Goal: Communication & Community: Answer question/provide support

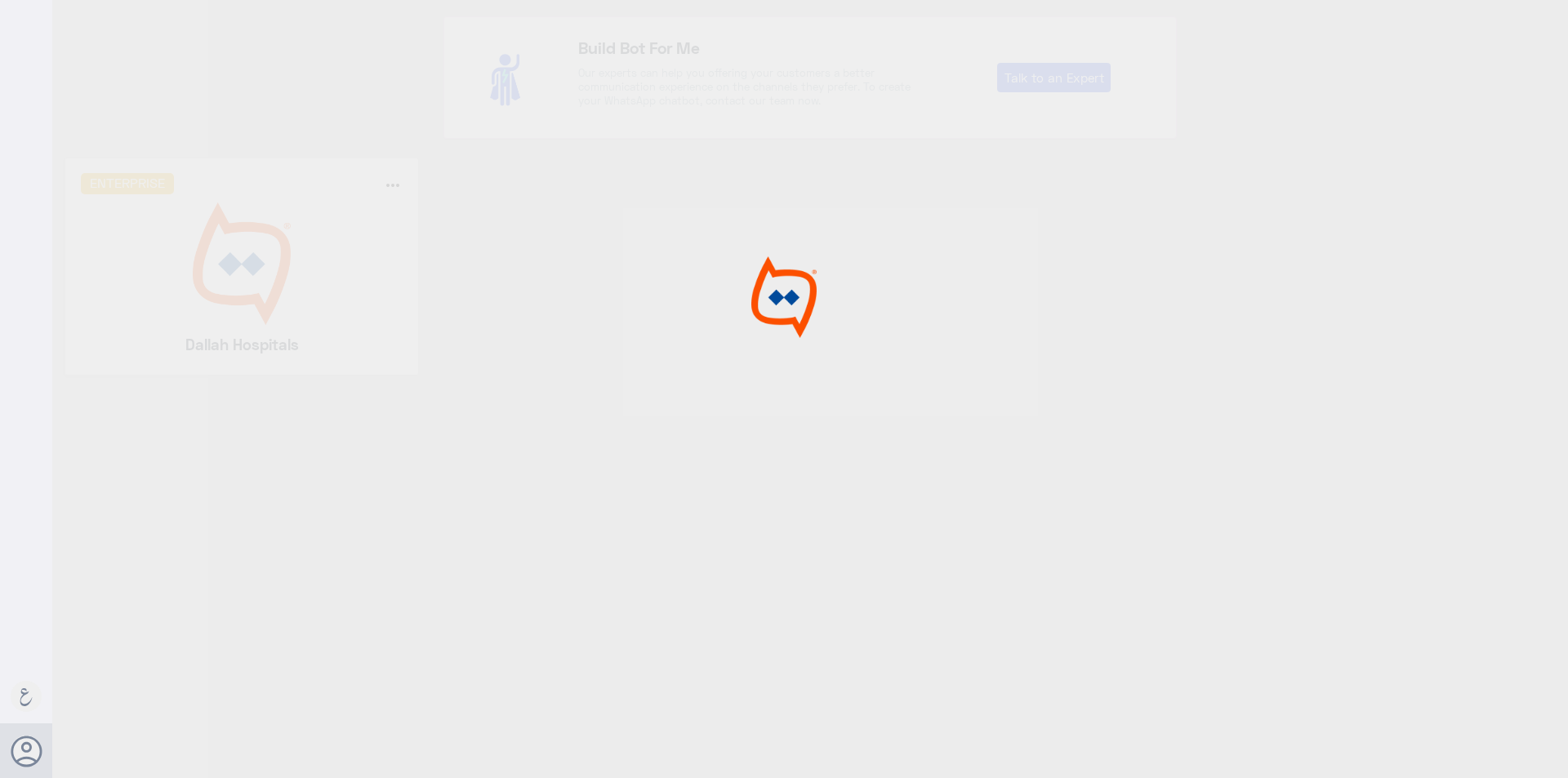
click at [257, 293] on div at bounding box center [784, 392] width 1568 height 783
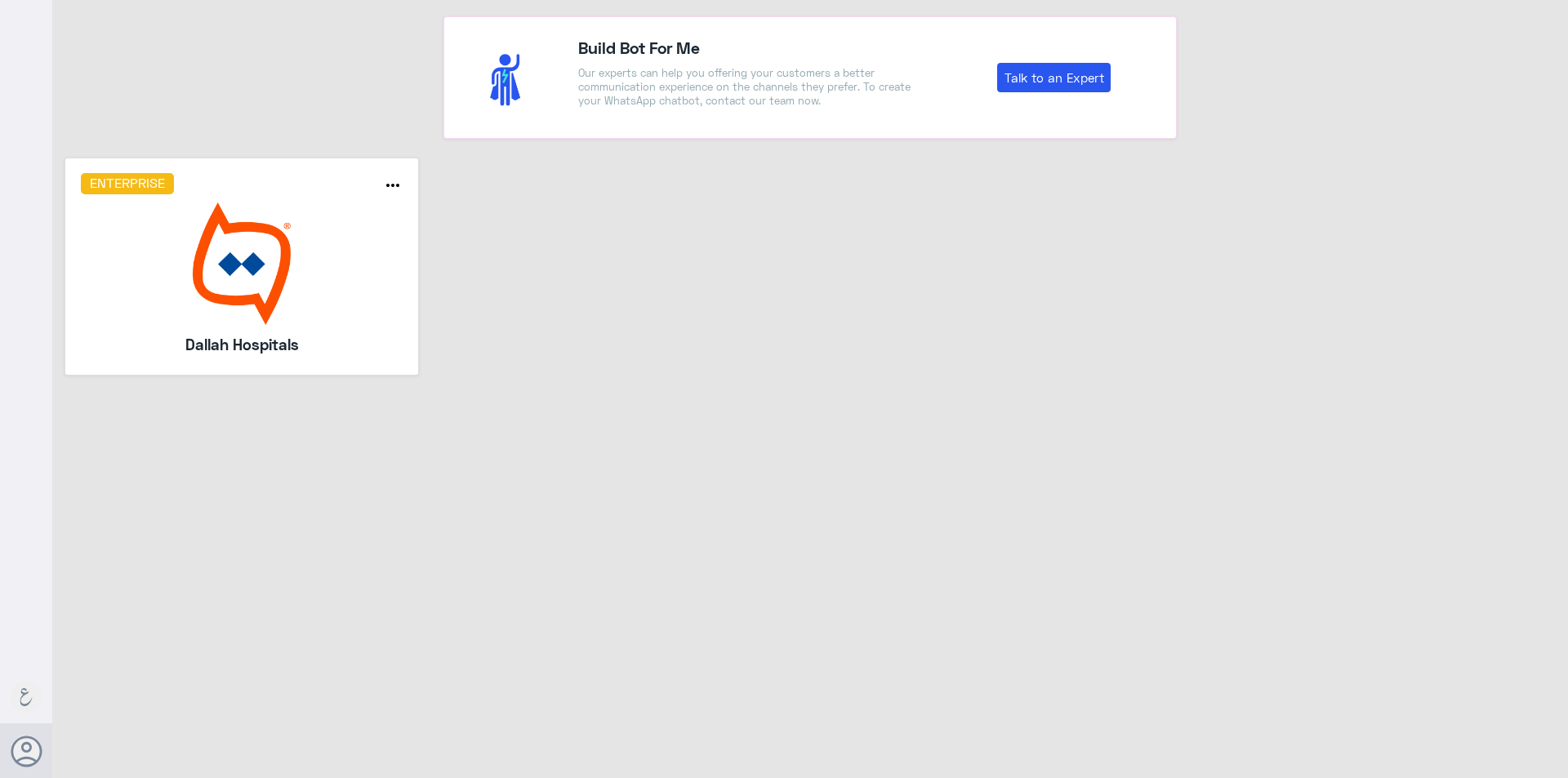
click at [257, 293] on img at bounding box center [242, 263] width 323 height 122
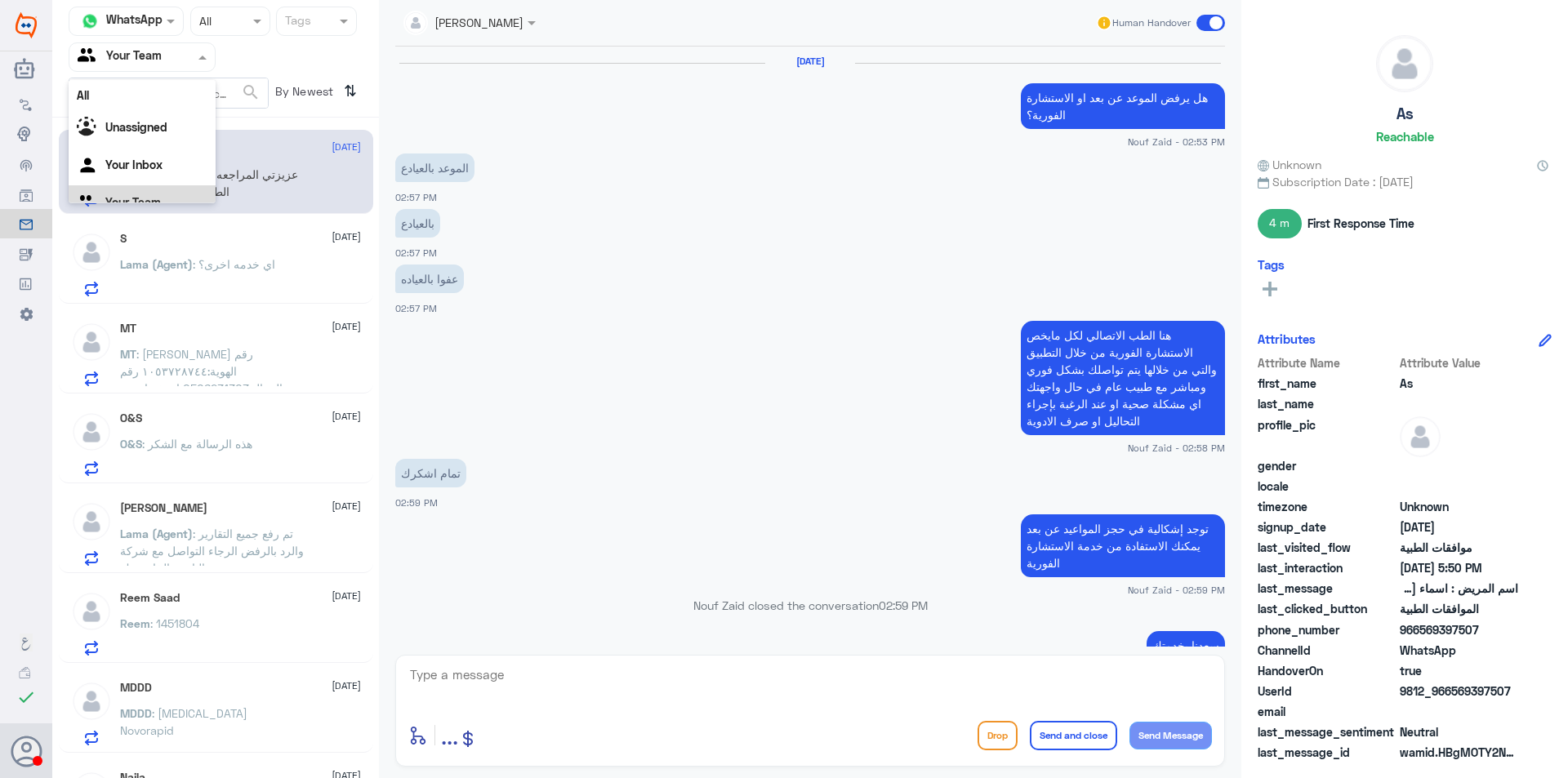
click at [157, 56] on input "text" at bounding box center [122, 56] width 90 height 19
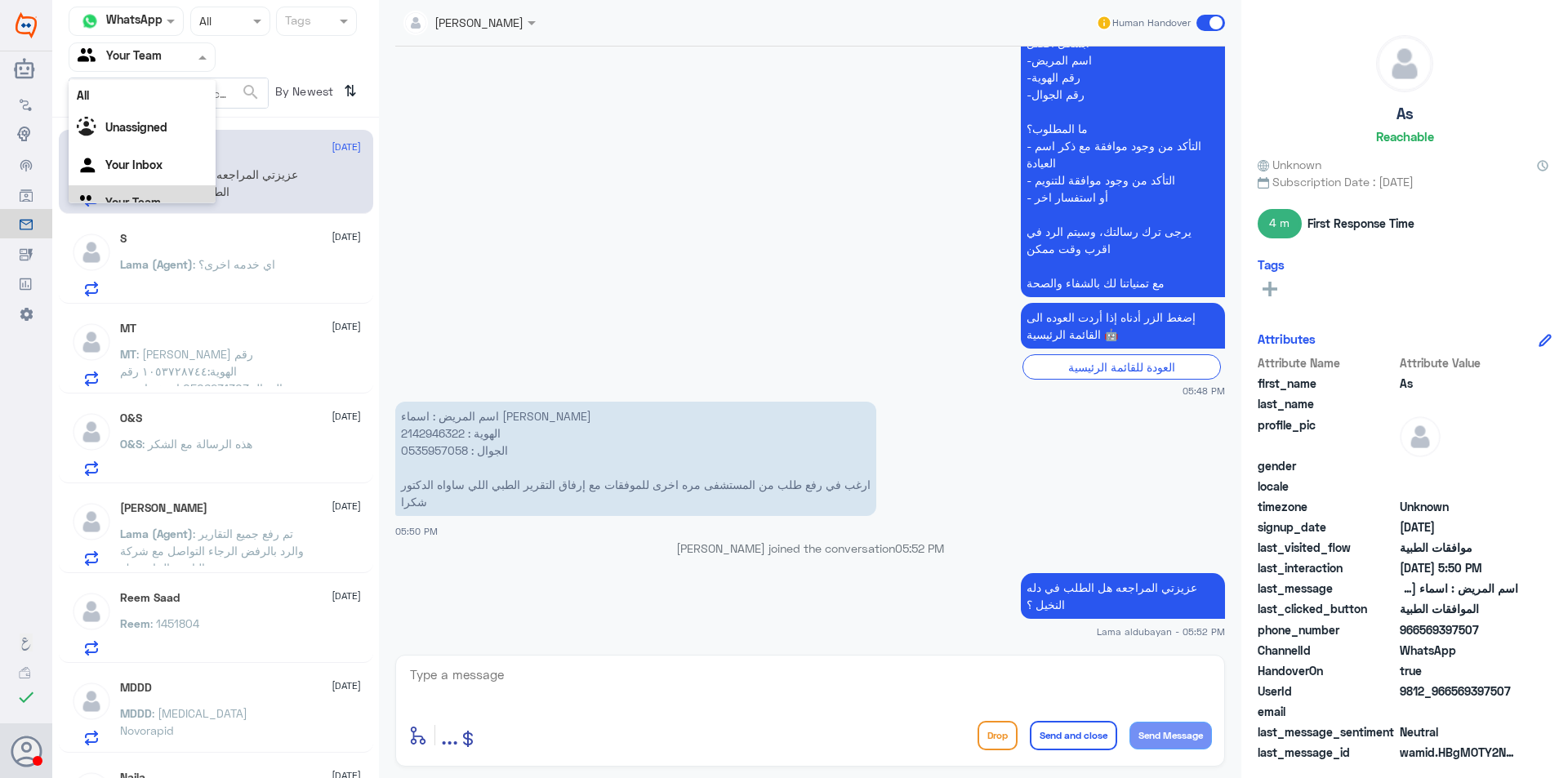
click at [168, 197] on div "Your Team" at bounding box center [141, 204] width 147 height 38
click at [264, 184] on p "Lama (Agent) : عزيزتي المراجعه هل الطلب في دله النخيل ؟" at bounding box center [212, 186] width 184 height 40
click at [240, 422] on div "O&S [DATE]" at bounding box center [241, 418] width 241 height 13
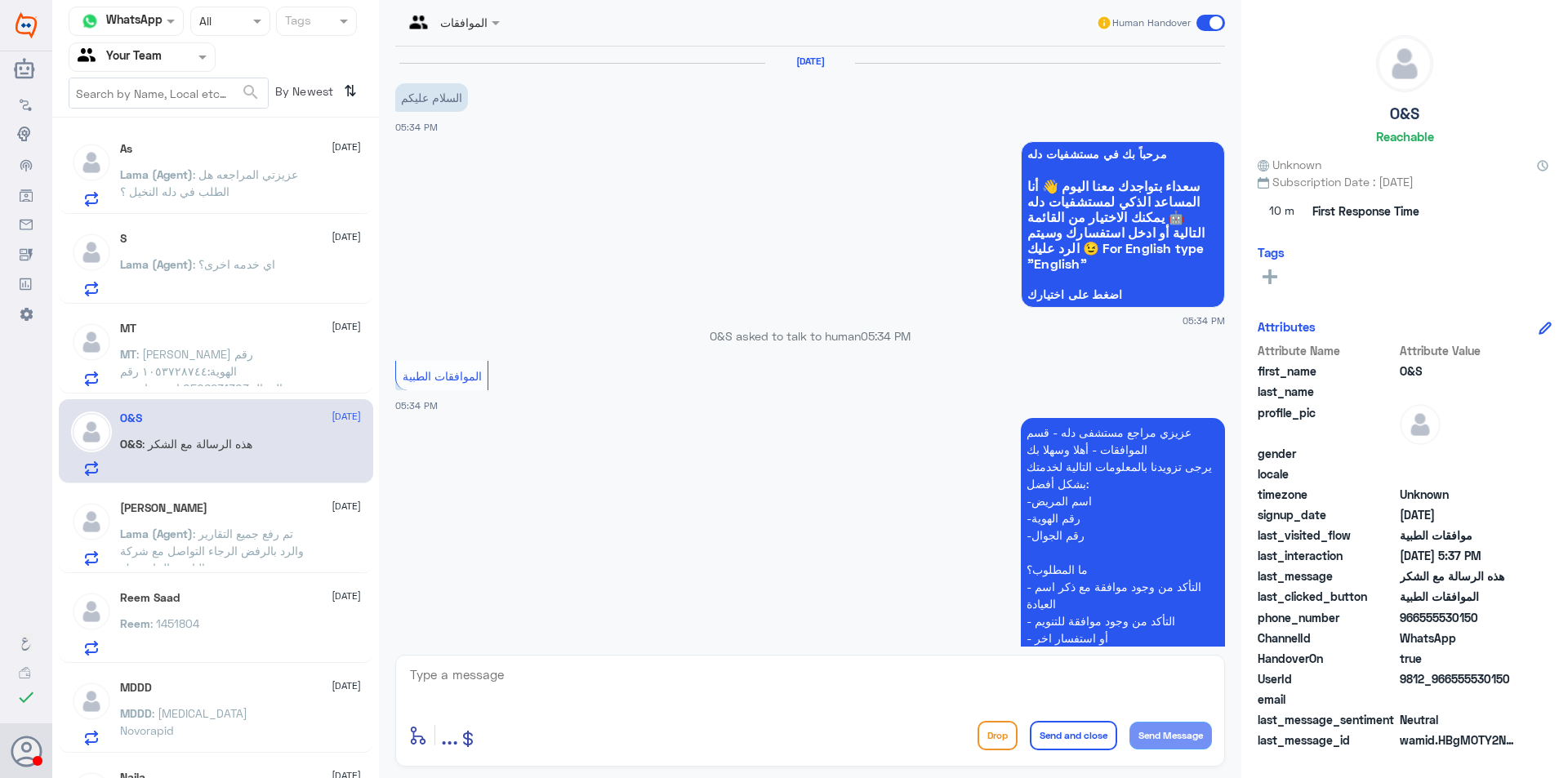
scroll to position [470, 0]
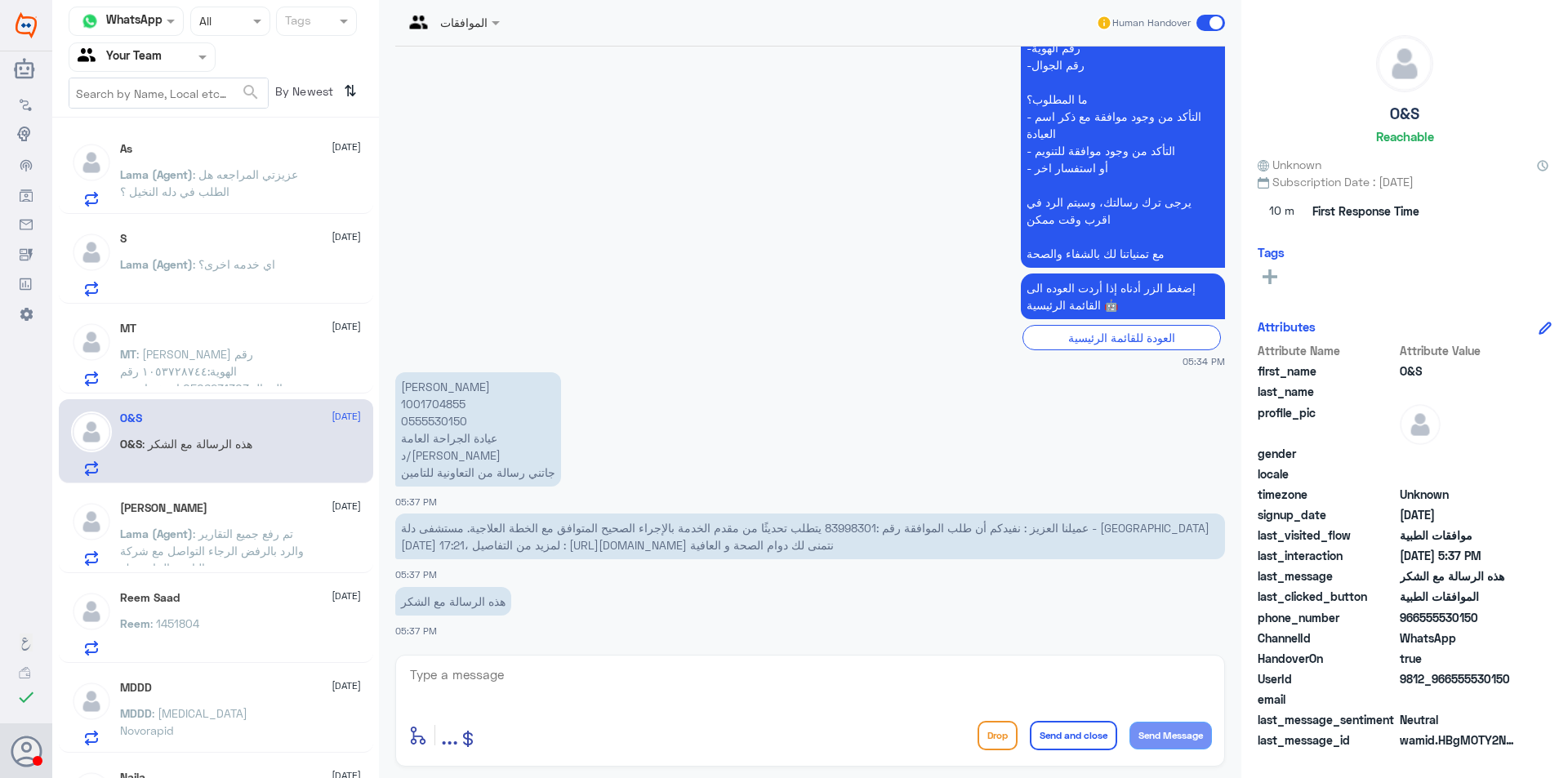
click at [443, 429] on p "[PERSON_NAME] 1001704855 0555530150 عيادة الجراحة العامة د/[PERSON_NAME] جاتني …" at bounding box center [477, 429] width 166 height 115
click at [443, 427] on p "[PERSON_NAME] 1001704855 0555530150 عيادة الجراحة العامة د/[PERSON_NAME] جاتني …" at bounding box center [477, 429] width 166 height 115
click at [972, 522] on span "عميلنا العزيز : نفيدكم أن طلب الموافقة رقم :83998301 يتطلب تحديثًا من مقدم الخد…" at bounding box center [805, 536] width 808 height 31
copy span "83998301"
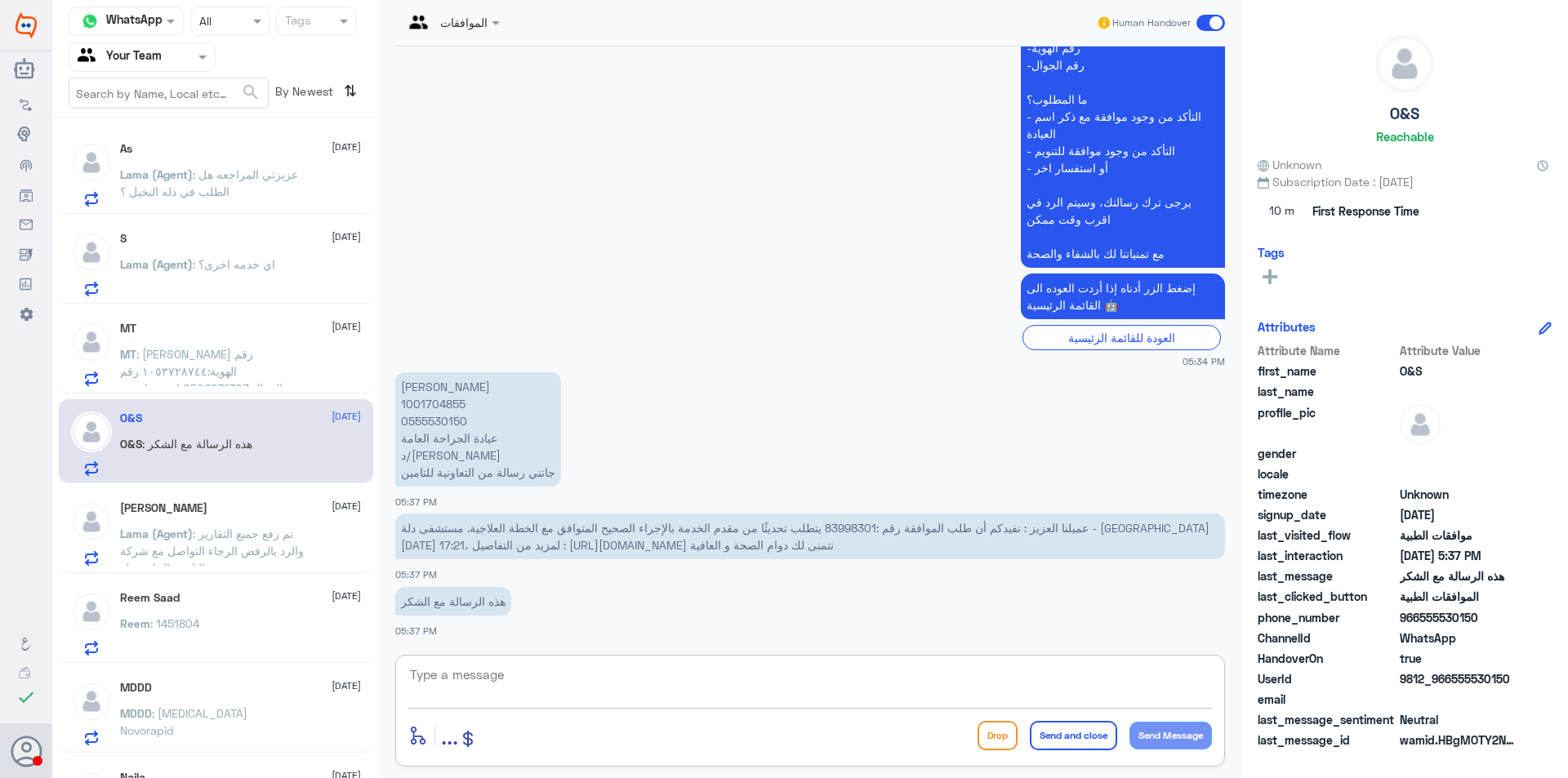
click at [623, 663] on textarea at bounding box center [810, 684] width 803 height 40
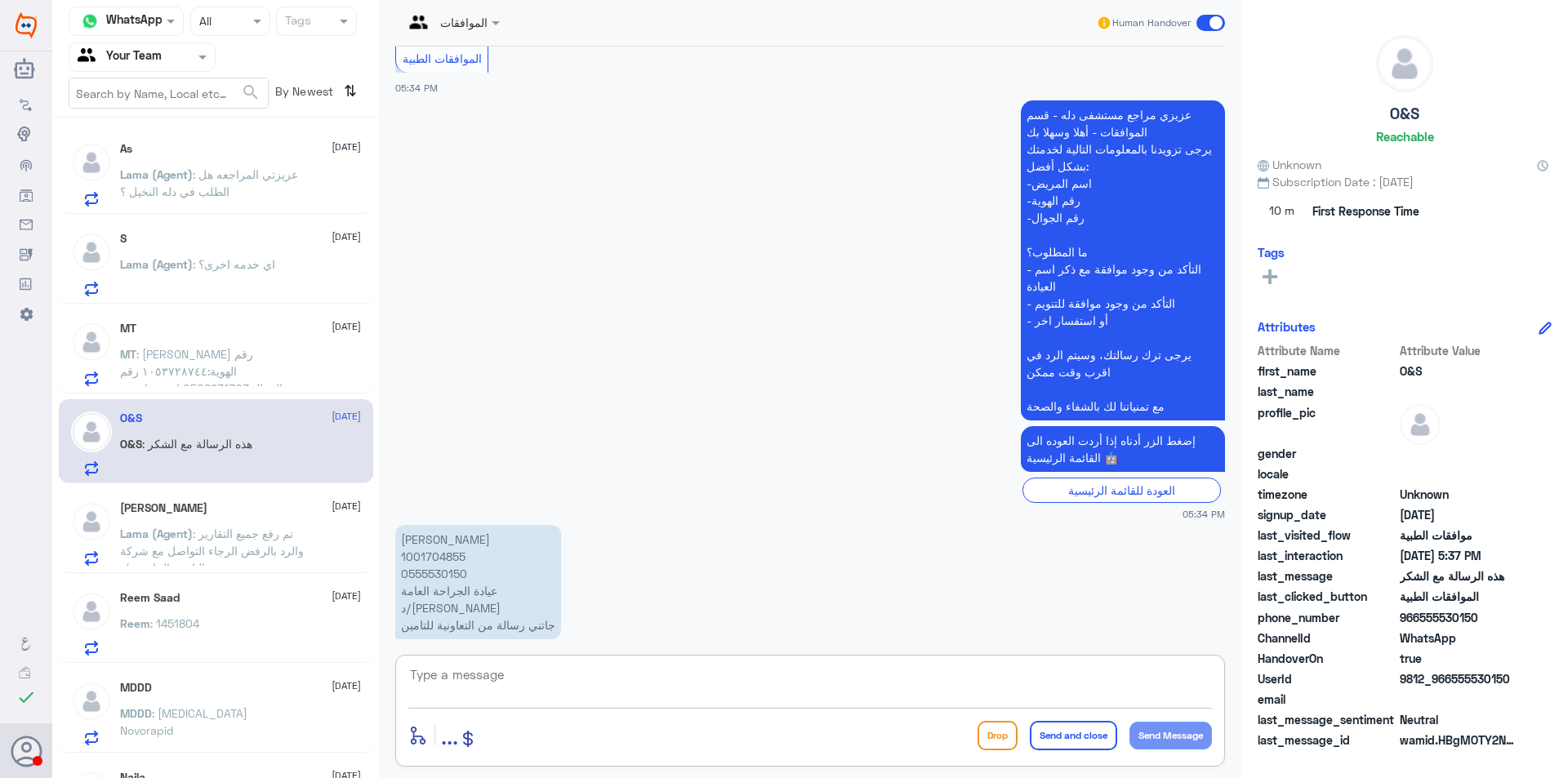
scroll to position [327, 0]
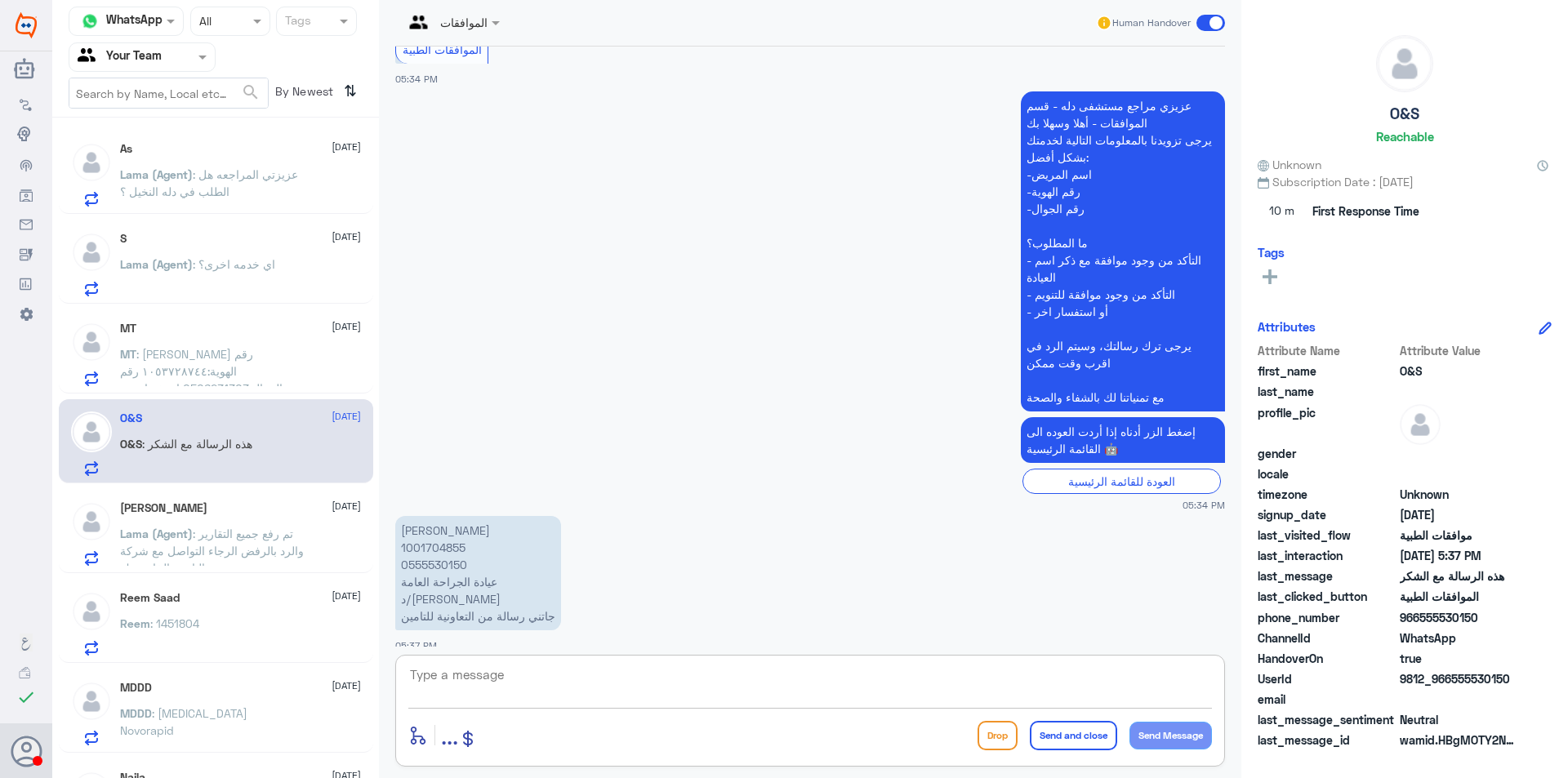
click at [828, 684] on textarea at bounding box center [810, 684] width 803 height 40
type textarea "f"
type textarea "وعليكم السلام عزيزي"
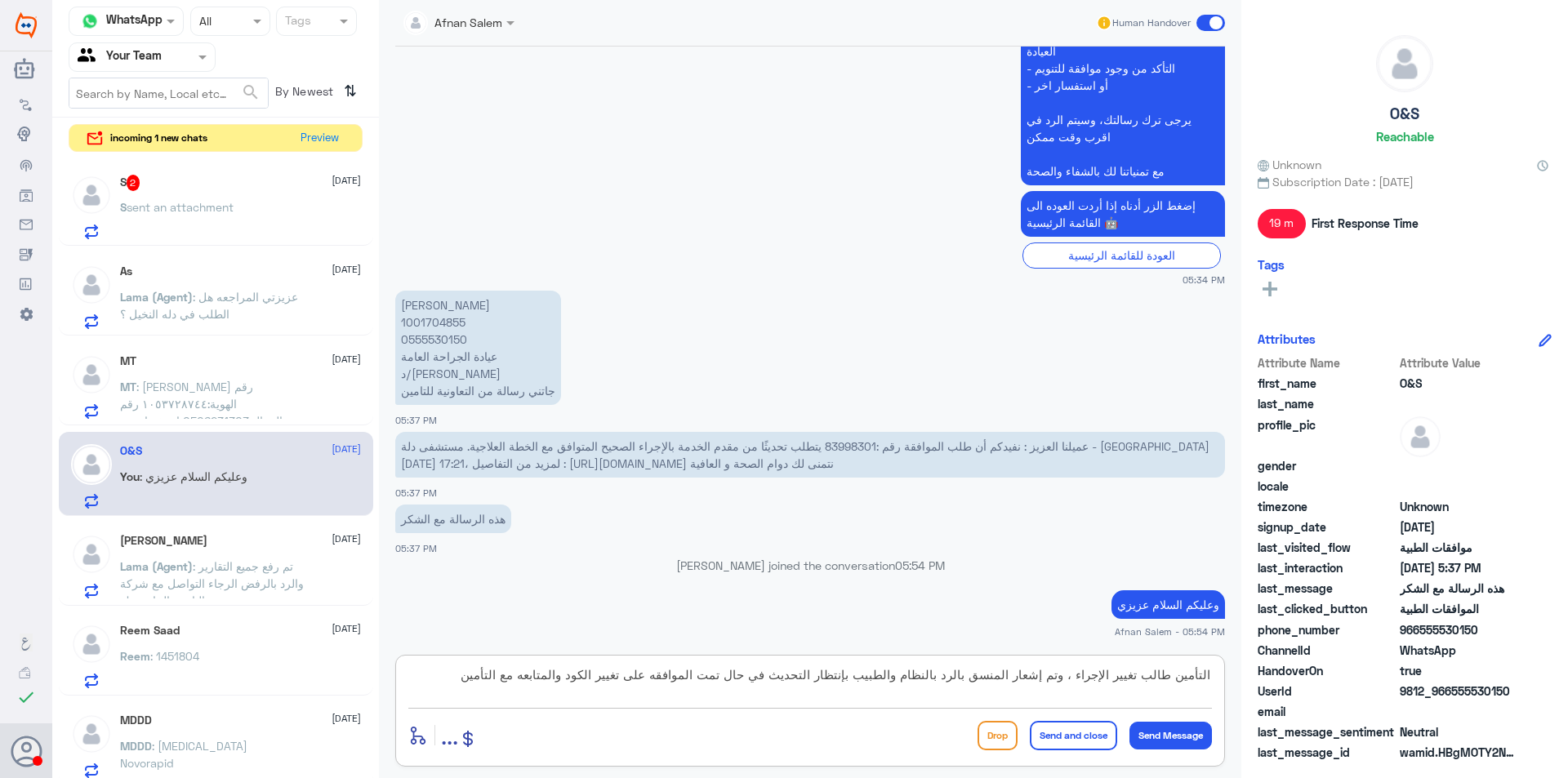
type textarea "التأمين طالب تغيير الإجراء ، وتم إشعار المنسق بالرد بالنظام والطبيب بإنتظار الت…"
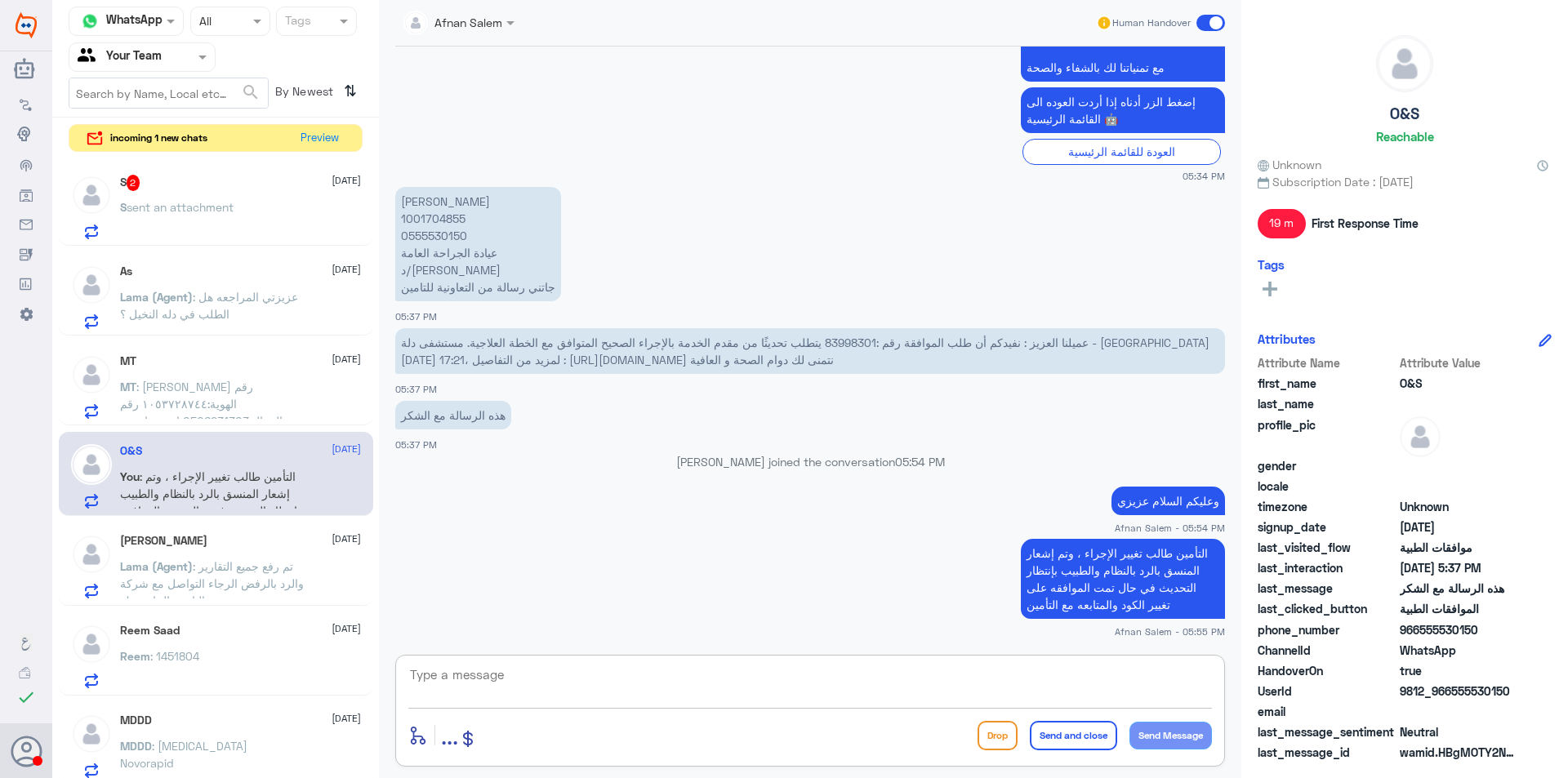
click at [1112, 561] on p "التأمين طالب تغيير الإجراء ، وتم إشعار المنسق بالرد بالنظام والطبيب بإنتظار الت…" at bounding box center [1123, 578] width 204 height 80
click at [443, 240] on p "[PERSON_NAME] 1001704855 0555530150 عيادة الجراحة العامة د/[PERSON_NAME] جاتني …" at bounding box center [477, 244] width 166 height 115
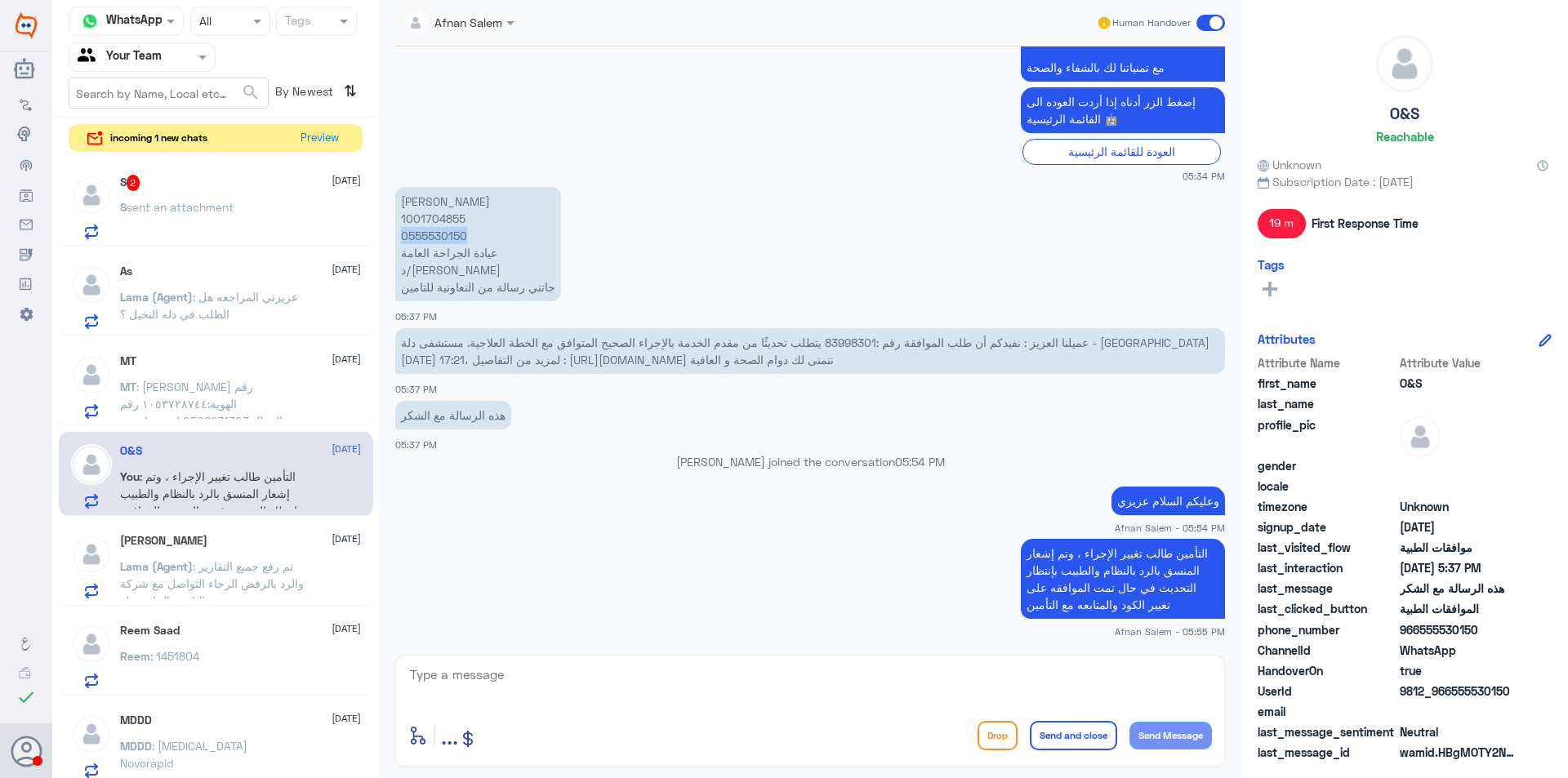
click at [443, 240] on p "[PERSON_NAME] 1001704855 0555530150 عيادة الجراحة العامة د/[PERSON_NAME] جاتني …" at bounding box center [477, 244] width 166 height 115
copy p "0555530150"
click at [1085, 688] on textarea at bounding box center [810, 684] width 803 height 40
type textarea "و"
type textarea "اي خدمه اخرى عزيزي"
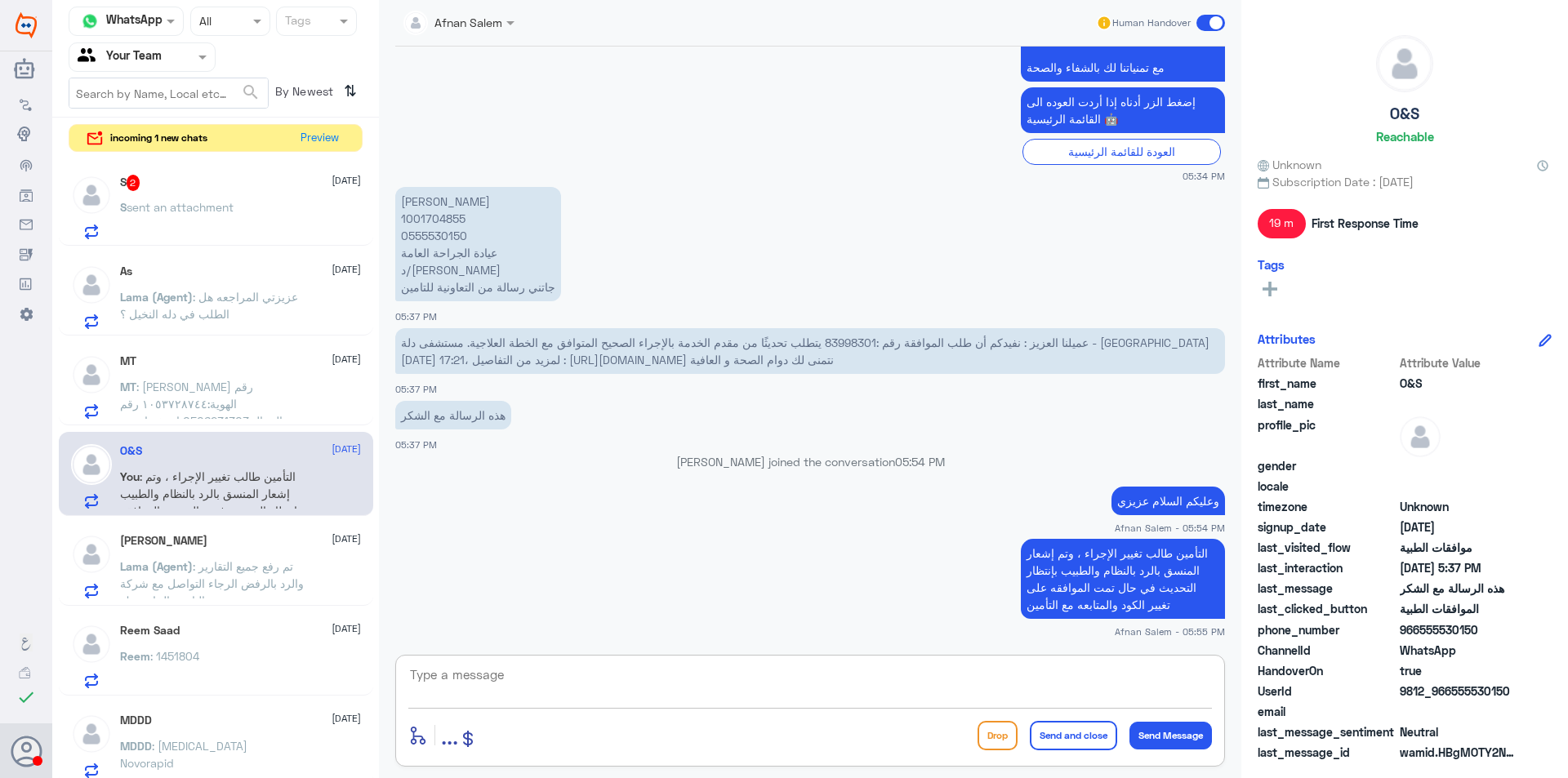
scroll to position [679, 0]
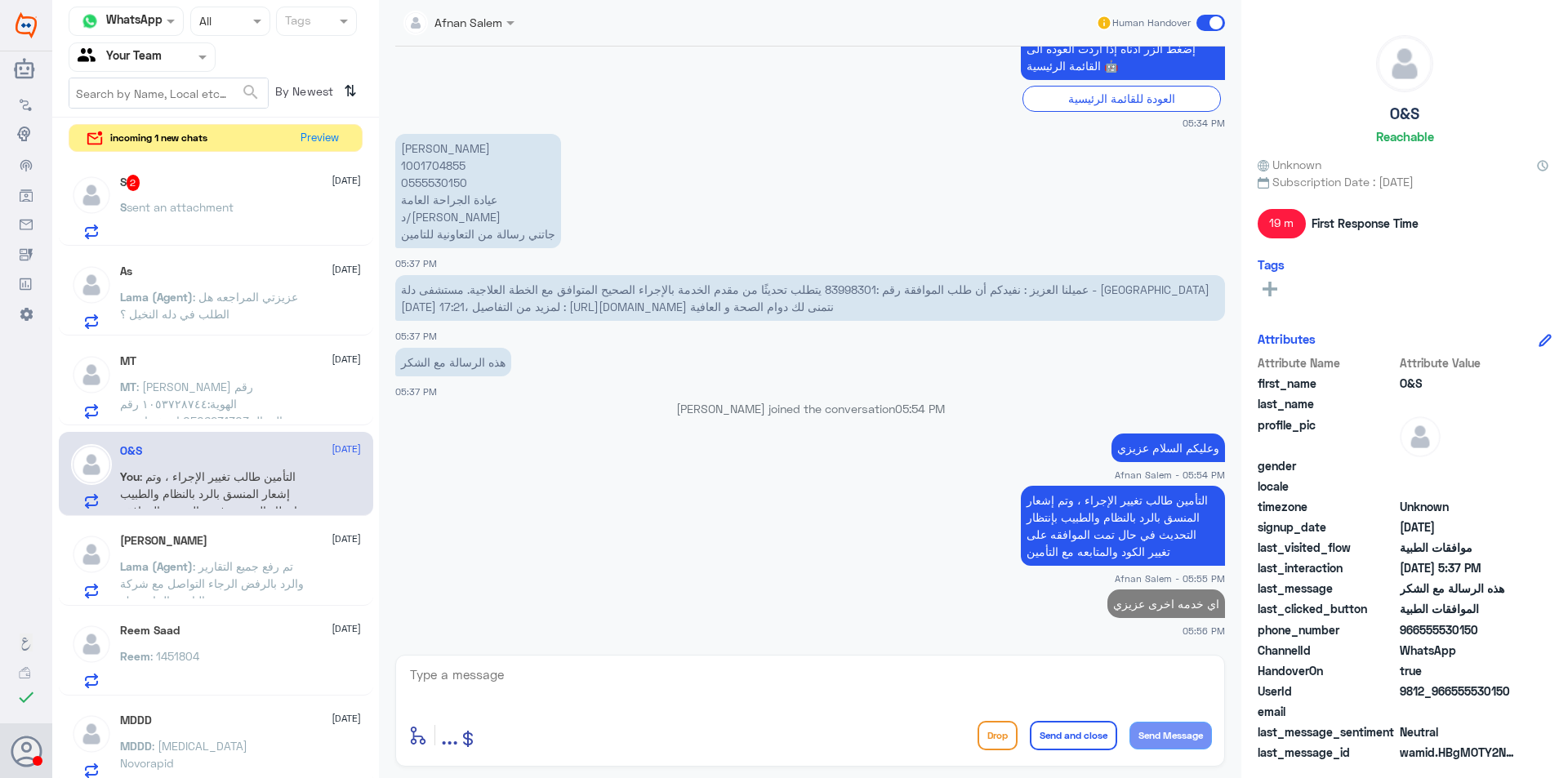
click at [446, 184] on p "[PERSON_NAME] 1001704855 0555530150 عيادة الجراحة العامة د/[PERSON_NAME] جاتني …" at bounding box center [477, 191] width 166 height 115
copy p "0555530150"
click at [286, 189] on div "S 1 [DATE]" at bounding box center [241, 182] width 241 height 16
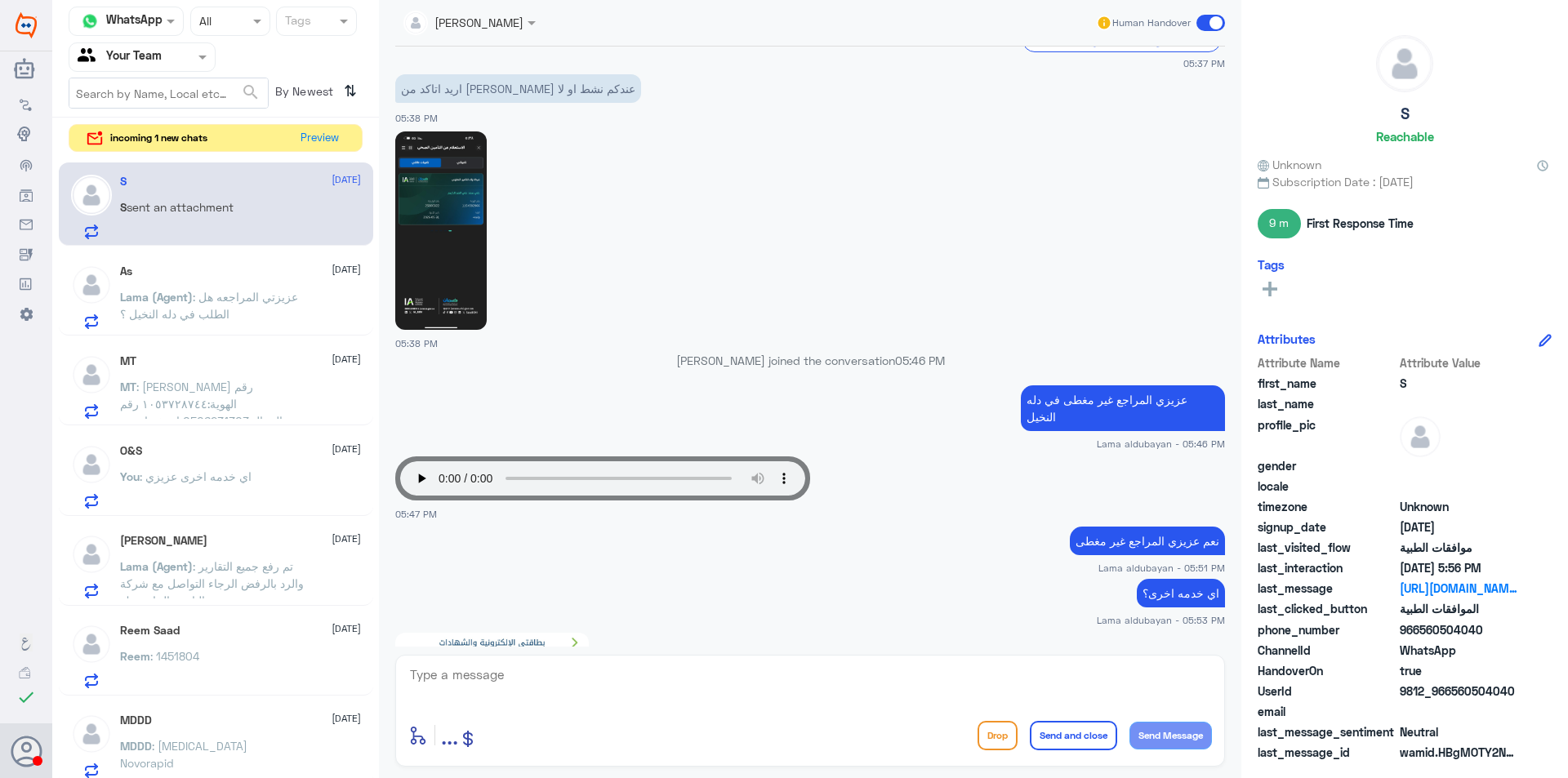
scroll to position [755, 0]
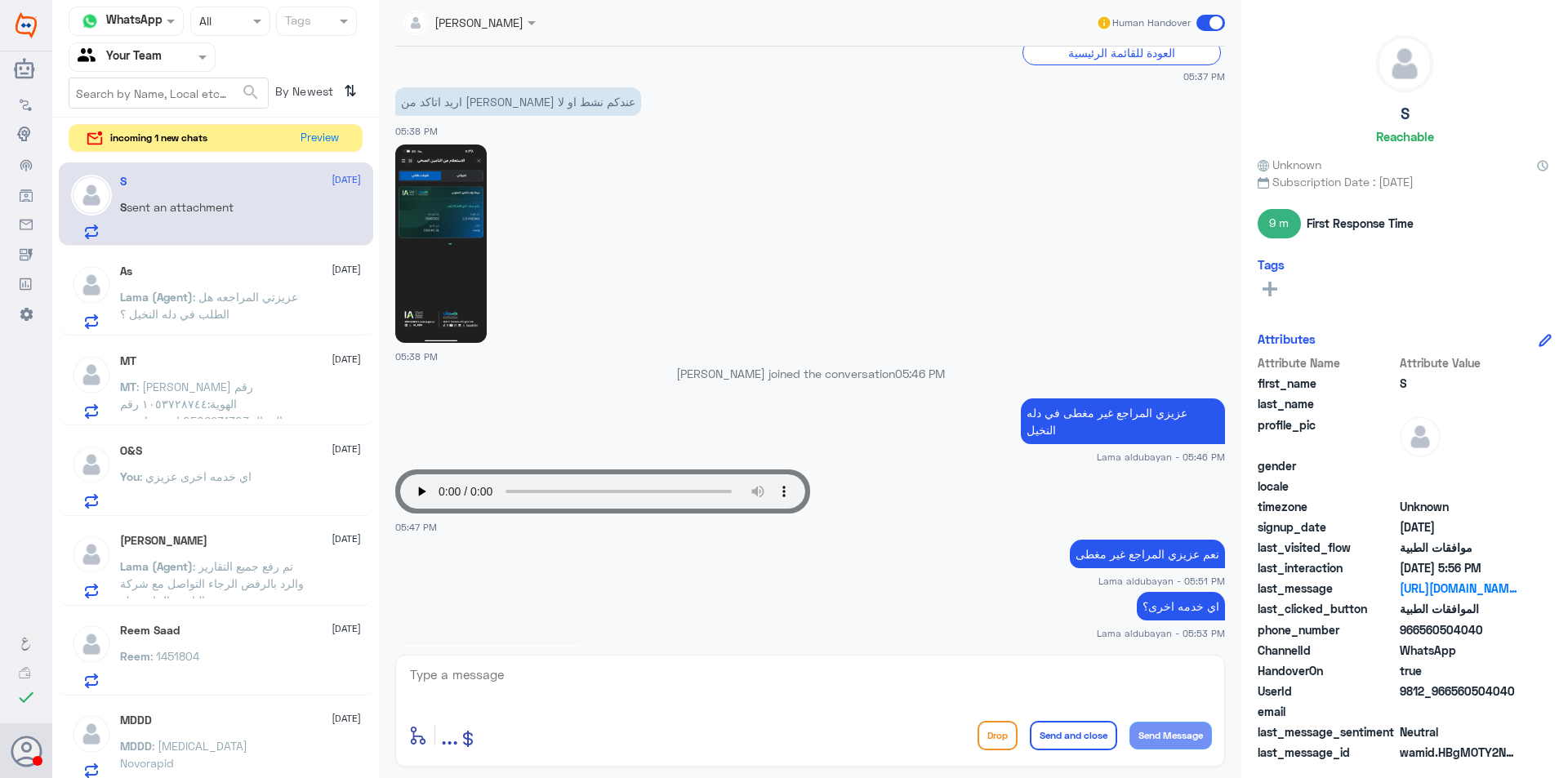
click at [449, 242] on img at bounding box center [440, 244] width 92 height 199
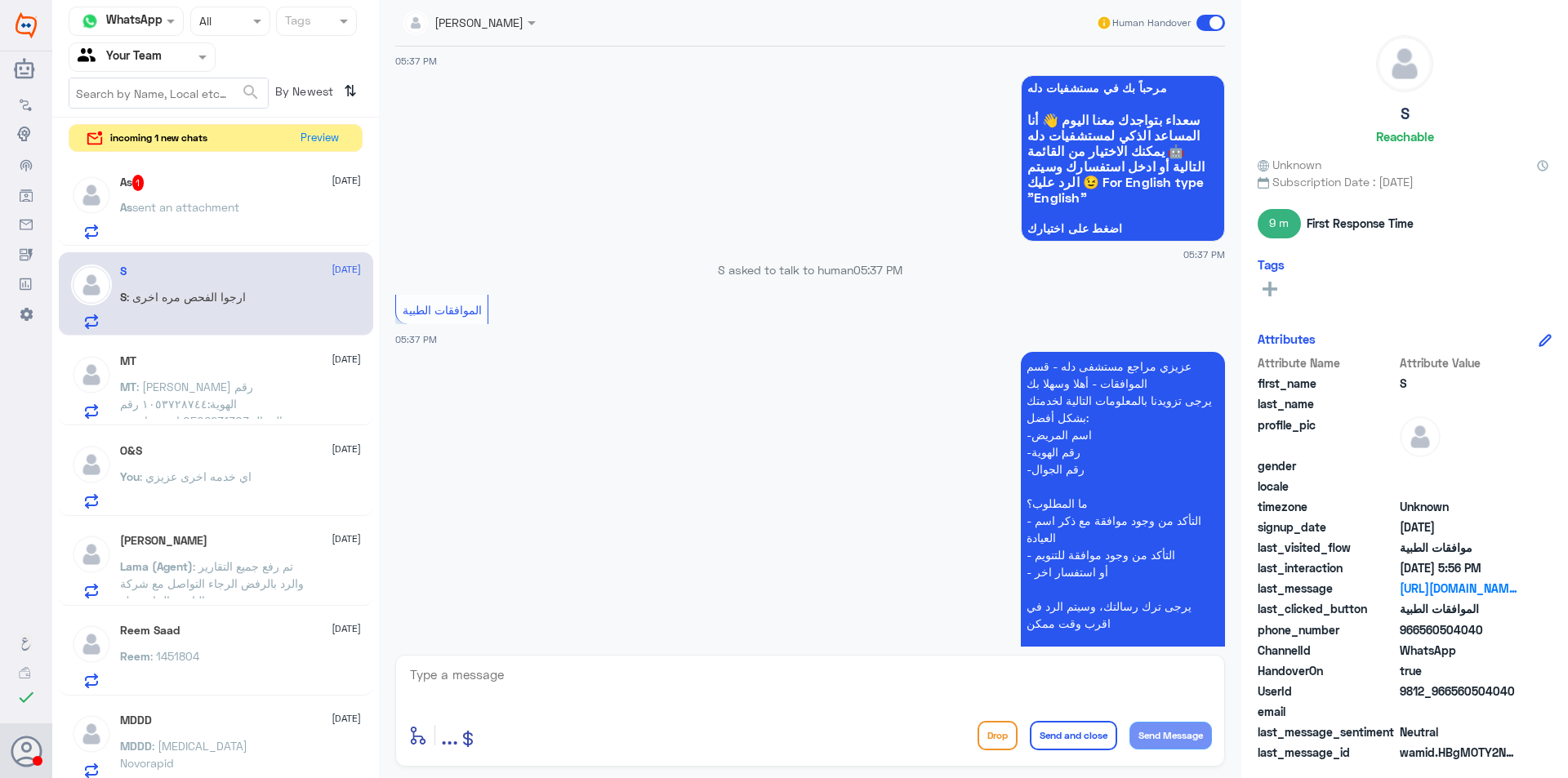
scroll to position [163, 0]
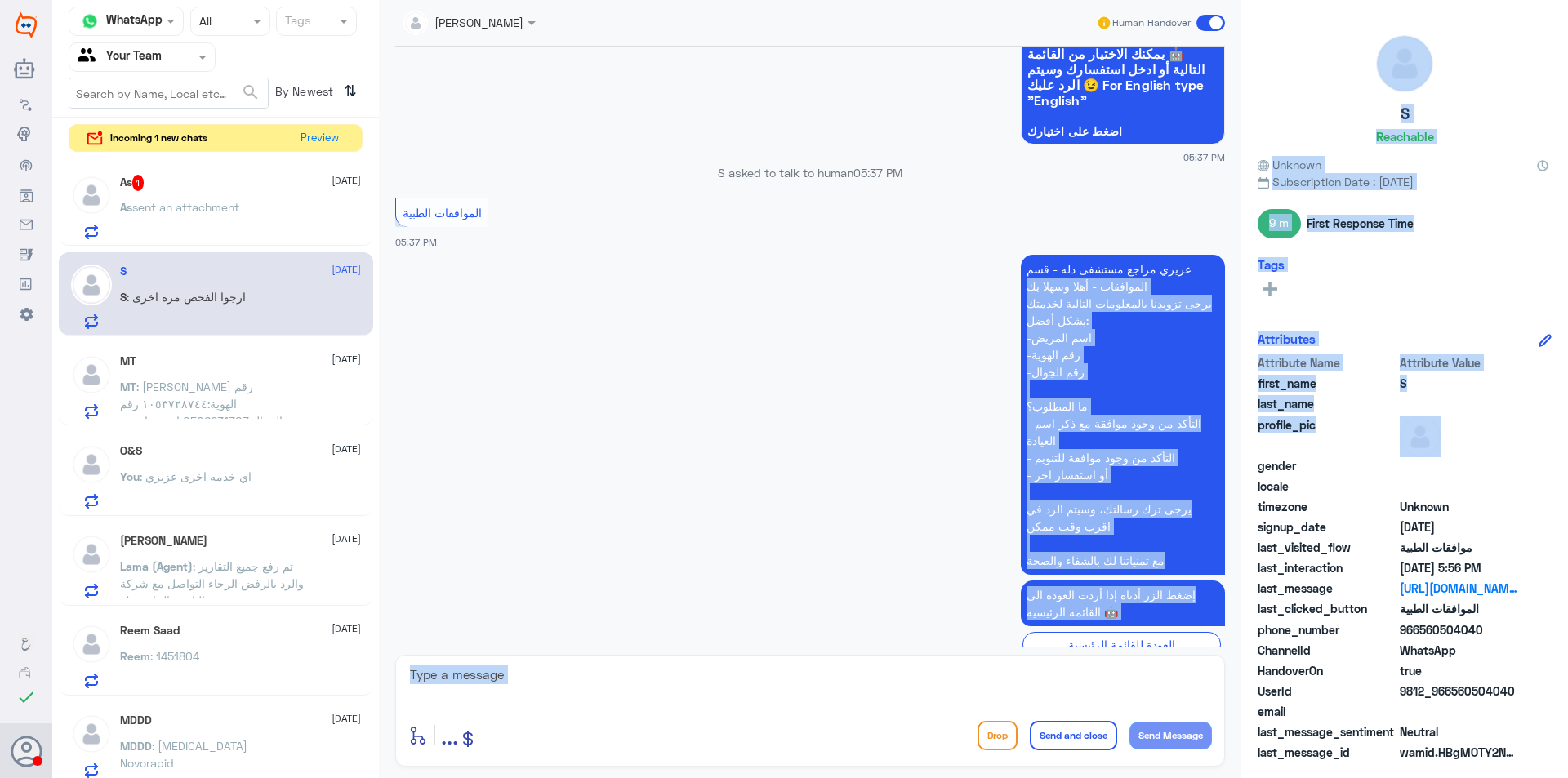
drag, startPoint x: 1234, startPoint y: 271, endPoint x: 1197, endPoint y: 248, distance: 43.6
click at [1242, 466] on div "Channel WhatsApp Status × All Tags Agent Filter Your Team search By Newest ⇅ in…" at bounding box center [810, 392] width 1516 height 783
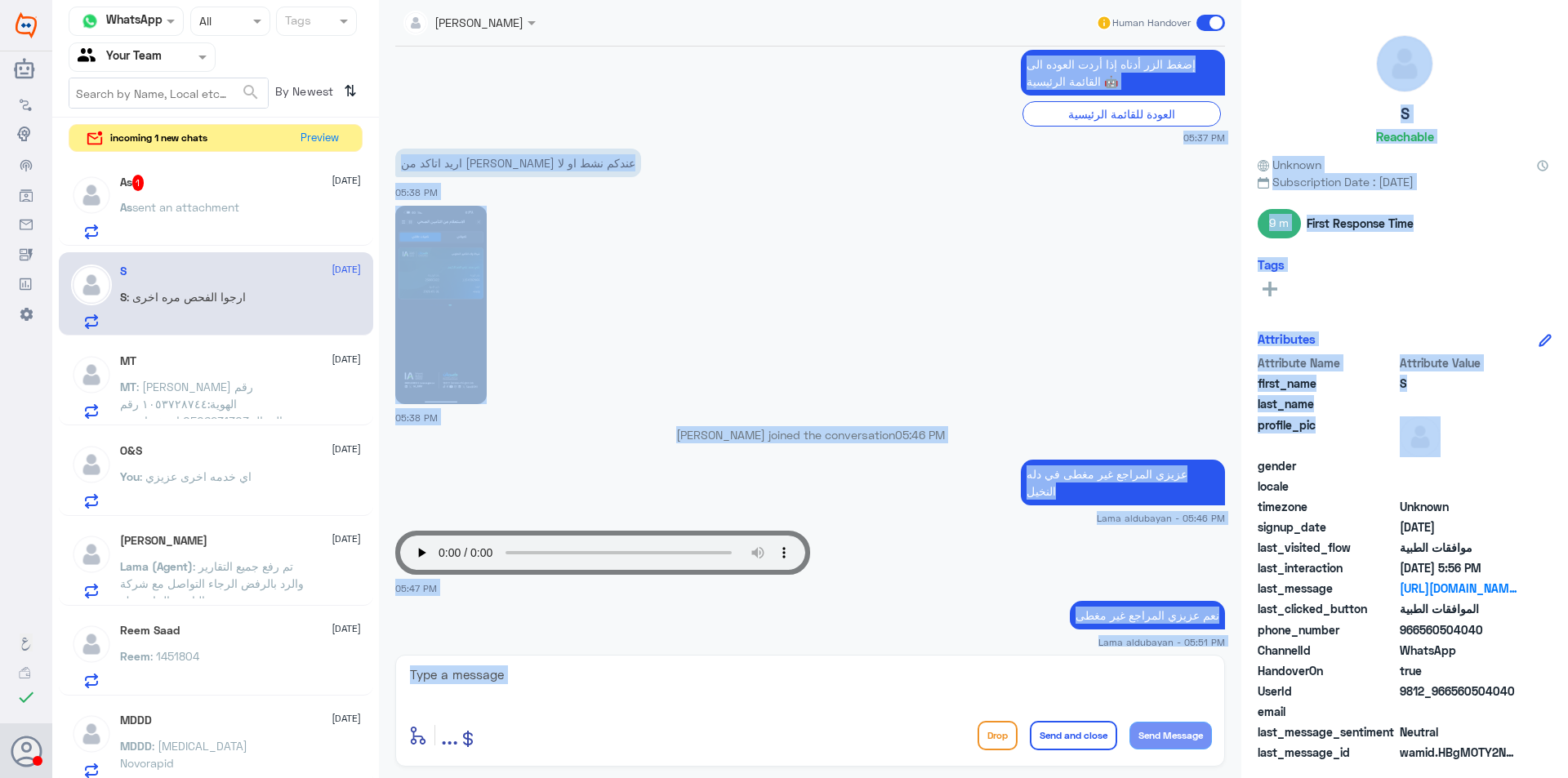
scroll to position [746, 0]
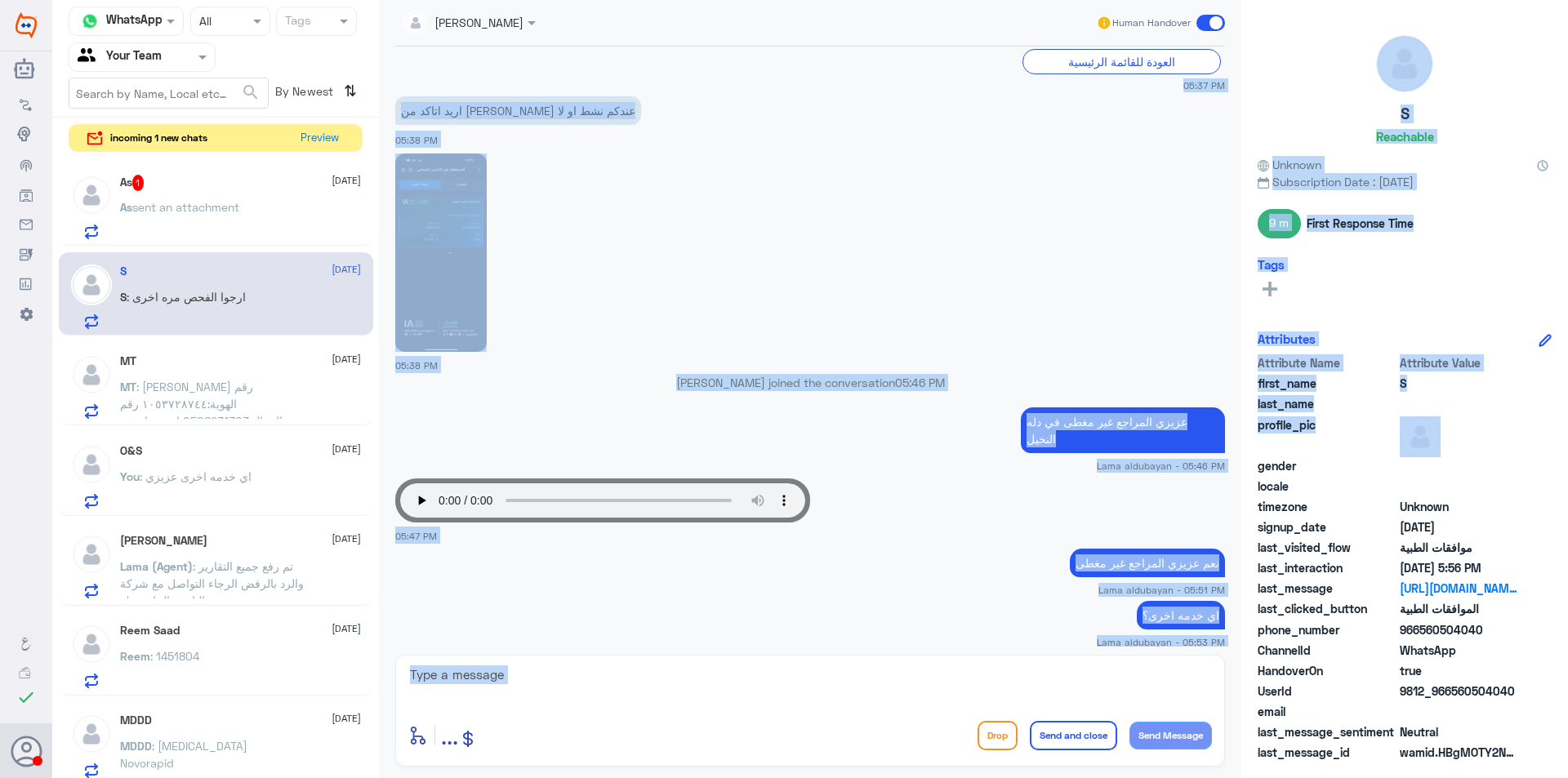
click at [989, 191] on div at bounding box center [809, 252] width 829 height 200
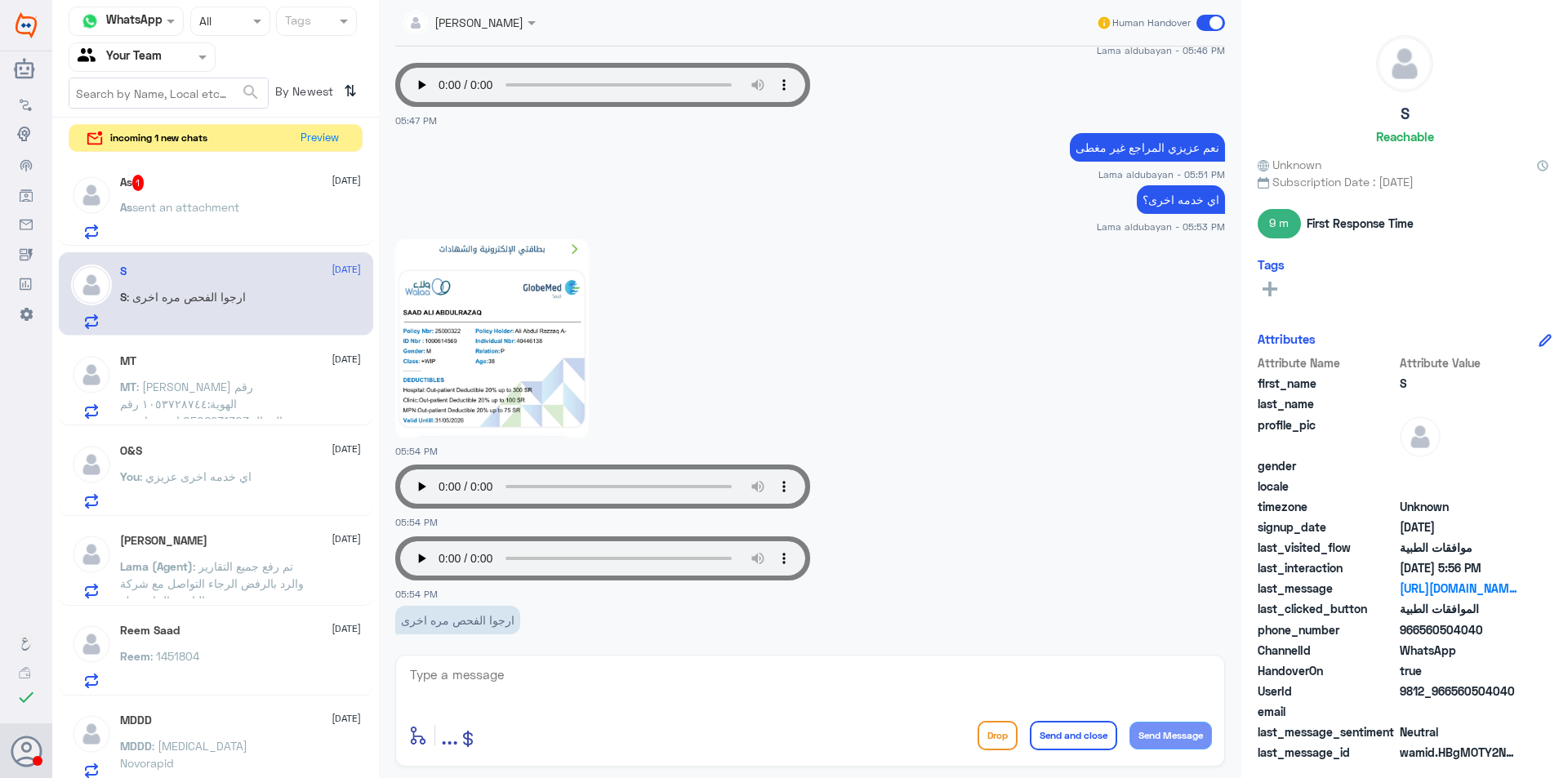
scroll to position [1164, 0]
click at [501, 349] on img at bounding box center [492, 337] width 194 height 199
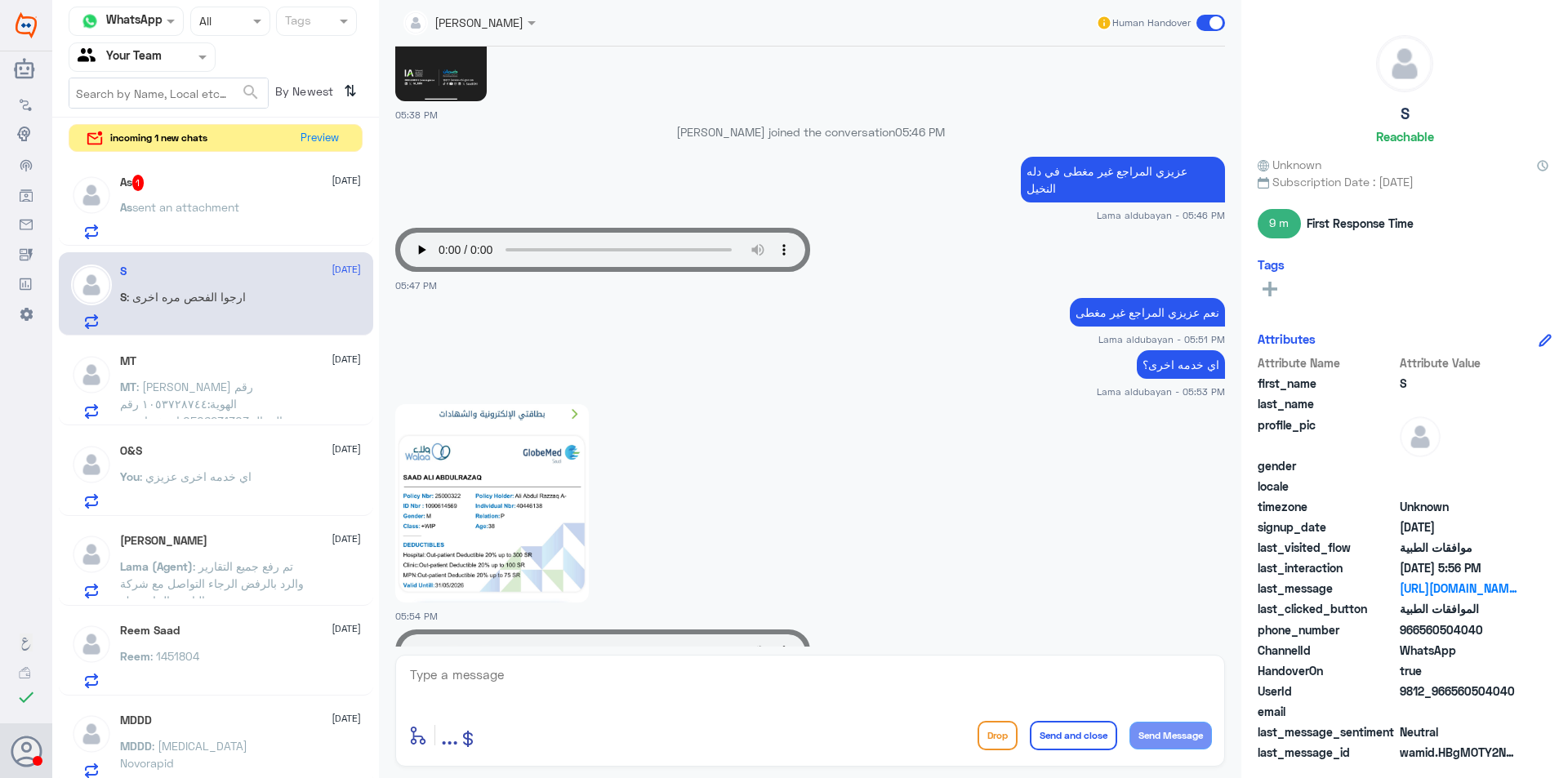
scroll to position [837, 0]
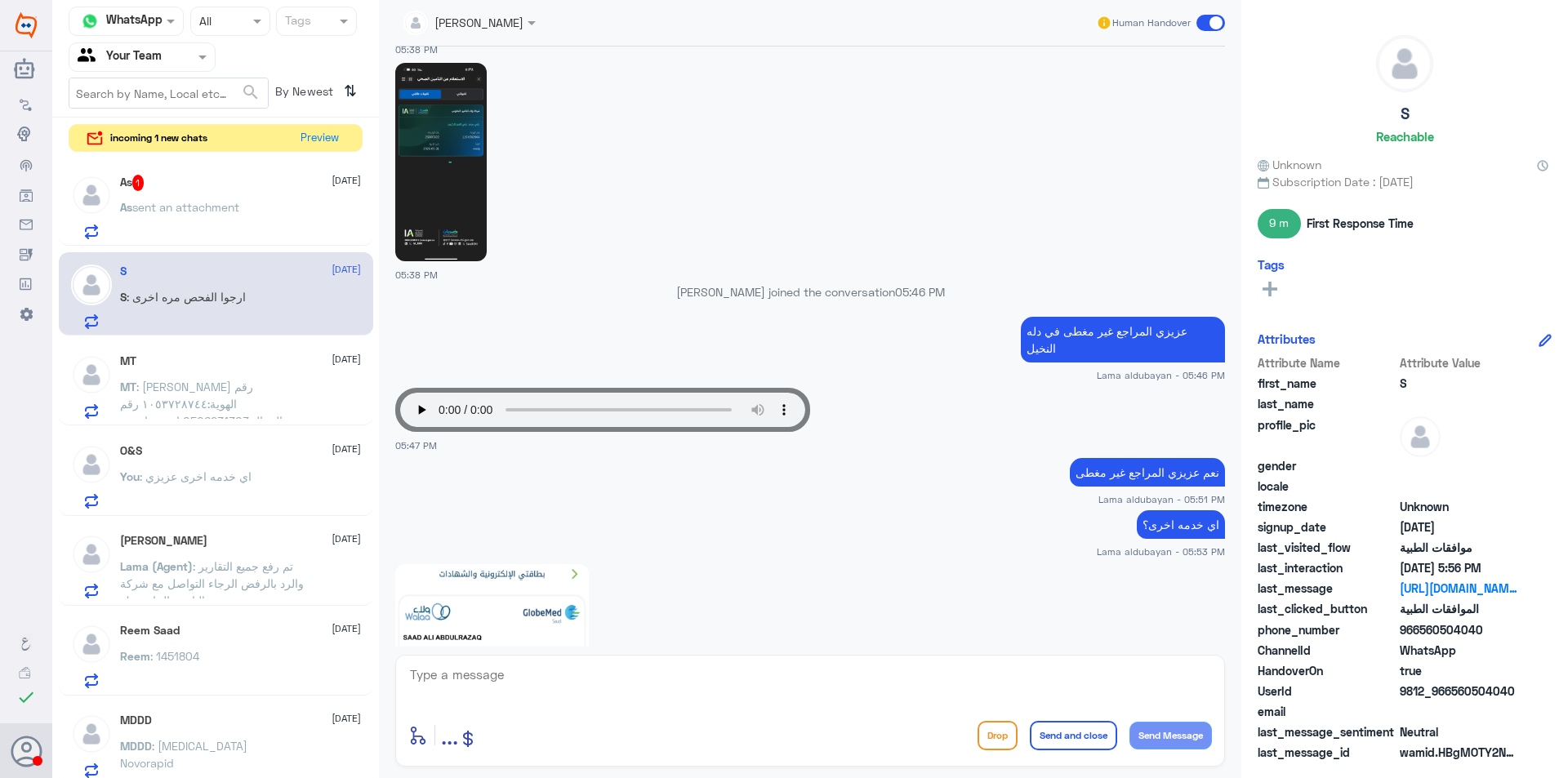
click at [439, 231] on img at bounding box center [440, 163] width 92 height 199
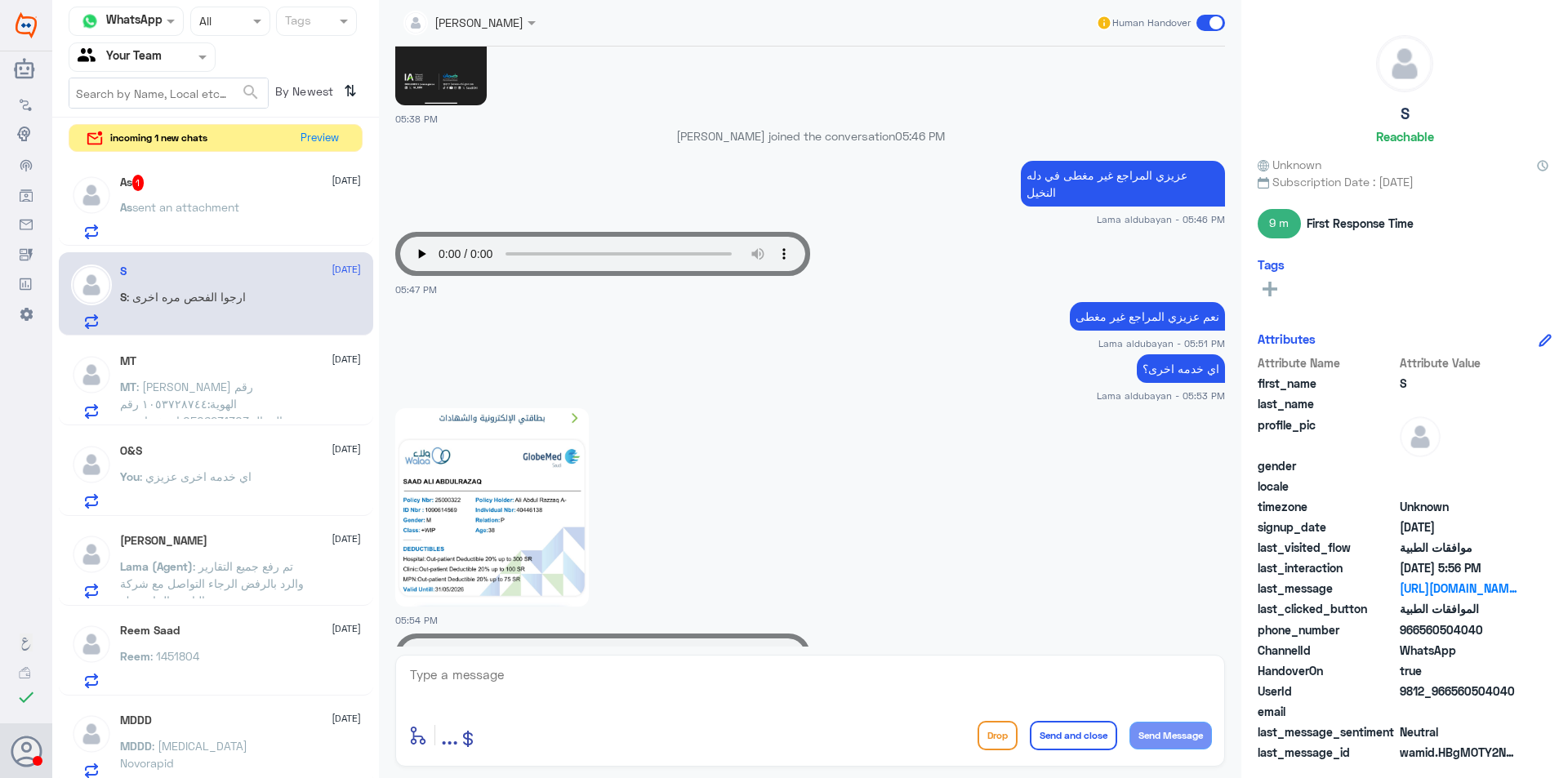
scroll to position [1000, 0]
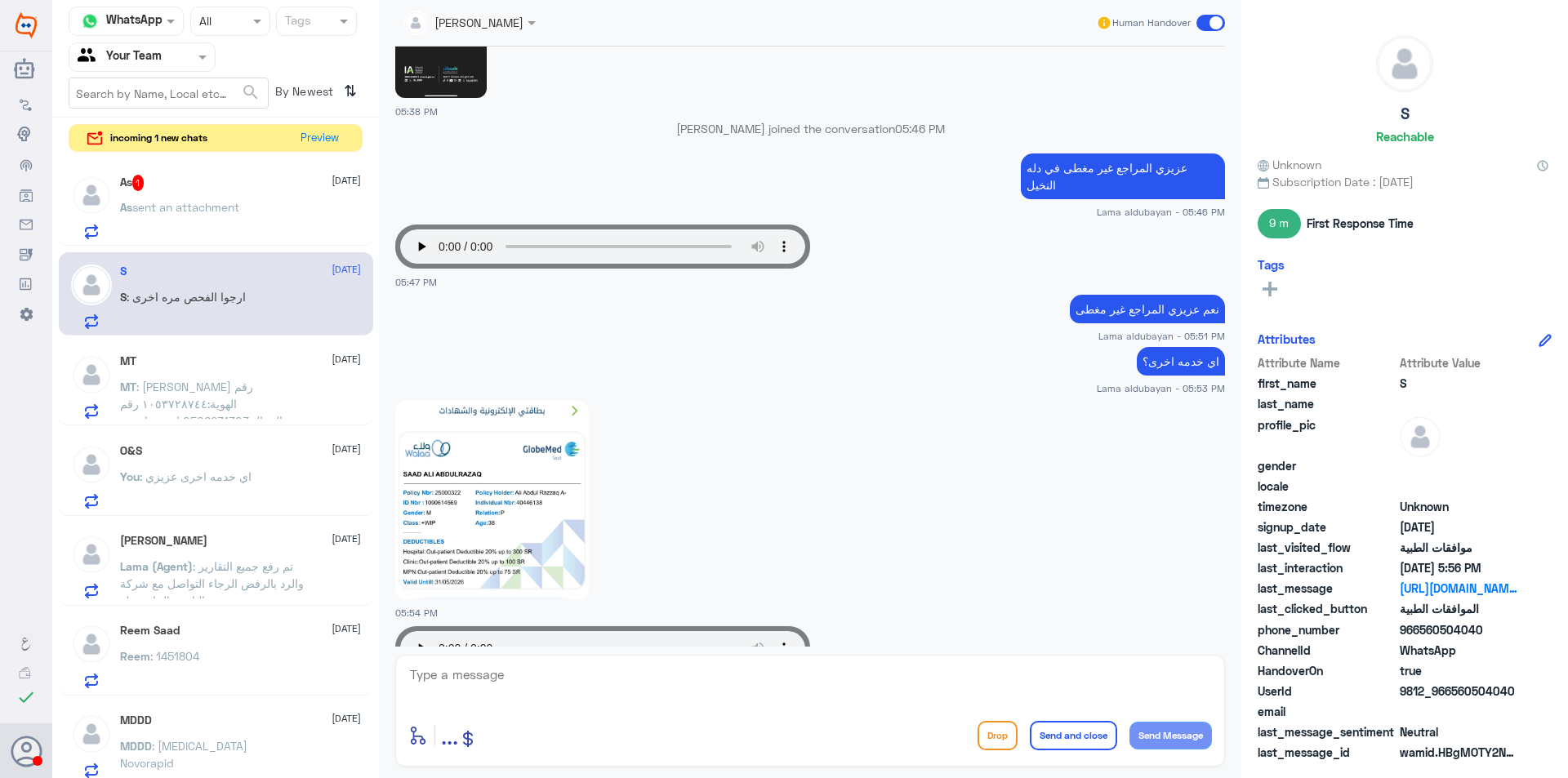
click at [516, 512] on img at bounding box center [492, 500] width 194 height 199
click at [198, 220] on p "As sent an attachment" at bounding box center [180, 219] width 120 height 40
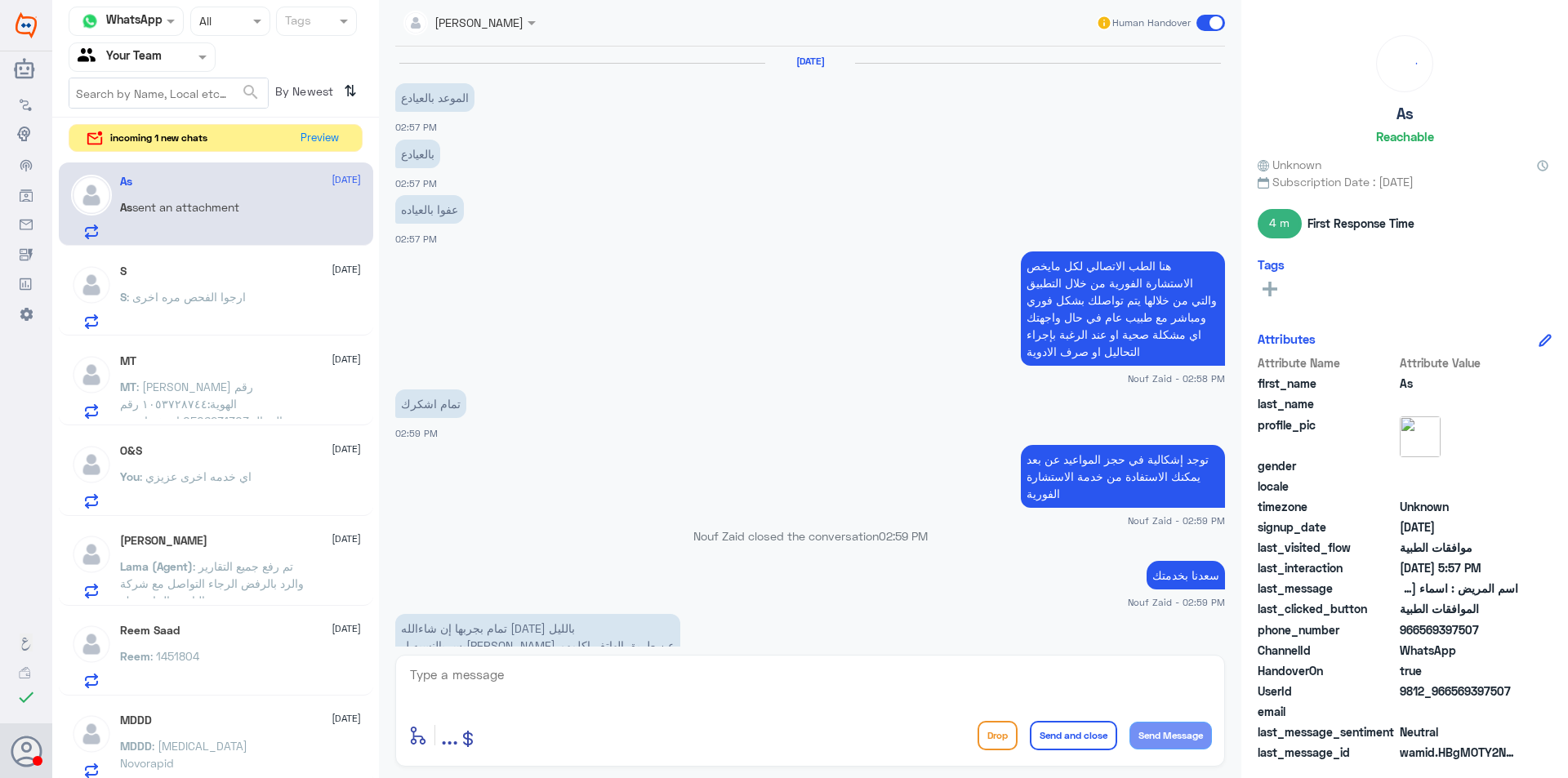
scroll to position [1316, 0]
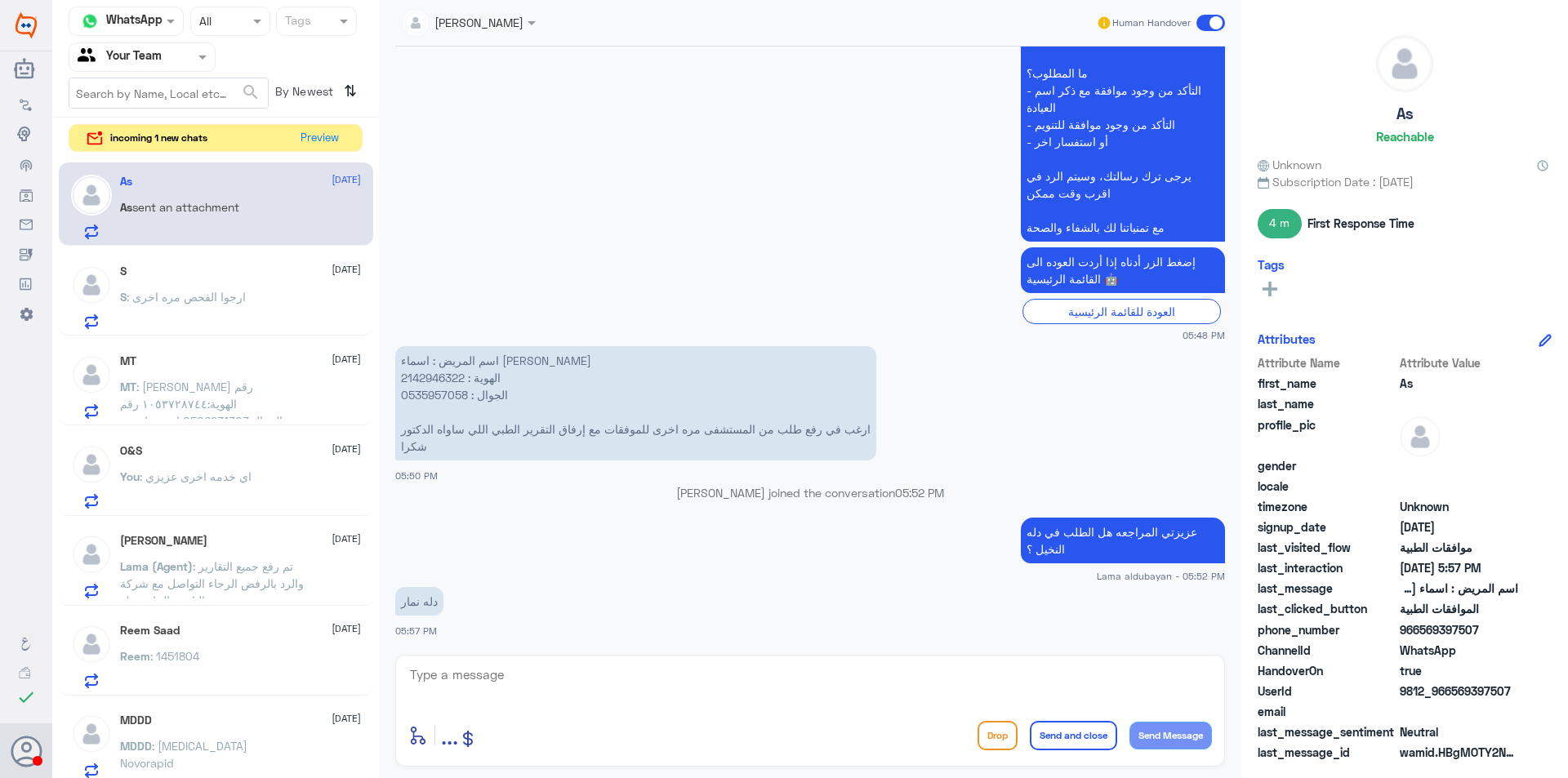
click at [234, 282] on div "S [DATE] S : ارجوا الفحص مره اخرى" at bounding box center [241, 296] width 241 height 65
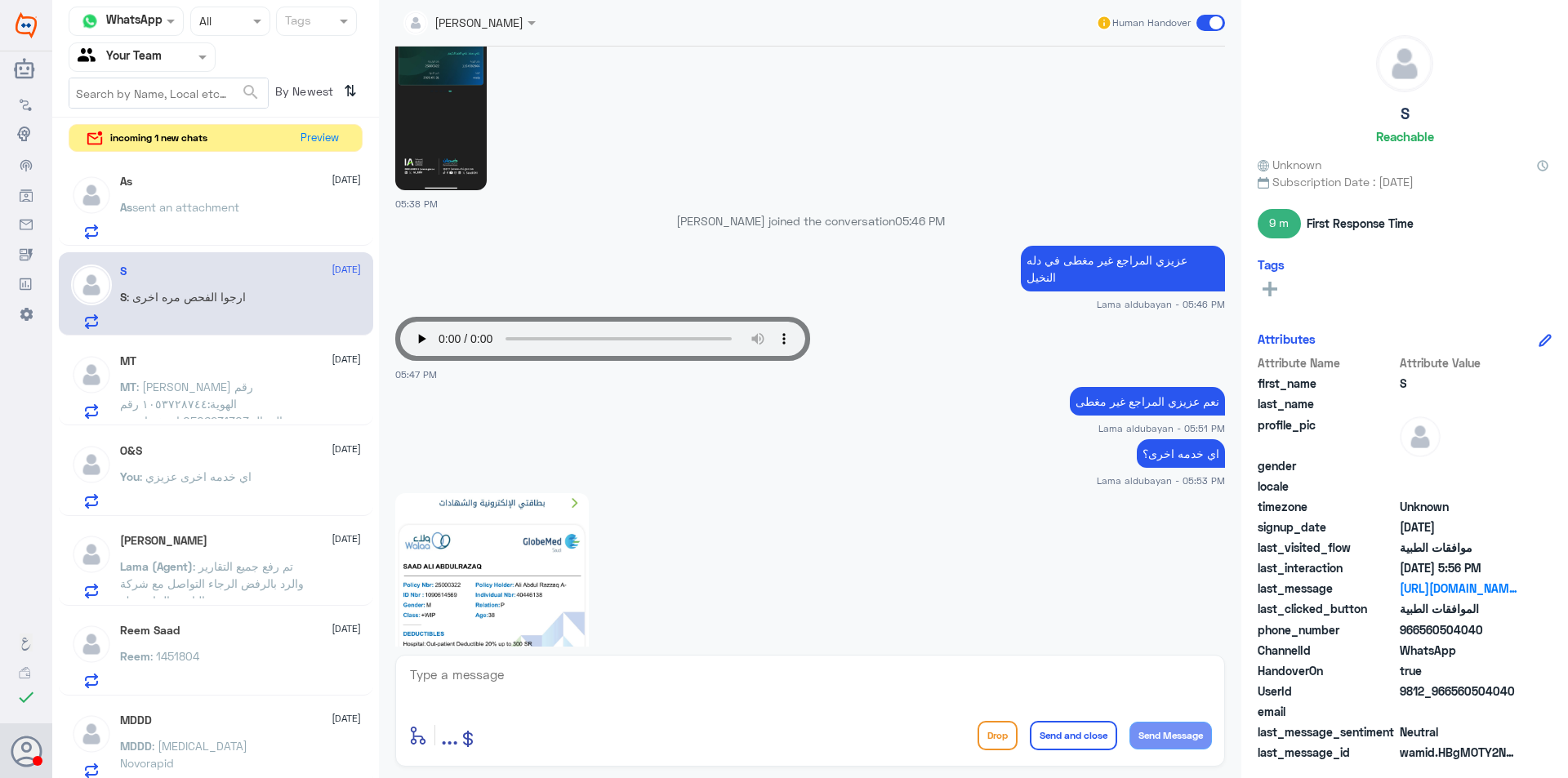
scroll to position [674, 0]
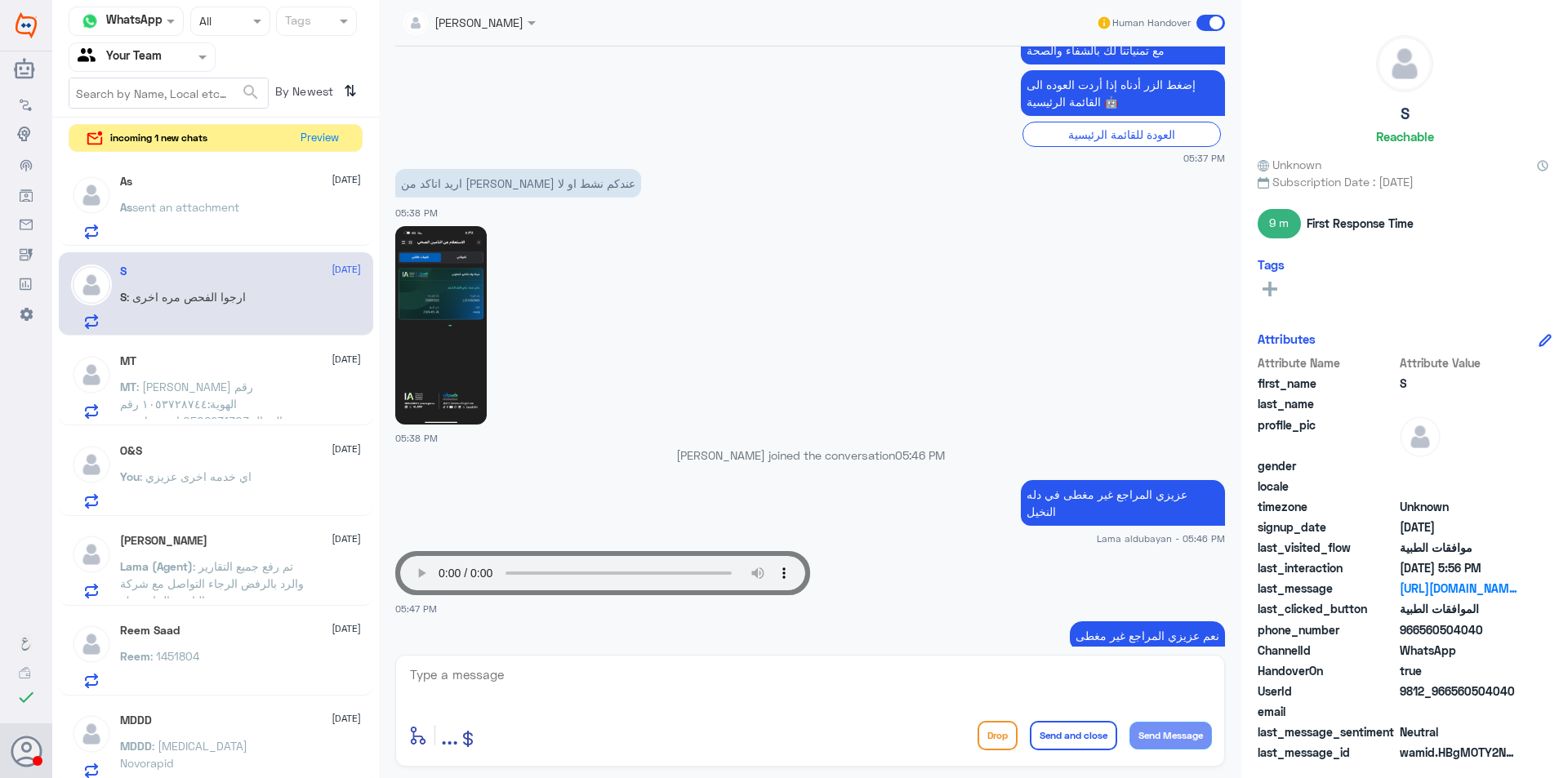
click at [461, 328] on img at bounding box center [440, 326] width 92 height 199
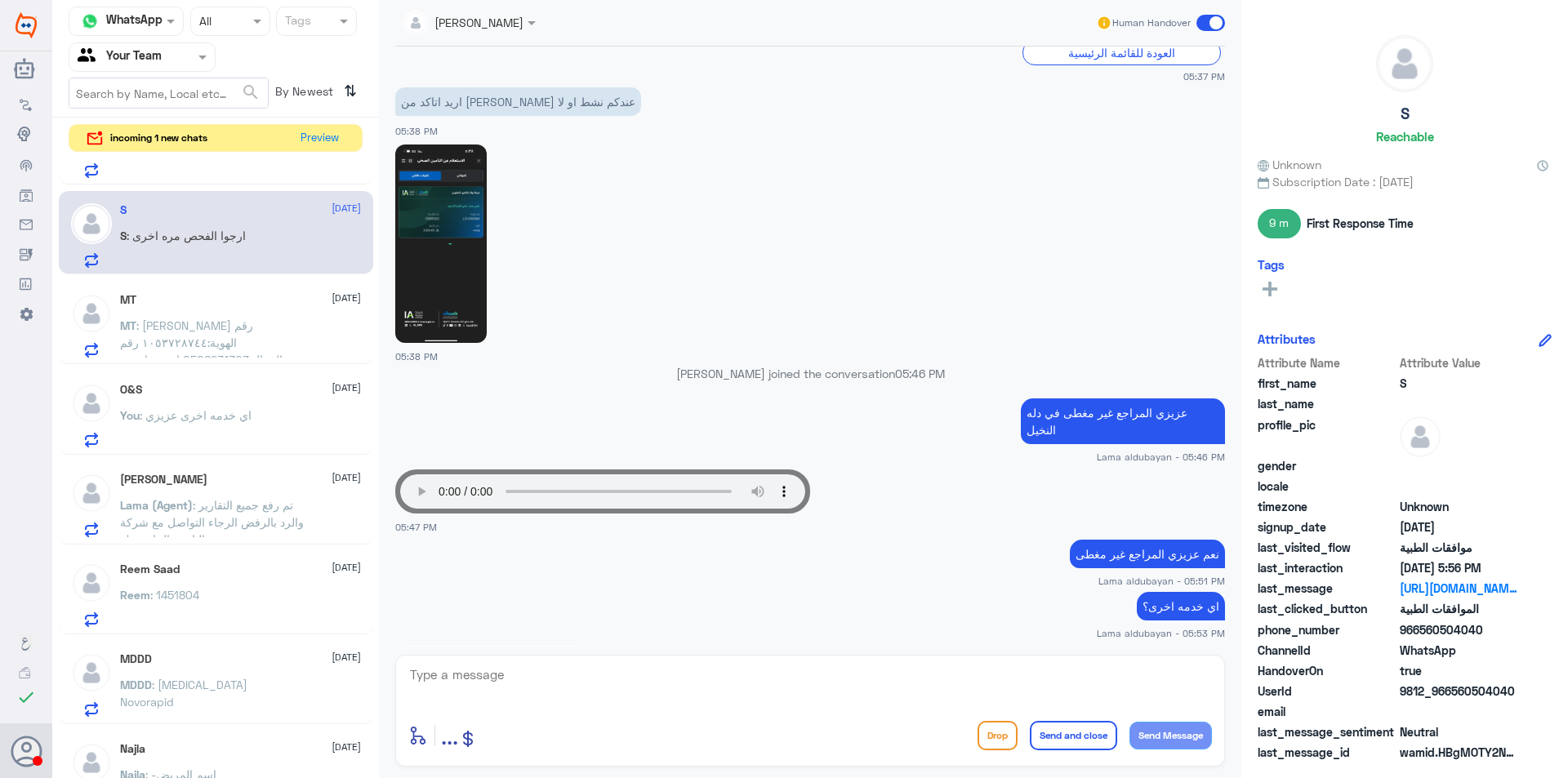
scroll to position [163, 0]
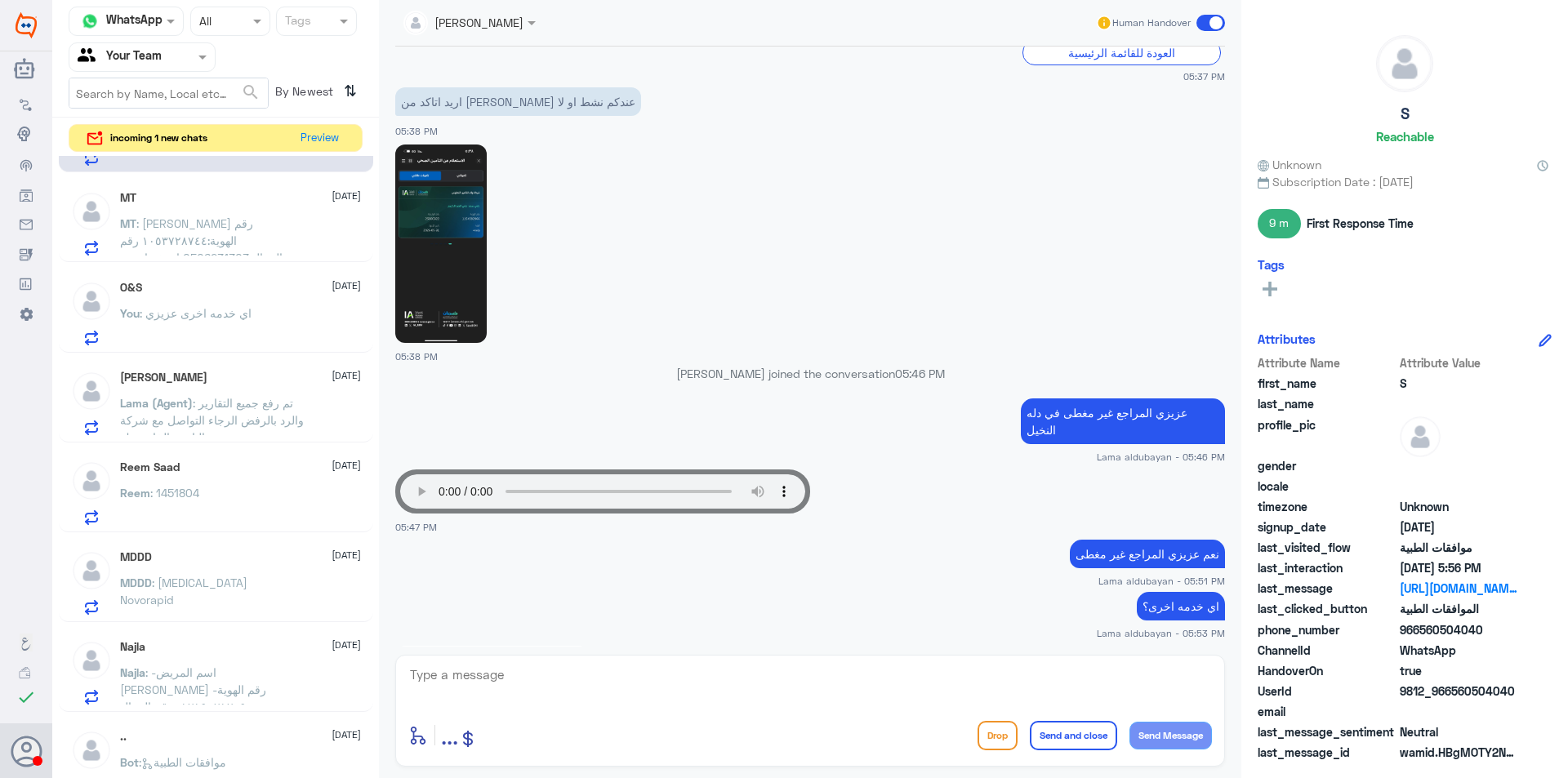
click at [149, 323] on p "You : اي خدمه اخرى عزيزي" at bounding box center [186, 325] width 131 height 40
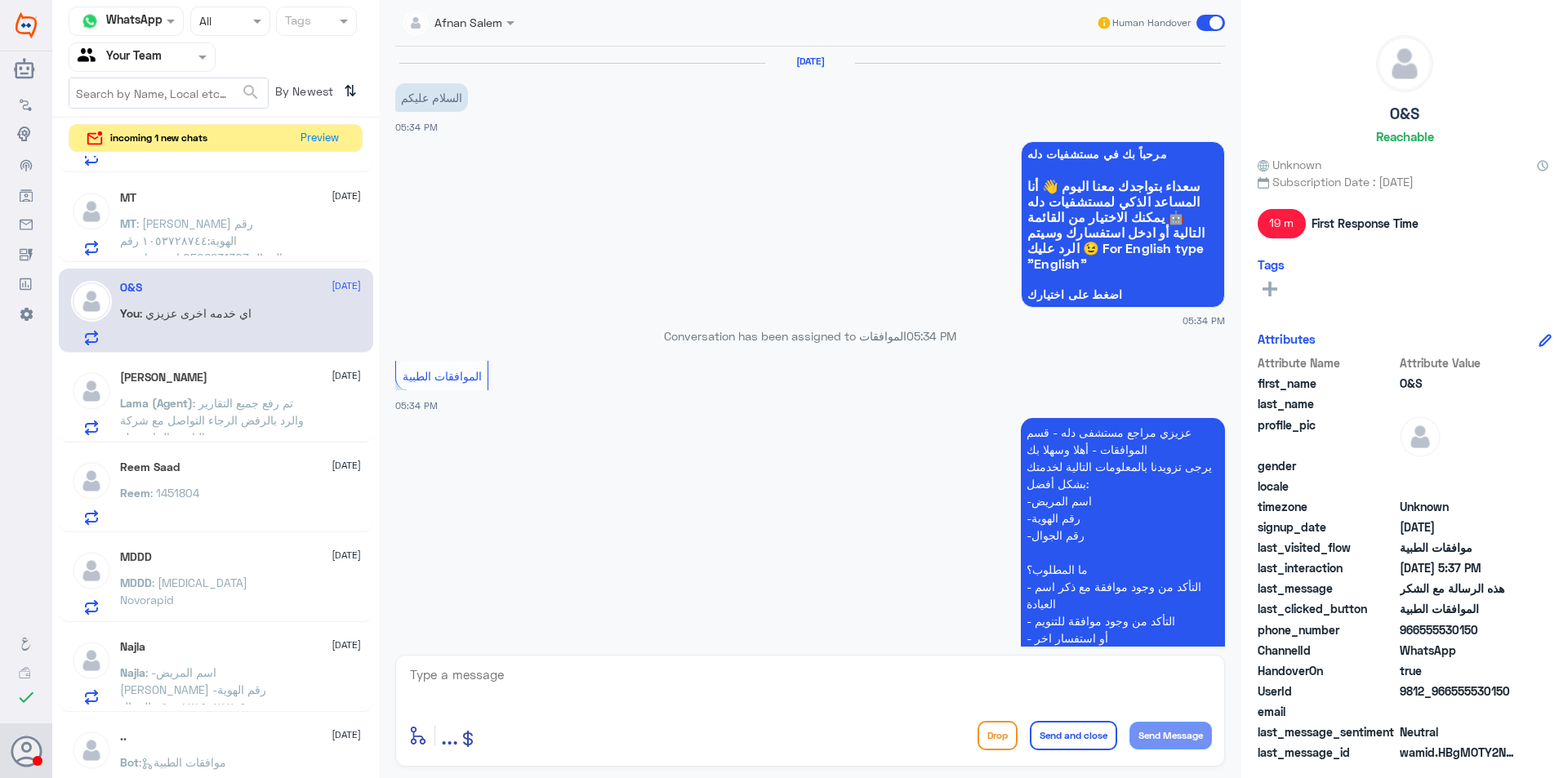
scroll to position [709, 0]
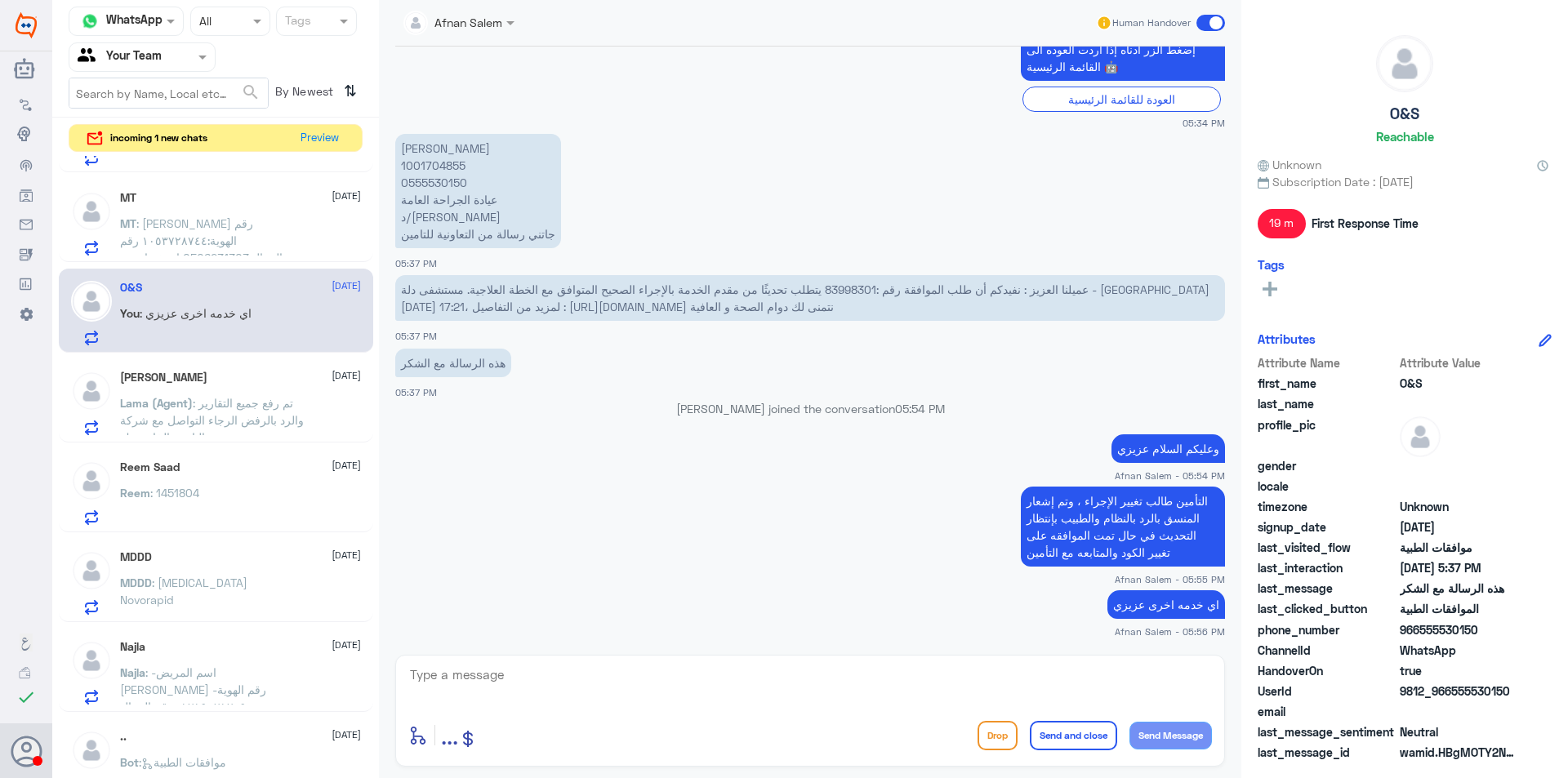
click at [238, 406] on span ": تم رفع جميع التقارير والرد بالرفض الرجاء التواصل مع شركة التامين الخاصه بك" at bounding box center [212, 419] width 184 height 48
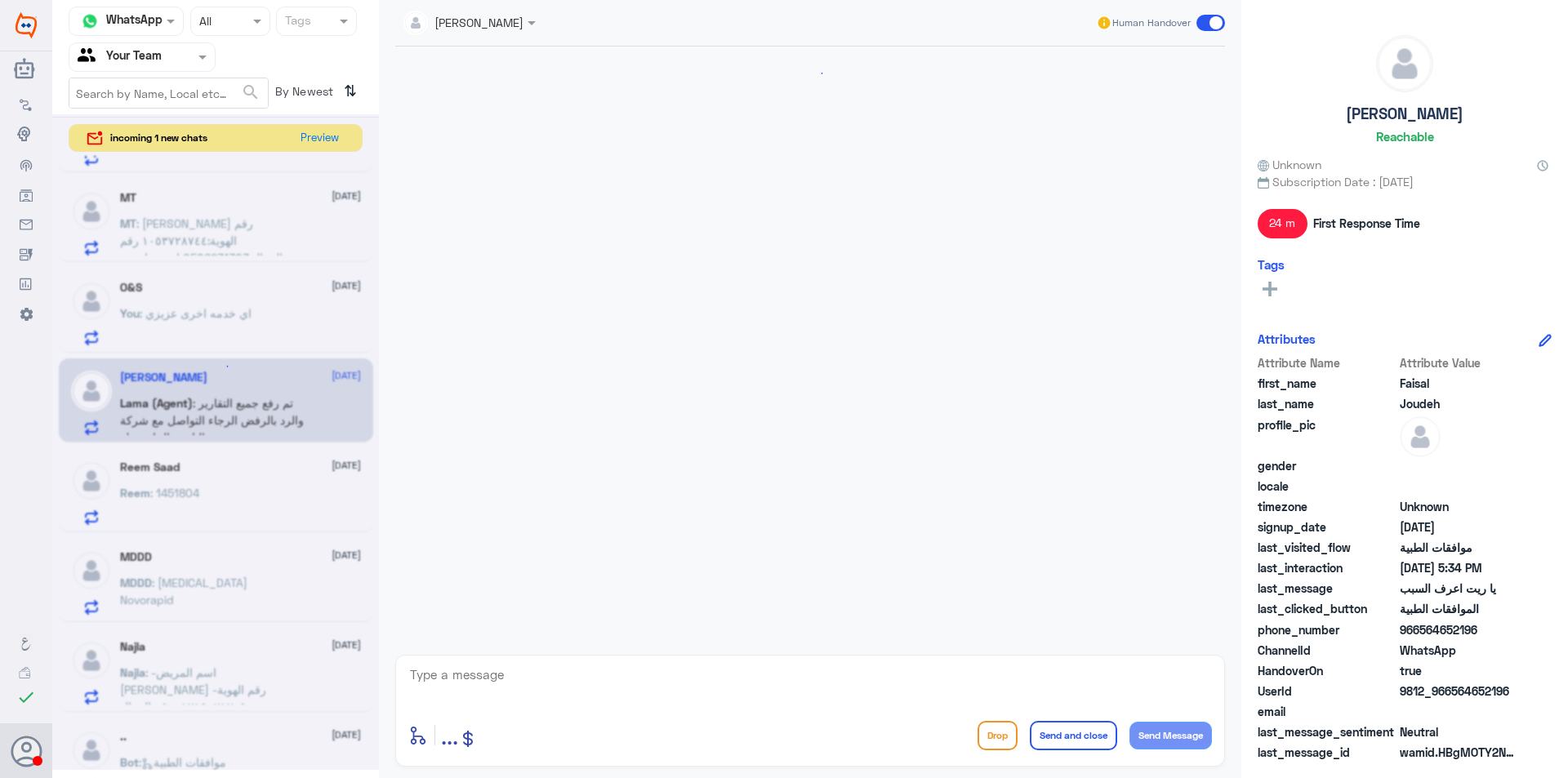
scroll to position [642, 0]
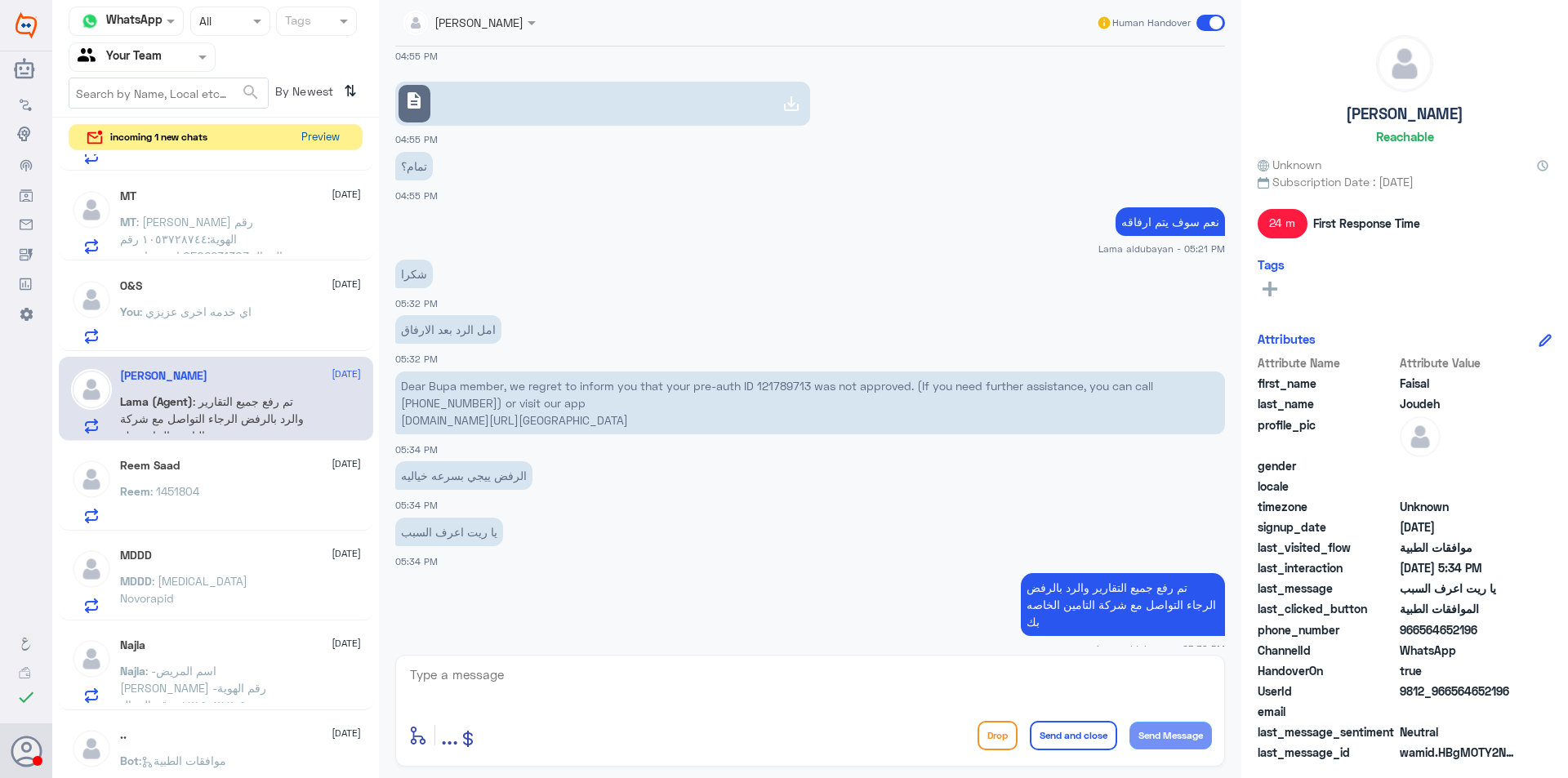
click at [335, 125] on button "Preview" at bounding box center [320, 137] width 51 height 25
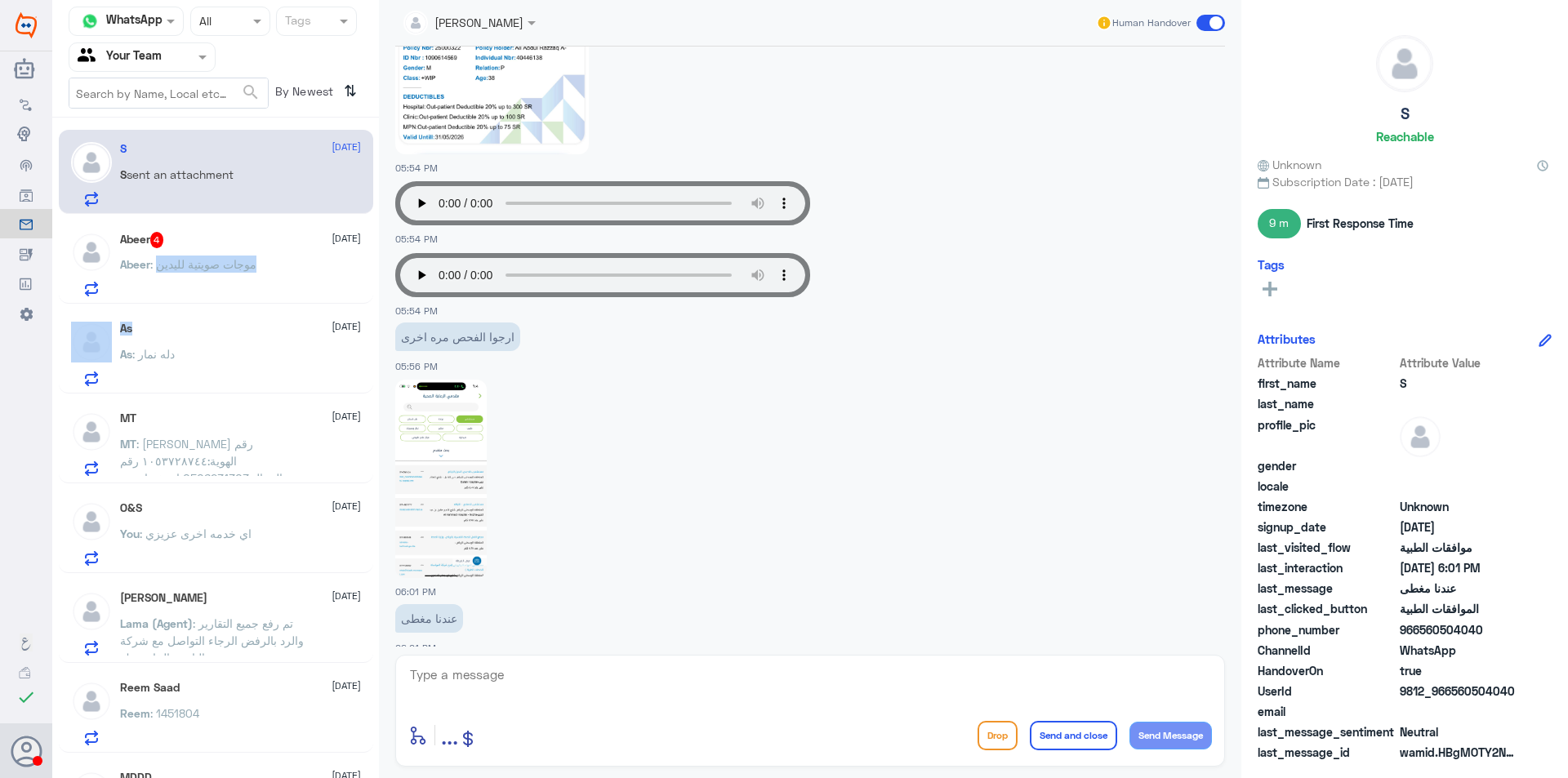
drag, startPoint x: 157, startPoint y: 266, endPoint x: 231, endPoint y: 349, distance: 111.2
click at [231, 349] on div "S [DATE] S sent an attachment Abeer 4 [DATE] Abeer : موجات صويتية لليدين As [DA…" at bounding box center [216, 453] width 327 height 659
click at [441, 530] on img at bounding box center [440, 479] width 92 height 199
click at [169, 513] on div "O&S [DATE]" at bounding box center [241, 508] width 241 height 13
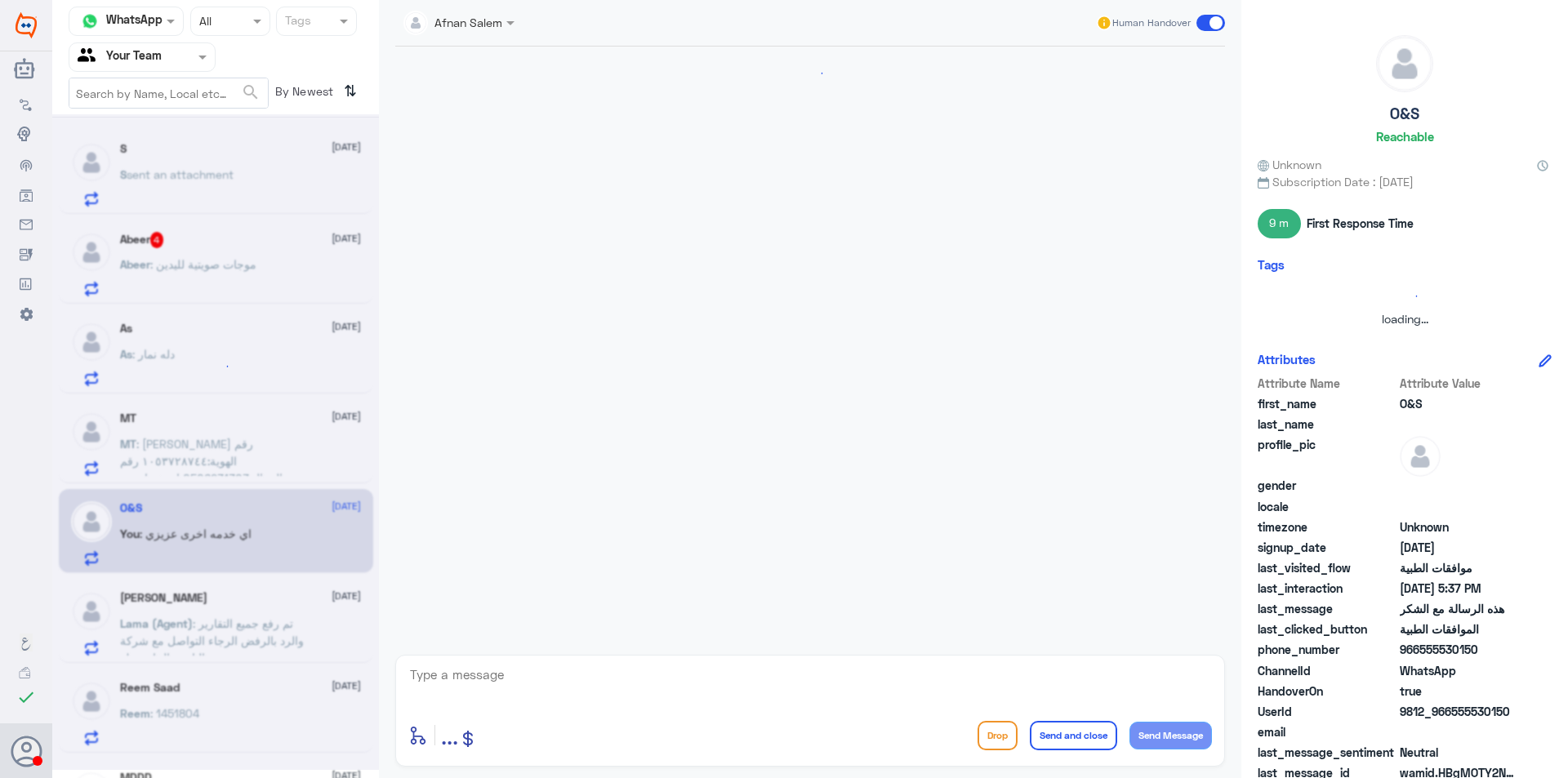
click at [168, 307] on div at bounding box center [216, 442] width 327 height 656
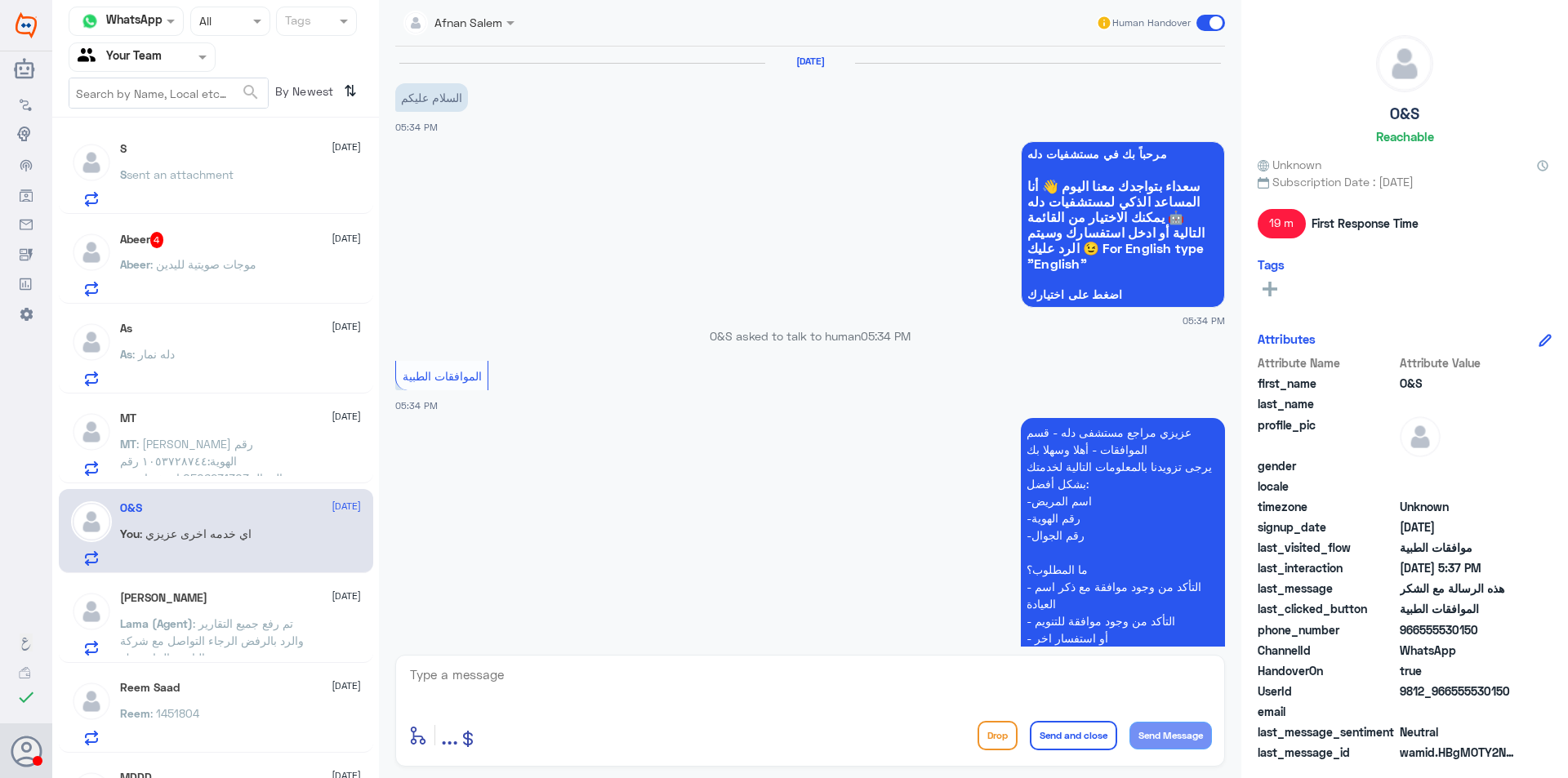
scroll to position [709, 0]
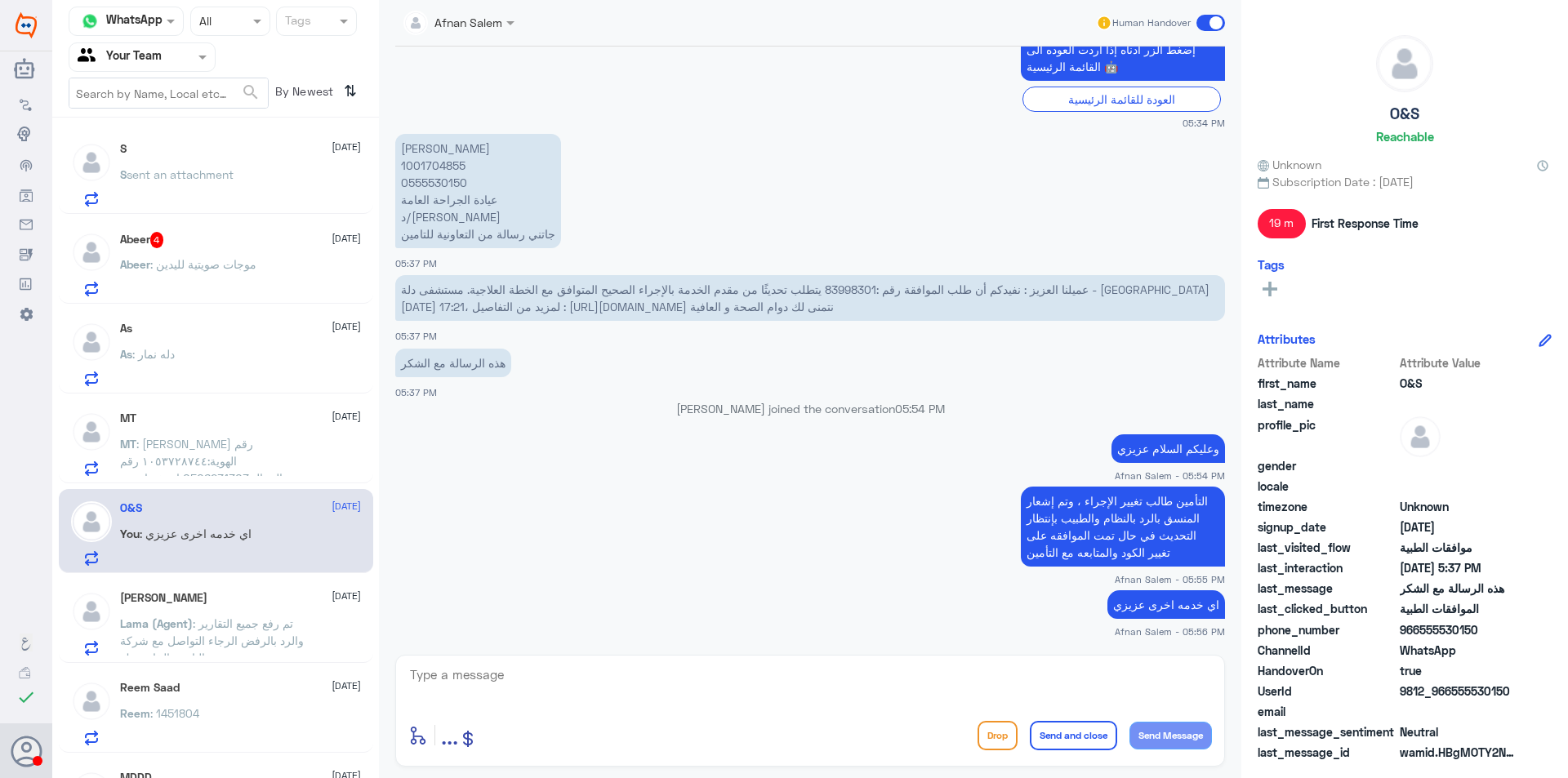
click at [179, 265] on span ": موجات صويتية لليدين" at bounding box center [203, 264] width 106 height 13
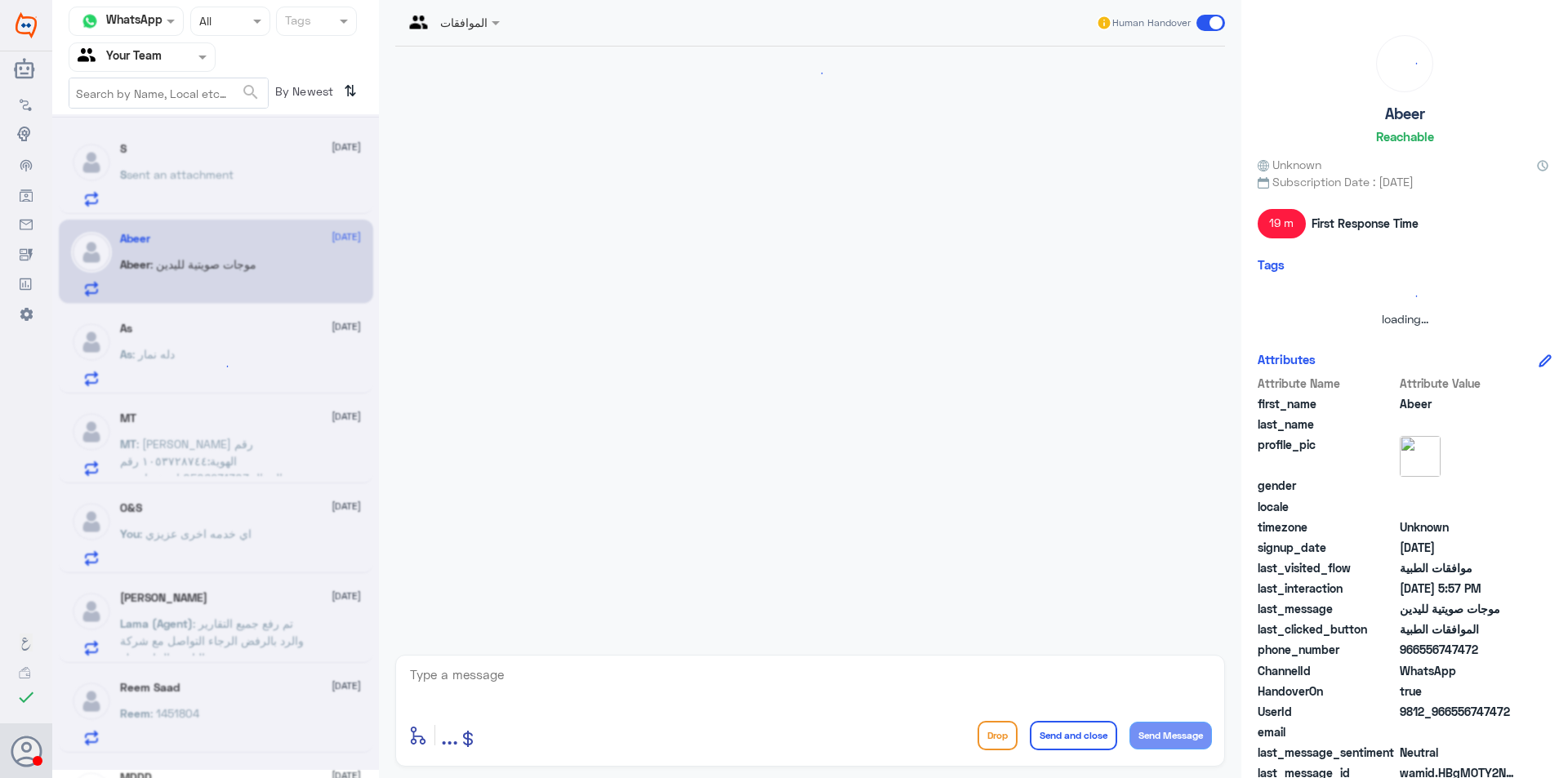
click at [179, 265] on div at bounding box center [216, 442] width 327 height 656
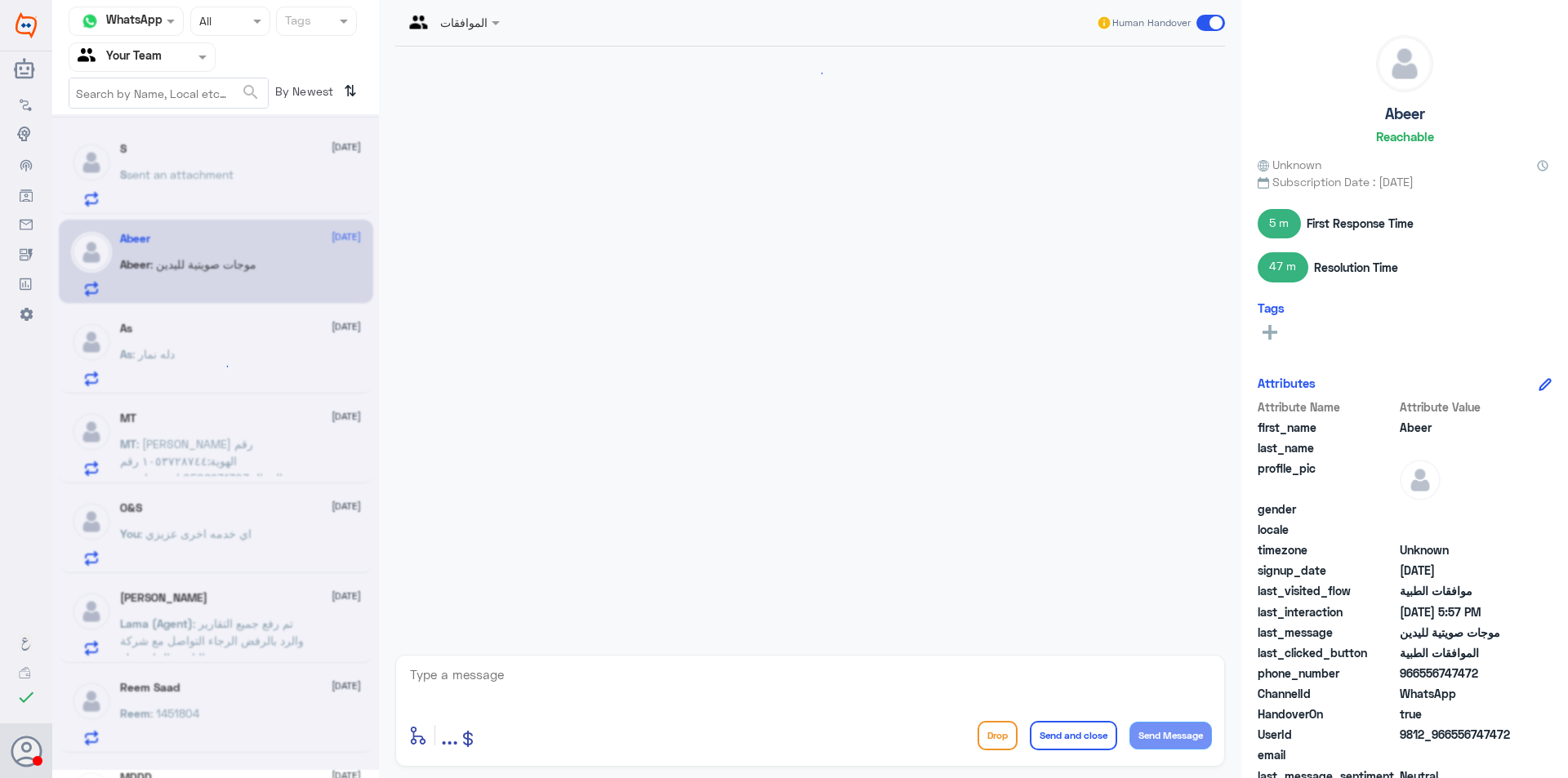
scroll to position [1592, 0]
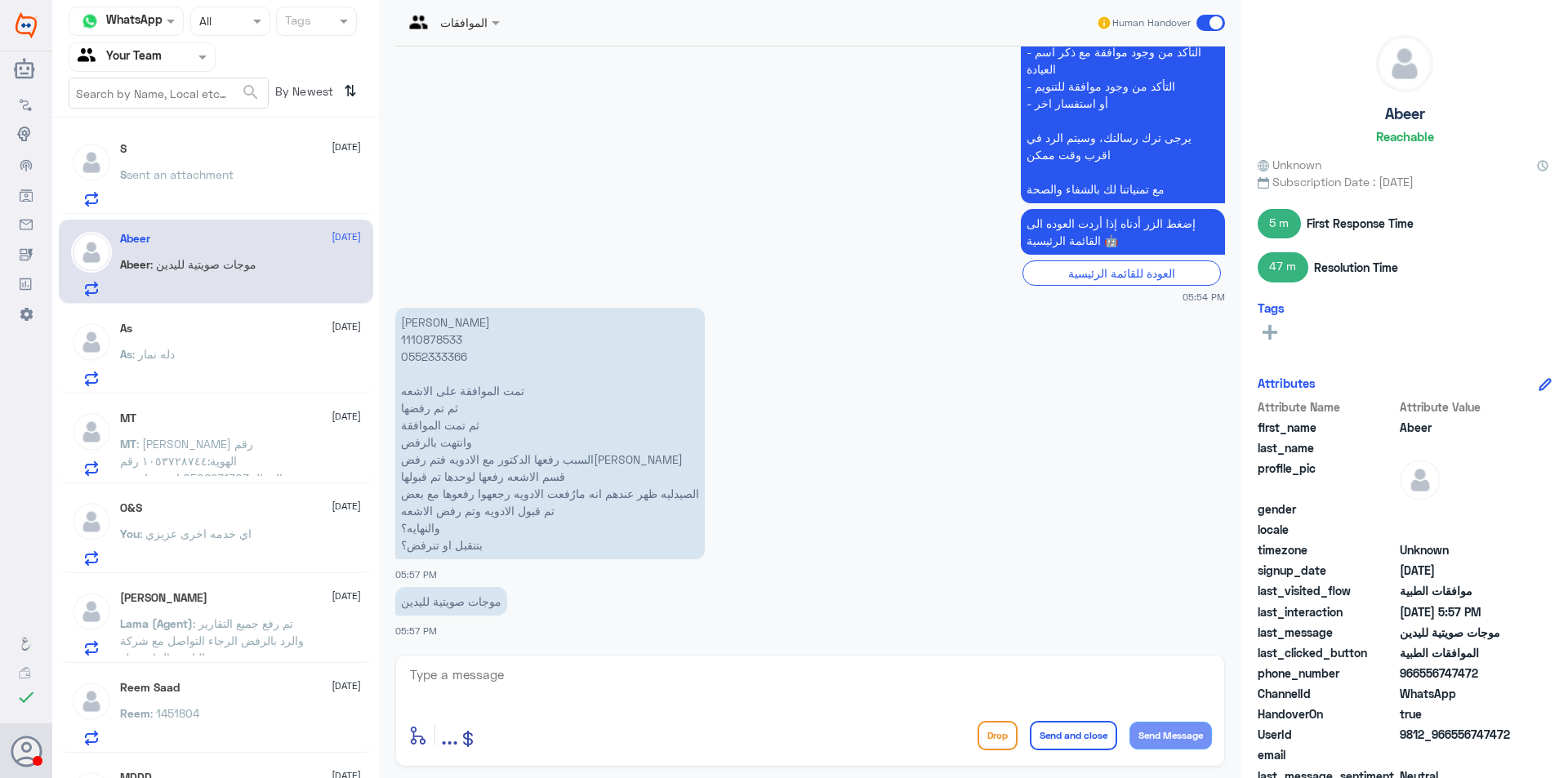
click at [452, 355] on p "[PERSON_NAME] 1110878533 0552333366 تمت الموافقة على الاشعه ثم تم رفضها ثم تمت …" at bounding box center [549, 434] width 309 height 252
copy p "0552333366"
click at [421, 358] on p "[PERSON_NAME] 1110878533 0552333366 تمت الموافقة على الاشعه ثم تم رفضها ثم تمت …" at bounding box center [549, 434] width 309 height 252
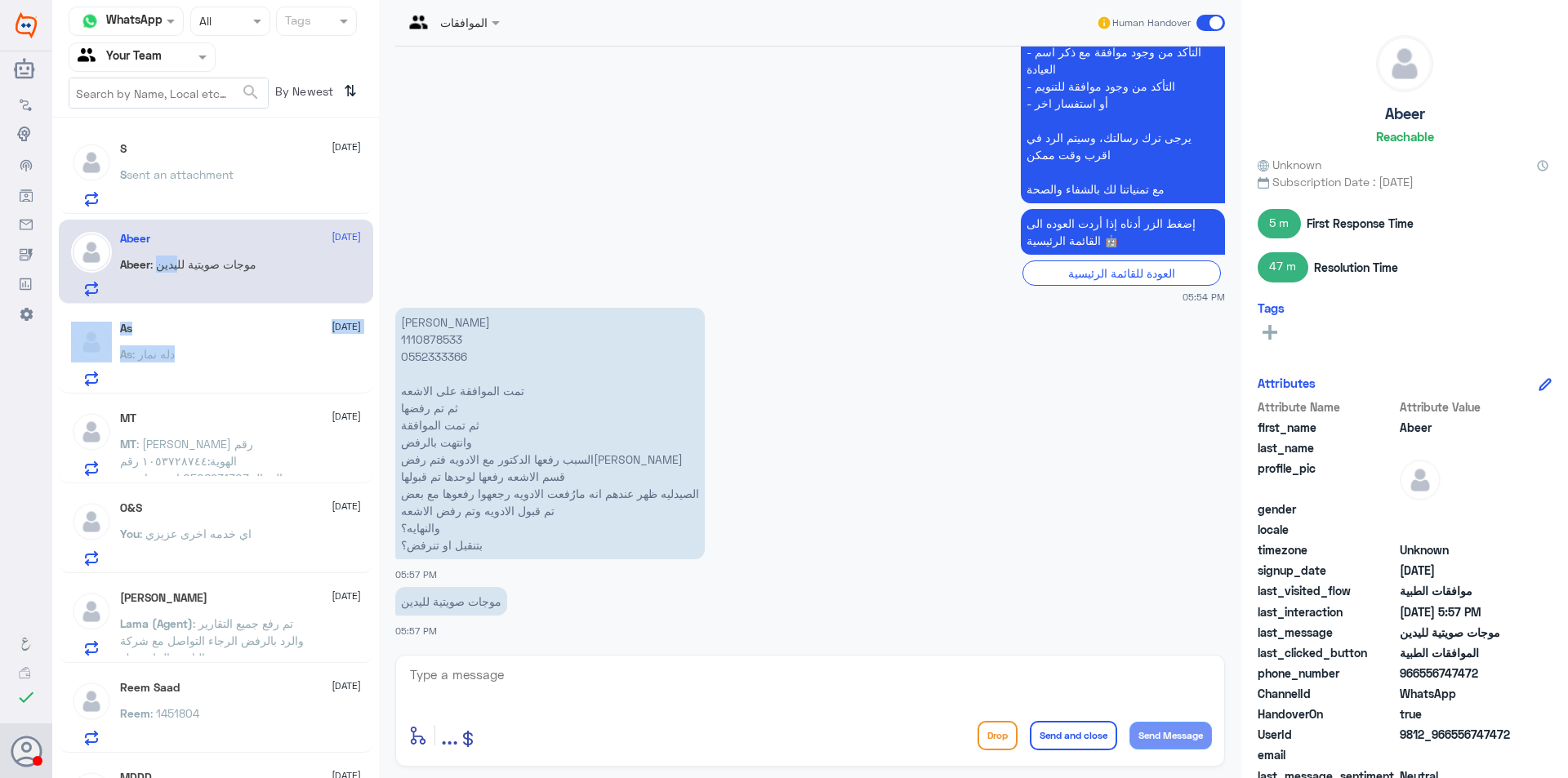
drag, startPoint x: 184, startPoint y: 271, endPoint x: 221, endPoint y: 355, distance: 91.8
click at [221, 355] on div "S [DATE] S sent an attachment Abeer [DATE] Abeer : موجات صويتية لليدين As [DATE…" at bounding box center [216, 453] width 327 height 659
click at [221, 355] on div "As : دله نمار" at bounding box center [241, 368] width 241 height 37
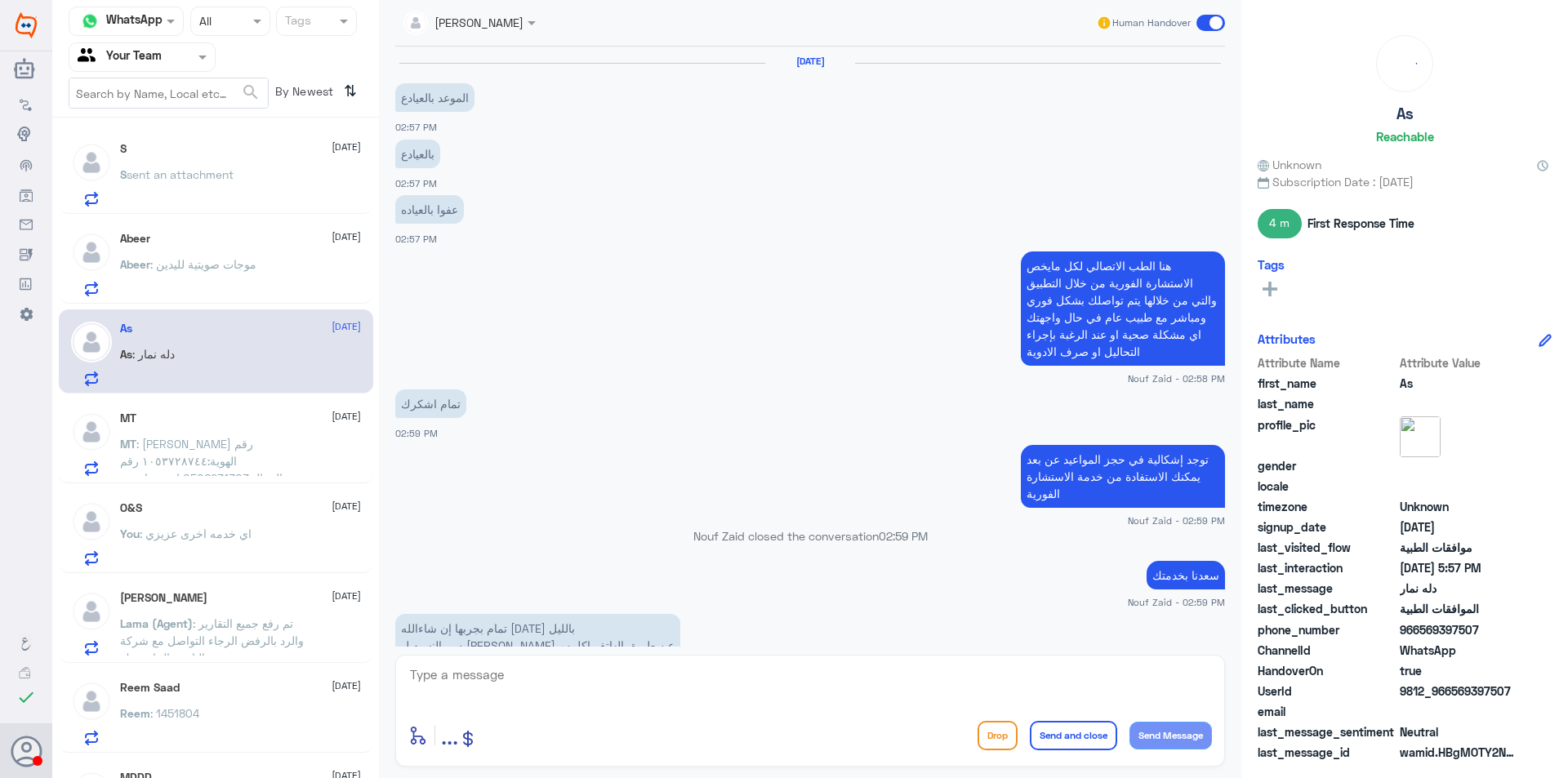
scroll to position [1316, 0]
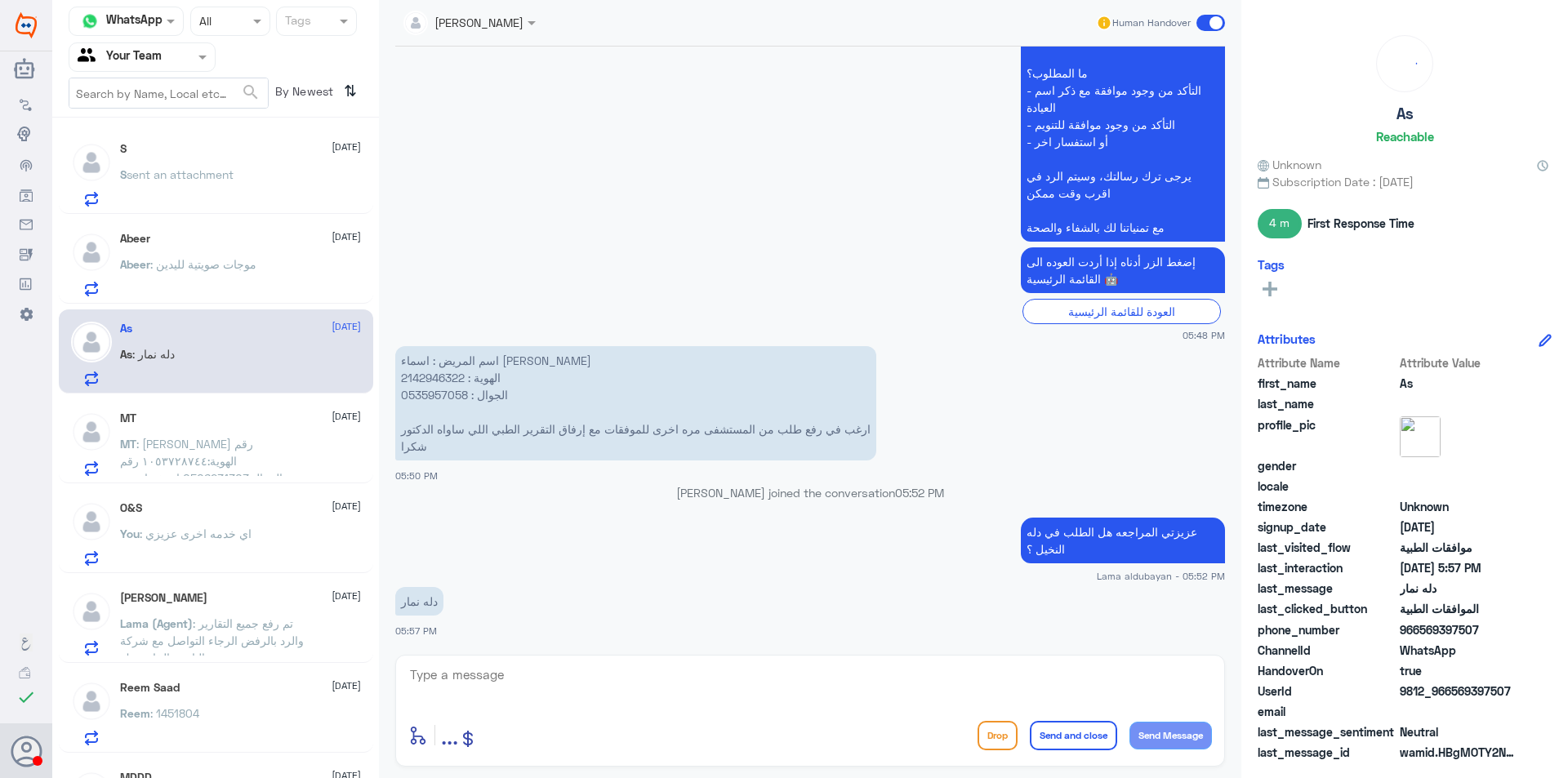
click at [215, 470] on p "MT : [PERSON_NAME] رقم الهوية:١٠٥٣٧٢٨٧٤٤ رقم الجوال:0506231303 استفسار عن سبب ر…" at bounding box center [212, 456] width 184 height 40
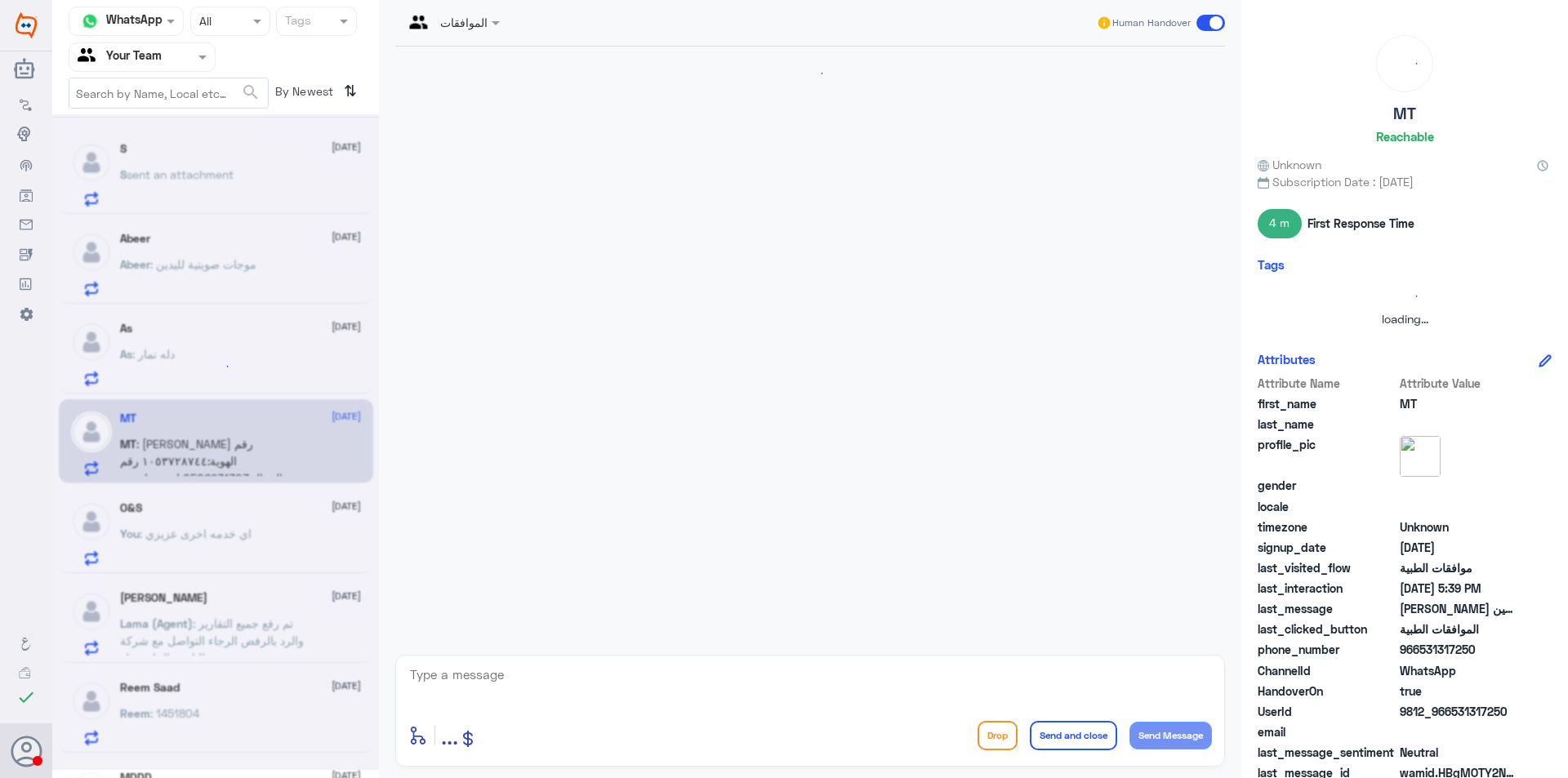
scroll to position [324, 0]
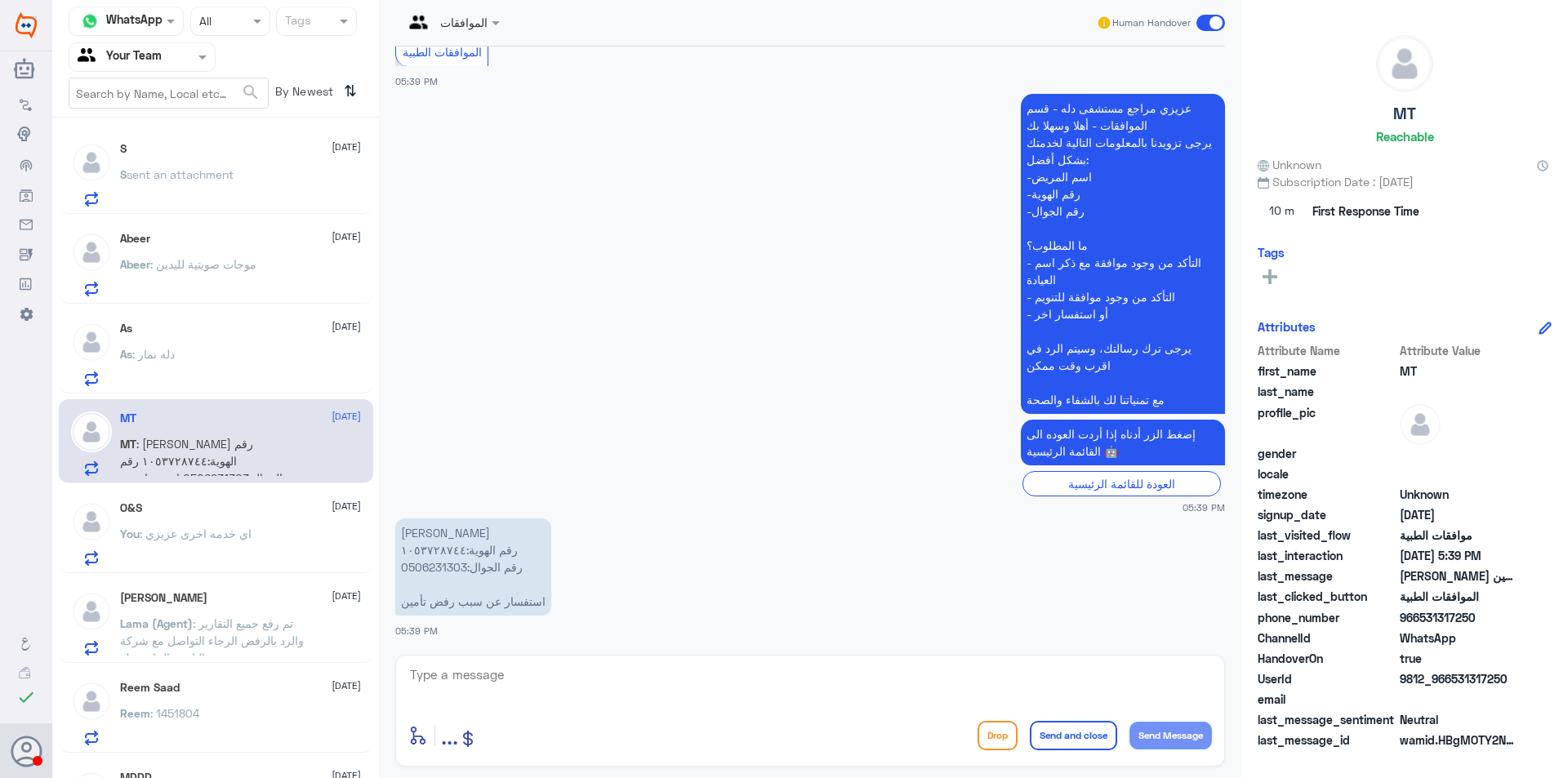
click at [433, 568] on p "[PERSON_NAME] رقم الهوية:١٠٥٣٧٢٨٧٤٤ رقم الجوال:0506231303 استفسار عن سبب رفض تأ…" at bounding box center [472, 567] width 156 height 97
copy p "0506231303"
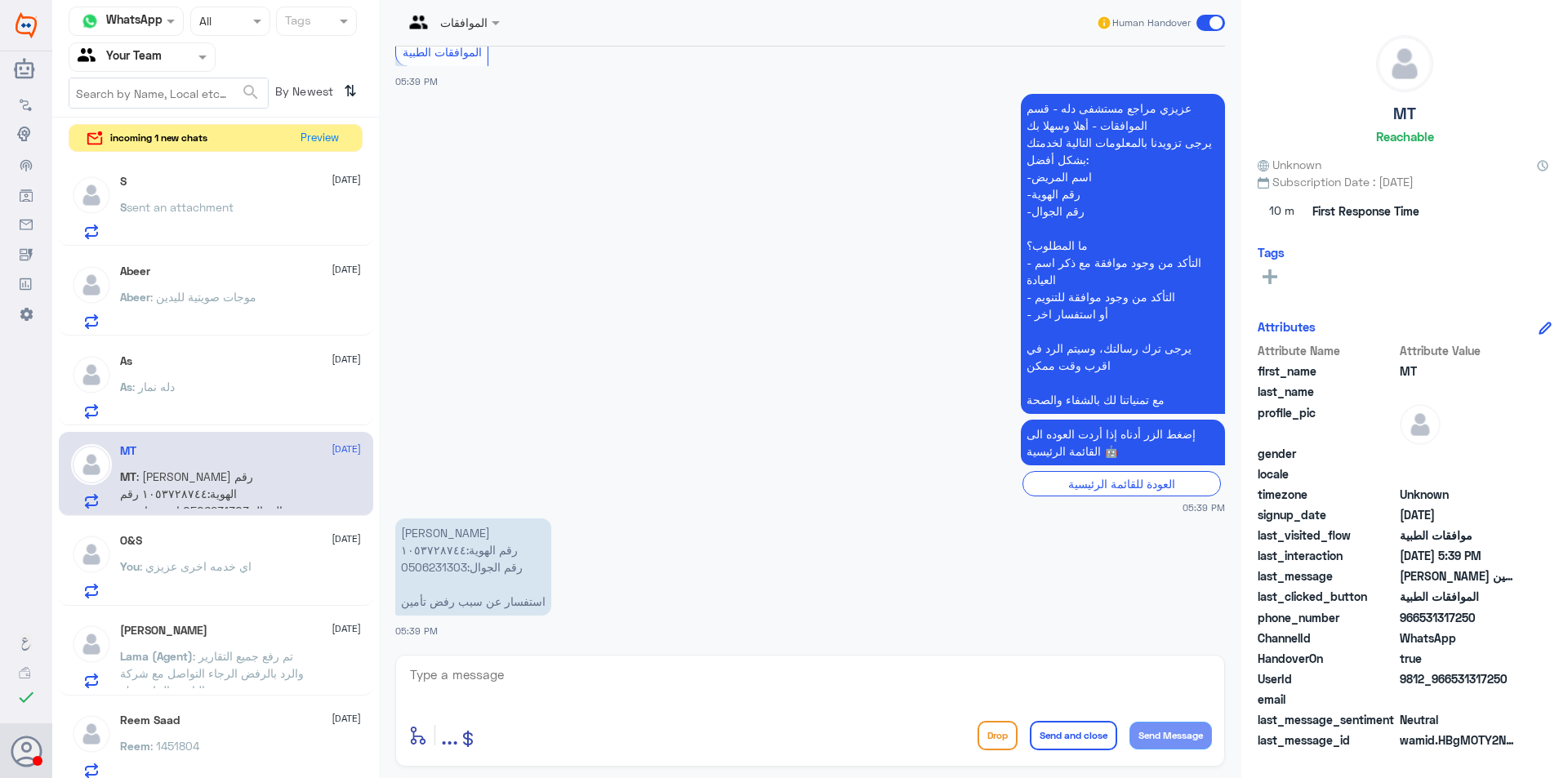
click at [524, 683] on textarea at bounding box center [810, 684] width 803 height 40
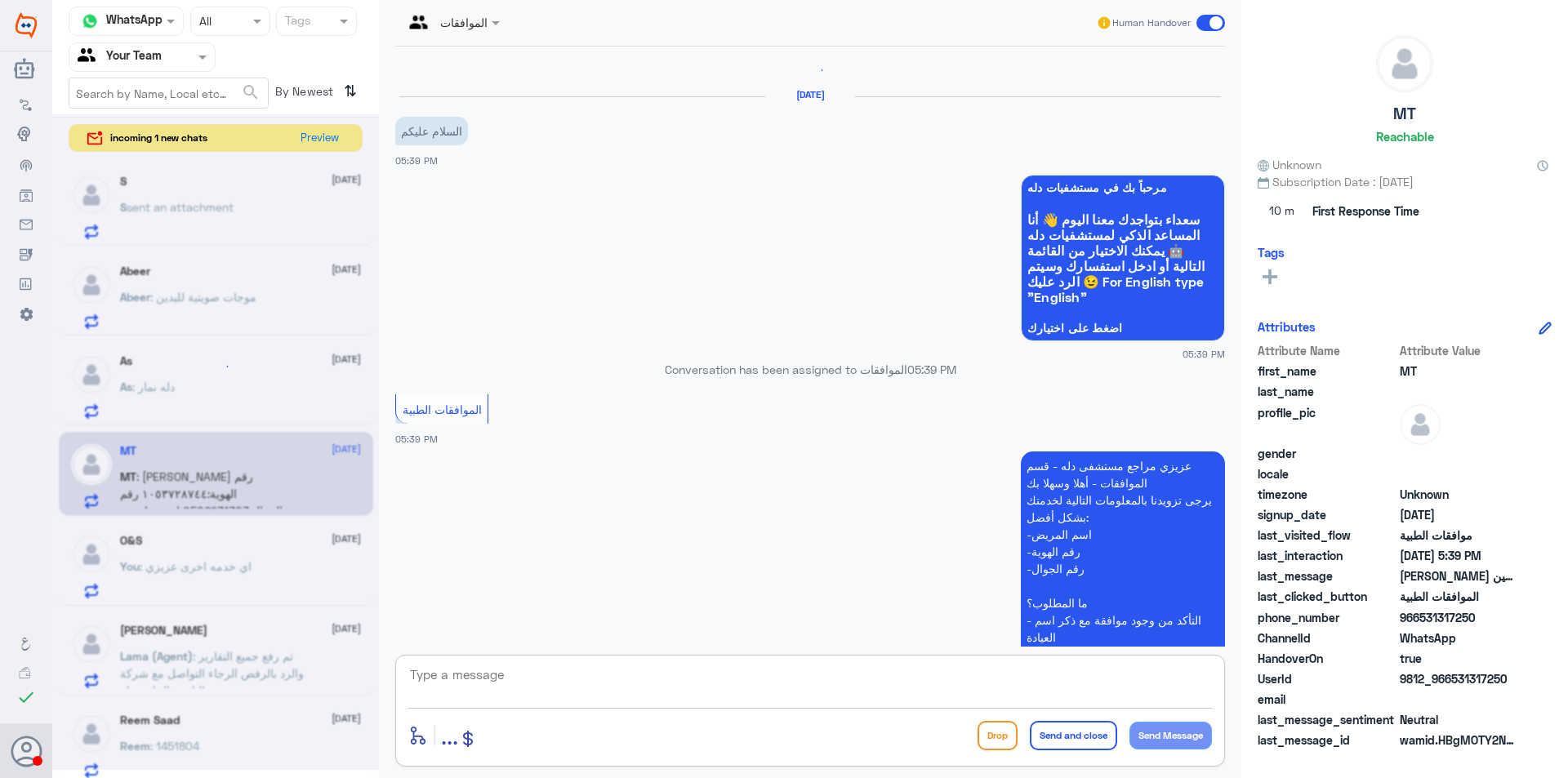
scroll to position [0, 0]
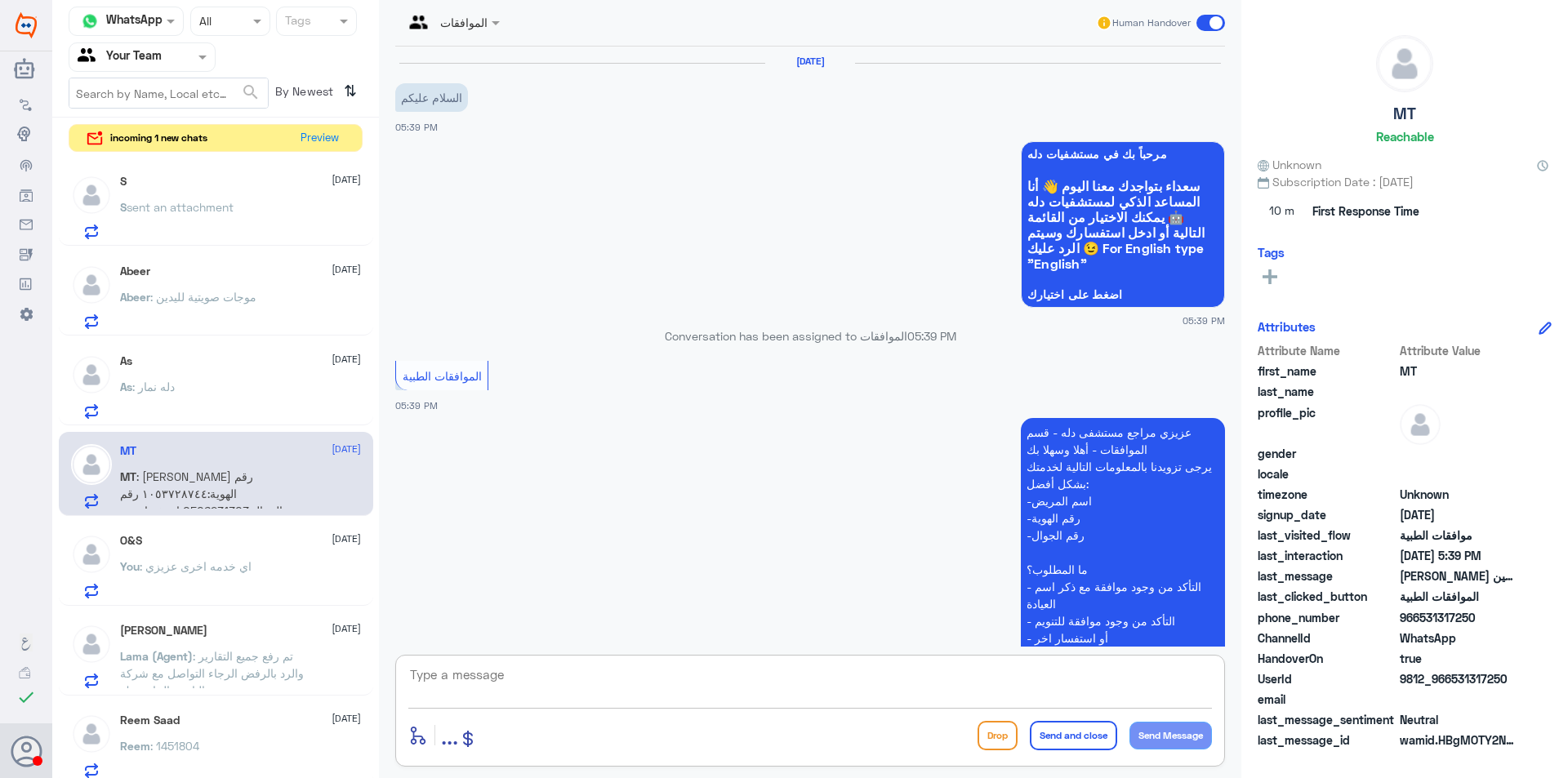
type textarea "ب"
click at [575, 674] on textarea at bounding box center [810, 684] width 803 height 40
type textarea "وعليكم السلام عزيزي"
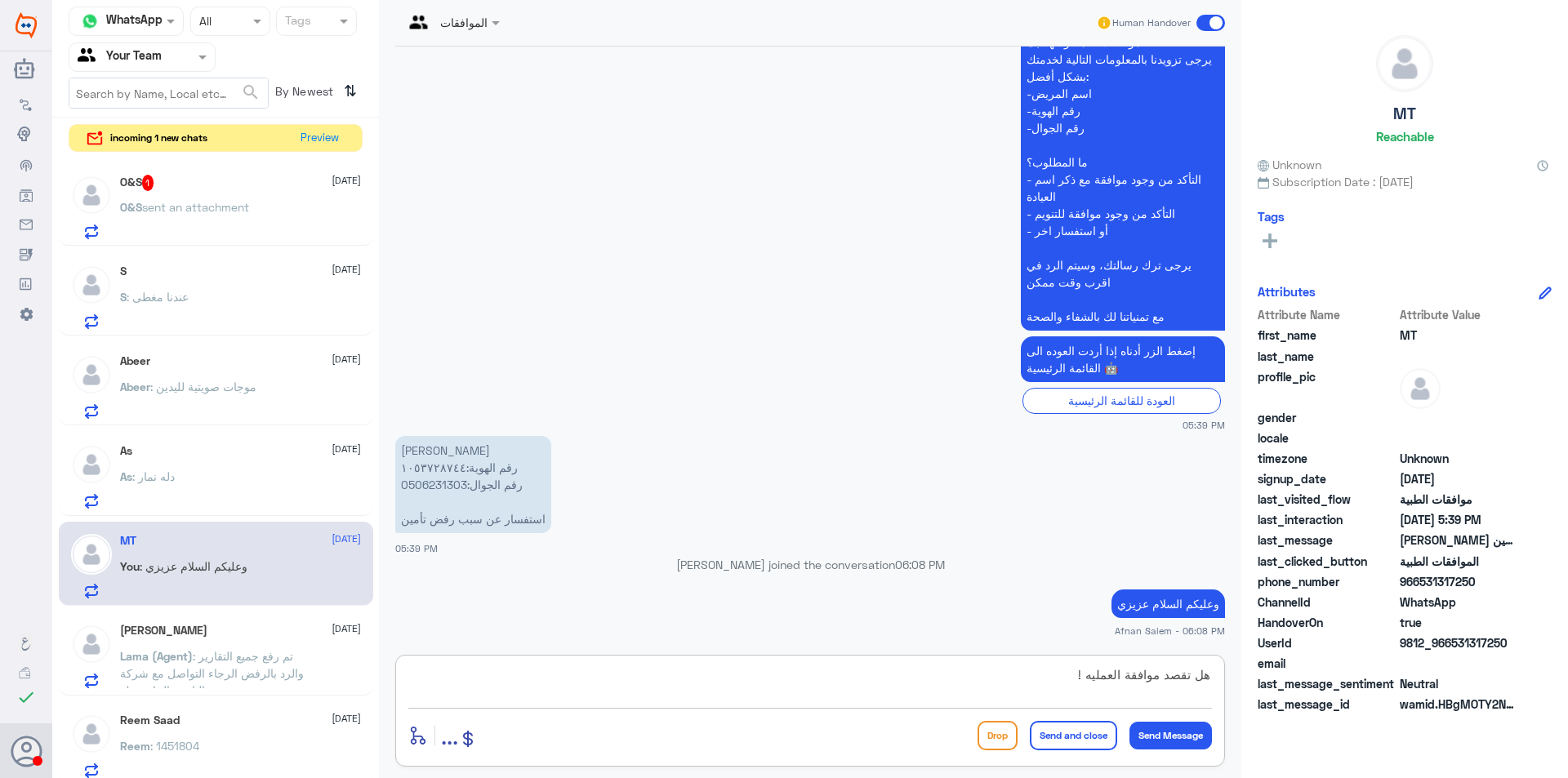
drag, startPoint x: 1079, startPoint y: 672, endPoint x: 1055, endPoint y: 671, distance: 24.0
click at [1056, 671] on textarea "هل تقصد موافقة العمليه !" at bounding box center [810, 684] width 803 height 40
click at [1051, 669] on textarea "هل تقصد موافقة العمليه !" at bounding box center [810, 684] width 803 height 40
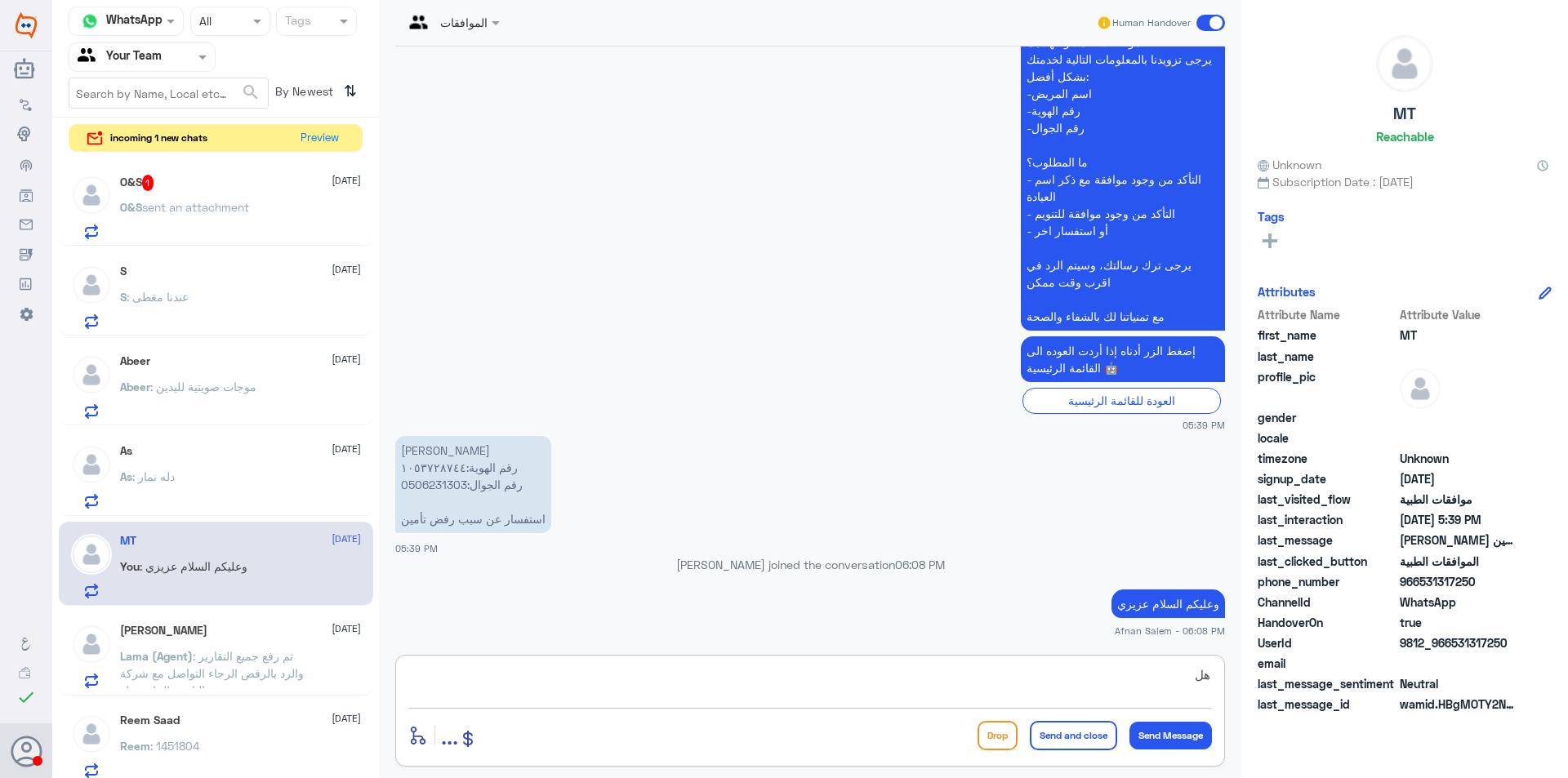
type textarea "ه"
type textarea "ا"
type textarea "م"
type textarea "الموافقه ماتم رفضها"
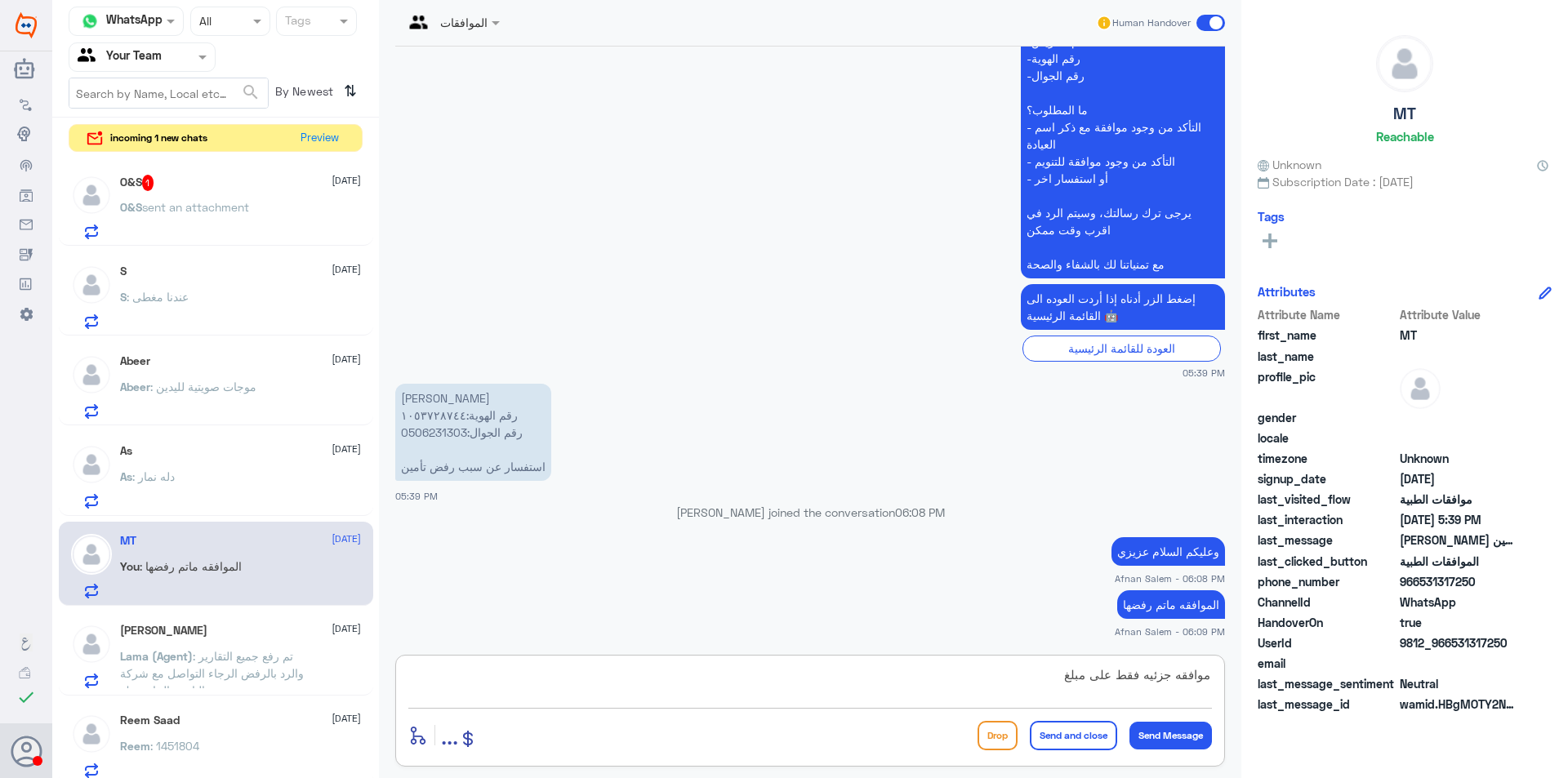
paste textarea "SAR 5292.65"
paste textarea "12091.48"
type textarea "موافقه جزئيه فقط على مبلغ SAR 5292.65 من اصل 12091.48"
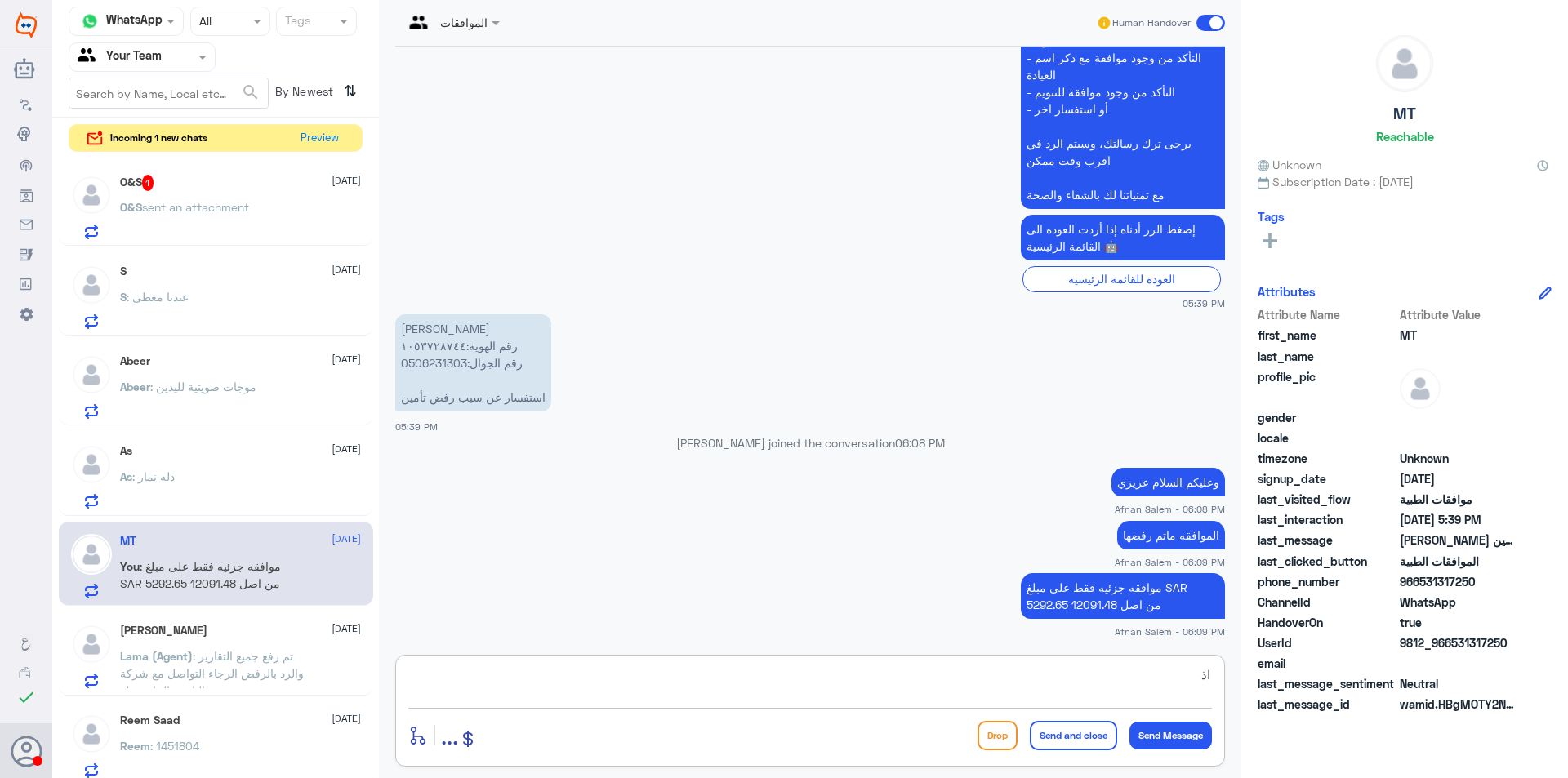
type textarea "ا"
type textarea "هذا طلب الاسنان"
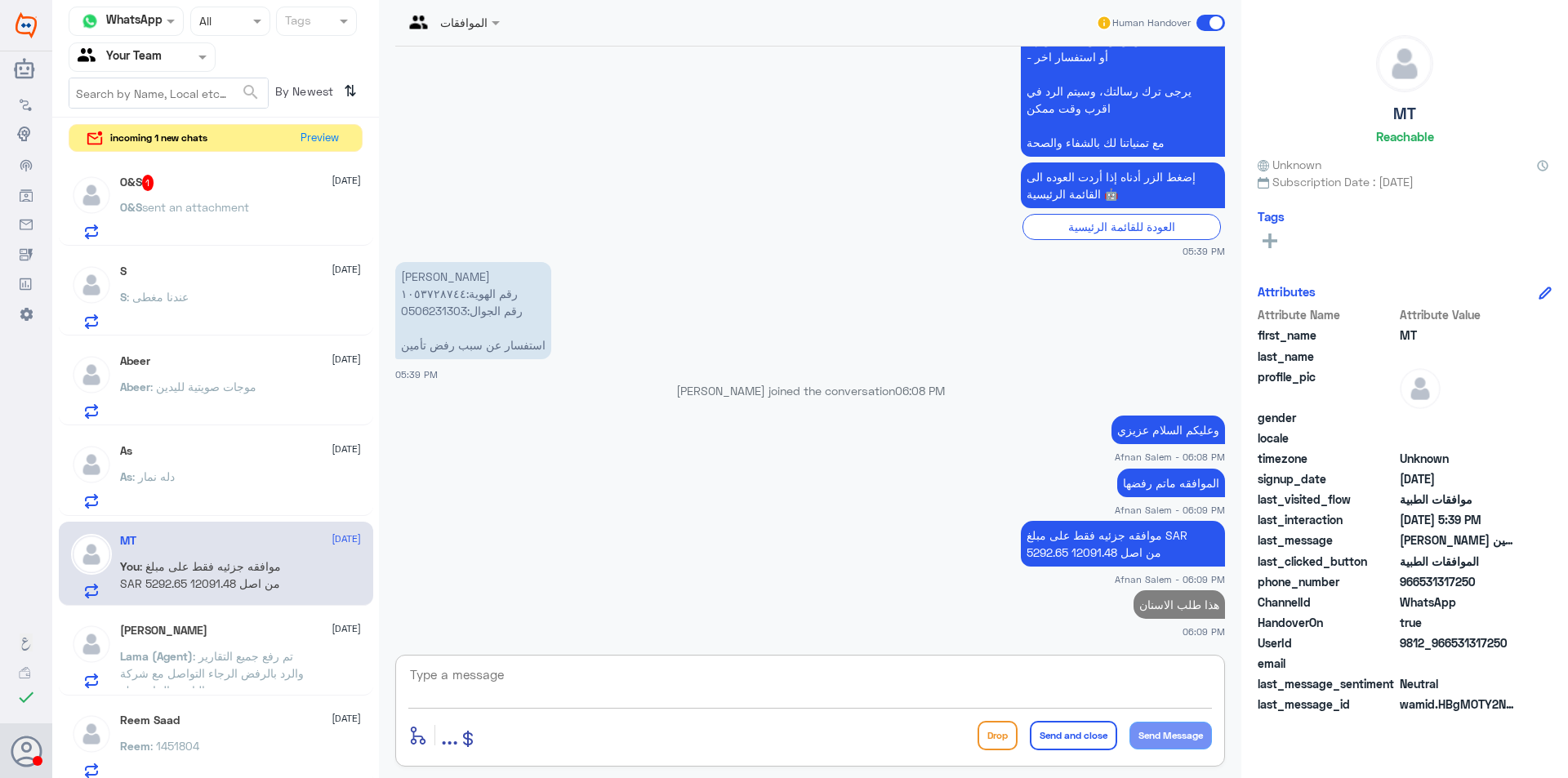
click at [313, 209] on div "O&S sent an attachment" at bounding box center [241, 221] width 241 height 37
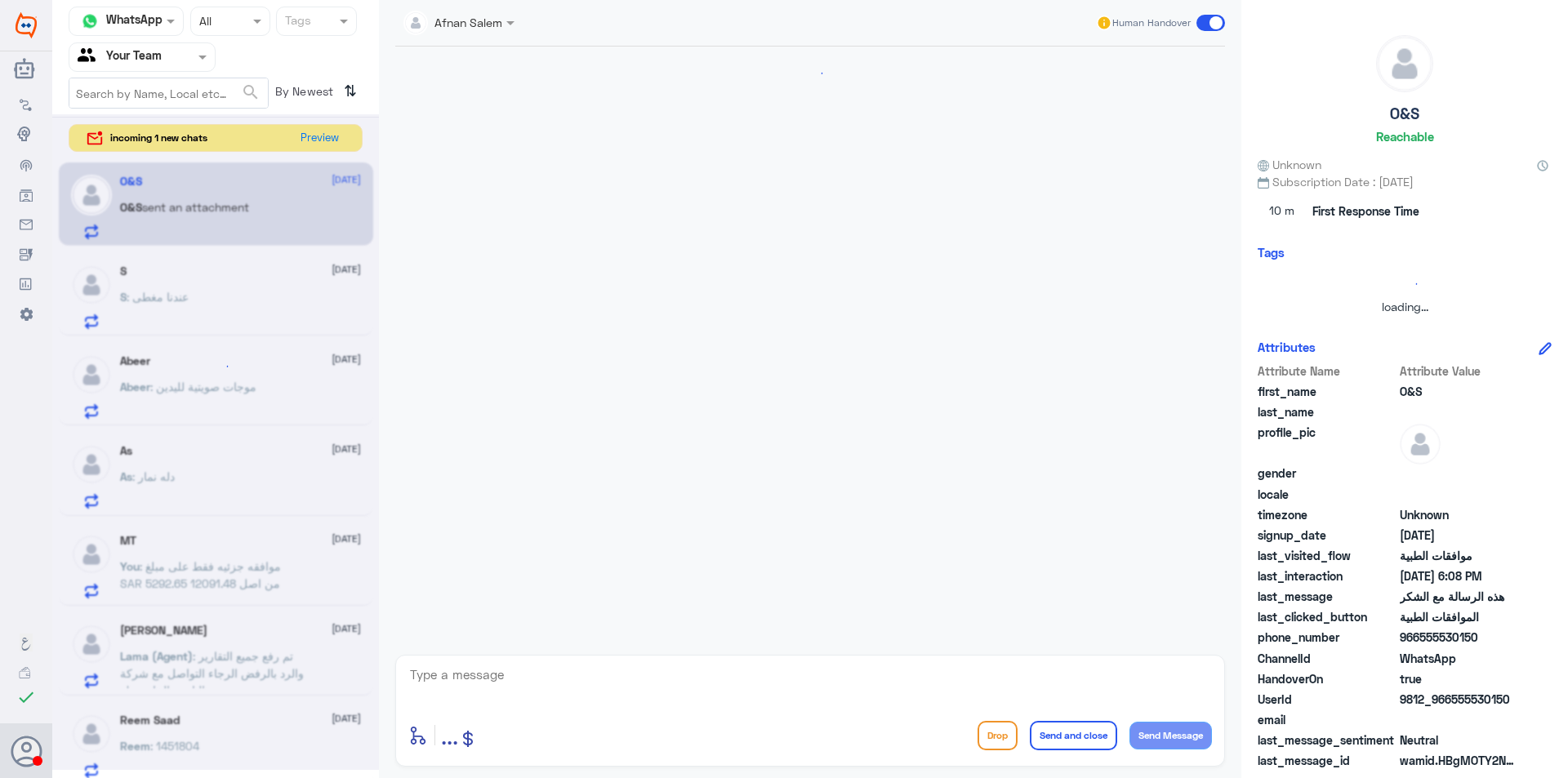
scroll to position [765, 0]
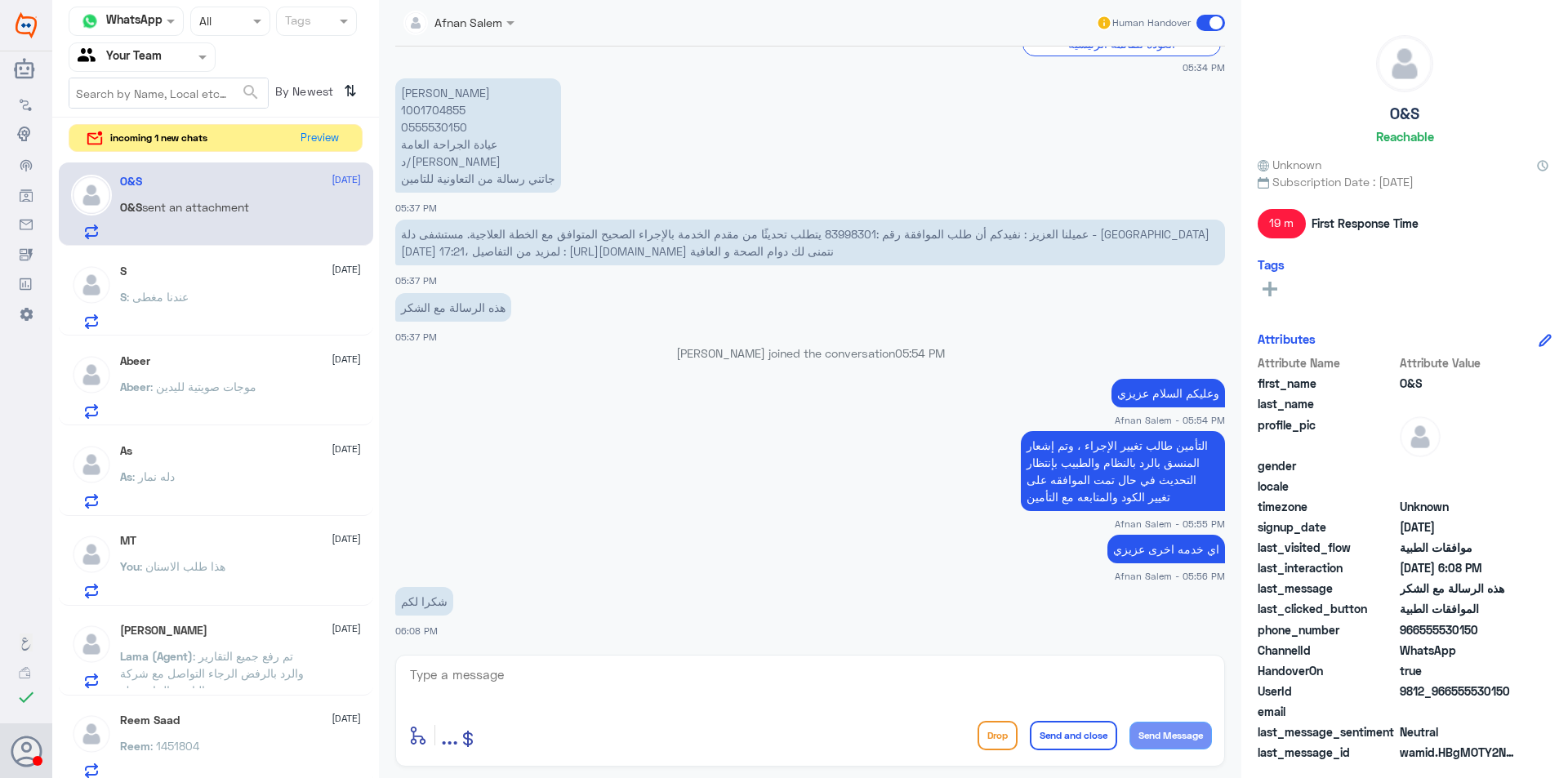
click at [1009, 673] on textarea at bounding box center [810, 684] width 803 height 40
type textarea "العفو عزيزي"
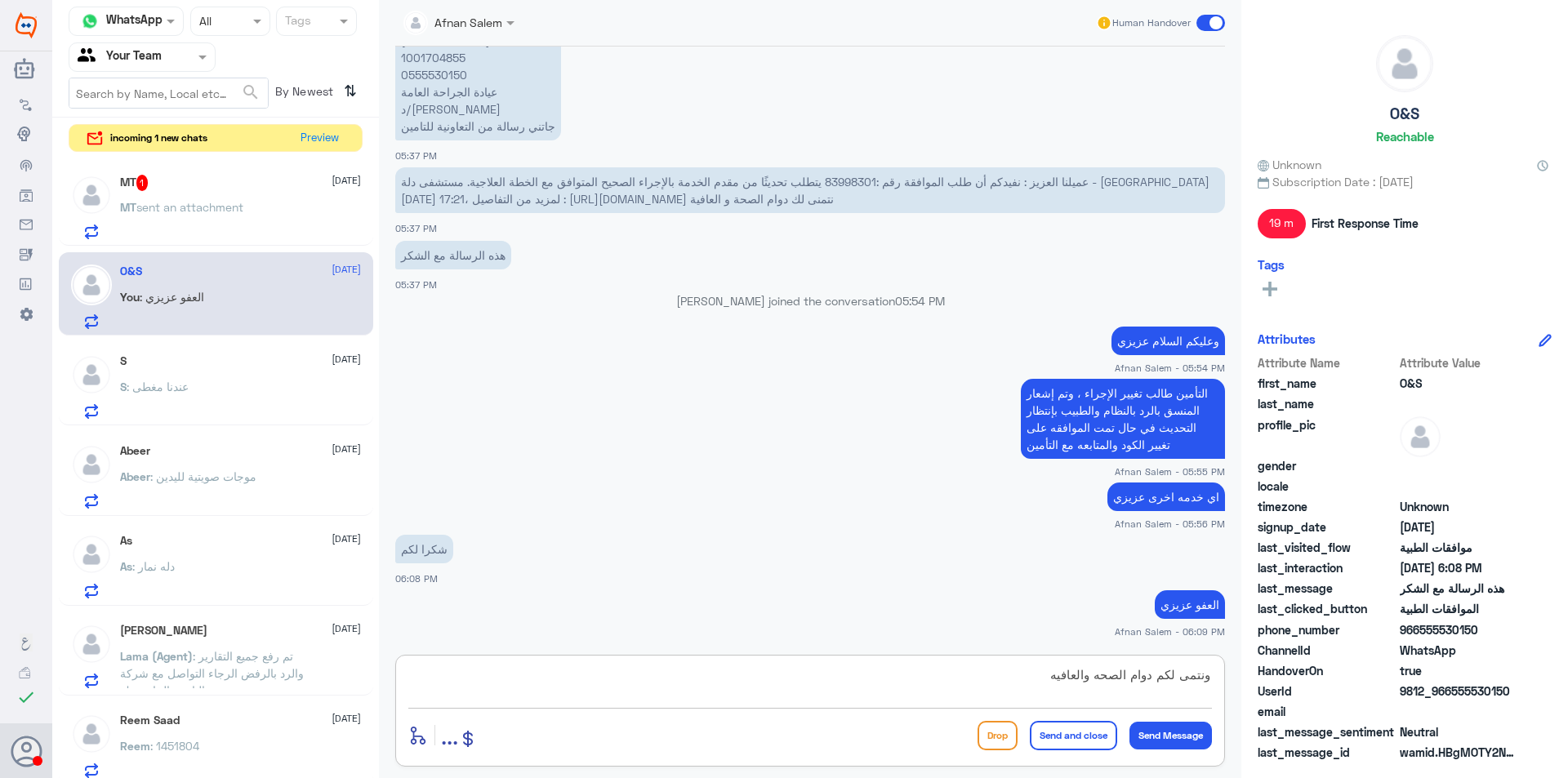
type textarea "ونتمى لكم دوام الصحه والعافيه"
click at [1085, 717] on div "enter flow name ... Drop Send and close Send Message" at bounding box center [810, 735] width 803 height 37
click at [1097, 728] on button "Send and close" at bounding box center [1074, 735] width 88 height 29
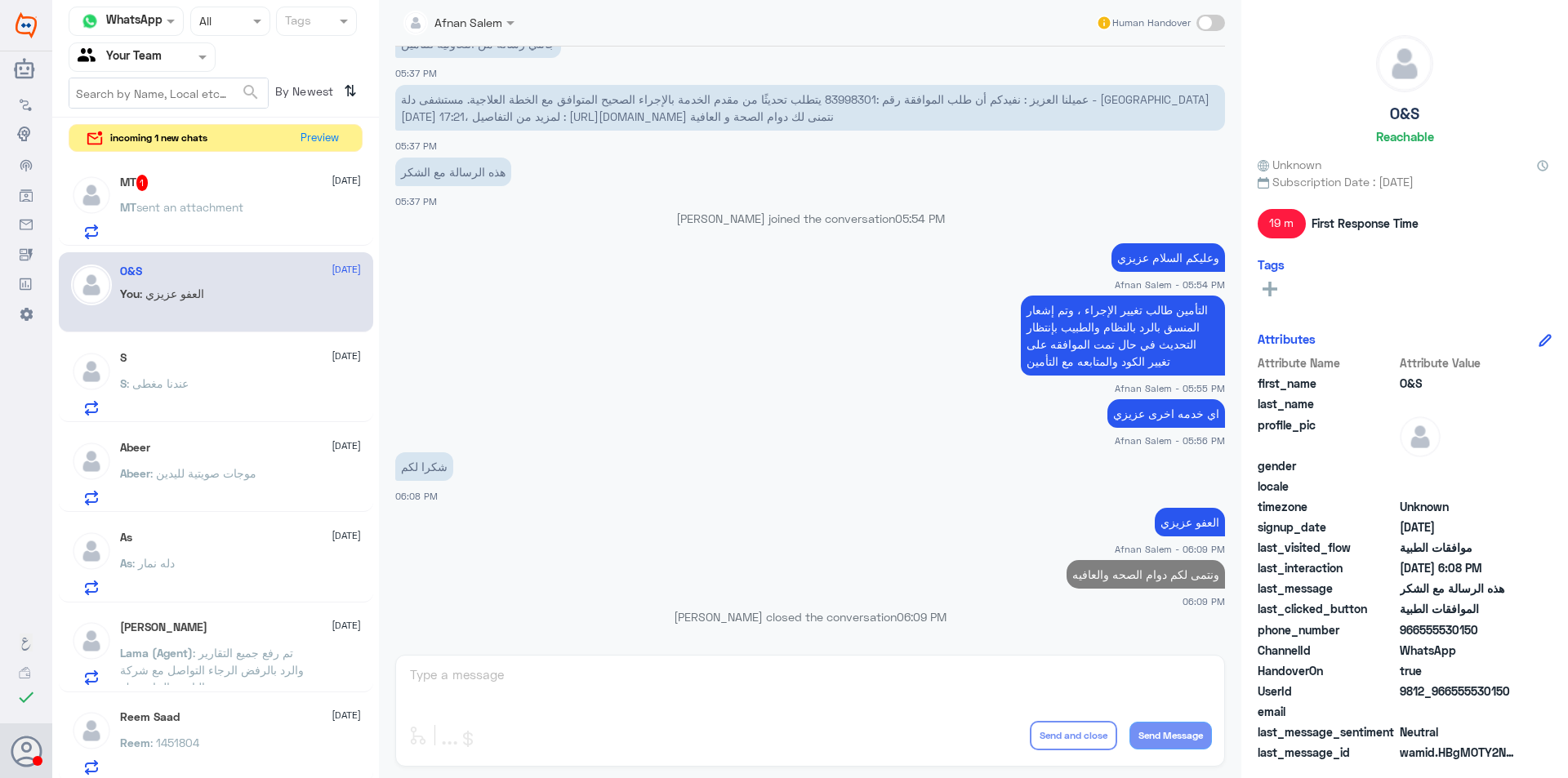
click at [241, 218] on p "MT sent an attachment" at bounding box center [182, 219] width 123 height 40
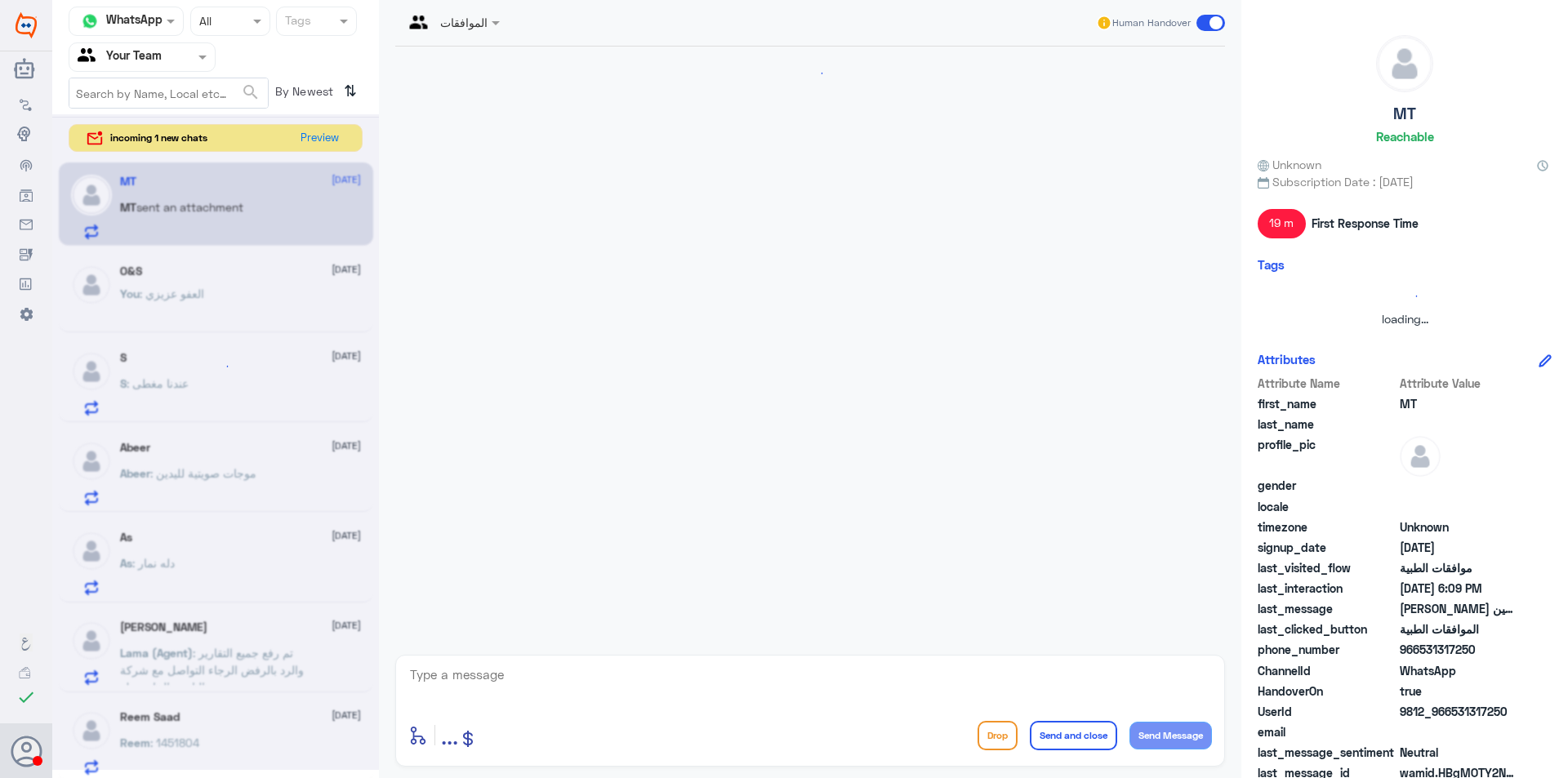
scroll to position [637, 0]
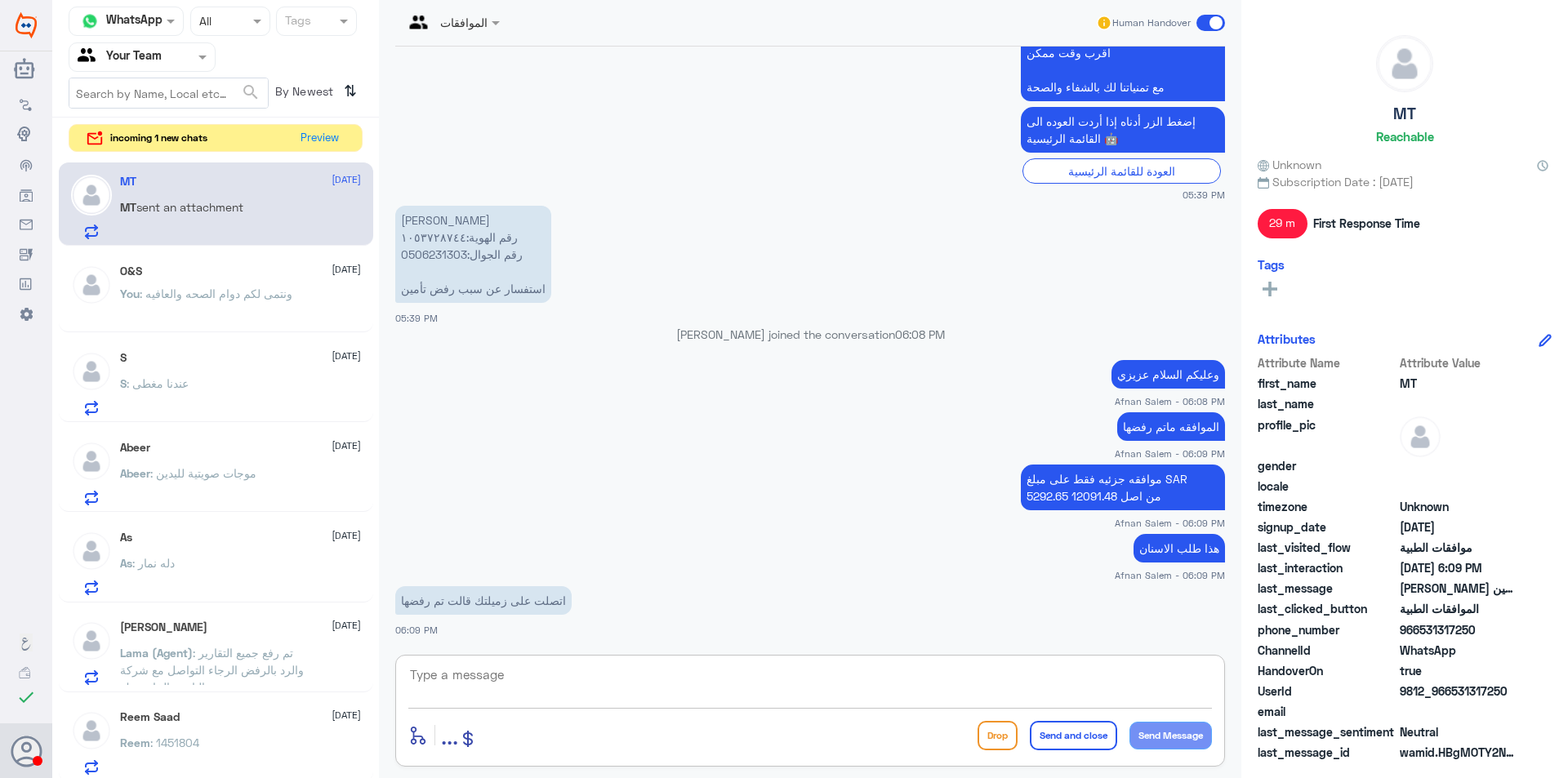
click at [552, 679] on textarea at bounding box center [810, 684] width 803 height 40
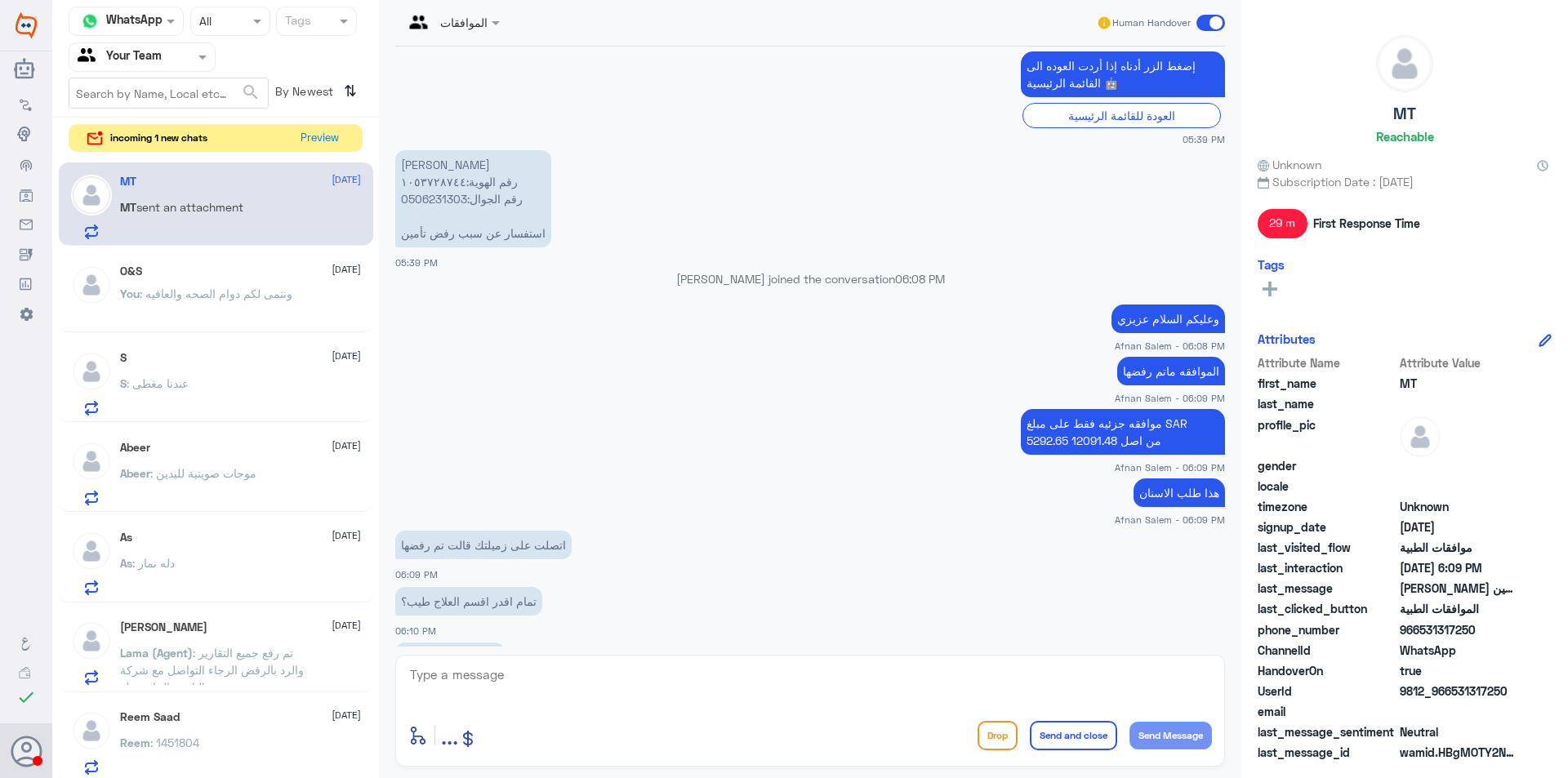
scroll to position [748, 0]
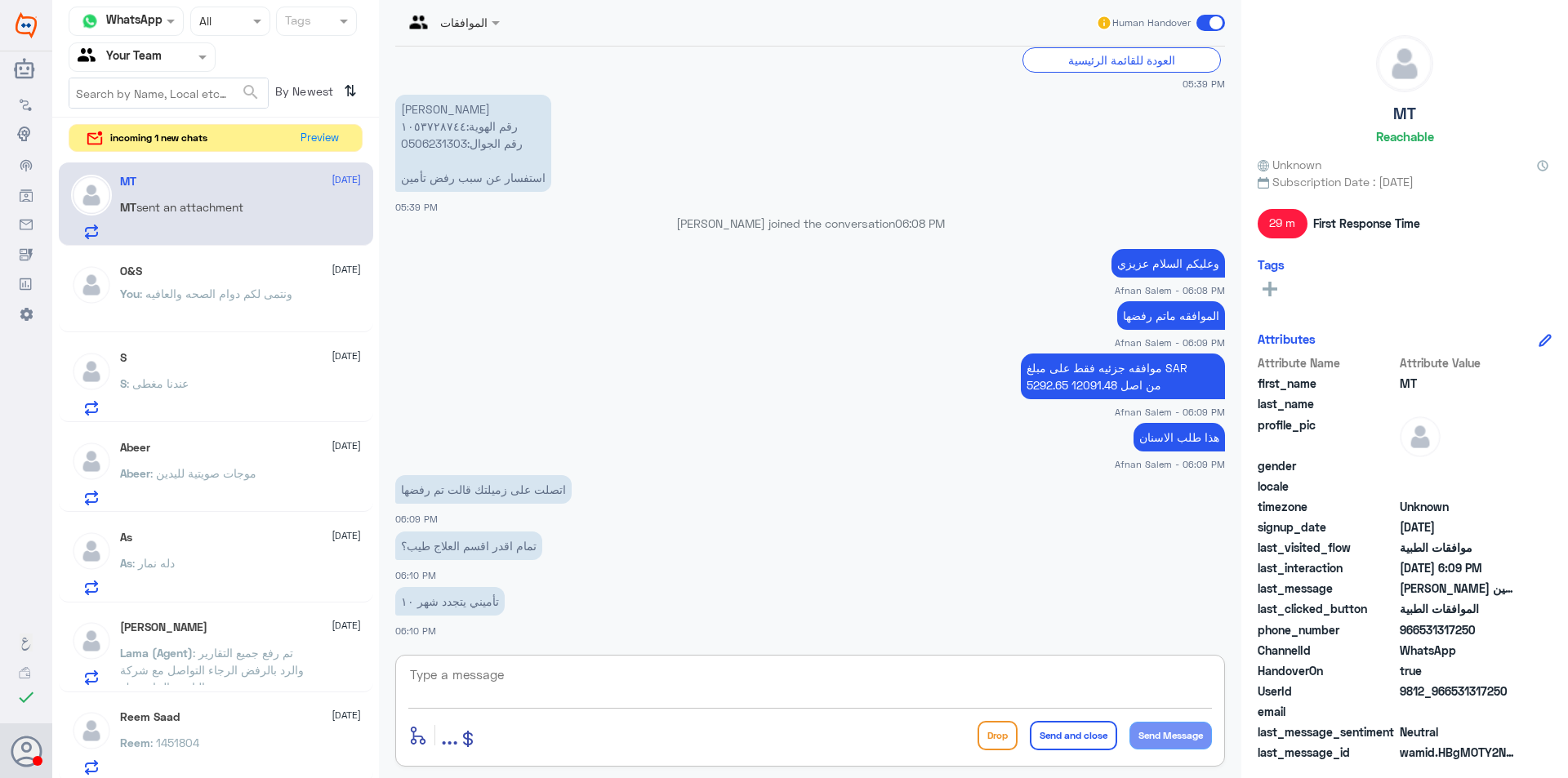
click at [522, 682] on textarea at bounding box center [810, 684] width 803 height 40
type textarea "ه"
type textarea "هذا تراجع فيها الطبيب [PERSON_NAME] بخصوص تغيير خطة العلاج وتتابع معاه"
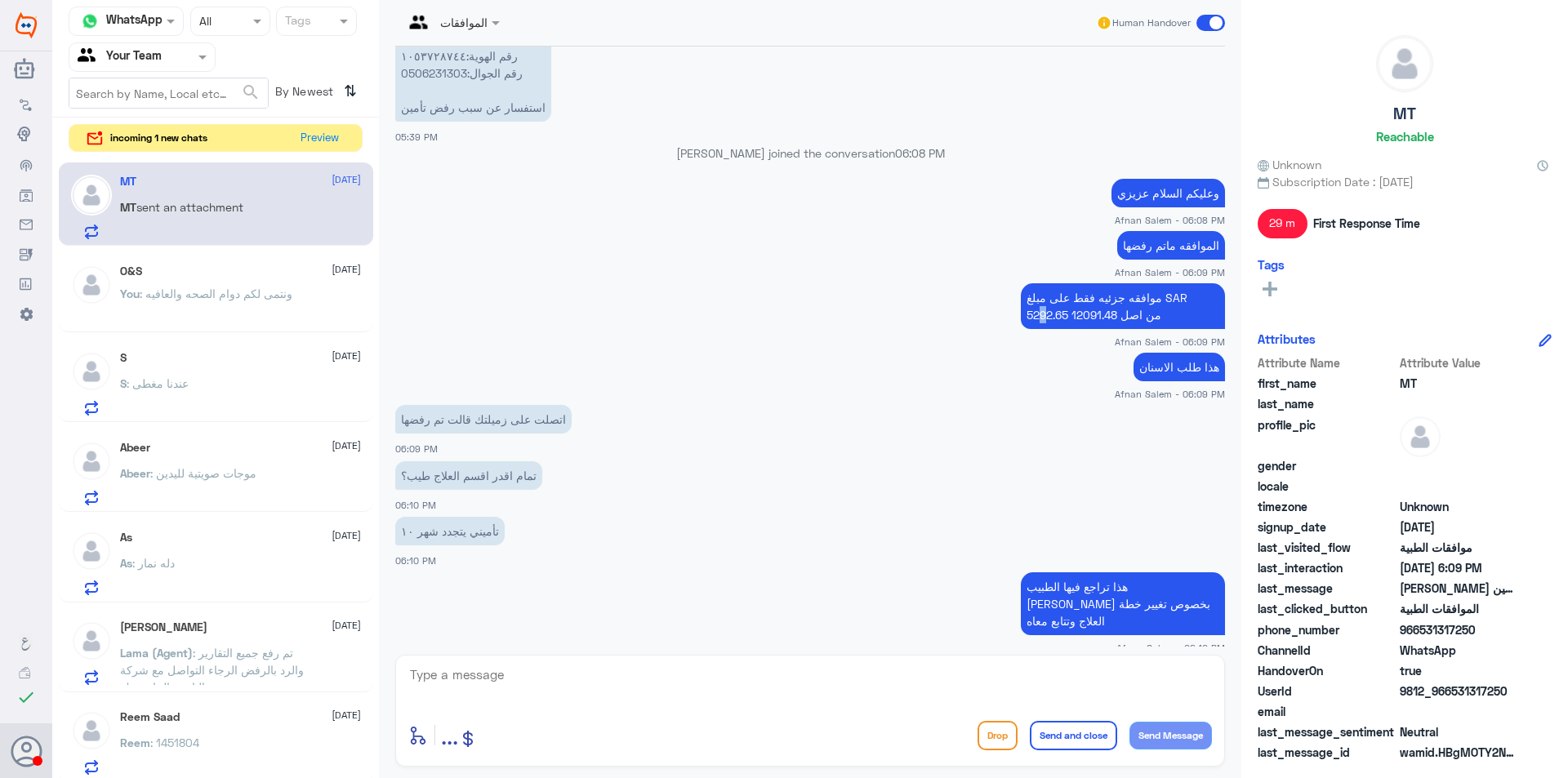
click at [1035, 312] on p "موافقه جزئيه فقط على مبلغ SAR 5292.65 من اصل 12091.48" at bounding box center [1123, 306] width 204 height 45
click at [974, 398] on small "Afnan Salem - 06:09 PM" at bounding box center [809, 394] width 829 height 13
click at [177, 297] on span ": ونتمى لكم دوام الصحه والعافيه" at bounding box center [216, 293] width 152 height 13
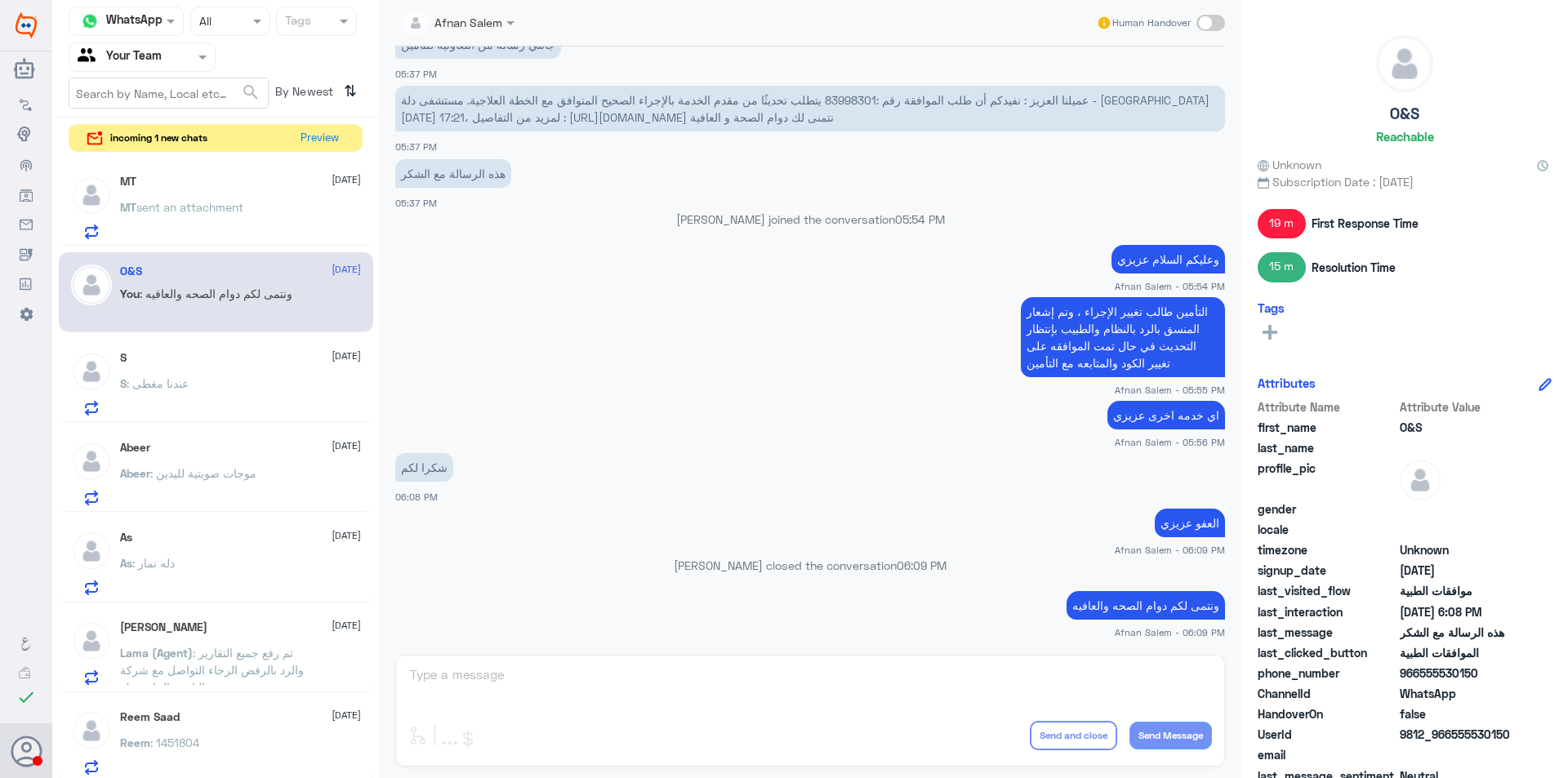
scroll to position [899, 0]
click at [229, 209] on span "sent an attachment" at bounding box center [189, 207] width 107 height 13
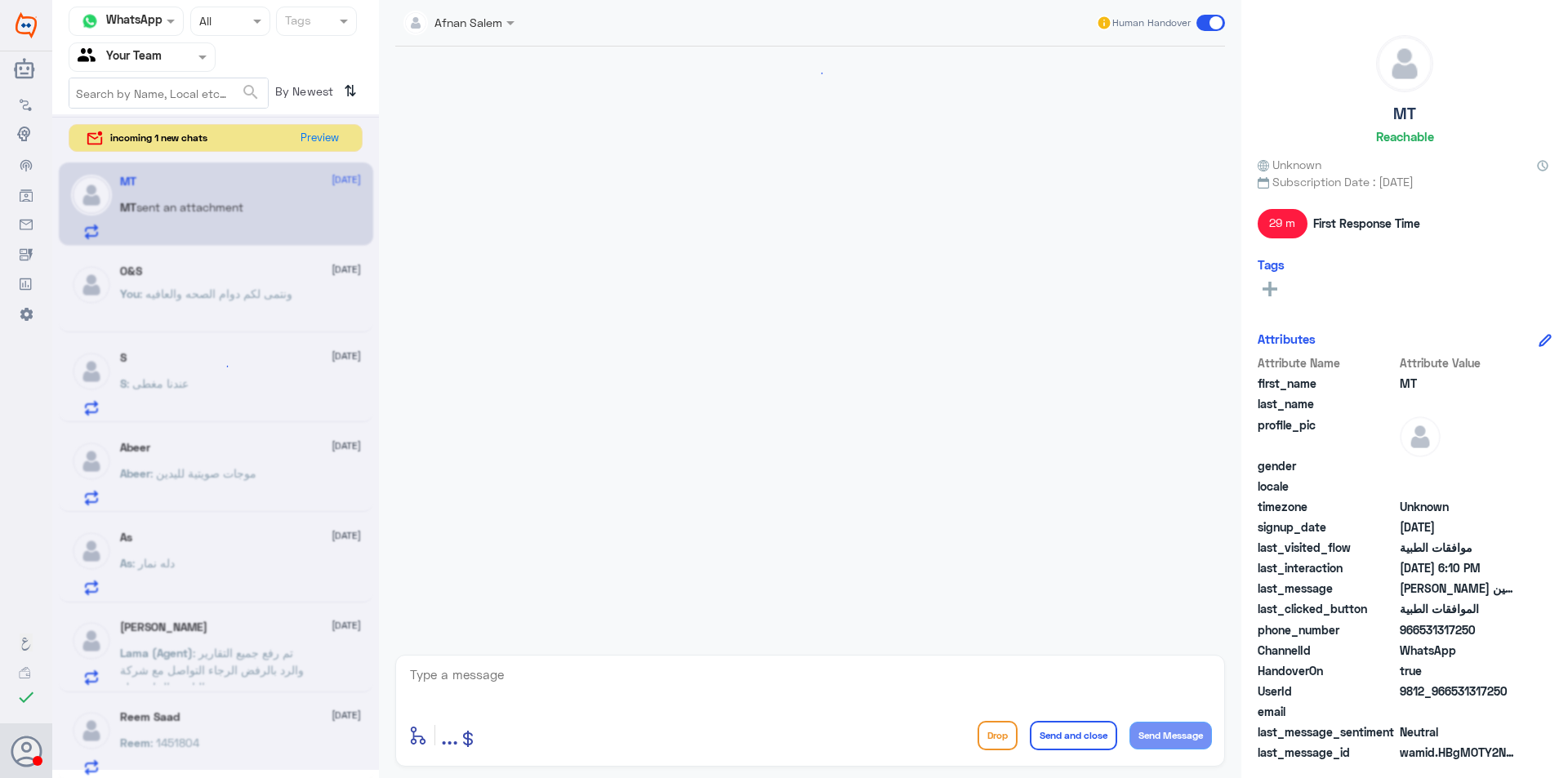
scroll to position [818, 0]
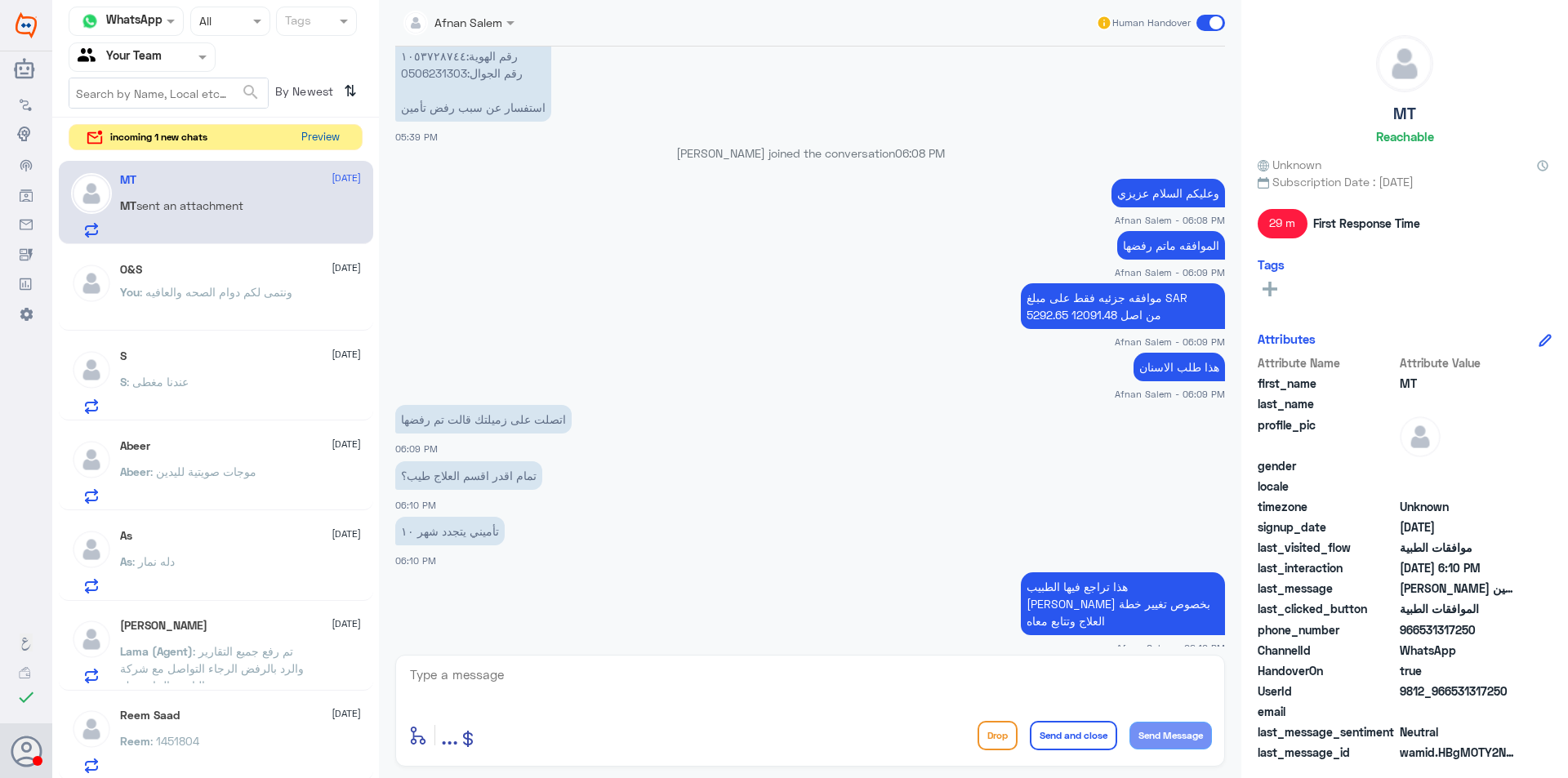
click at [316, 138] on button "Preview" at bounding box center [320, 137] width 51 height 25
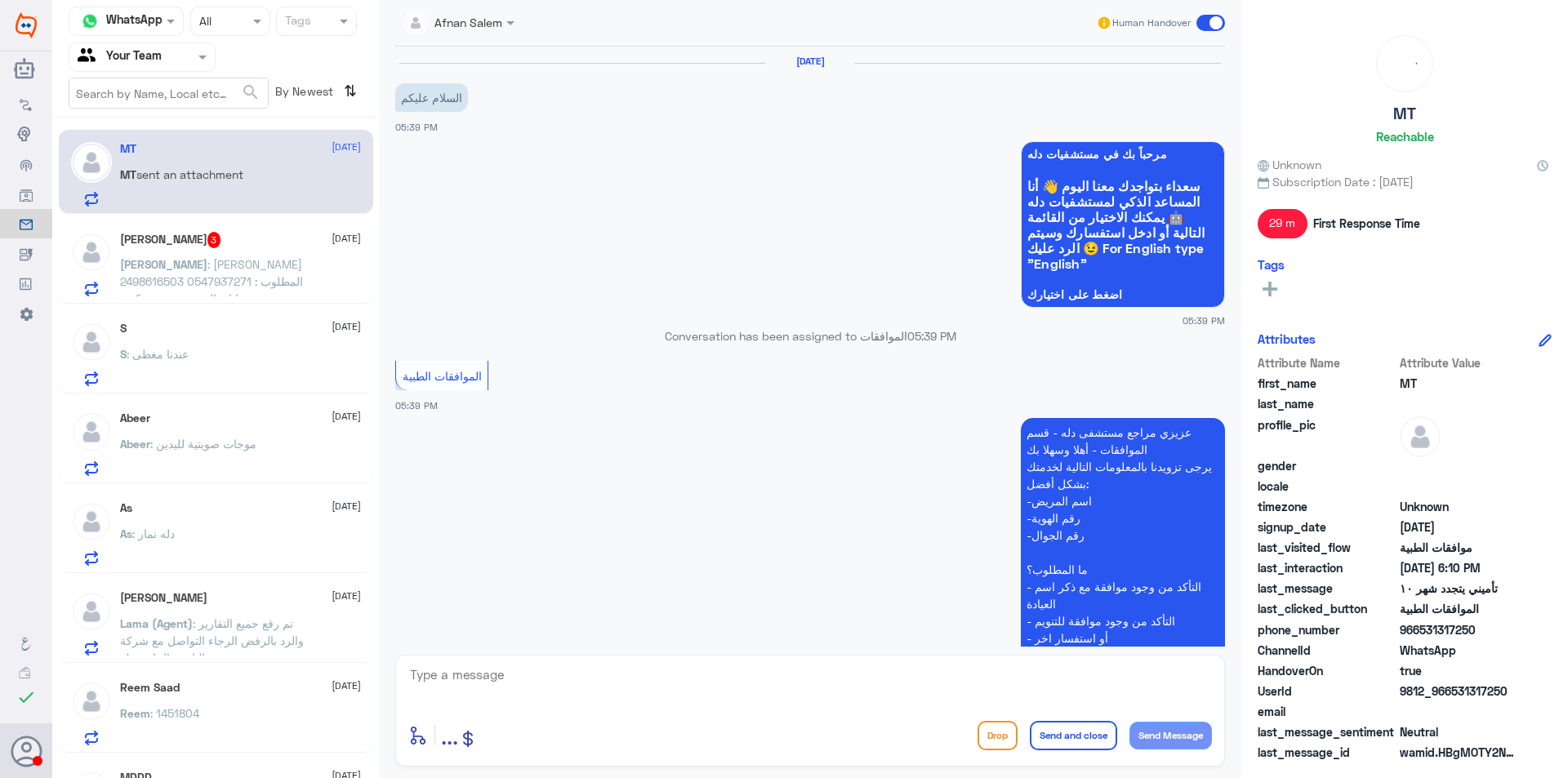
scroll to position [818, 0]
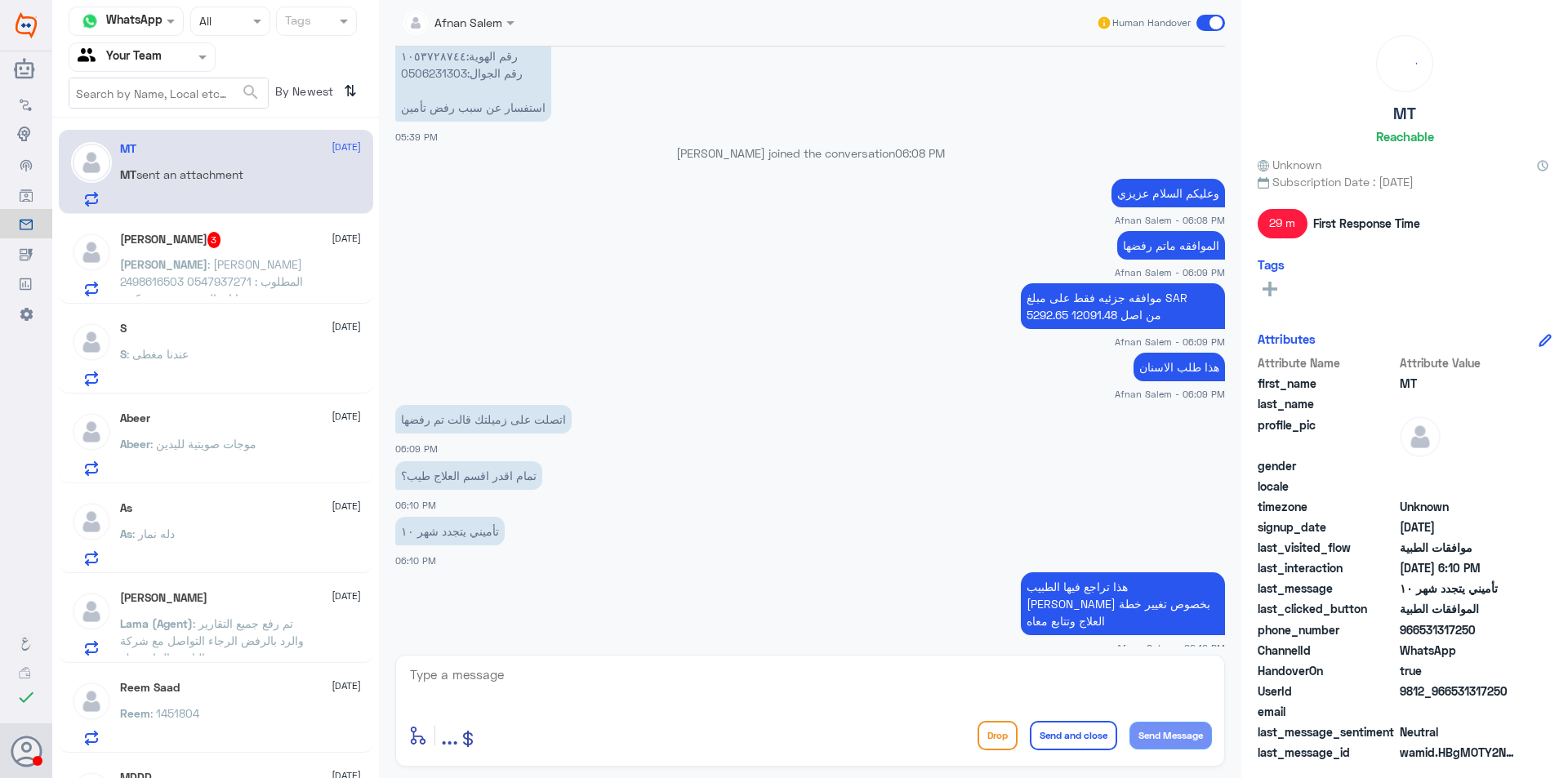
click at [302, 269] on p "[PERSON_NAME] : [PERSON_NAME] 2498616503 0547937271 المطلوب : انا بعالج سنونى ع…" at bounding box center [212, 275] width 184 height 40
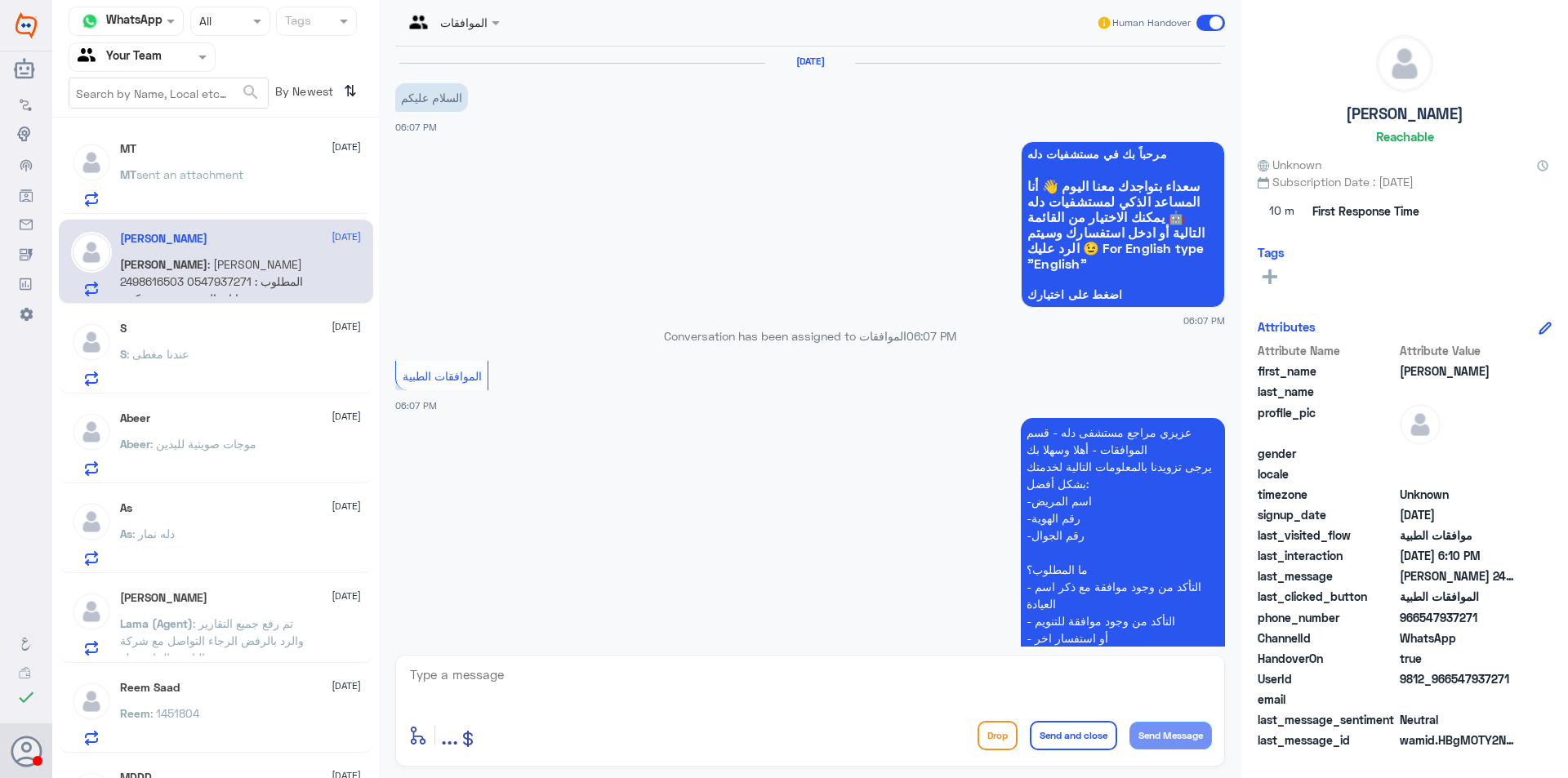
scroll to position [324, 0]
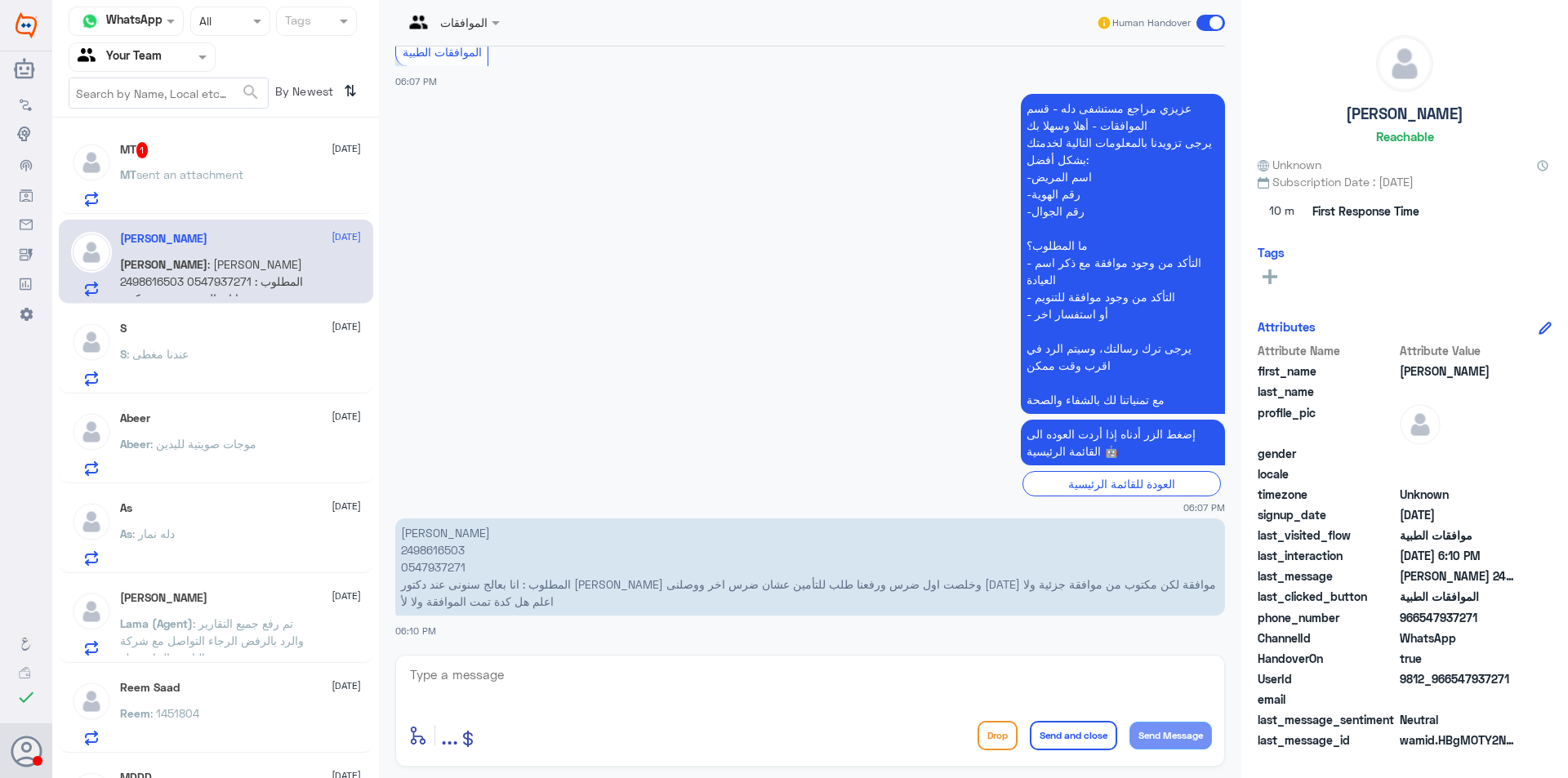
click at [443, 568] on p "[PERSON_NAME] 2498616503 0547937271 المطلوب : انا بعالج سنونى عند دكتور [PERSON…" at bounding box center [809, 567] width 829 height 97
click at [213, 183] on p "MT sent an attachment" at bounding box center [182, 186] width 123 height 40
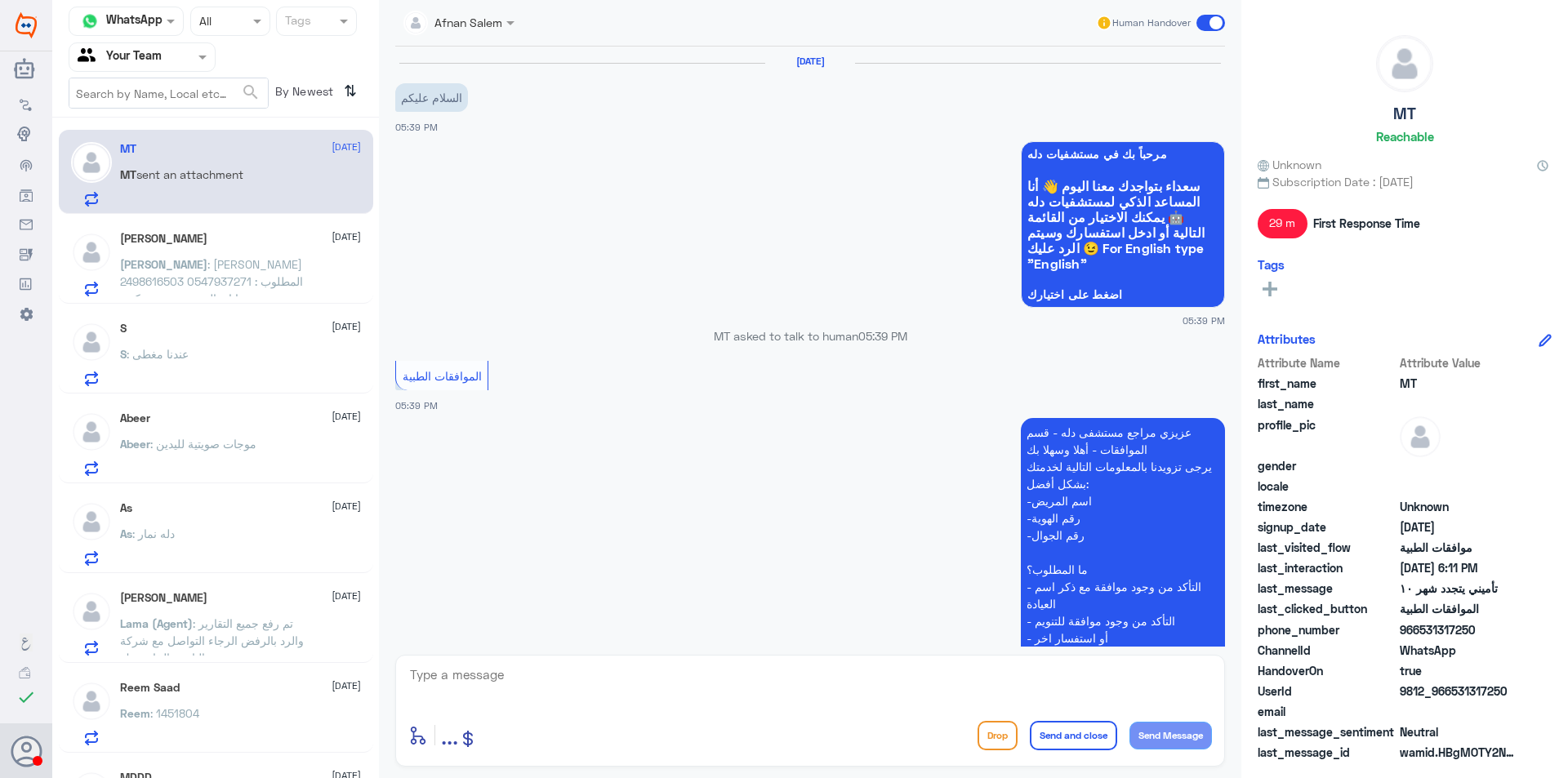
scroll to position [873, 0]
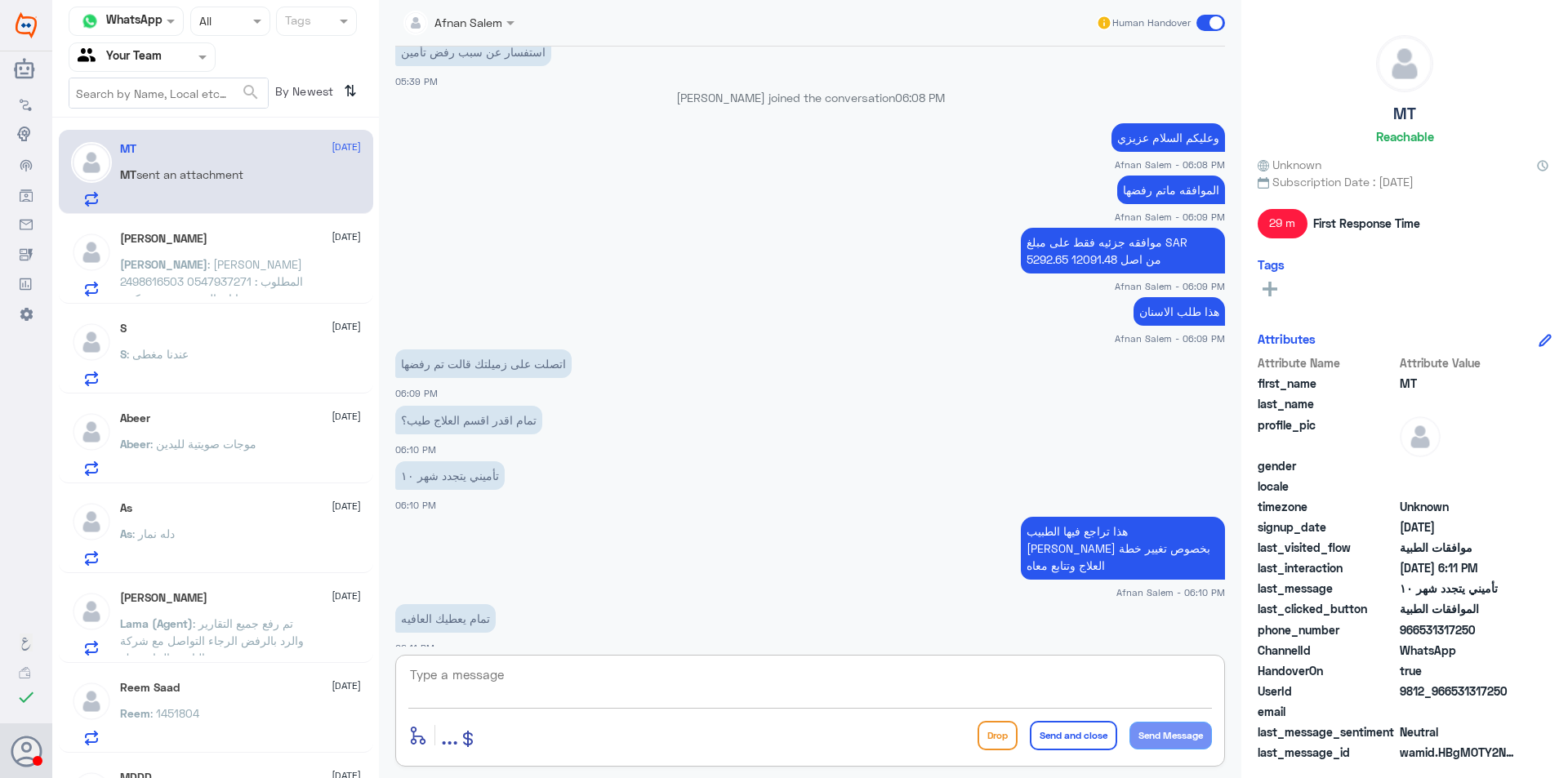
click at [791, 668] on textarea at bounding box center [810, 684] width 803 height 40
type textarea "[DEMOGRAPHIC_DATA] يعافيك ، ونتمى لكم دوام الصحه والعافيه"
click at [819, 677] on textarea "[DEMOGRAPHIC_DATA] يعافيك ، ونتمى لكم دوام الصحه والعافيه" at bounding box center [810, 684] width 803 height 40
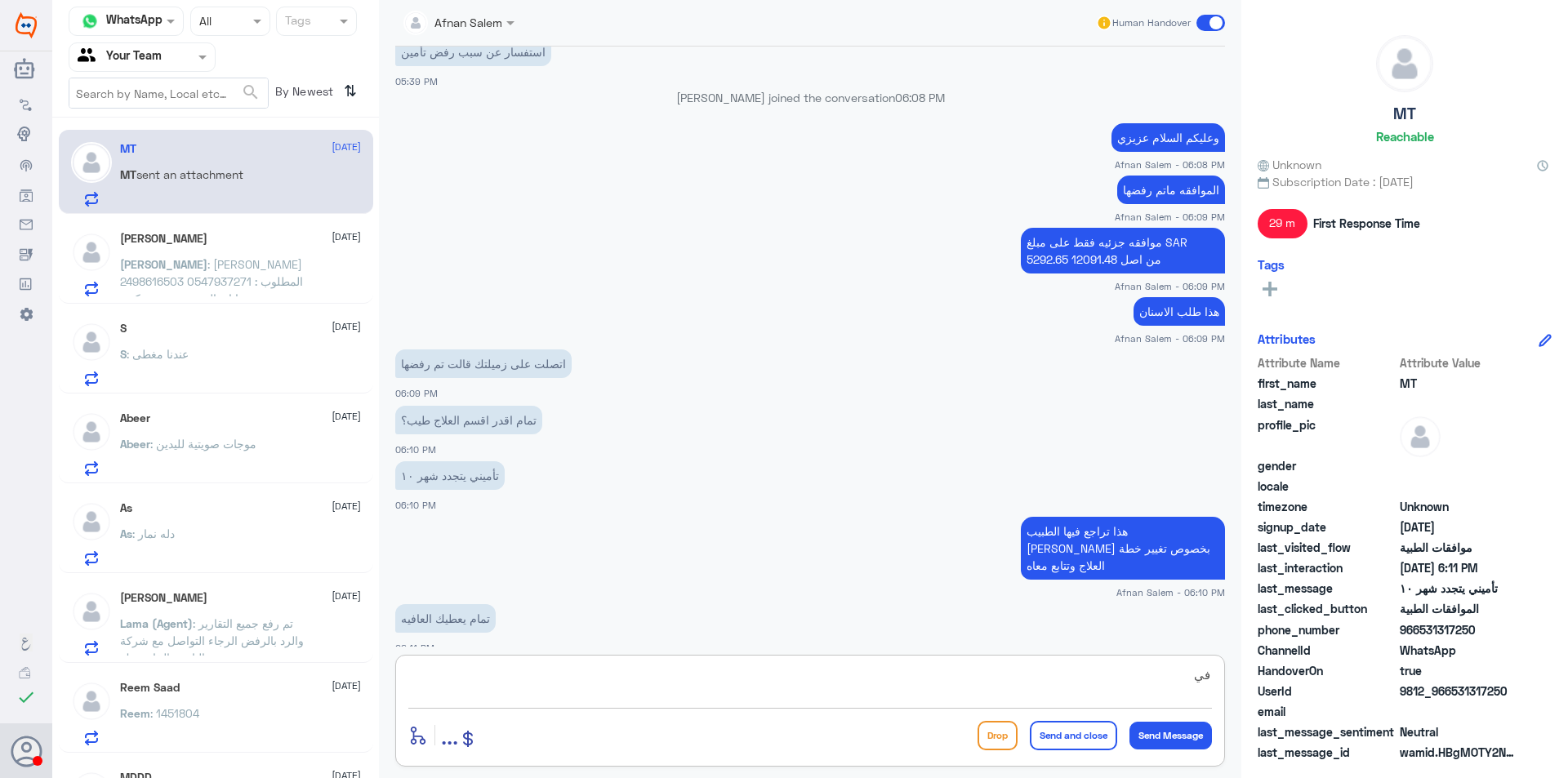
type textarea "ف"
paste textarea "[DEMOGRAPHIC_DATA] يعافيك ، ونتمى لكم دوام الصحه والعافيه"
type textarea "[DEMOGRAPHIC_DATA] يعافيك ، ونتمى لكم دوام الصحه والعافيه"
click at [1076, 721] on button "Send and close" at bounding box center [1074, 735] width 88 height 29
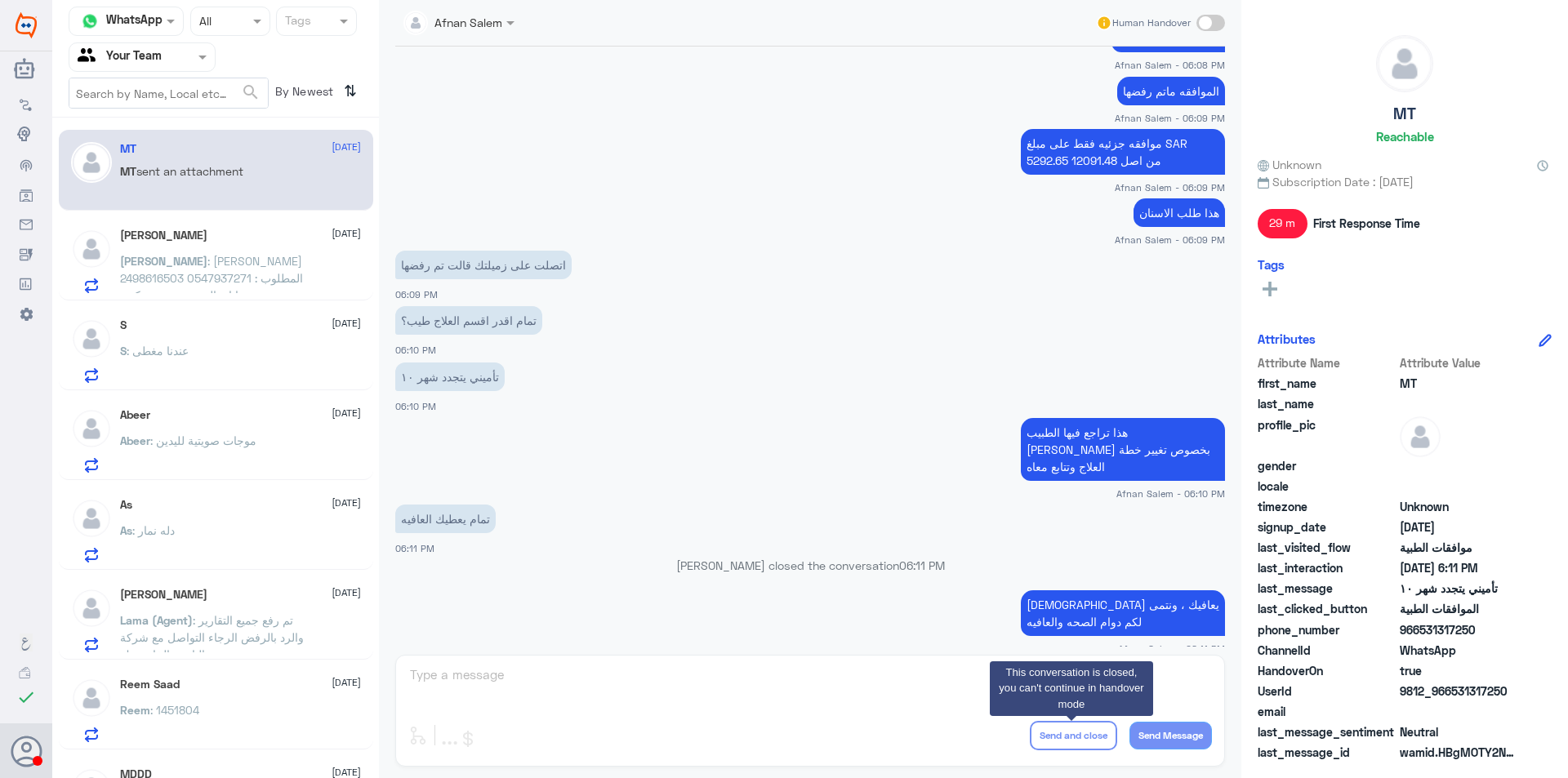
click at [243, 301] on div "MT [DATE] MT sent an attachment [PERSON_NAME] [DATE] [PERSON_NAME] : [PERSON_NA…" at bounding box center [216, 453] width 327 height 659
click at [243, 290] on span ": [PERSON_NAME] 2498616503 0547937271 المطلوب : انا بعالج سنونى عند دكتور [PERS…" at bounding box center [211, 321] width 183 height 134
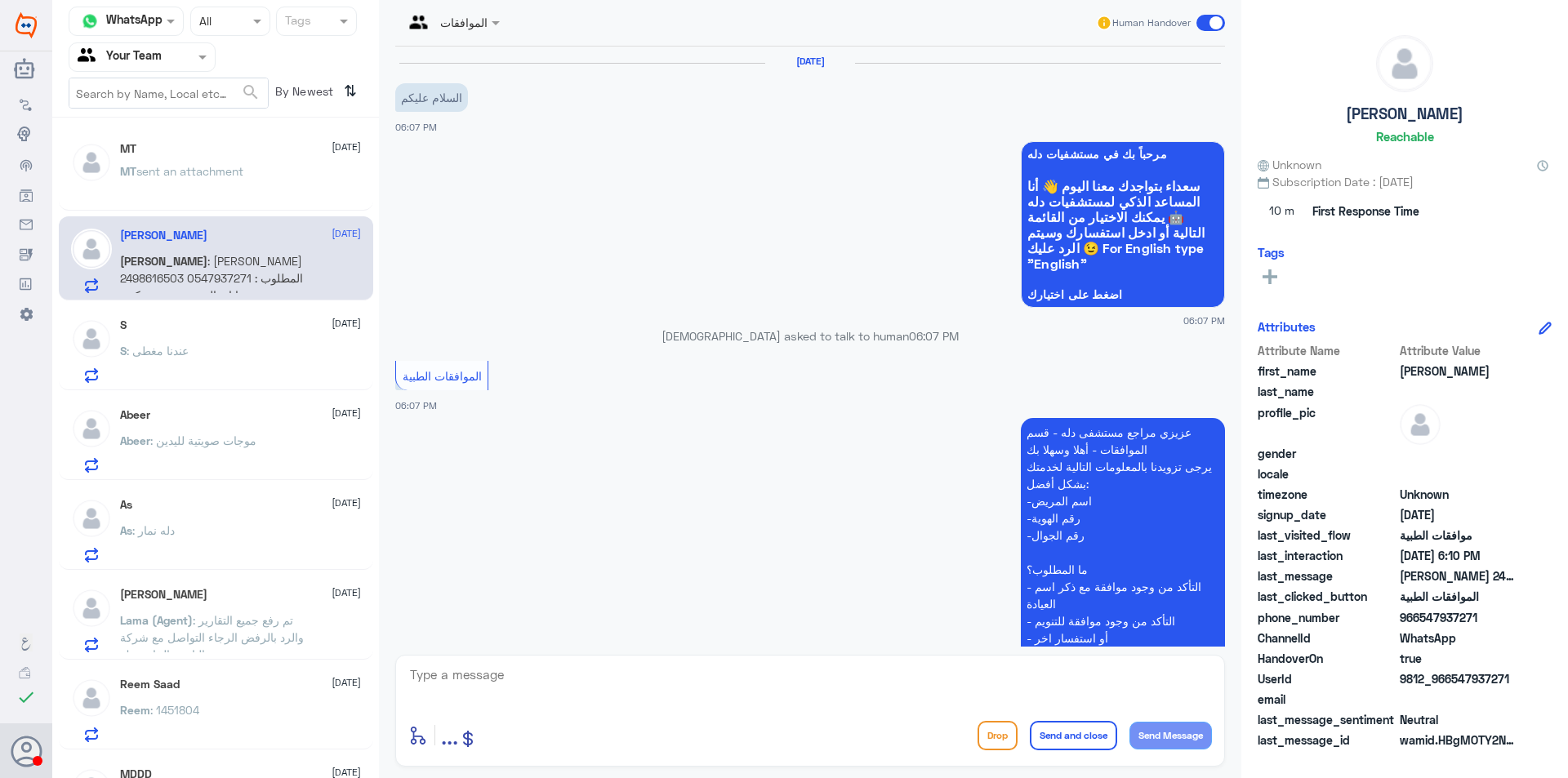
scroll to position [324, 0]
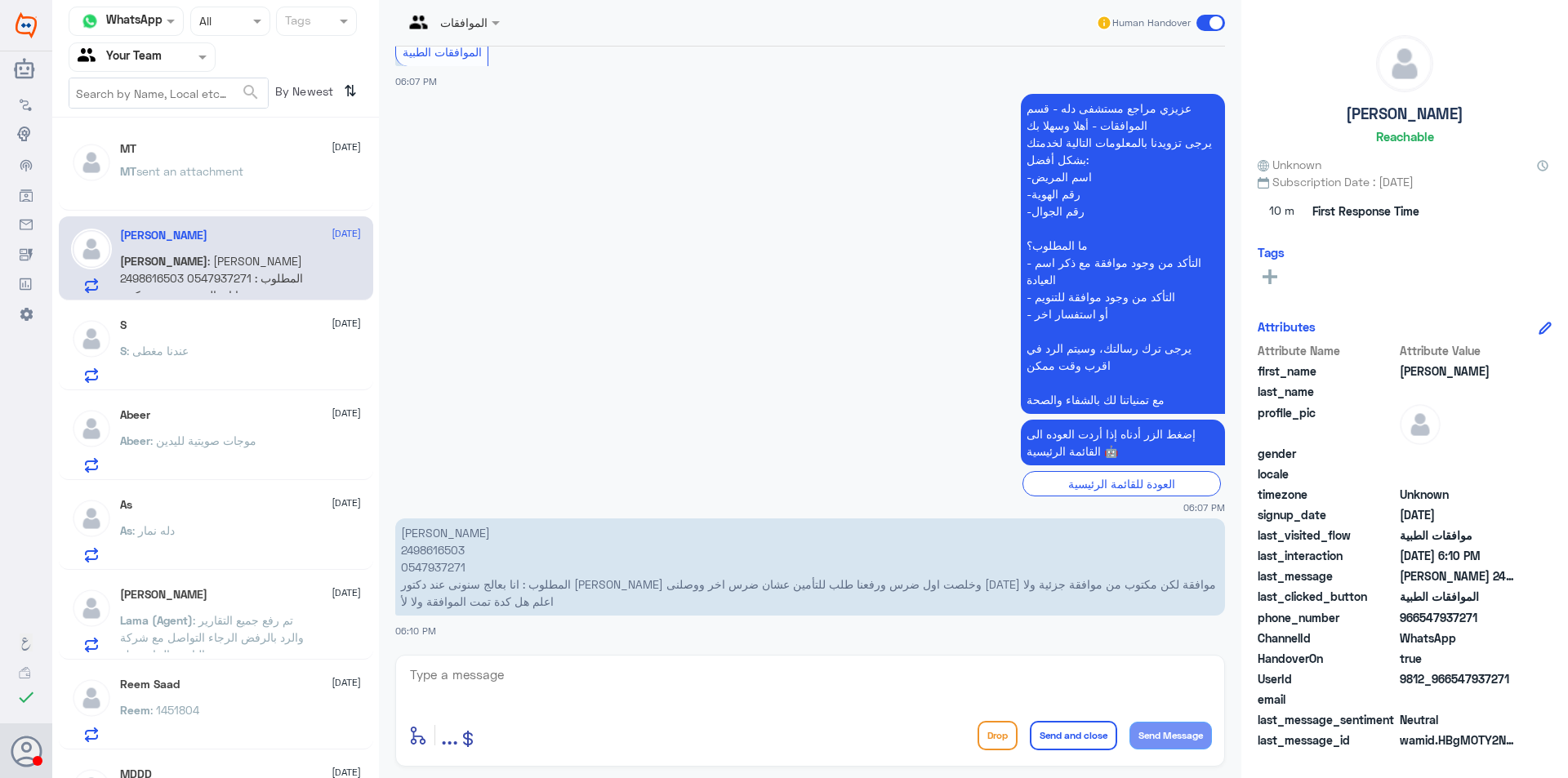
click at [454, 571] on p "[PERSON_NAME] 2498616503 0547937271 المطلوب : انا بعالج سنونى عند دكتور [PERSON…" at bounding box center [809, 567] width 829 height 97
copy p "0547937271"
click at [918, 680] on textarea at bounding box center [810, 684] width 803 height 40
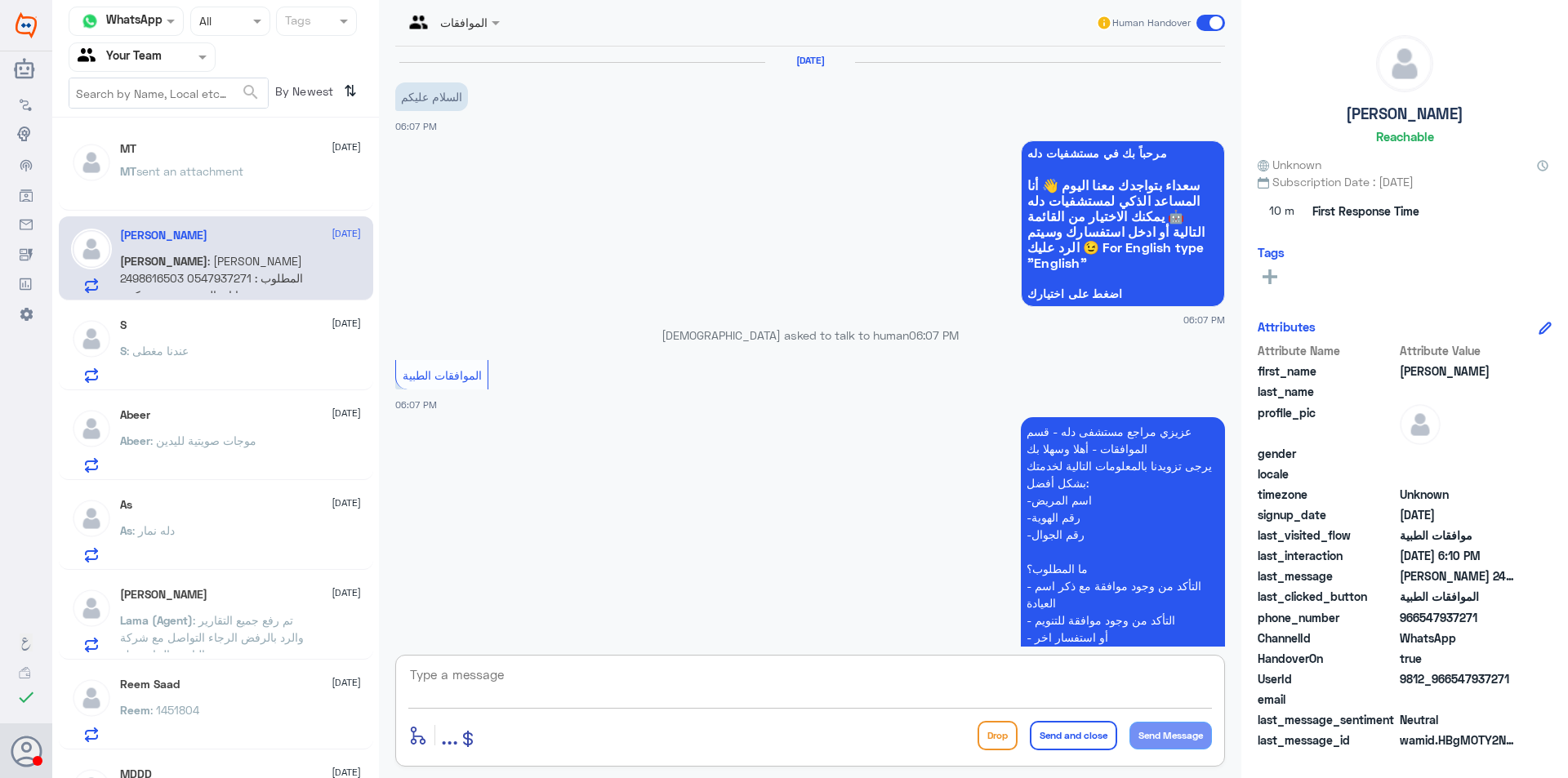
scroll to position [0, 0]
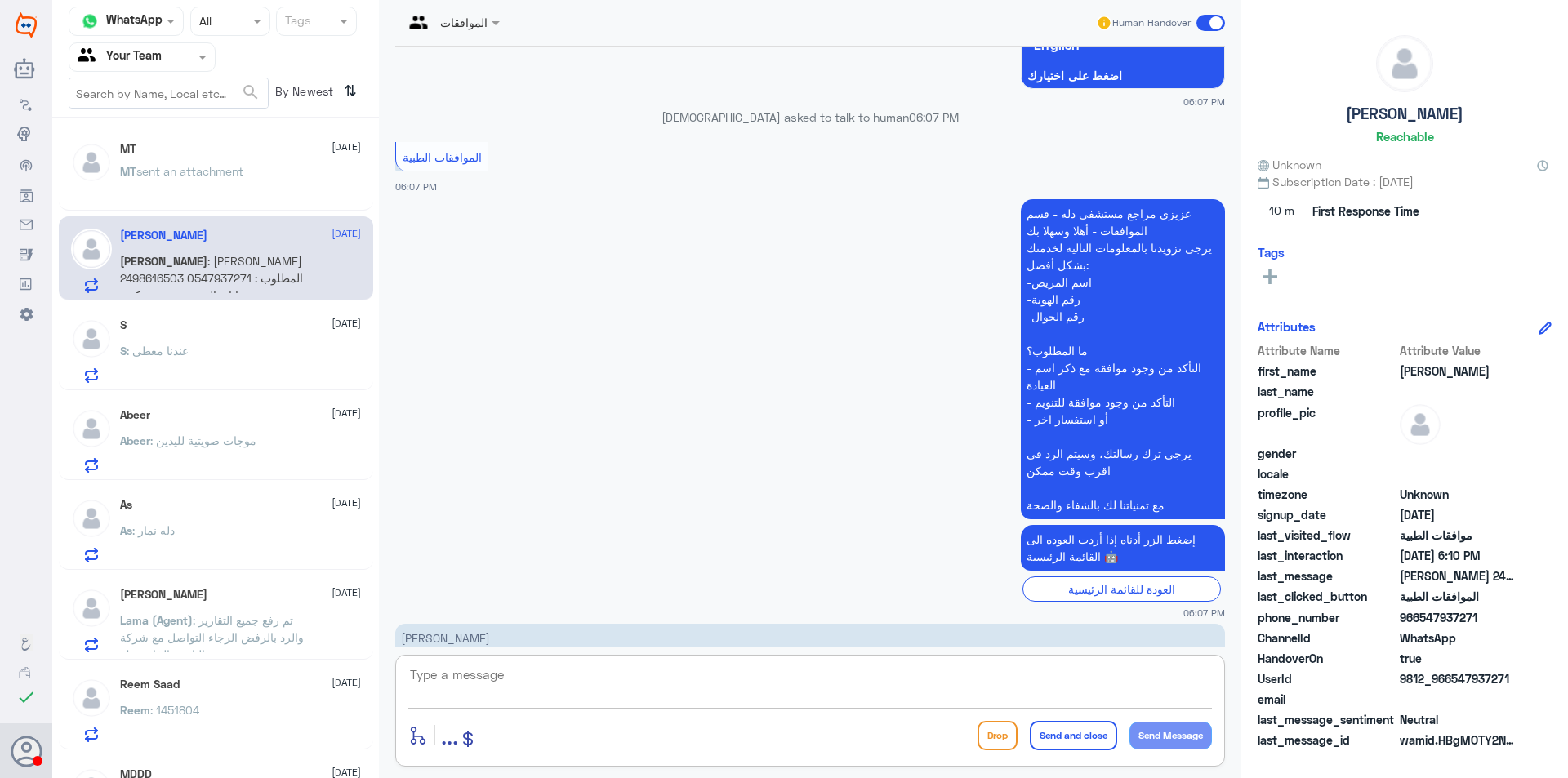
type textarea "ل"
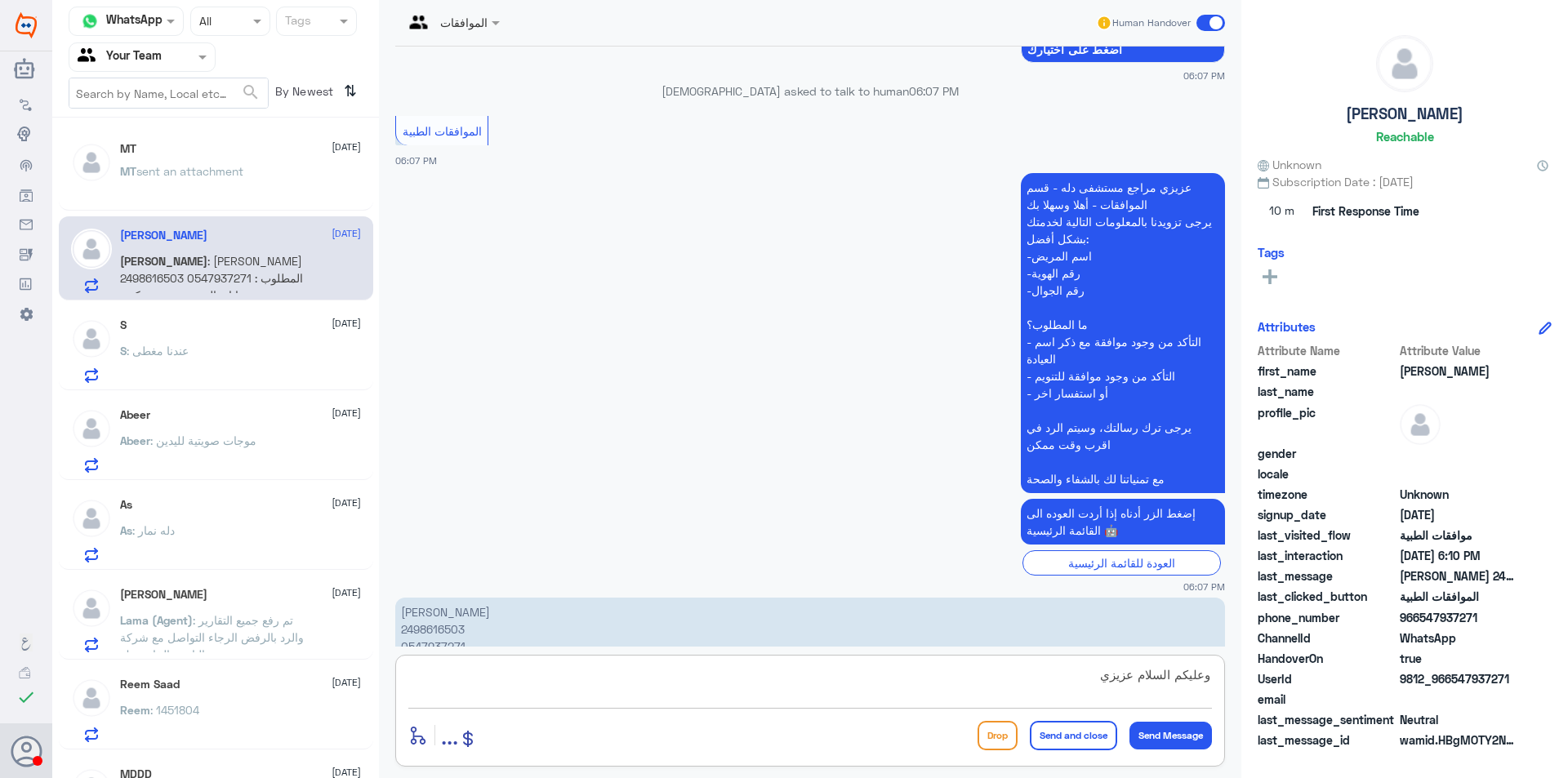
type textarea "وعليكم السلام عزيزي"
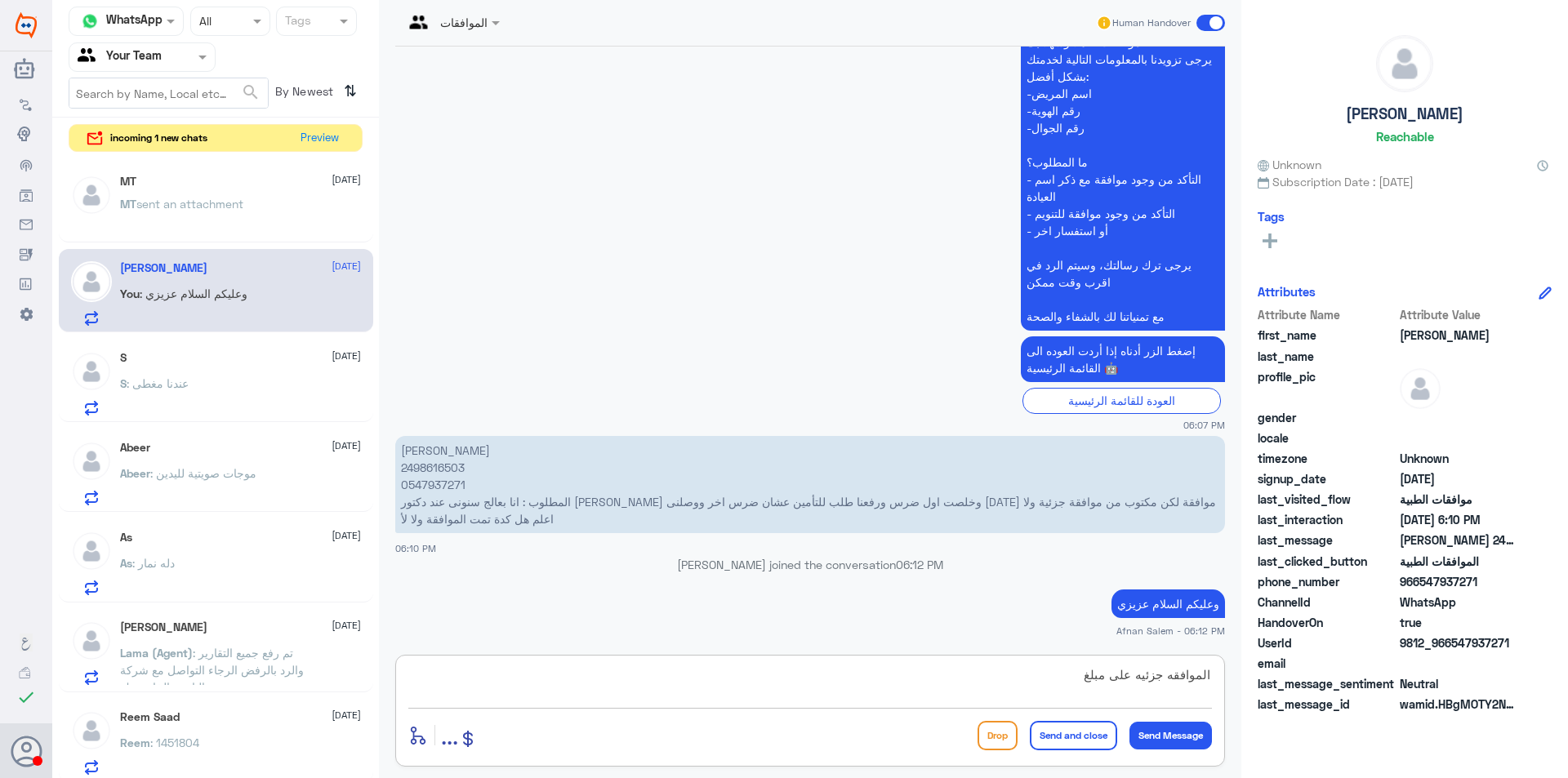
paste textarea "1141"
type textarea "الموافقه جزئيه على مبلغ 1141"
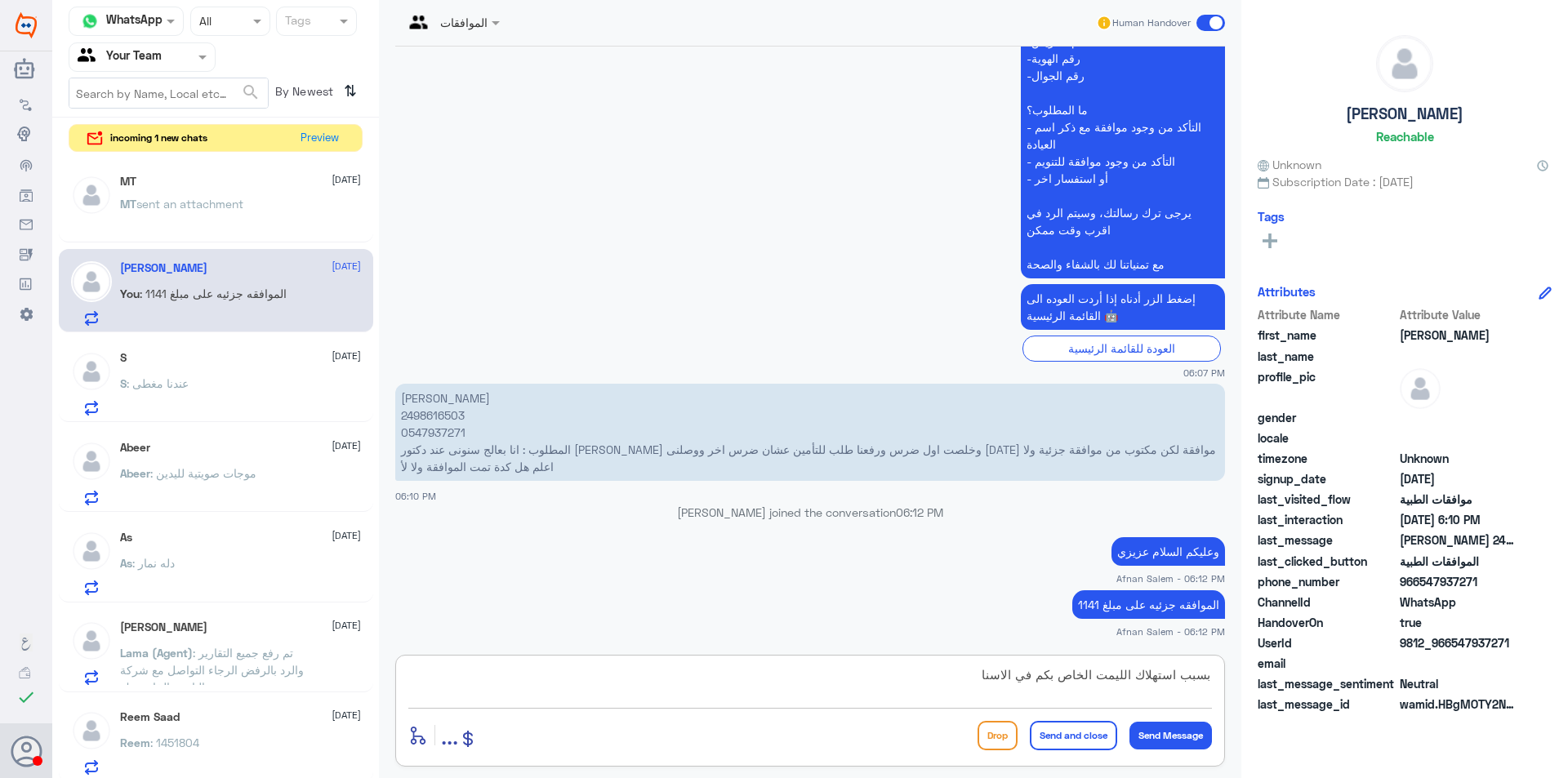
type textarea "بسبب استهلاك الليمت الخاص بكم في [GEOGRAPHIC_DATA]"
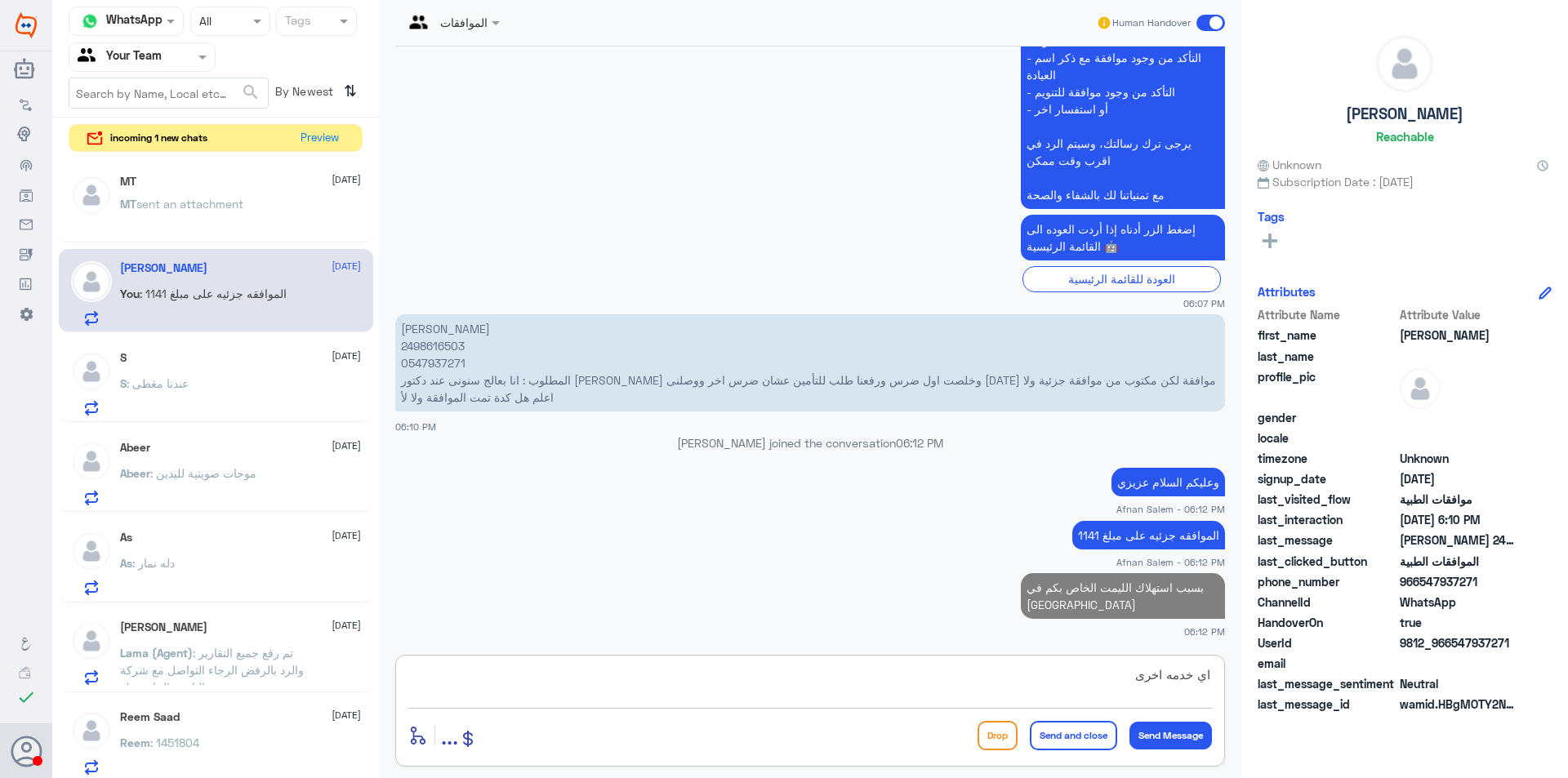
type textarea "اي خدمه اخرى"
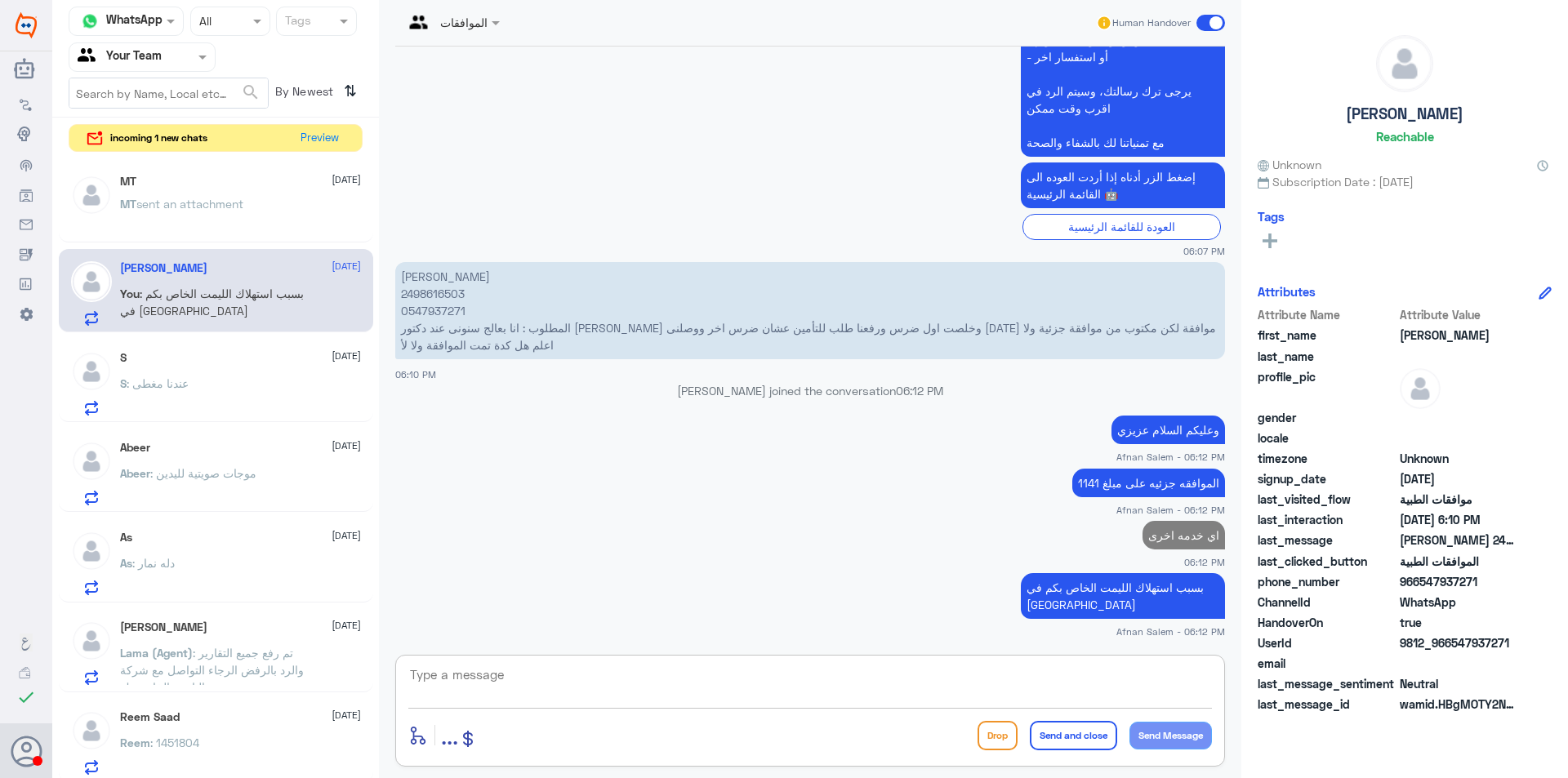
click at [225, 200] on span "sent an attachment" at bounding box center [189, 204] width 107 height 13
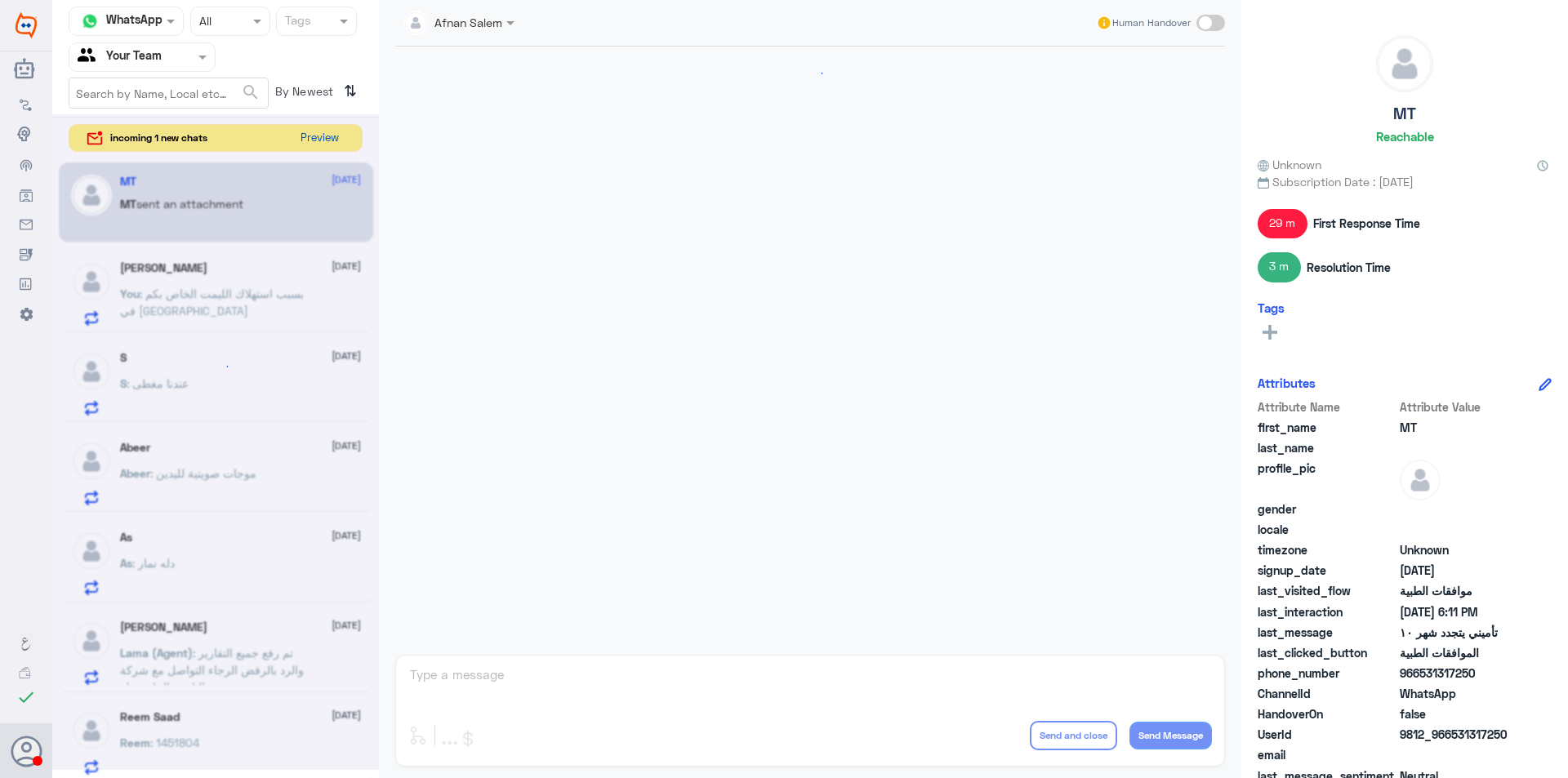
scroll to position [972, 0]
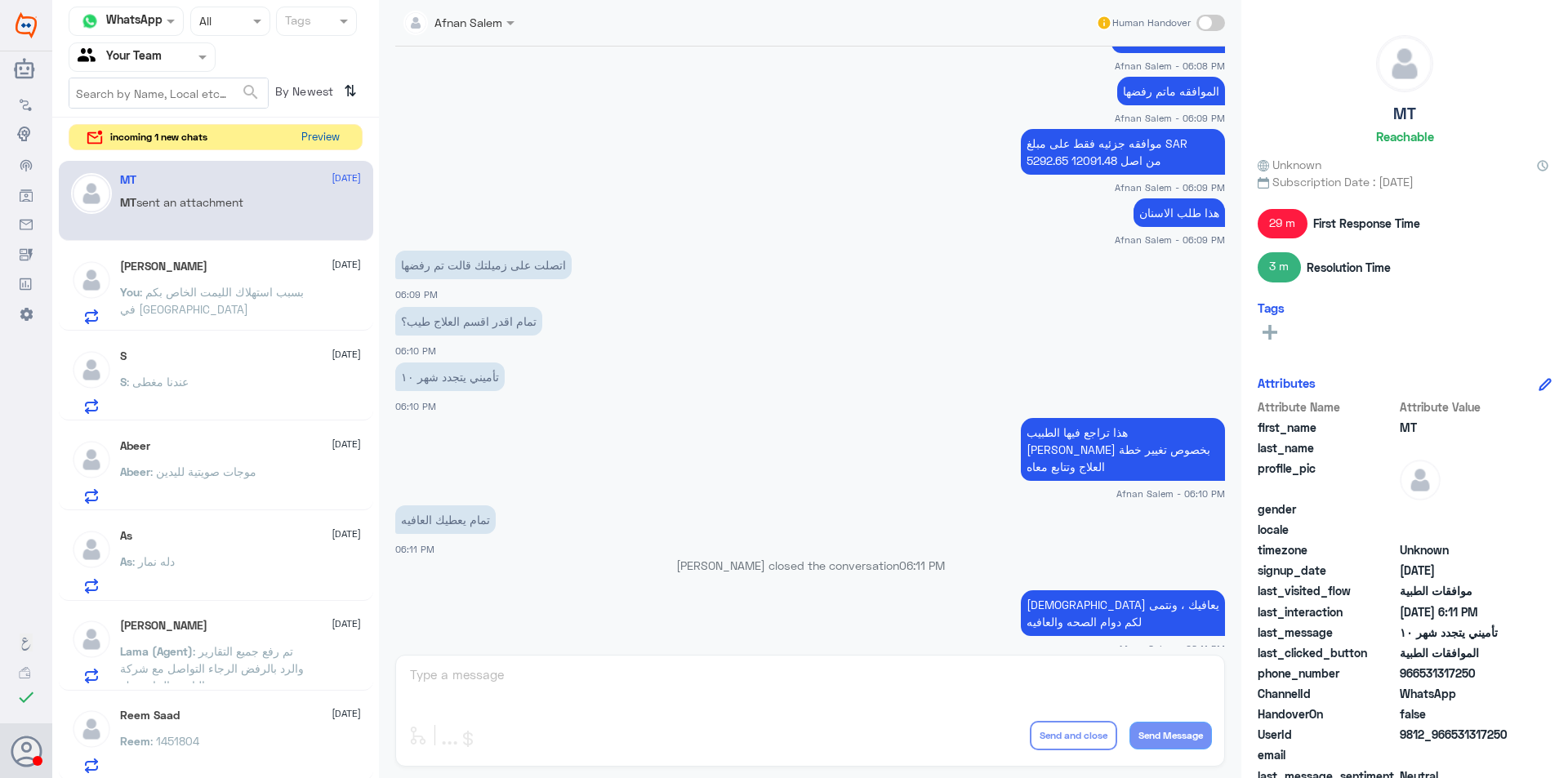
click at [320, 141] on button "Preview" at bounding box center [320, 137] width 51 height 25
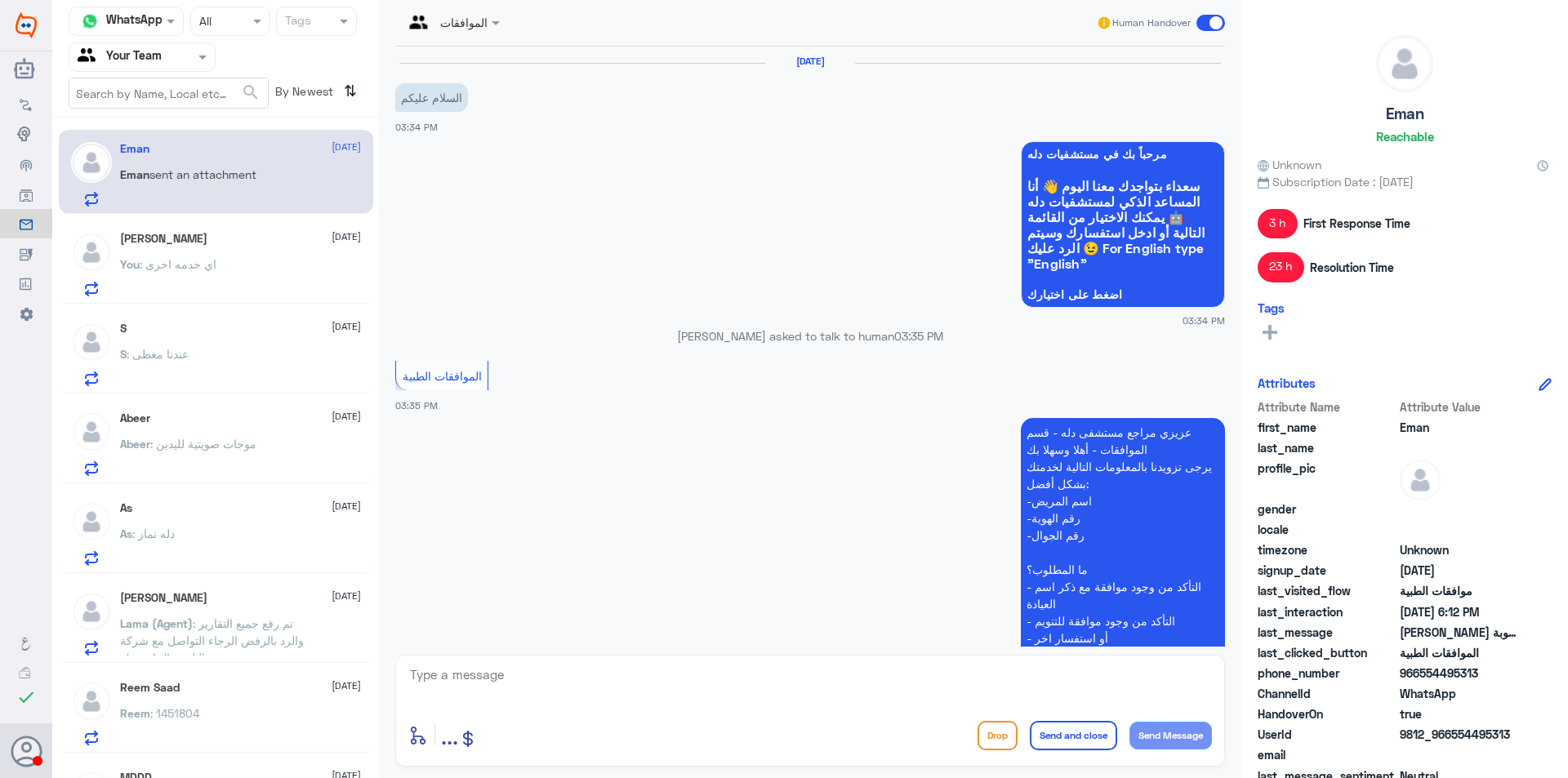
scroll to position [1370, 0]
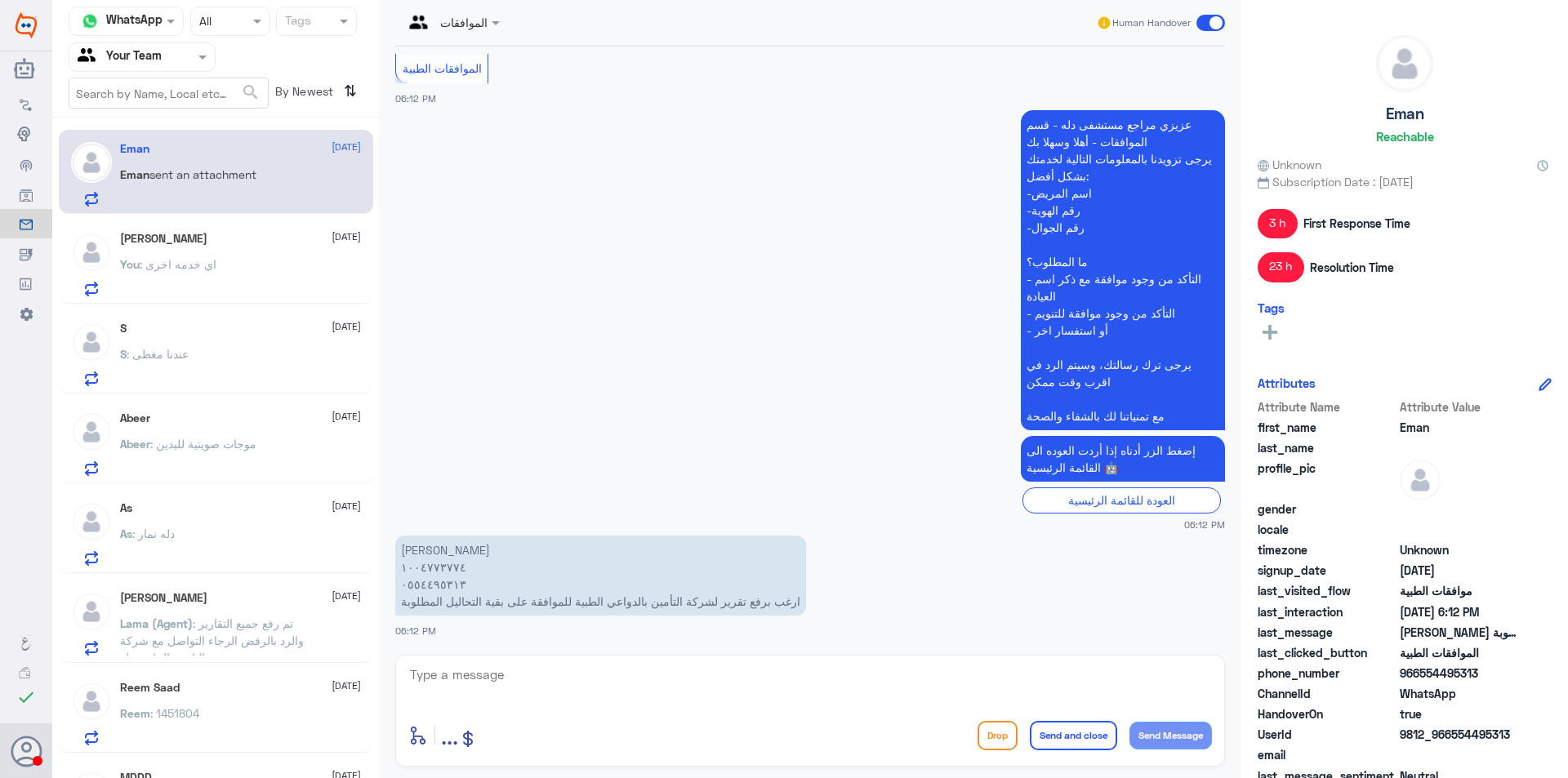
click at [444, 585] on p "[PERSON_NAME] ١٠٠٤٧٧٣٧٧٤ ٠٥٥٤٤٩٥٣١٣ ارغب برفع تقرير لشركة التأمين بالدواعي الطب…" at bounding box center [600, 575] width 411 height 80
copy p "٠٥٥٤٤٩٥٣١٣"
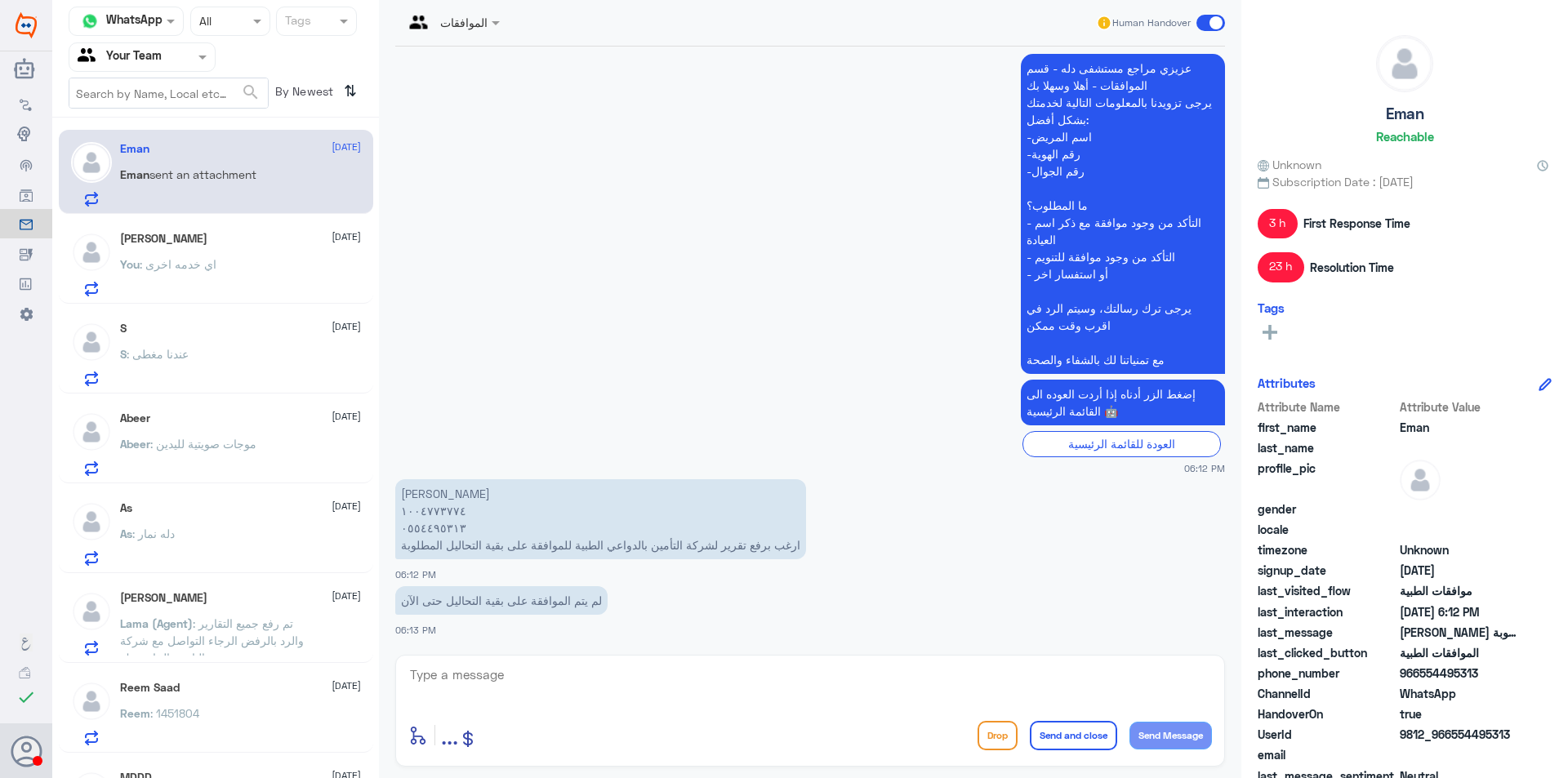
click at [212, 271] on span ": اي خدمه اخرى" at bounding box center [178, 264] width 77 height 13
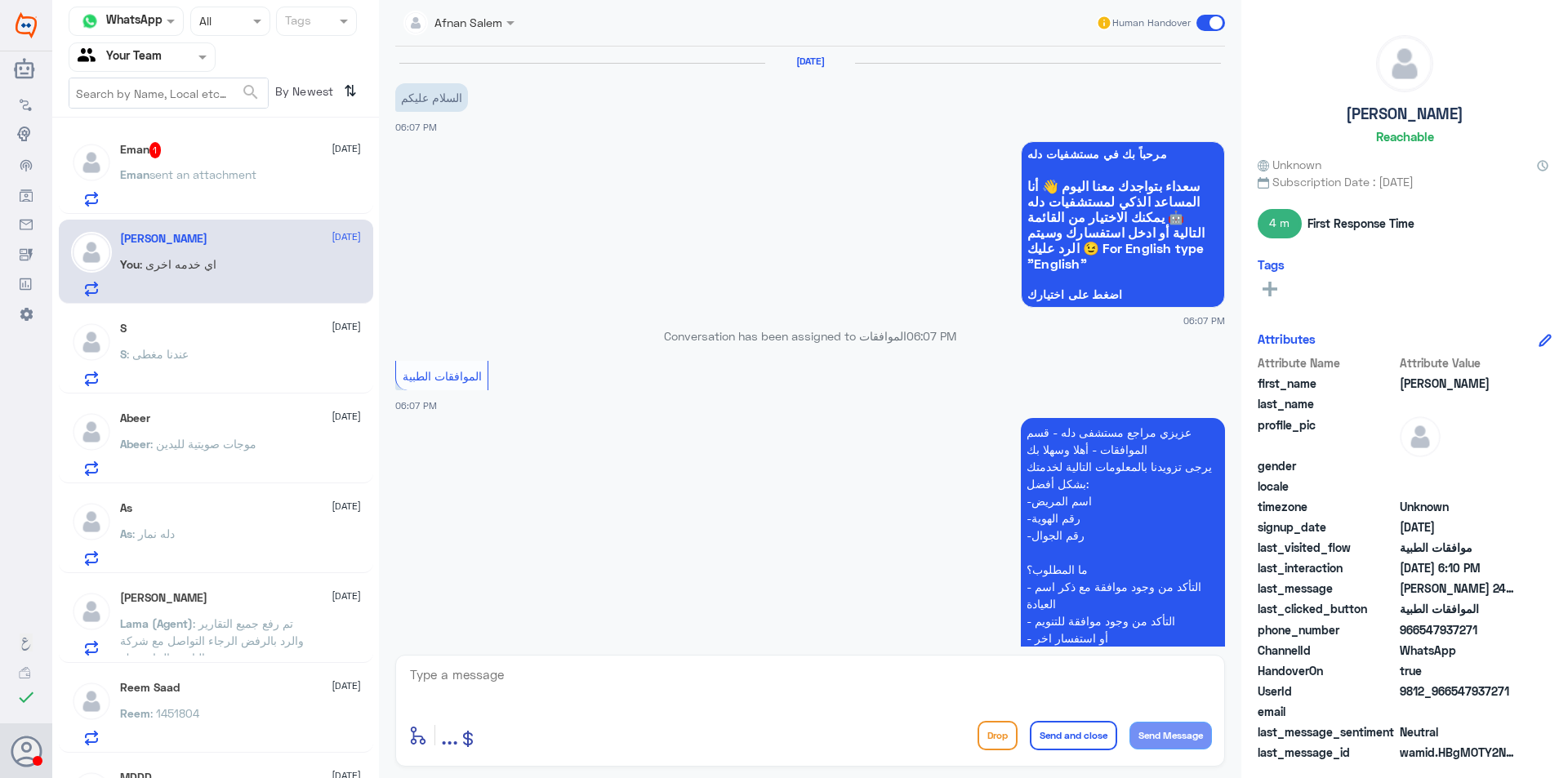
scroll to position [580, 0]
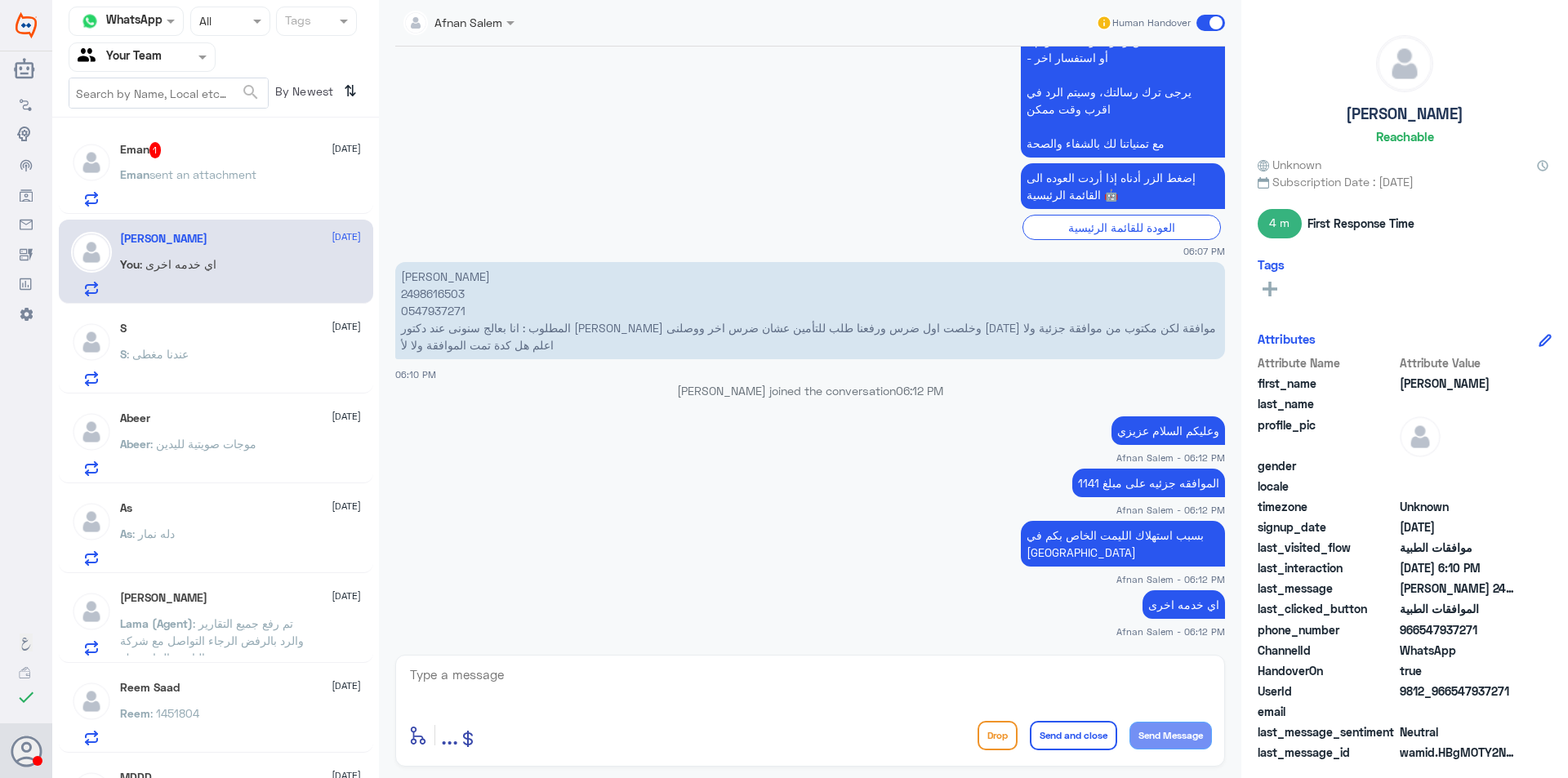
click at [229, 205] on p "Eman sent an attachment" at bounding box center [189, 186] width 136 height 40
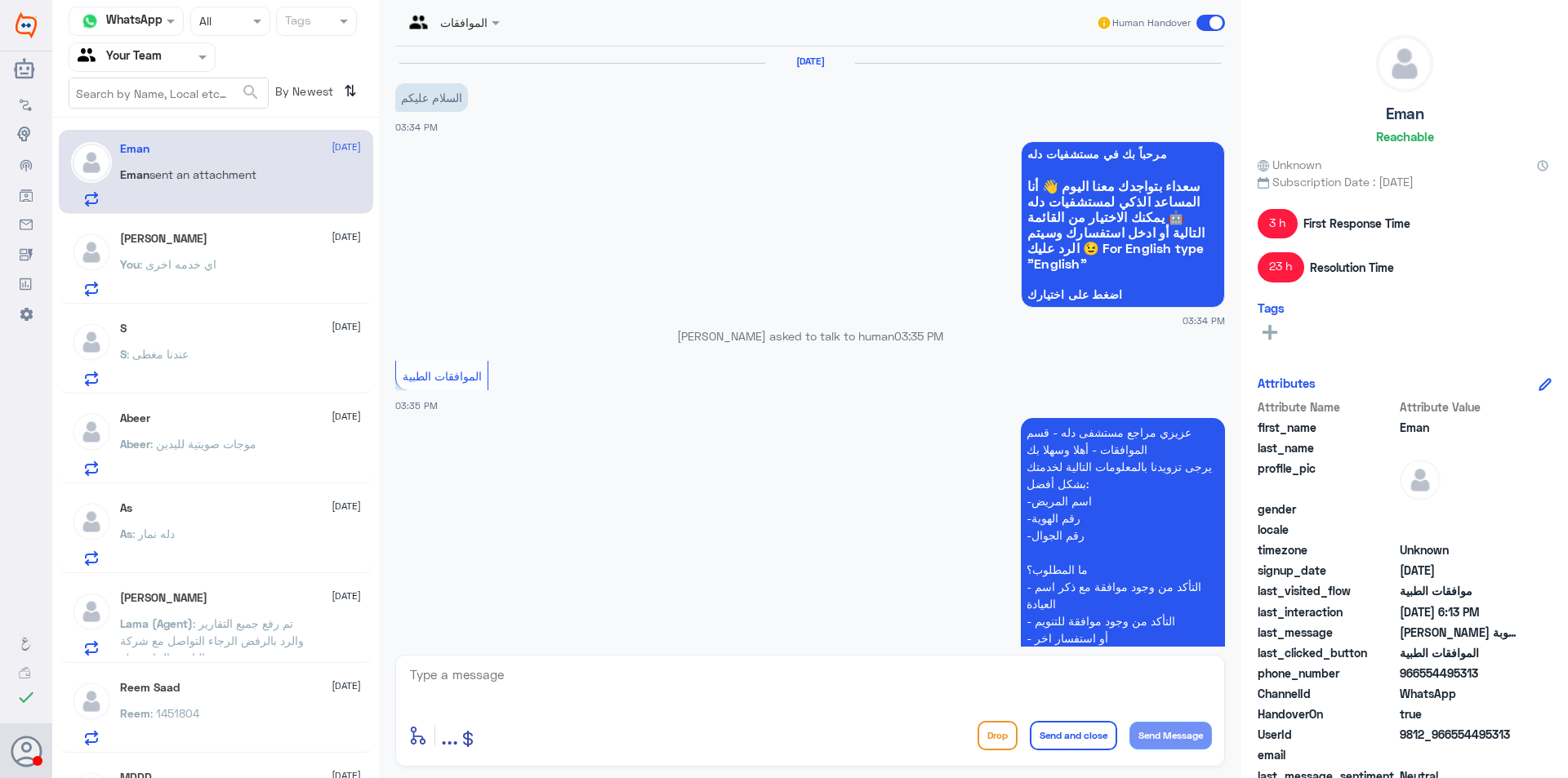
scroll to position [1426, 0]
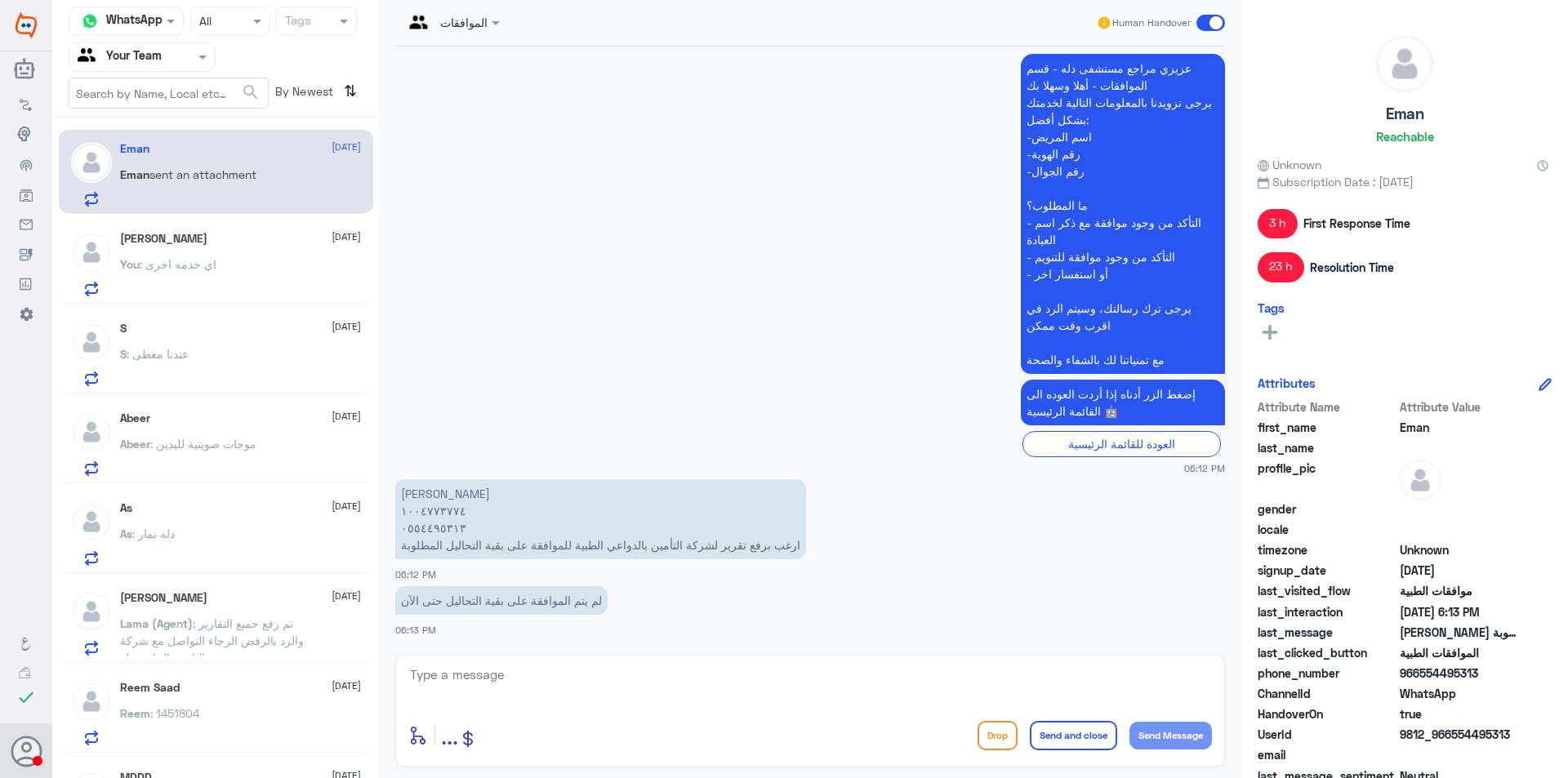
click at [253, 445] on span ": موجات صويتية لليدين" at bounding box center [203, 444] width 106 height 13
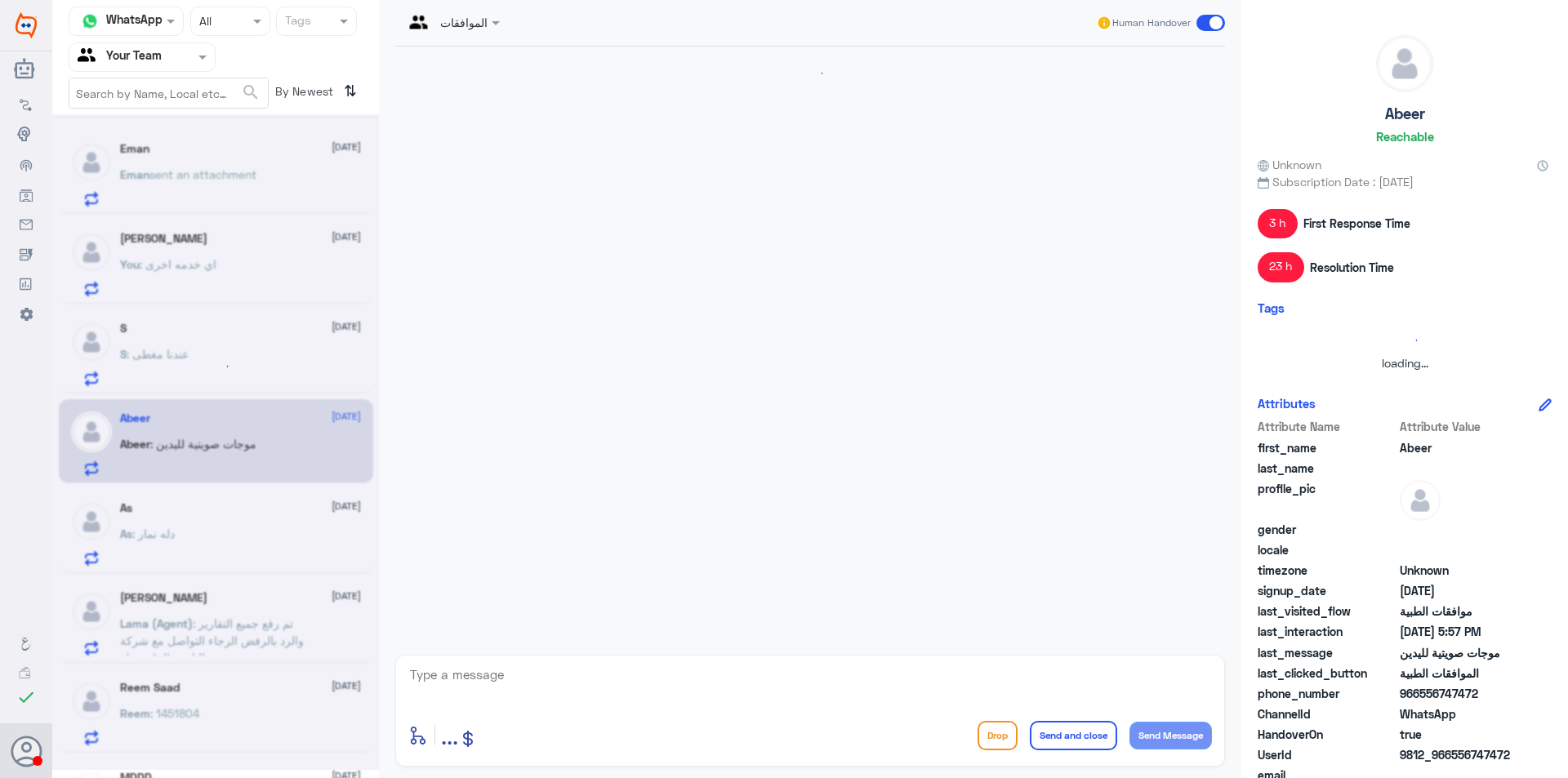
scroll to position [1592, 0]
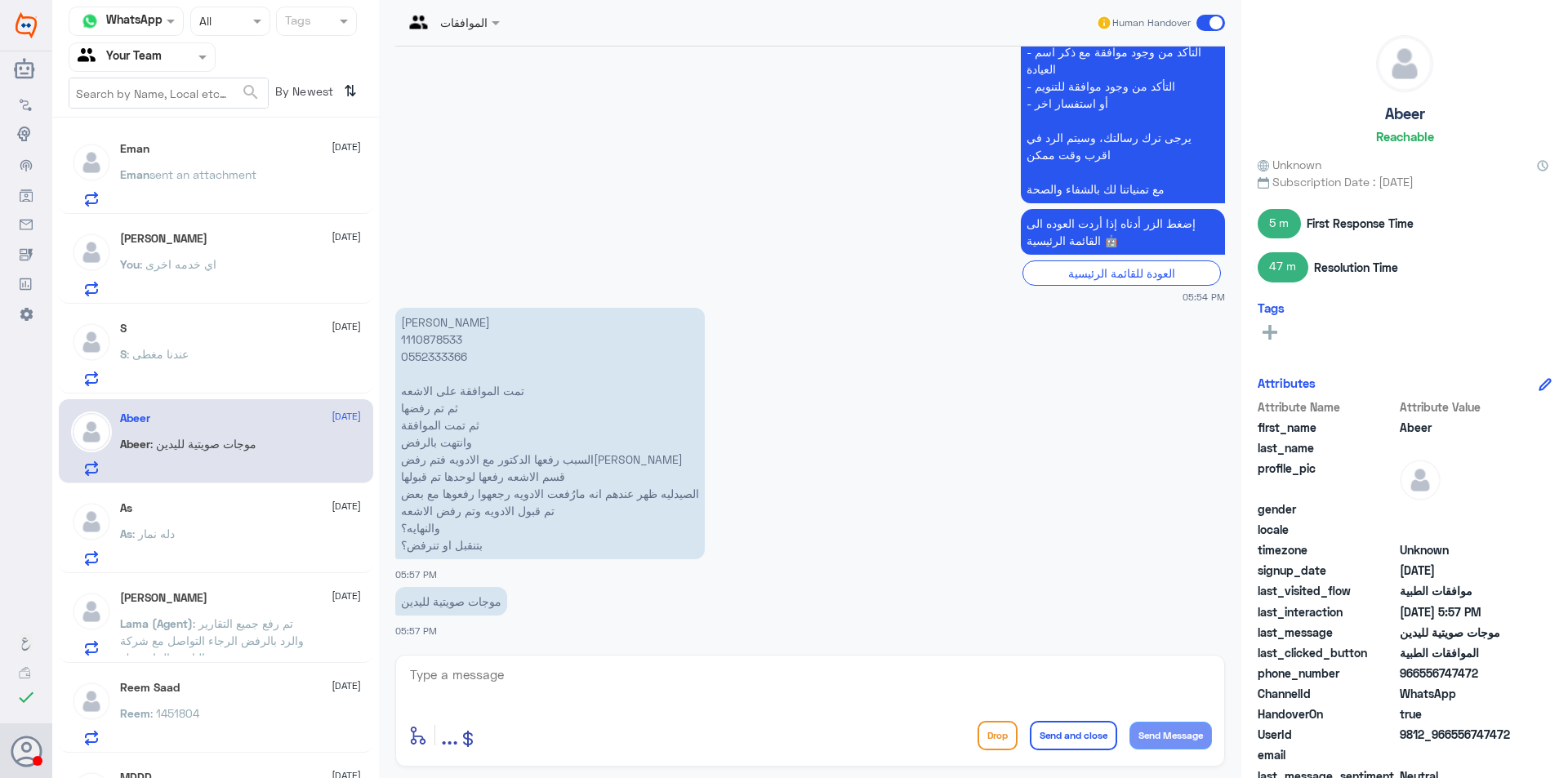
click at [286, 544] on div "As : دله نمار" at bounding box center [241, 547] width 241 height 37
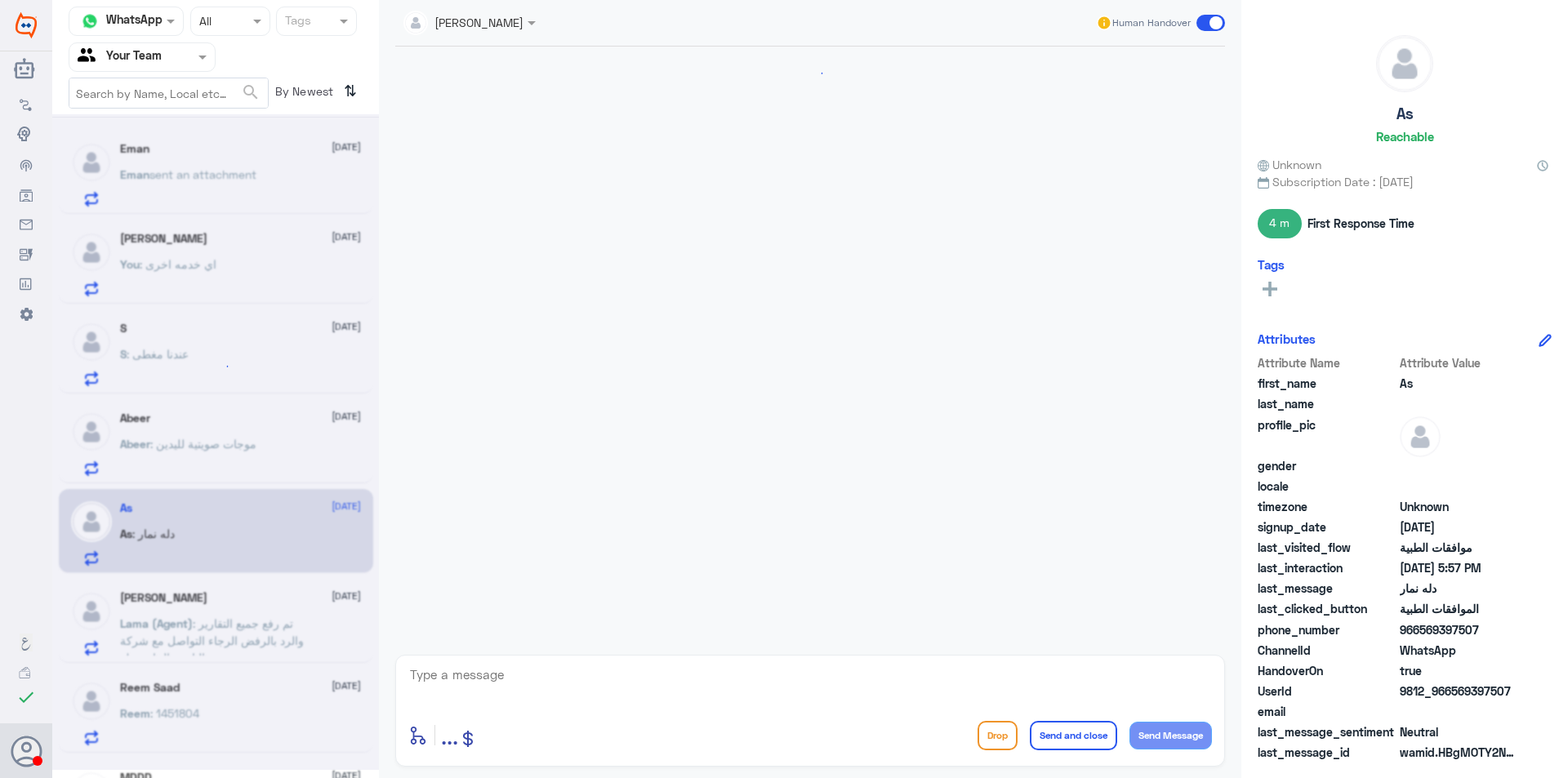
scroll to position [1316, 0]
click at [276, 456] on div "Abeer : موجات صويتية لليدين" at bounding box center [241, 458] width 241 height 37
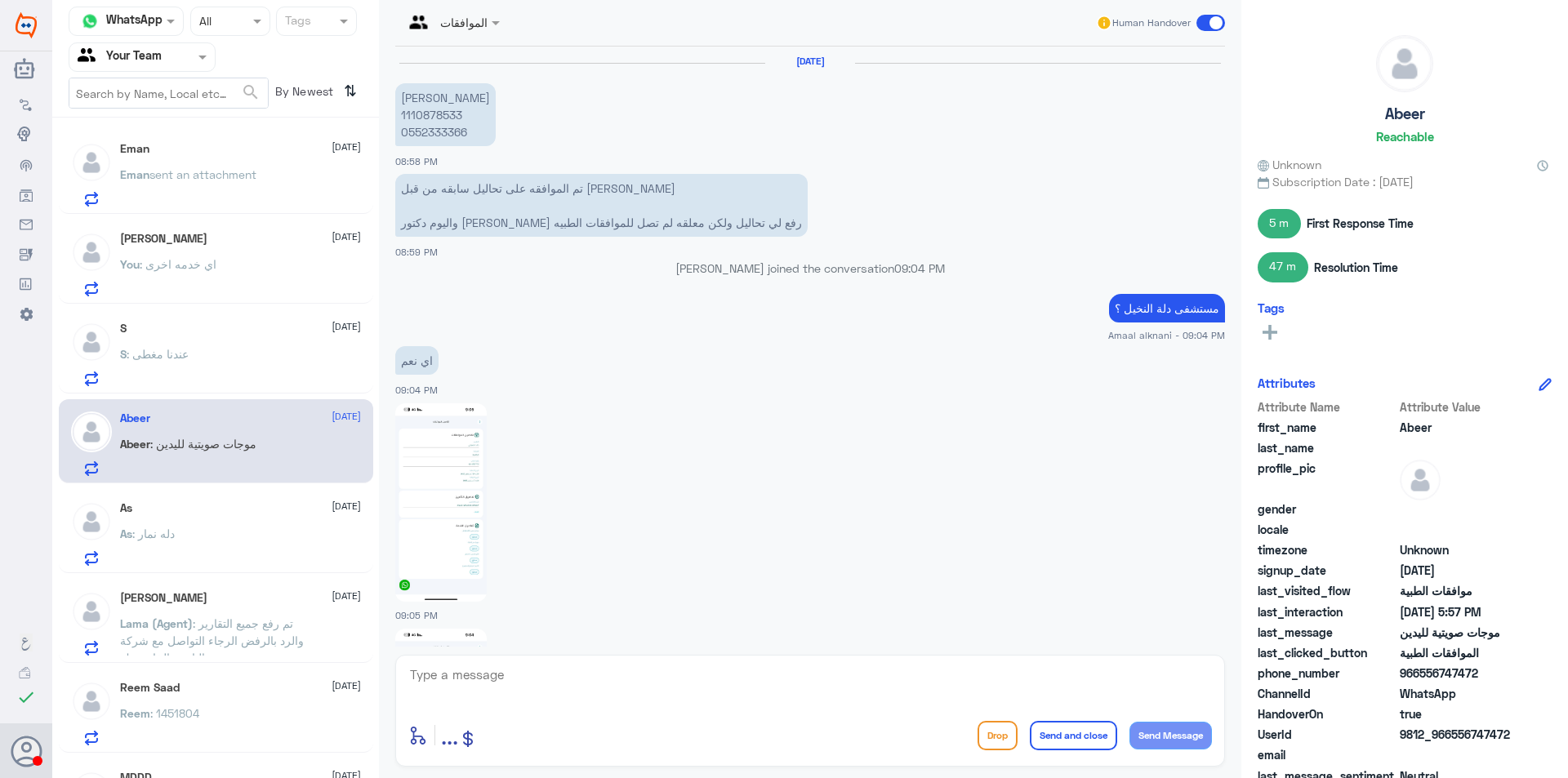
scroll to position [1592, 0]
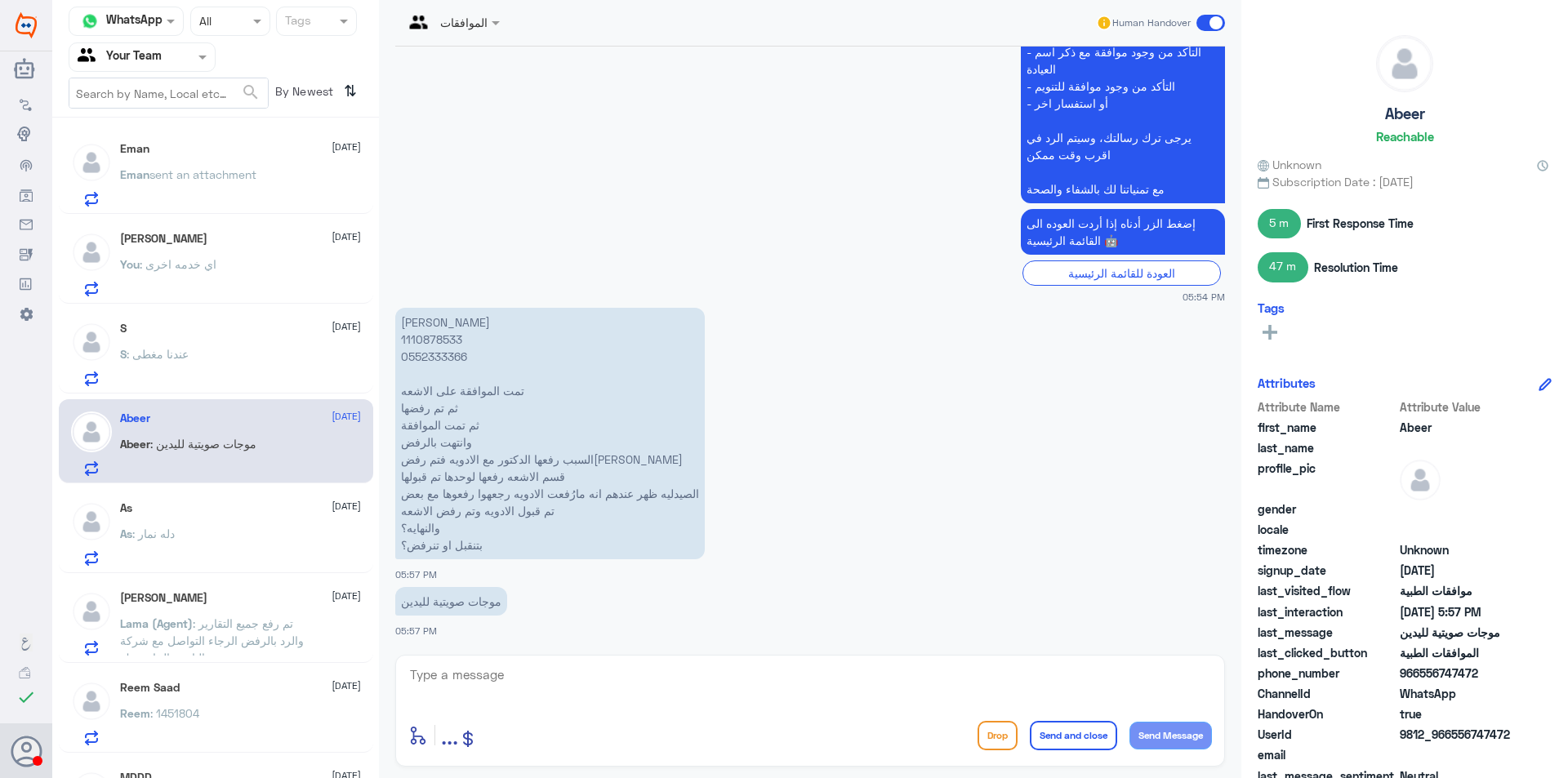
click at [246, 572] on div "As [DATE] As : دله نمار" at bounding box center [216, 531] width 314 height 84
click at [230, 530] on div "As : دله نمار" at bounding box center [241, 547] width 241 height 37
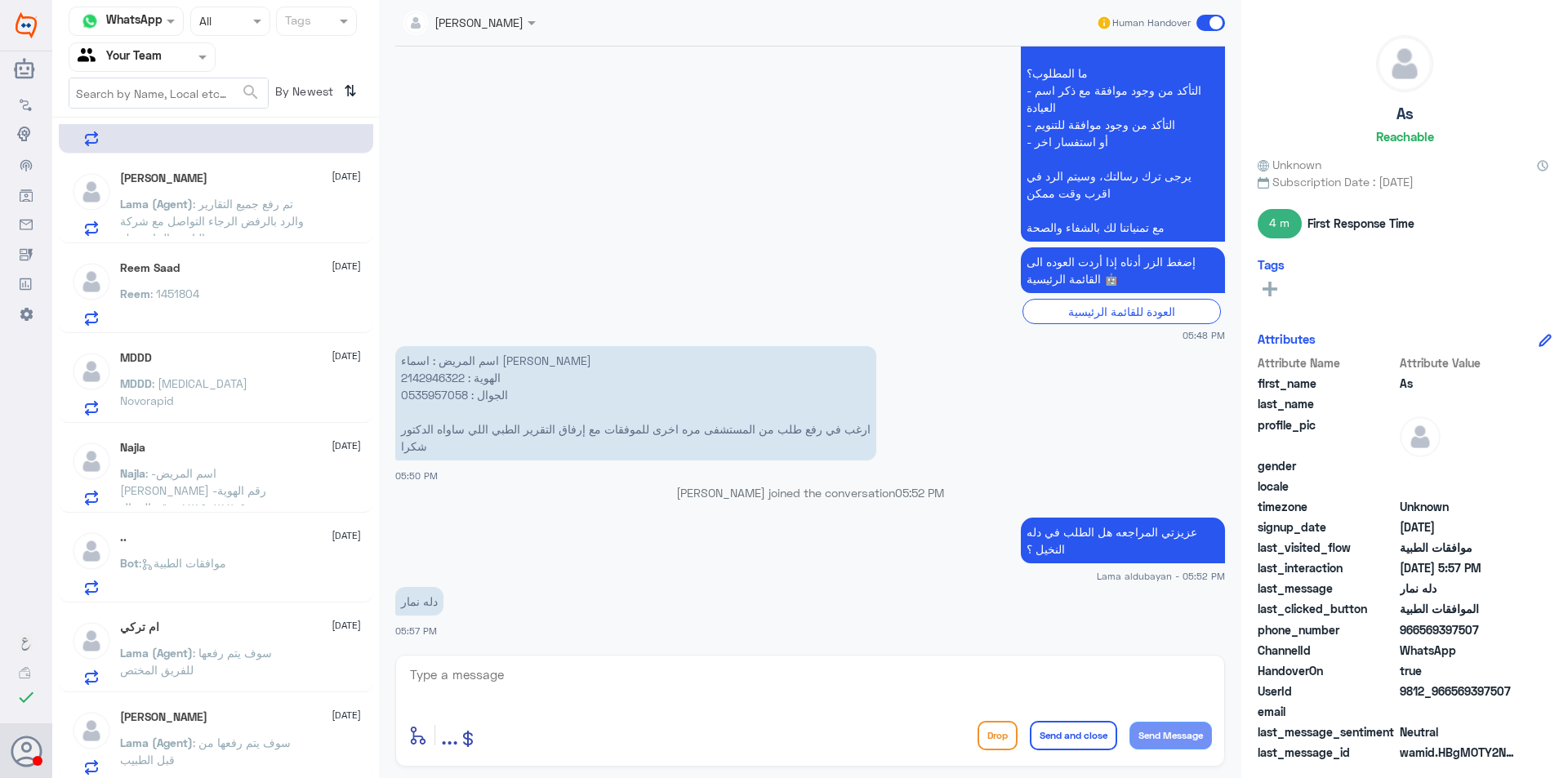
scroll to position [490, 0]
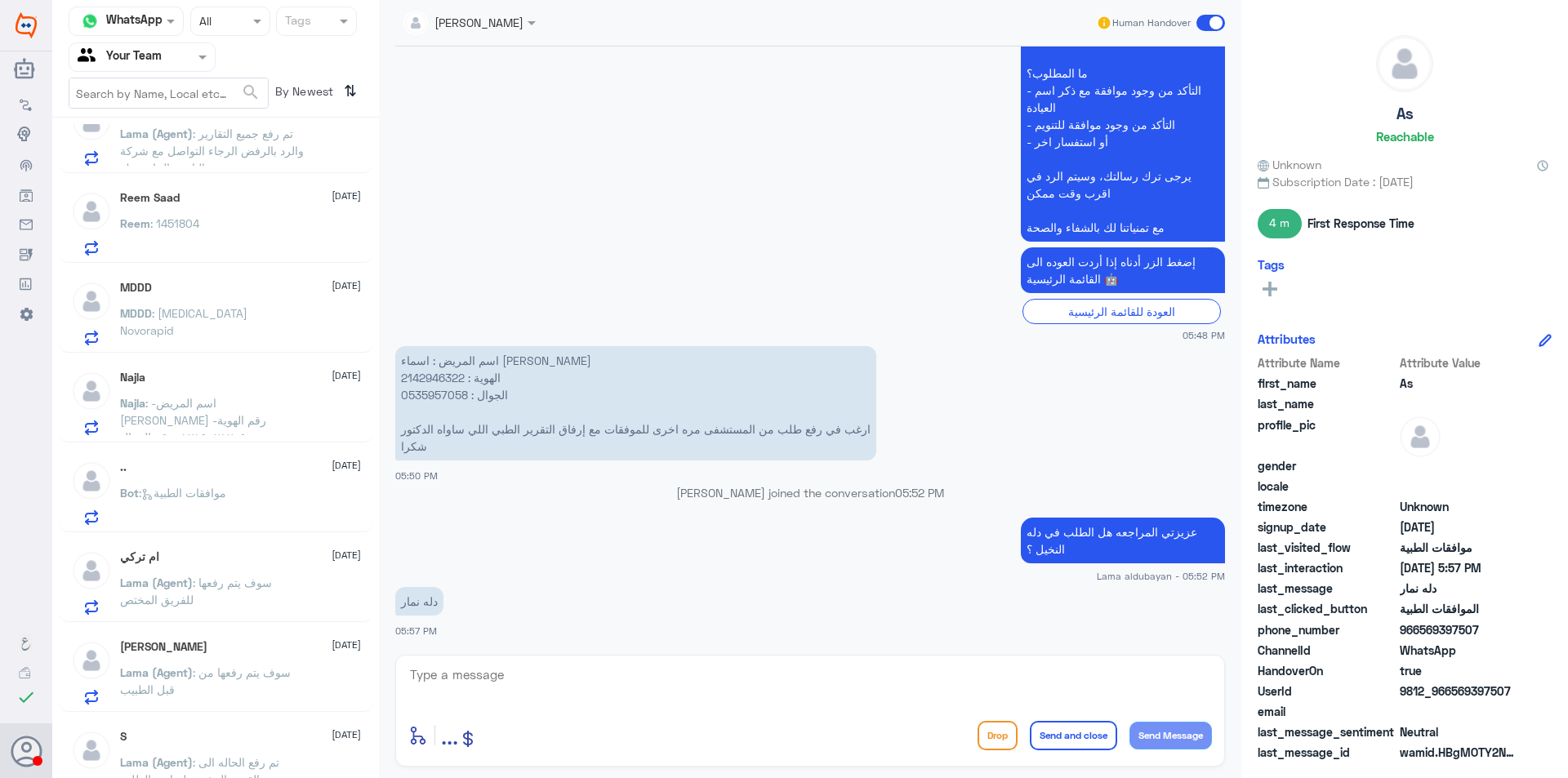
click at [216, 455] on div ".. [DATE] Bot : موافقات الطبية" at bounding box center [216, 490] width 314 height 84
click at [154, 397] on span ": -اسم المريض [PERSON_NAME] -رقم الهوية ١٢١٩٠٢١٢٠٩ -رقم الجوال ٠٥٤٥٧٥٤٣٦٧ ما ال…" at bounding box center [211, 497] width 183 height 202
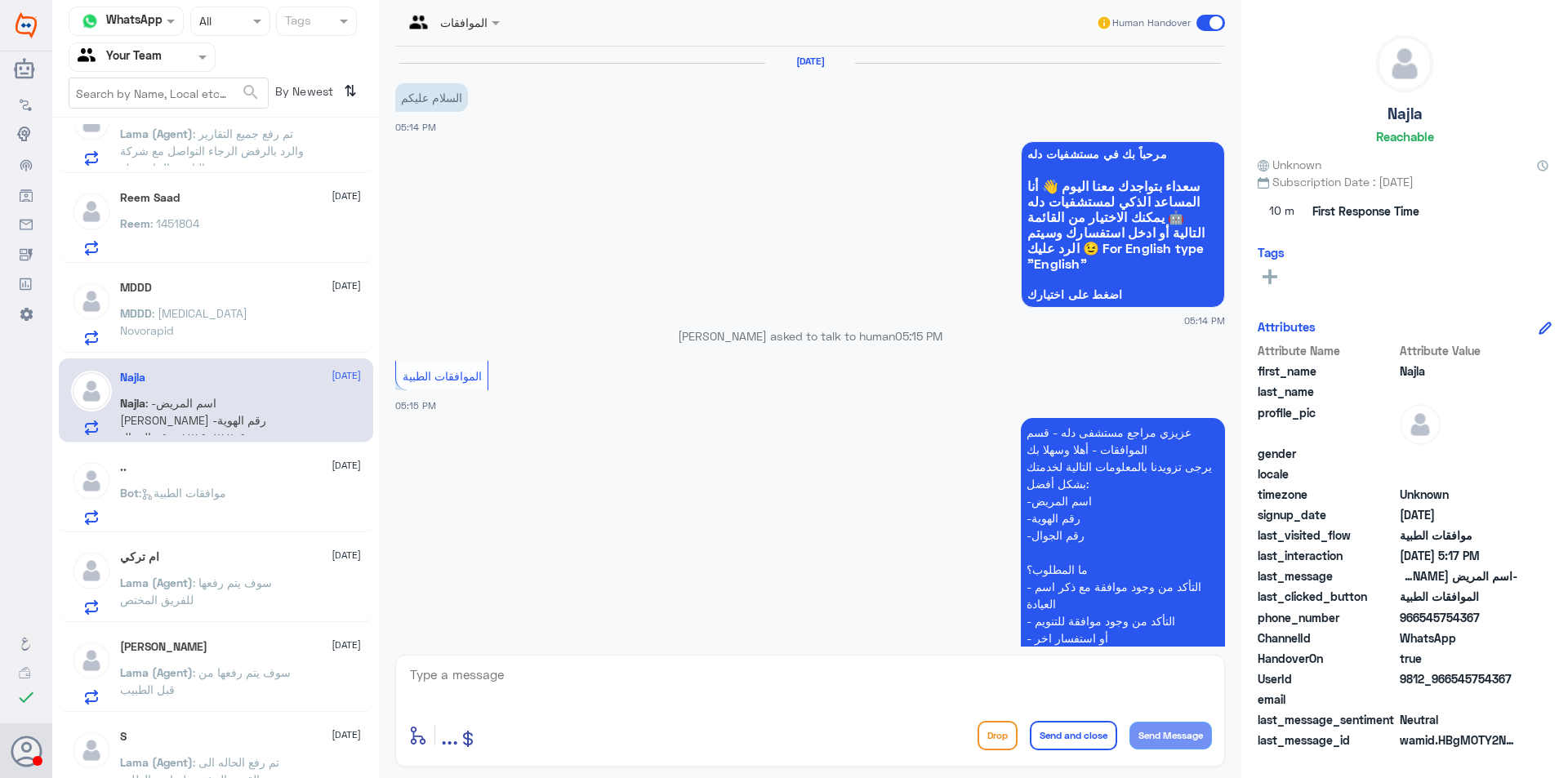
scroll to position [844, 0]
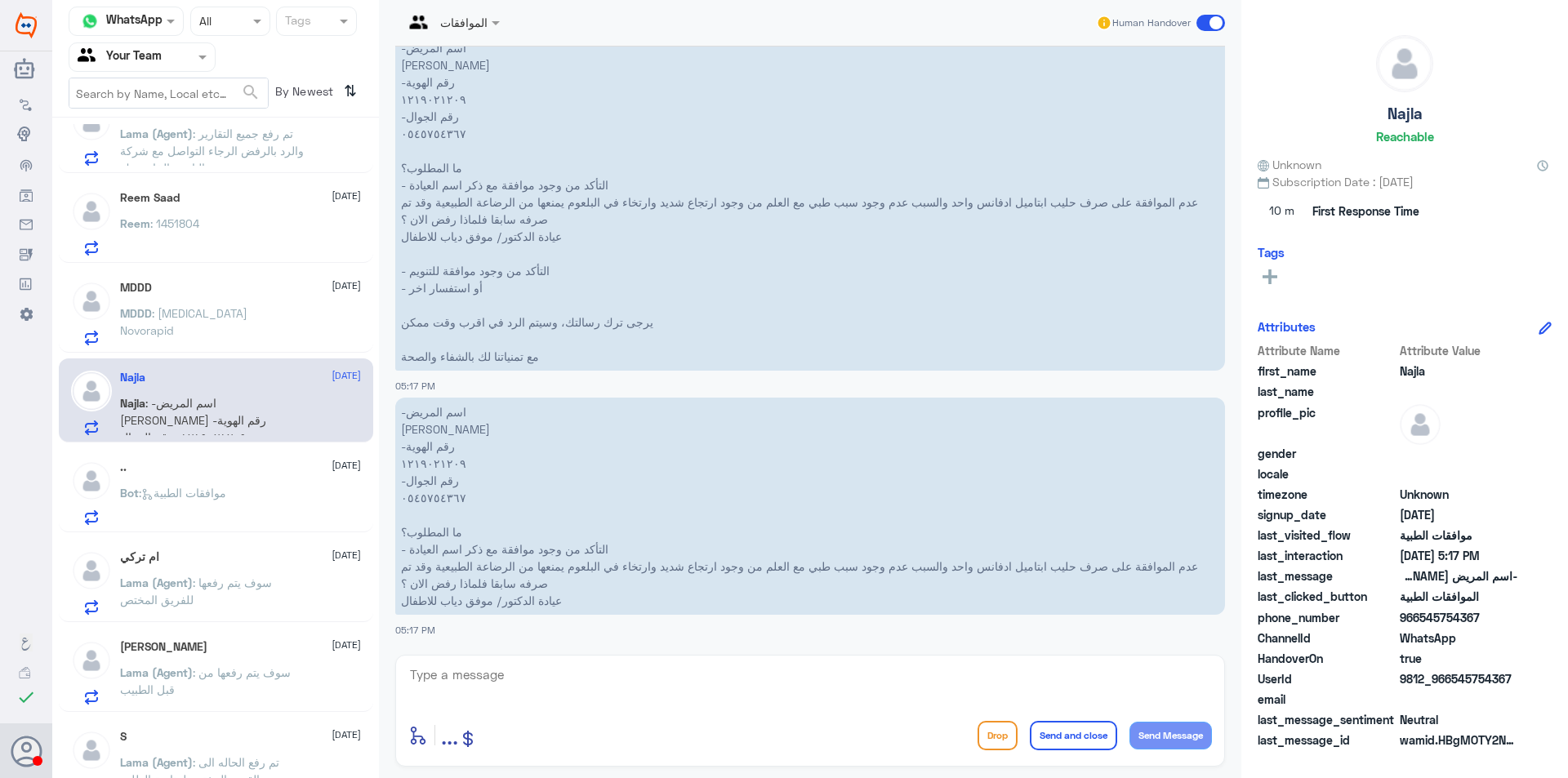
click at [429, 497] on p "-اسم المريض [PERSON_NAME] -رقم الهوية ١٢١٩٠٢١٢٠٩ -رقم الجوال ٠٥٤٥٧٥٤٣٦٧ ما المط…" at bounding box center [809, 506] width 829 height 217
copy p "٠٥٤٥٧٥٤٣٦٧"
click at [293, 525] on div "Bot : موافقات الطبية" at bounding box center [241, 507] width 241 height 37
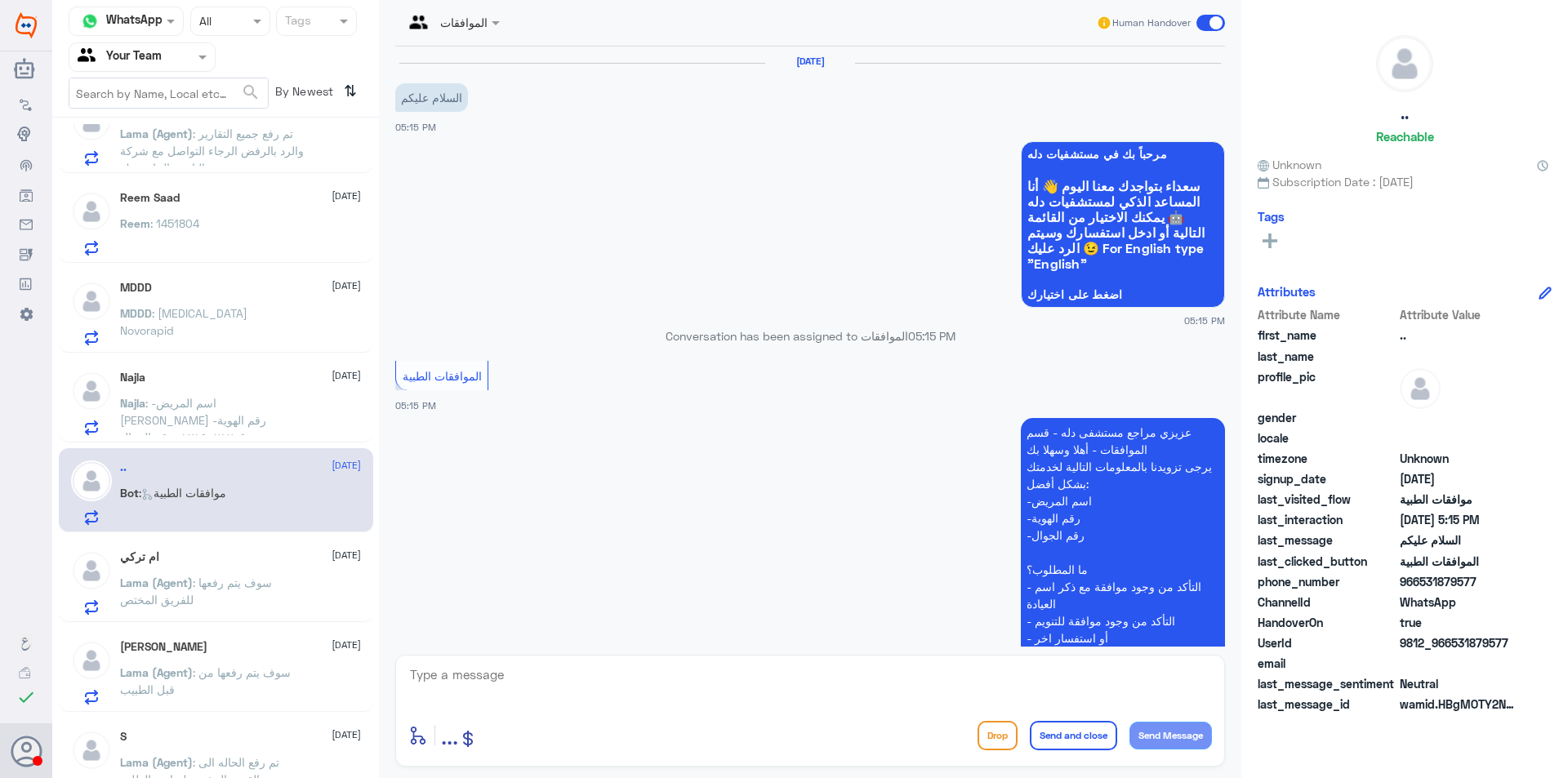
click at [230, 599] on p "Lama (Agent) : سوف يتم رفعها للفريق المختص" at bounding box center [212, 594] width 184 height 40
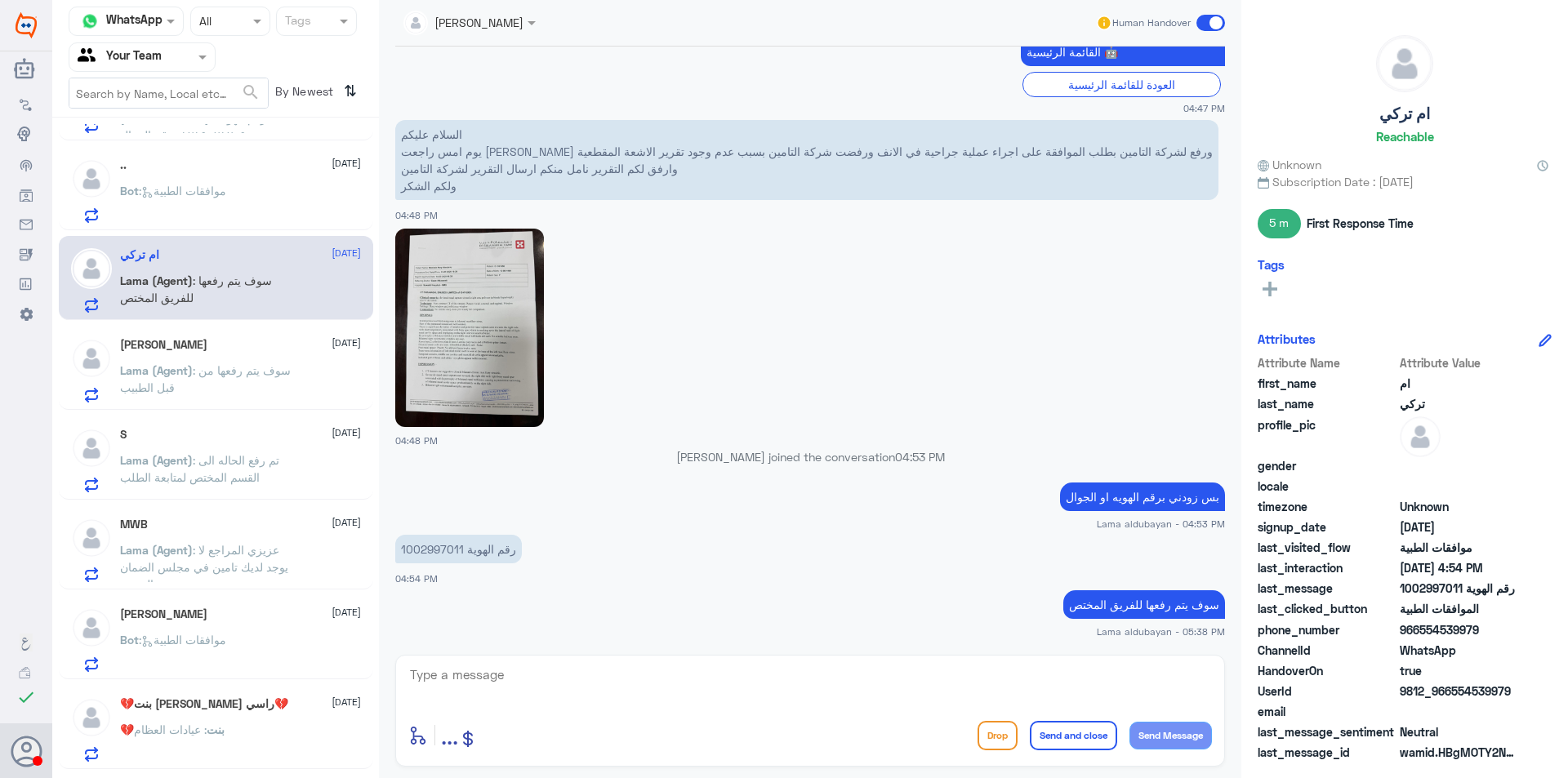
scroll to position [817, 0]
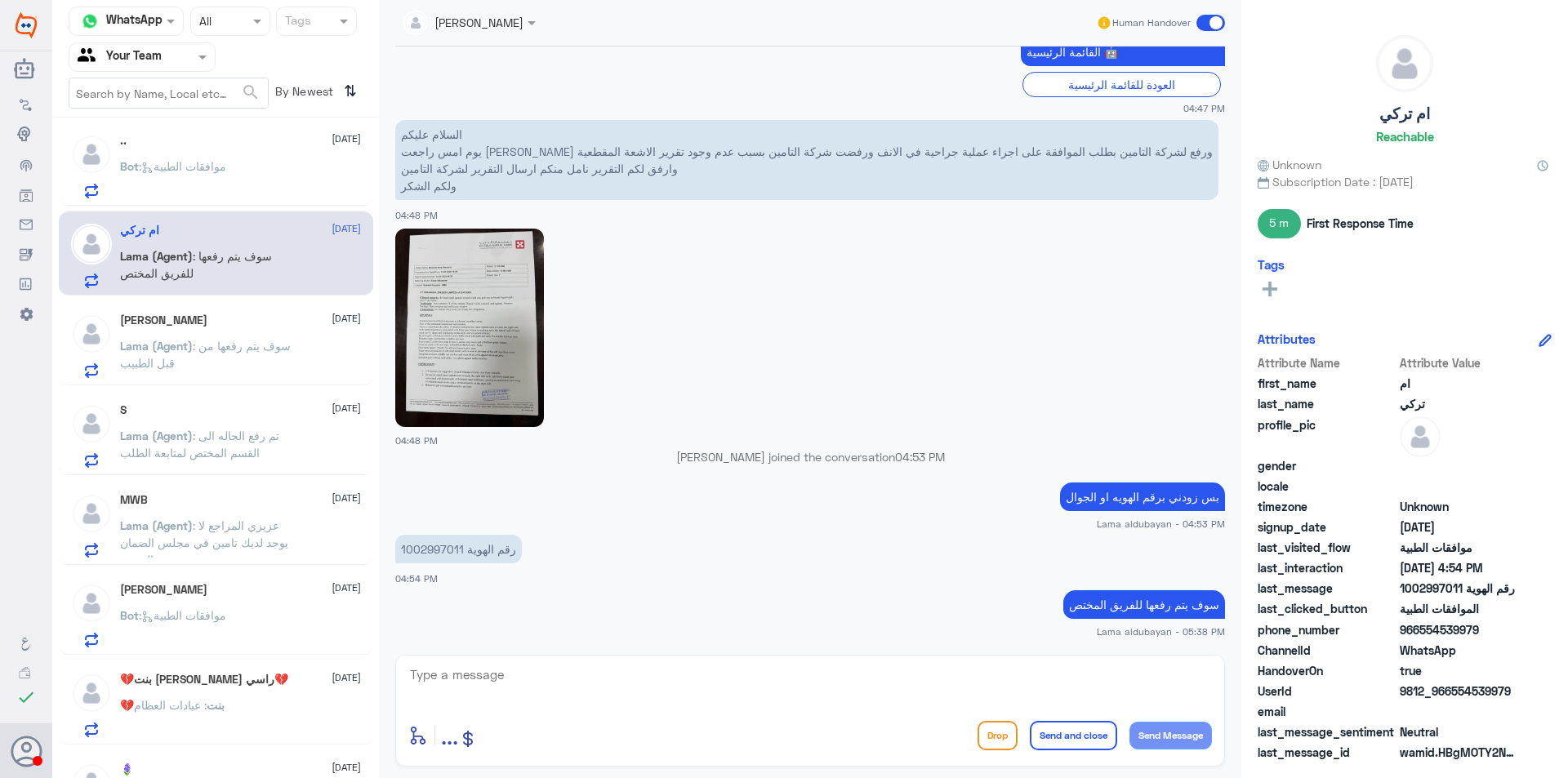
click at [227, 623] on p "Bot : موافقات الطبية" at bounding box center [173, 626] width 106 height 40
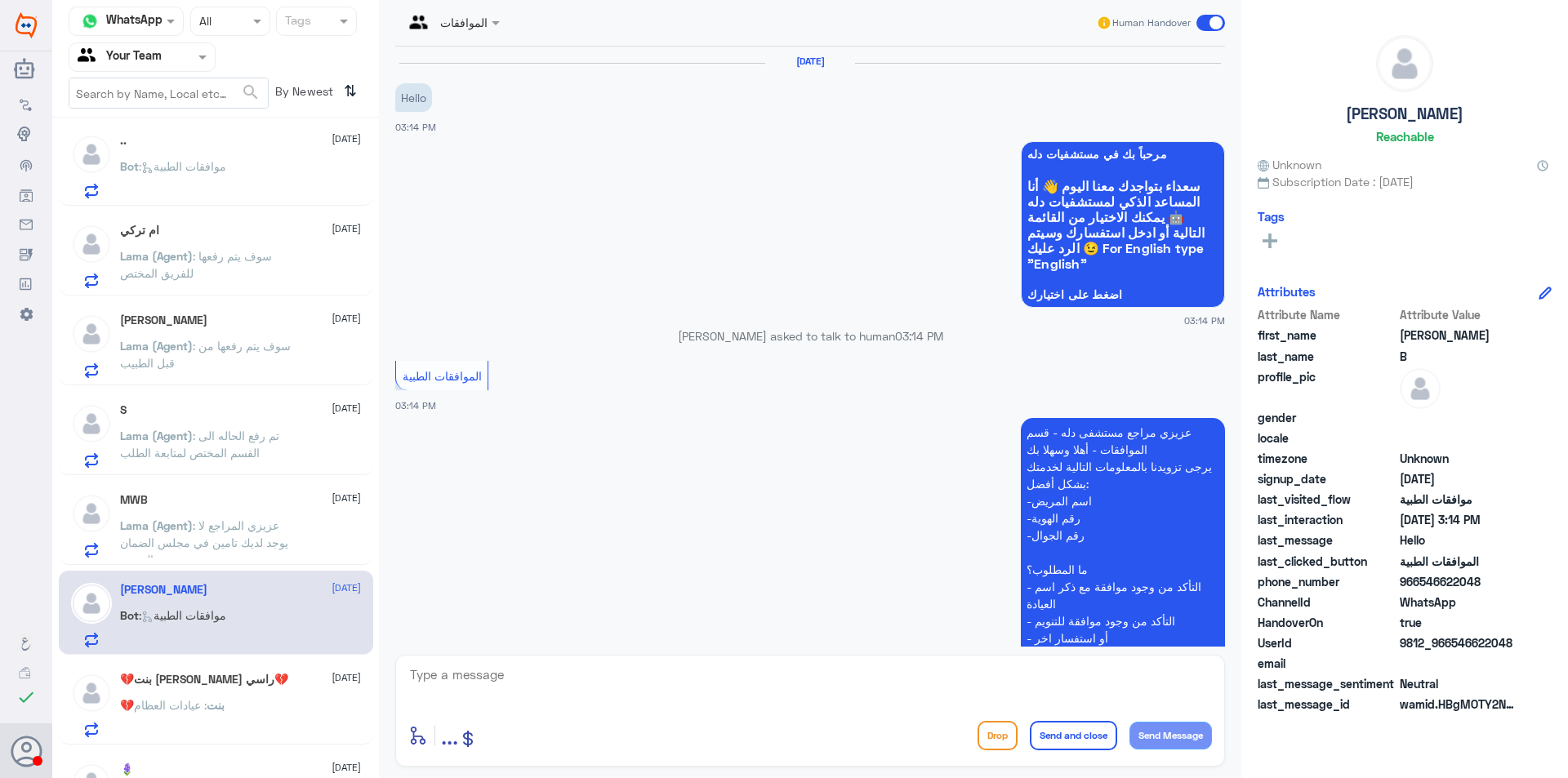
click at [239, 679] on h5 "💔بنت [PERSON_NAME] راسي💔" at bounding box center [205, 679] width 168 height 13
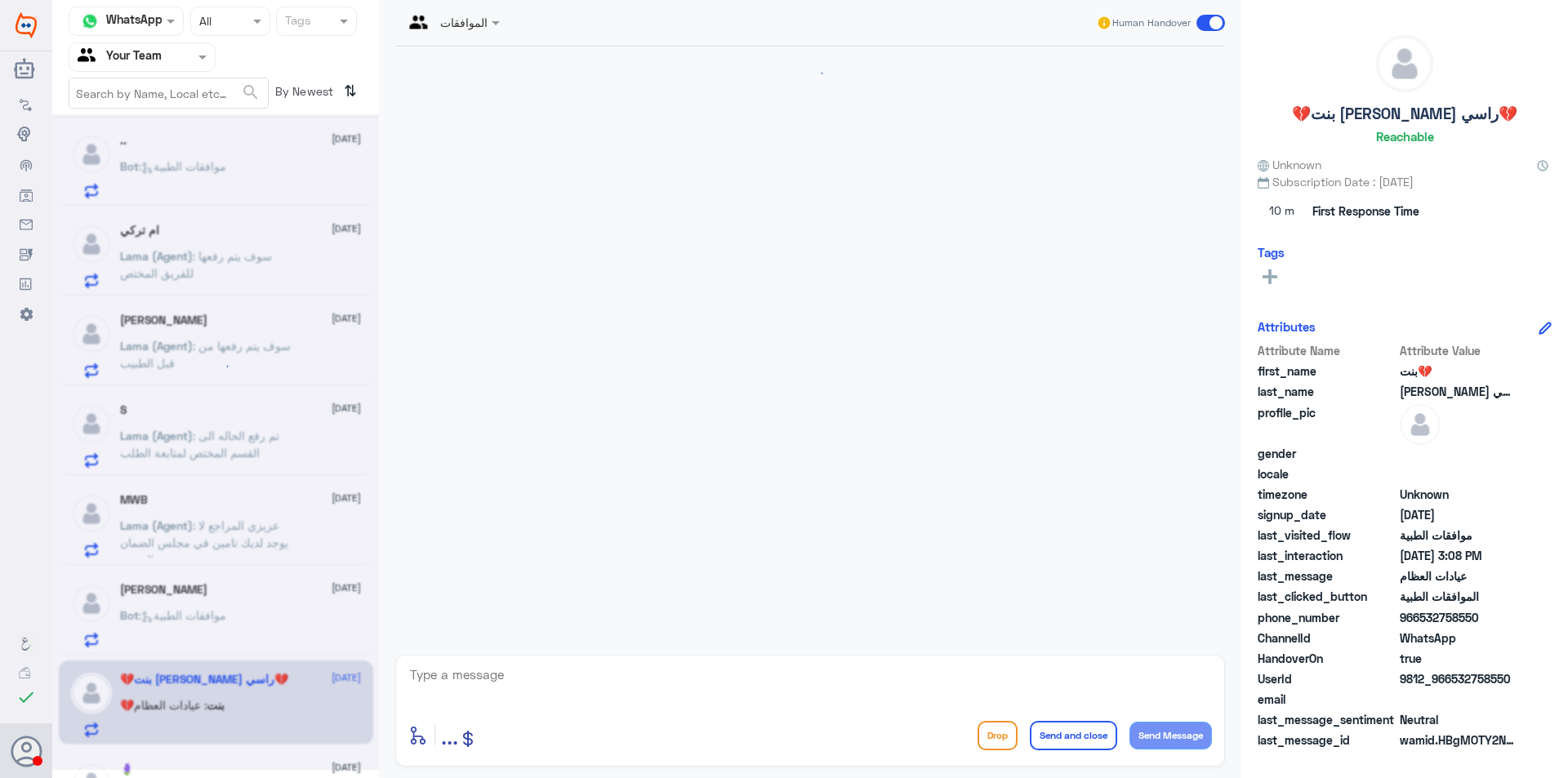
scroll to position [497, 0]
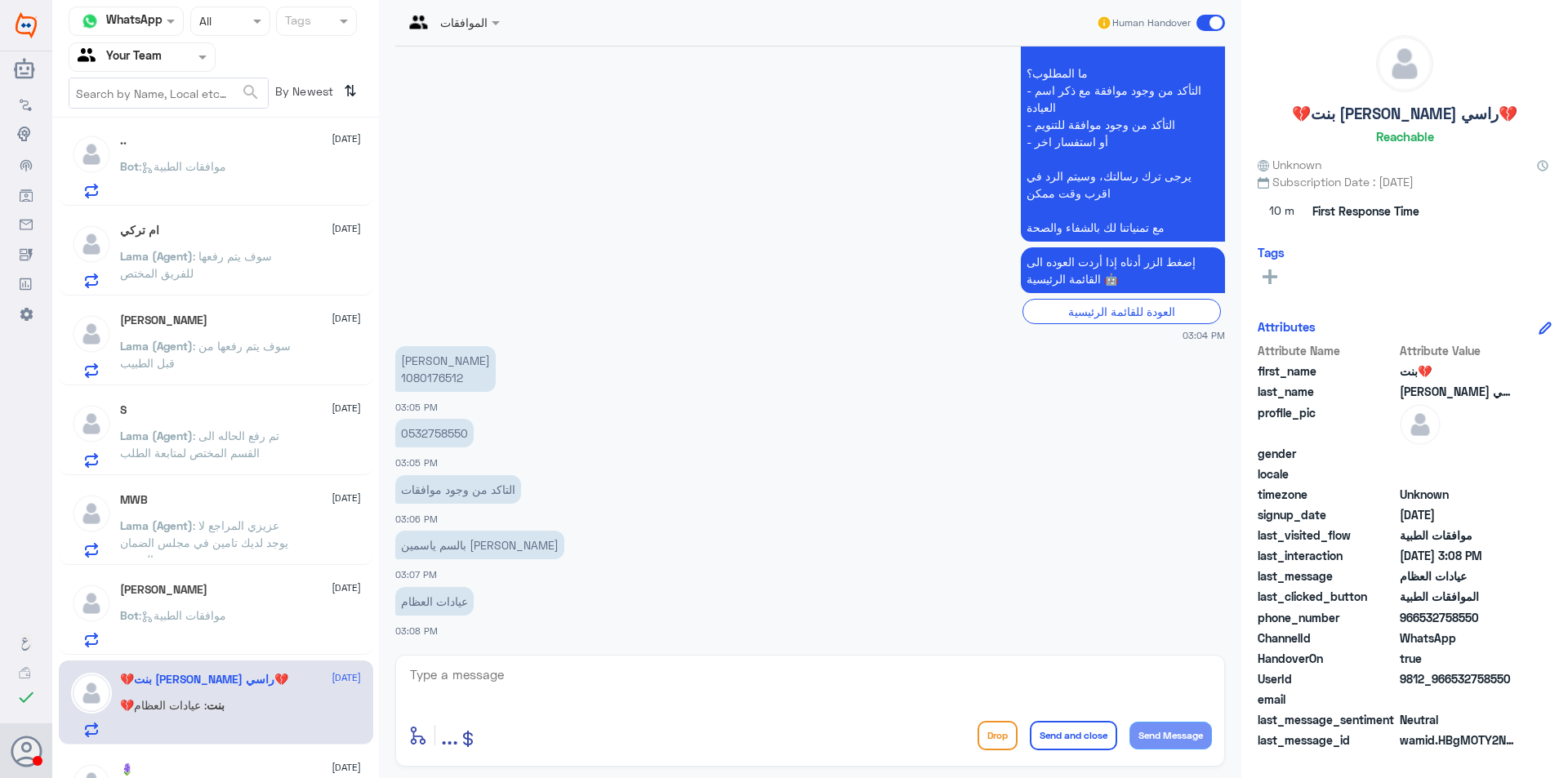
click at [425, 430] on p "0532758550" at bounding box center [434, 433] width 78 height 29
copy p "0532758550"
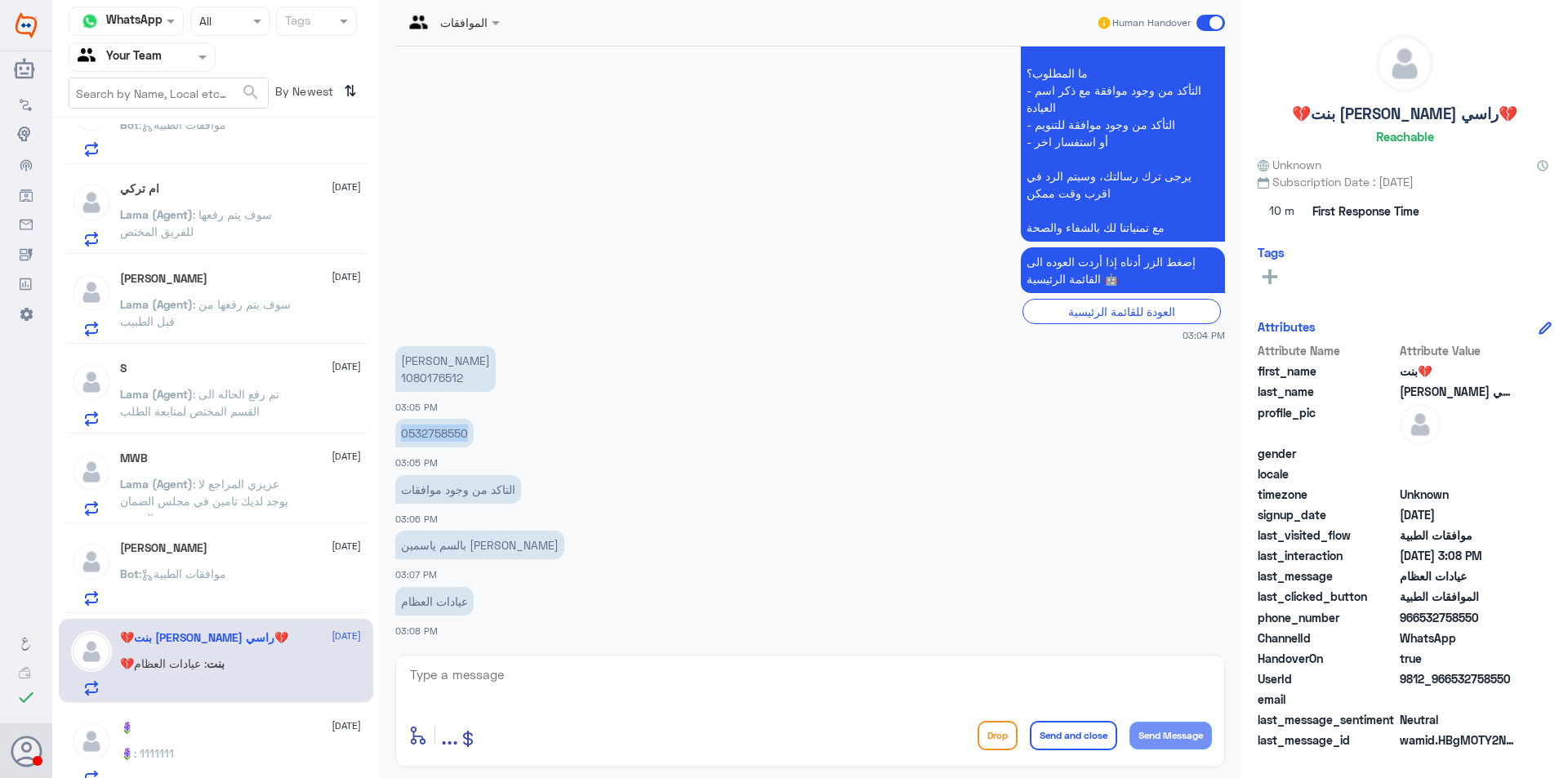
scroll to position [898, 0]
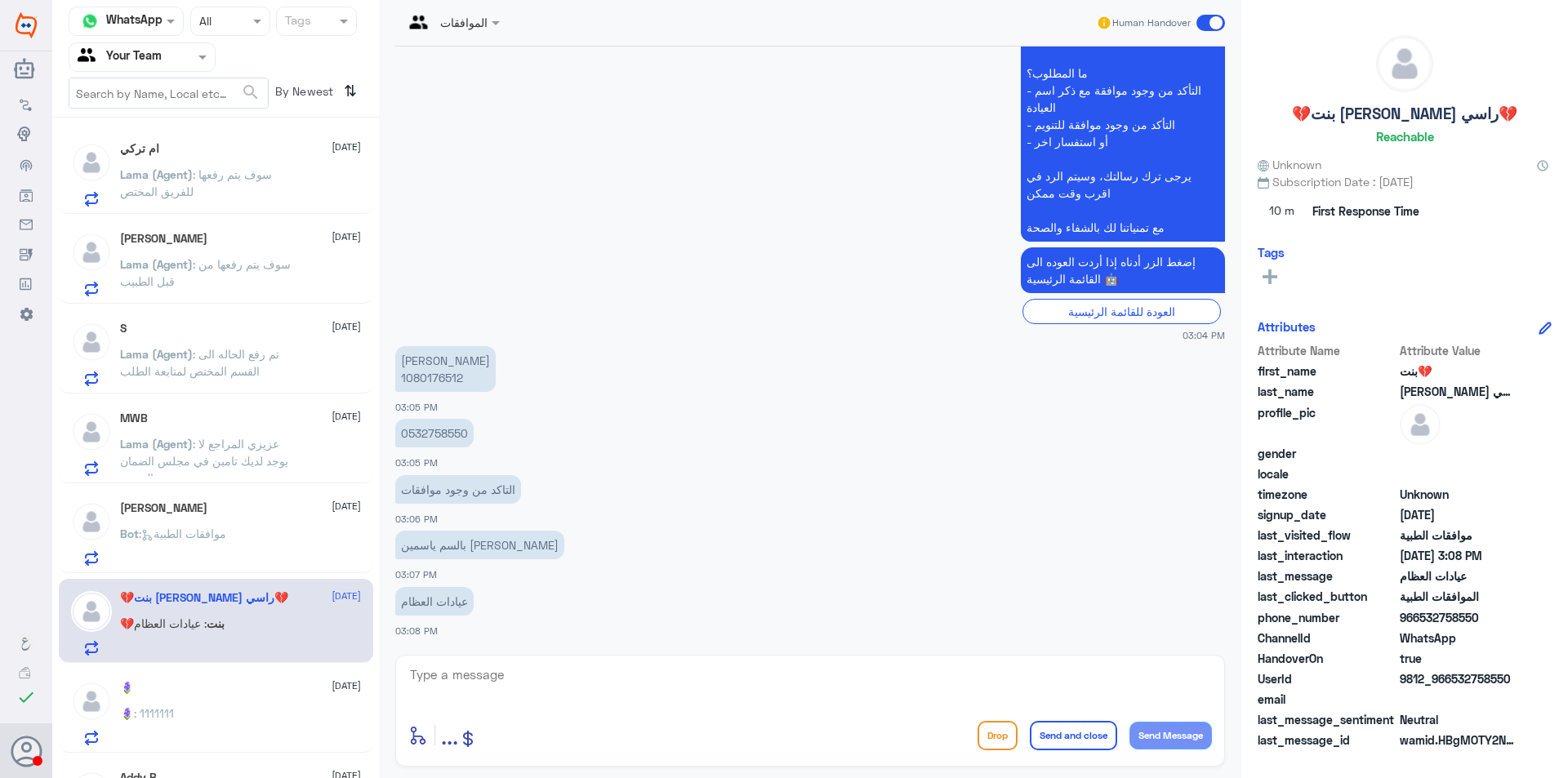
click at [243, 680] on div "🪻 [DATE] 🪻 : 1111111" at bounding box center [216, 711] width 314 height 84
click at [249, 721] on div "🪻 : 1111111" at bounding box center [241, 727] width 241 height 37
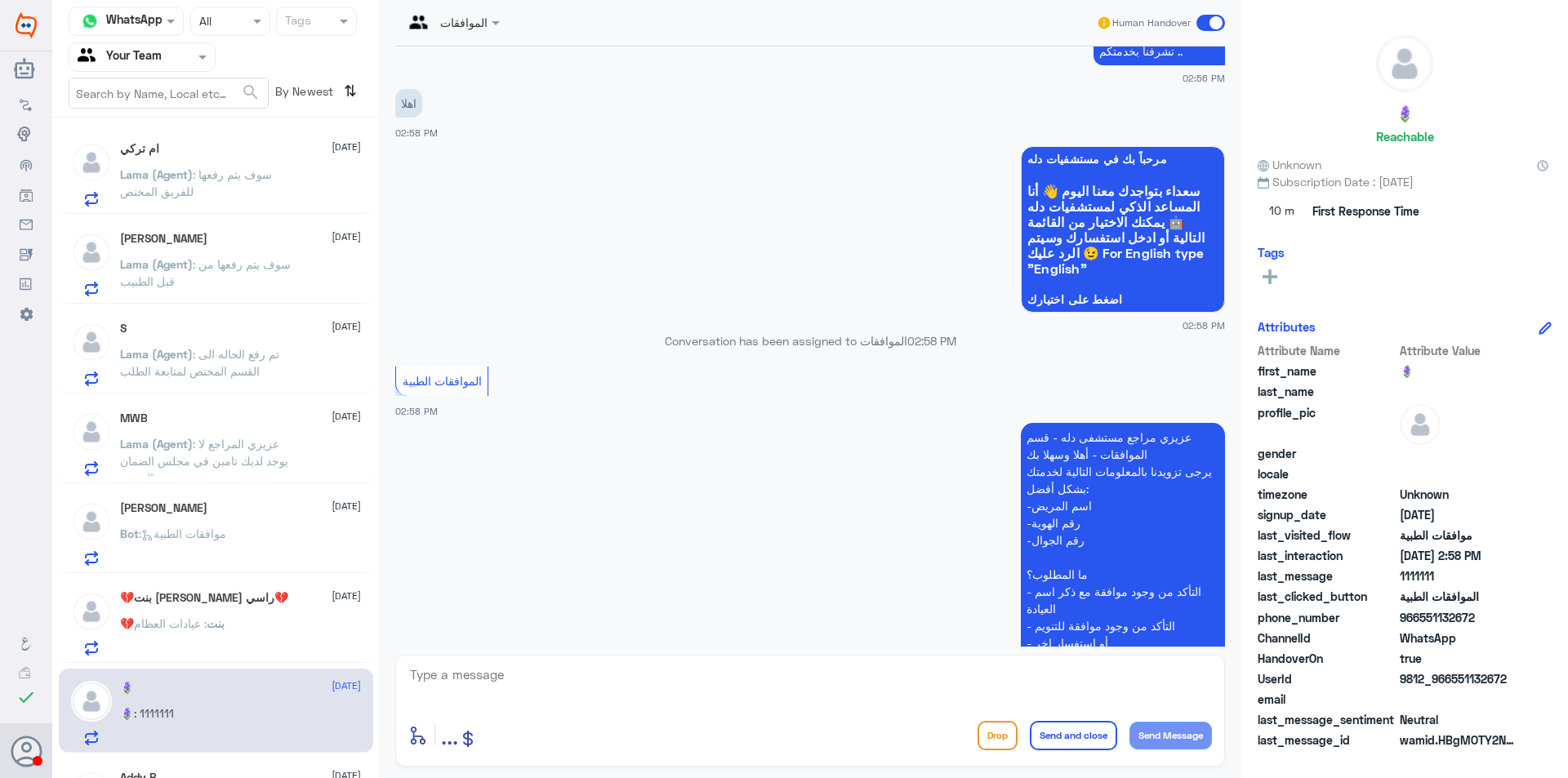
scroll to position [1282, 0]
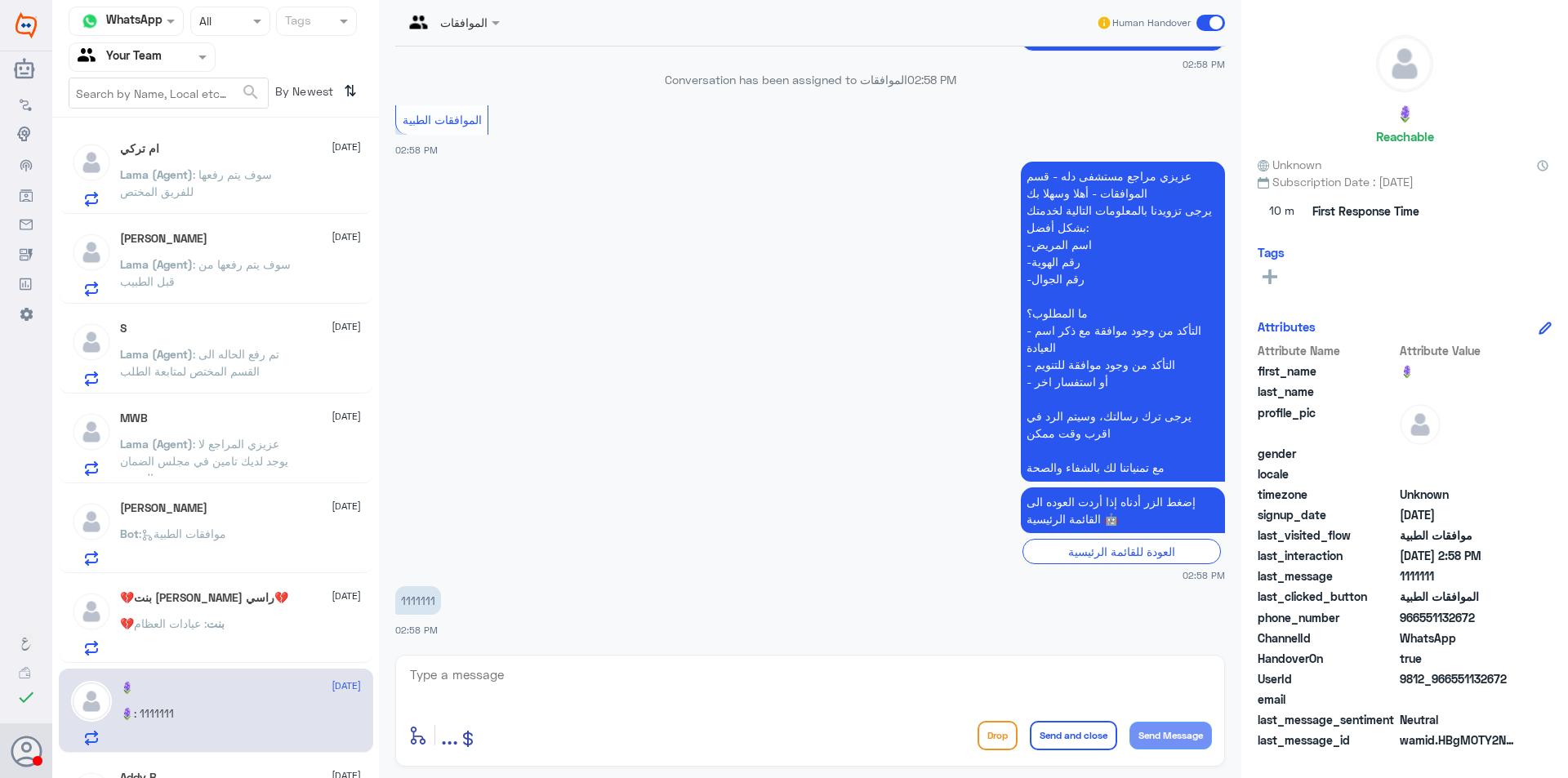
click at [415, 601] on p "1111111" at bounding box center [418, 600] width 45 height 29
copy p "1111111"
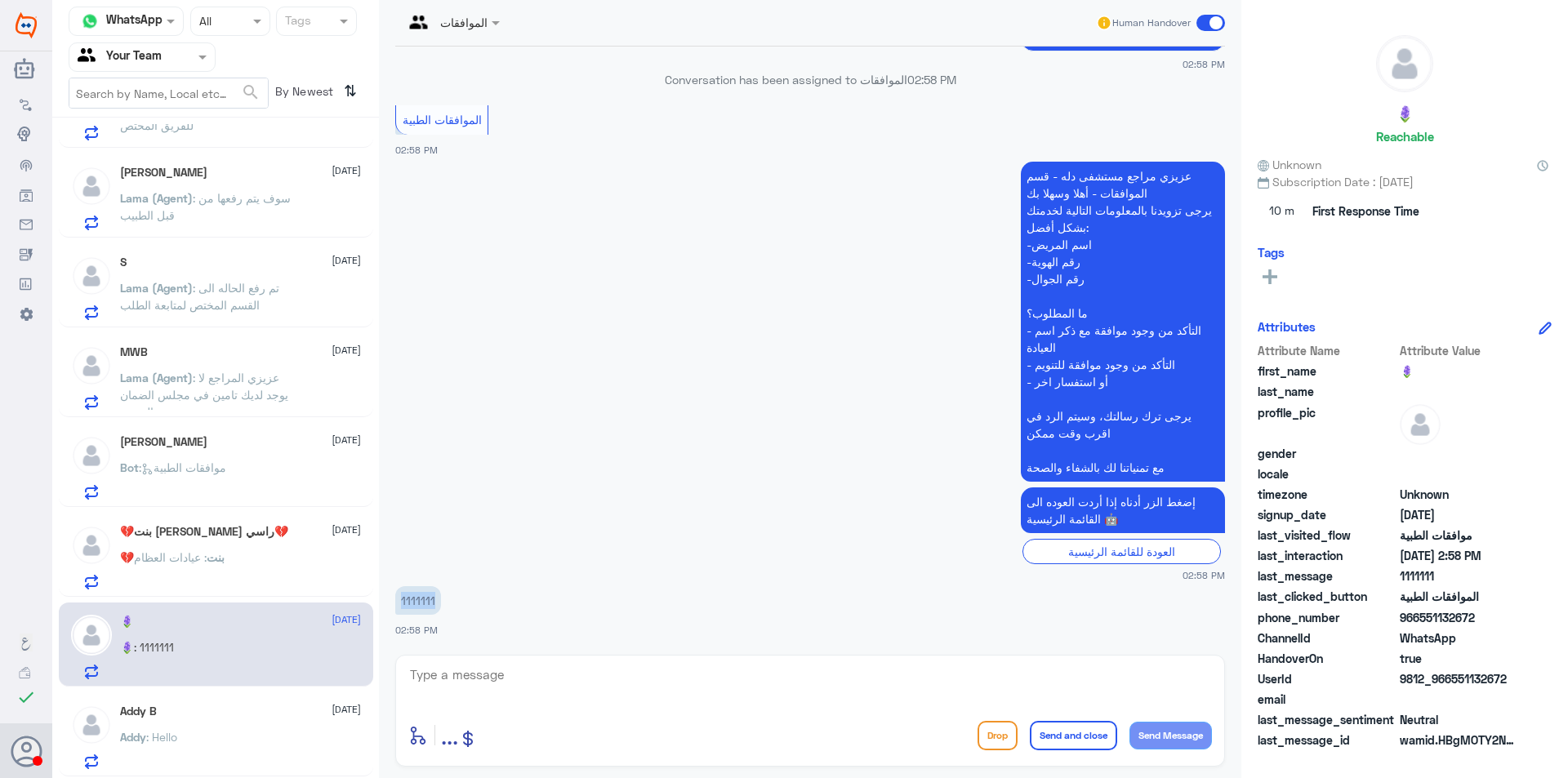
scroll to position [980, 0]
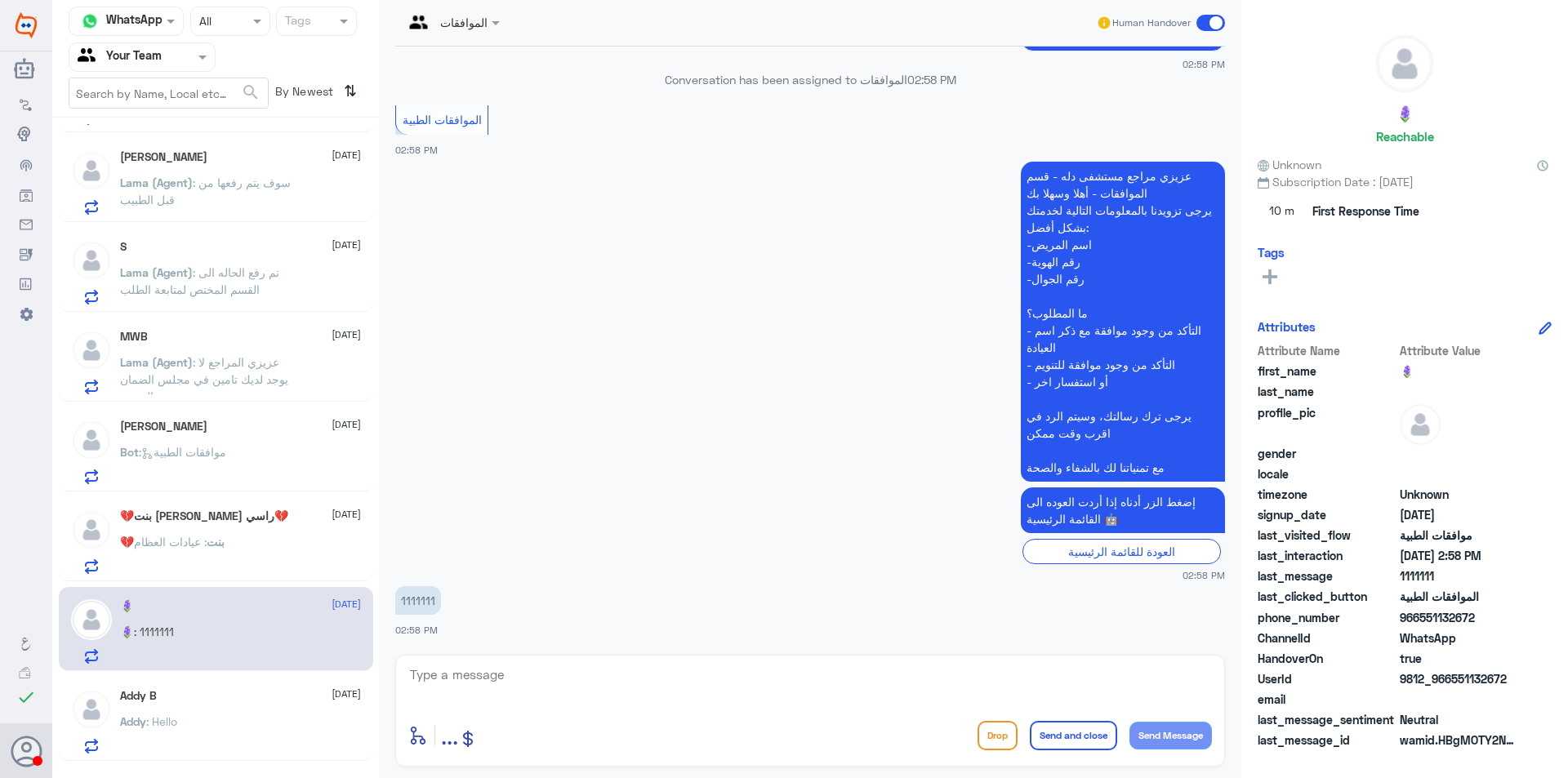
click at [246, 743] on div "Addy : Hello" at bounding box center [241, 735] width 241 height 37
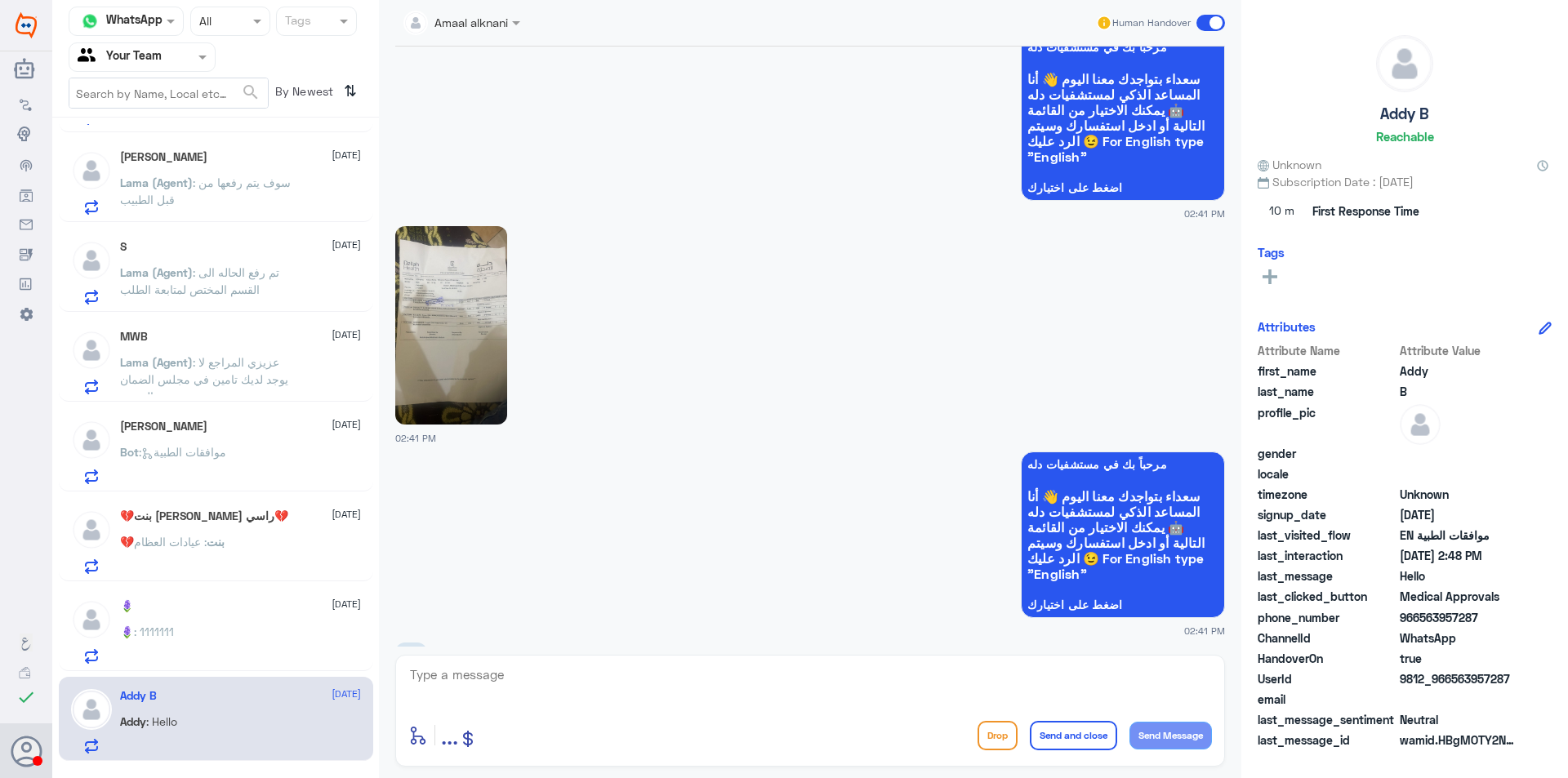
scroll to position [3107, 0]
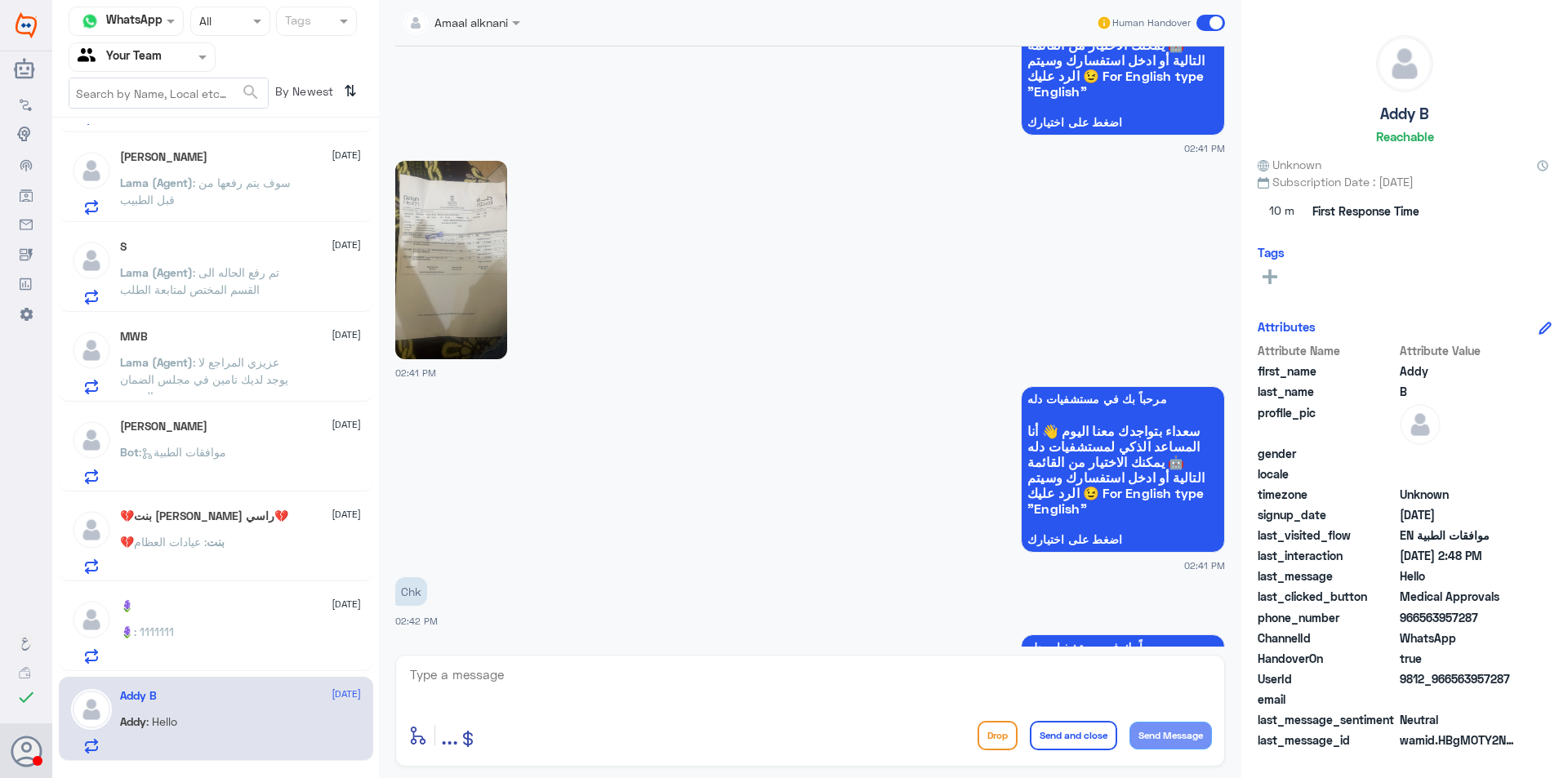
click at [464, 305] on img at bounding box center [451, 260] width 112 height 199
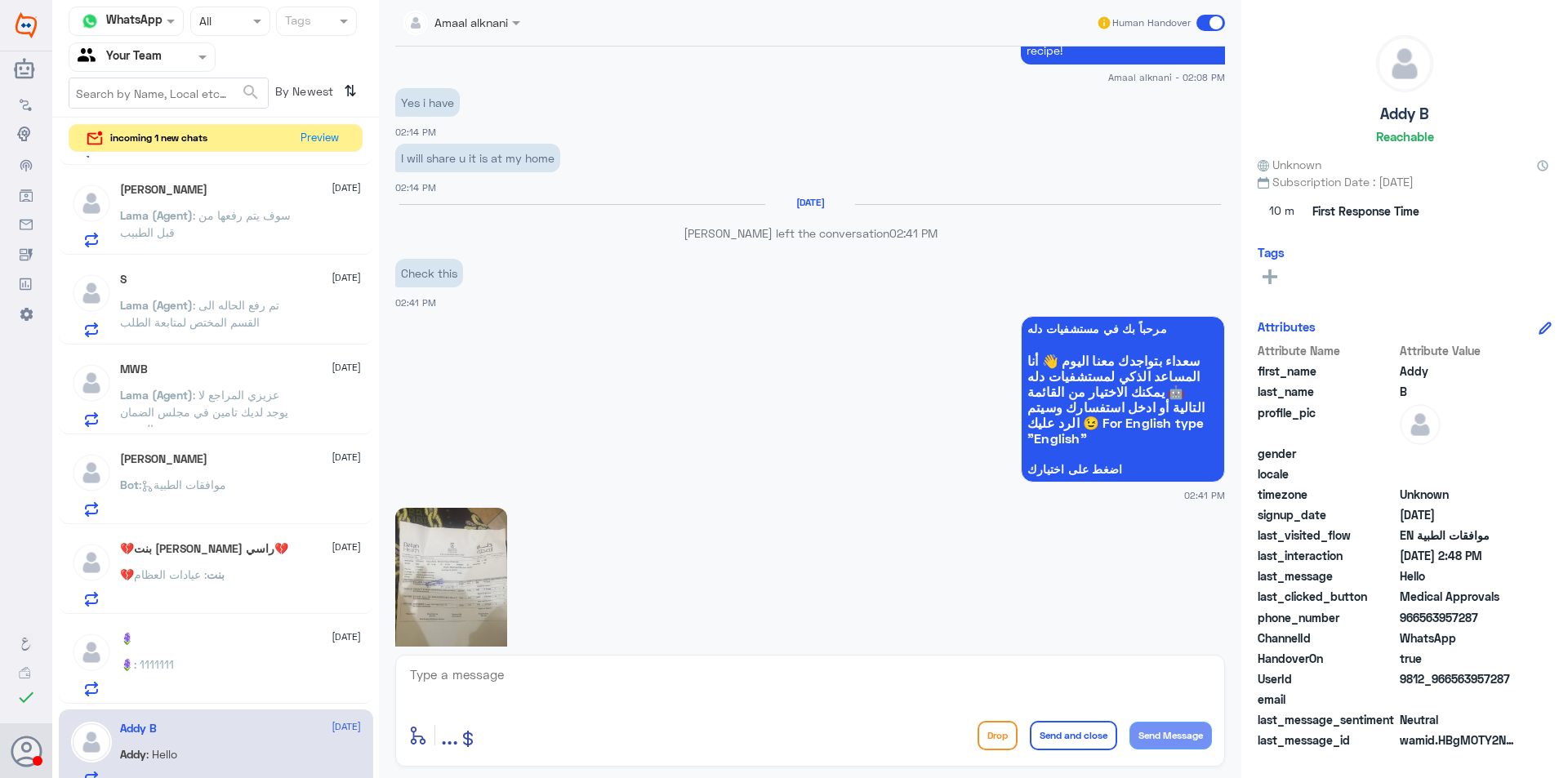
scroll to position [2869, 0]
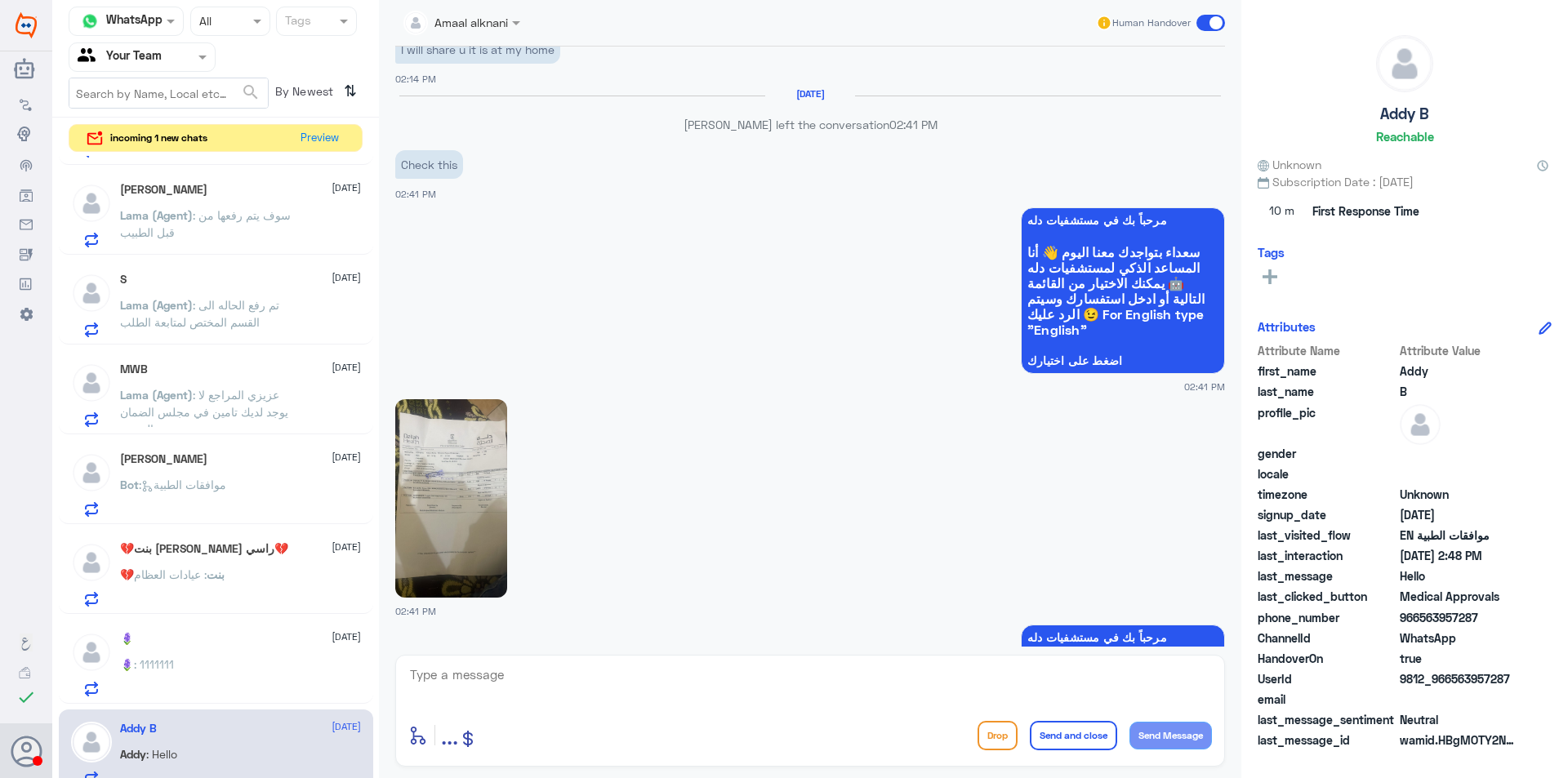
click at [441, 470] on img at bounding box center [451, 498] width 112 height 199
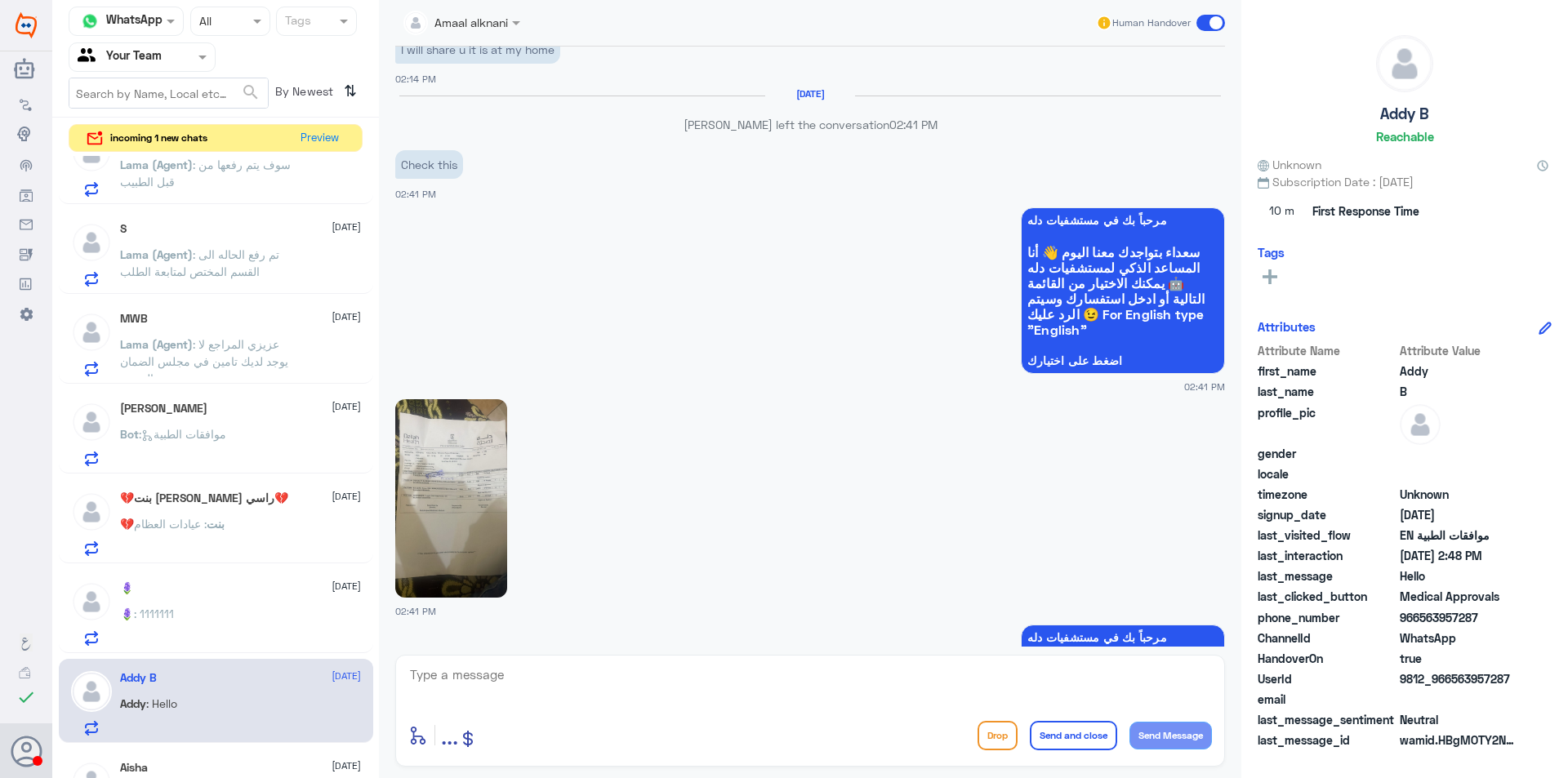
scroll to position [1143, 0]
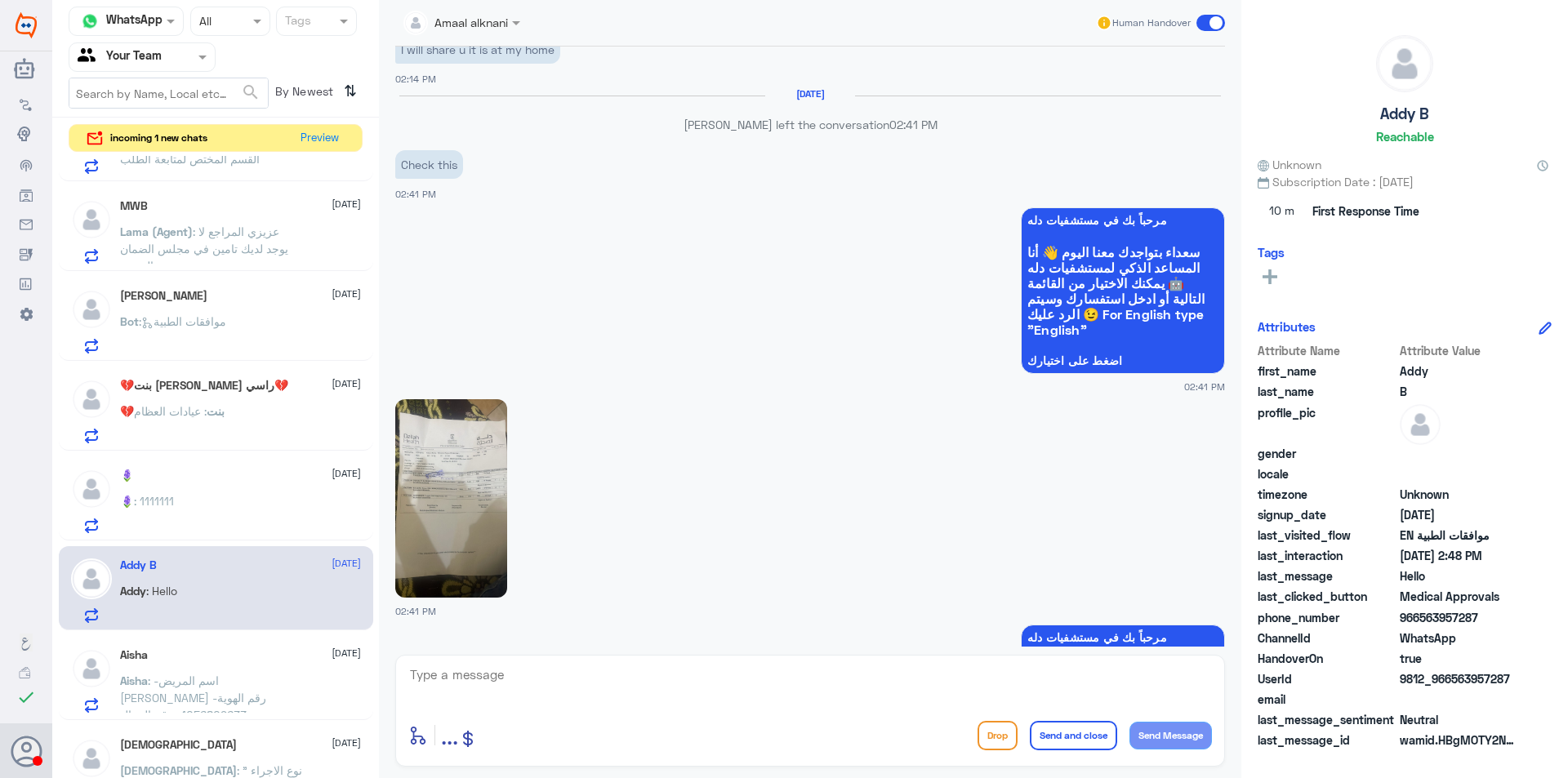
click at [269, 682] on span ": -اسم المريض [PERSON_NAME] -رقم الهوية 1056809633 -رقم الجوال 0553033696 ما ال…" at bounding box center [212, 740] width 184 height 134
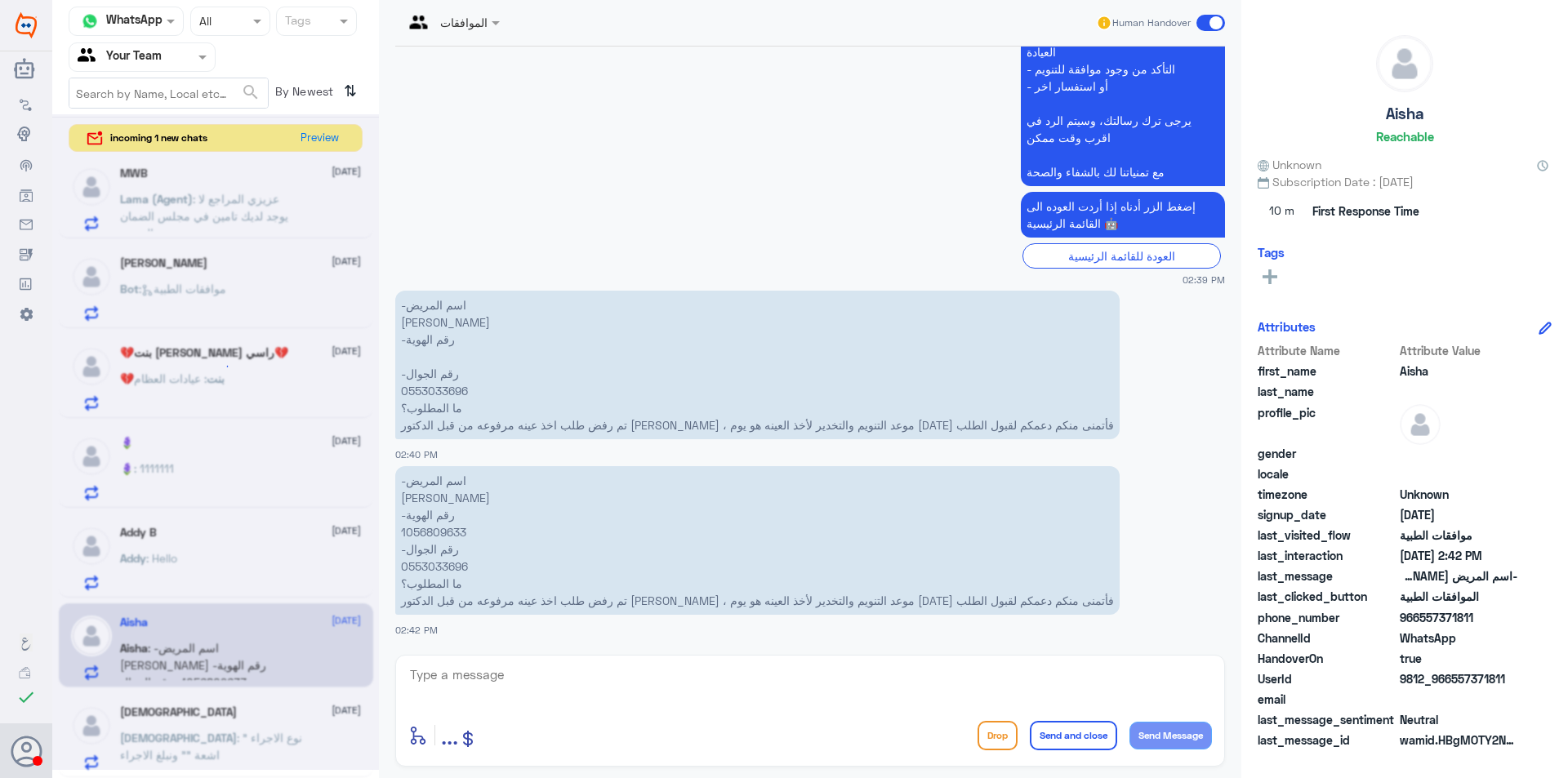
scroll to position [8, 0]
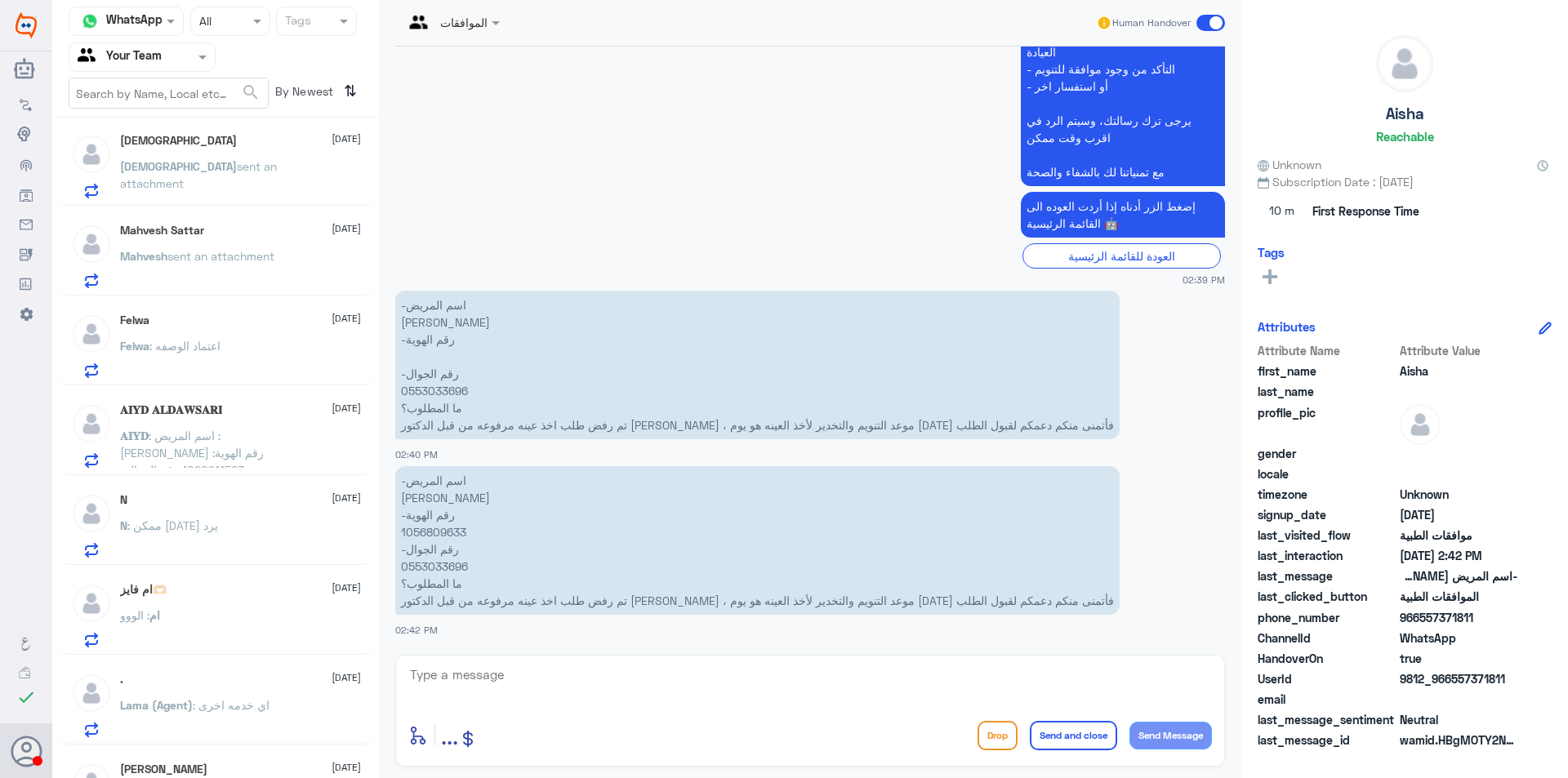
click at [427, 559] on p "-اسم المريض [PERSON_NAME] -رقم الهوية 1056809633 -رقم الجوال 0553033696 ما المط…" at bounding box center [757, 541] width 724 height 148
click at [432, 562] on p "-اسم المريض [PERSON_NAME] -رقم الهوية 1056809633 -رقم الجوال 0553033696 ما المط…" at bounding box center [757, 541] width 724 height 148
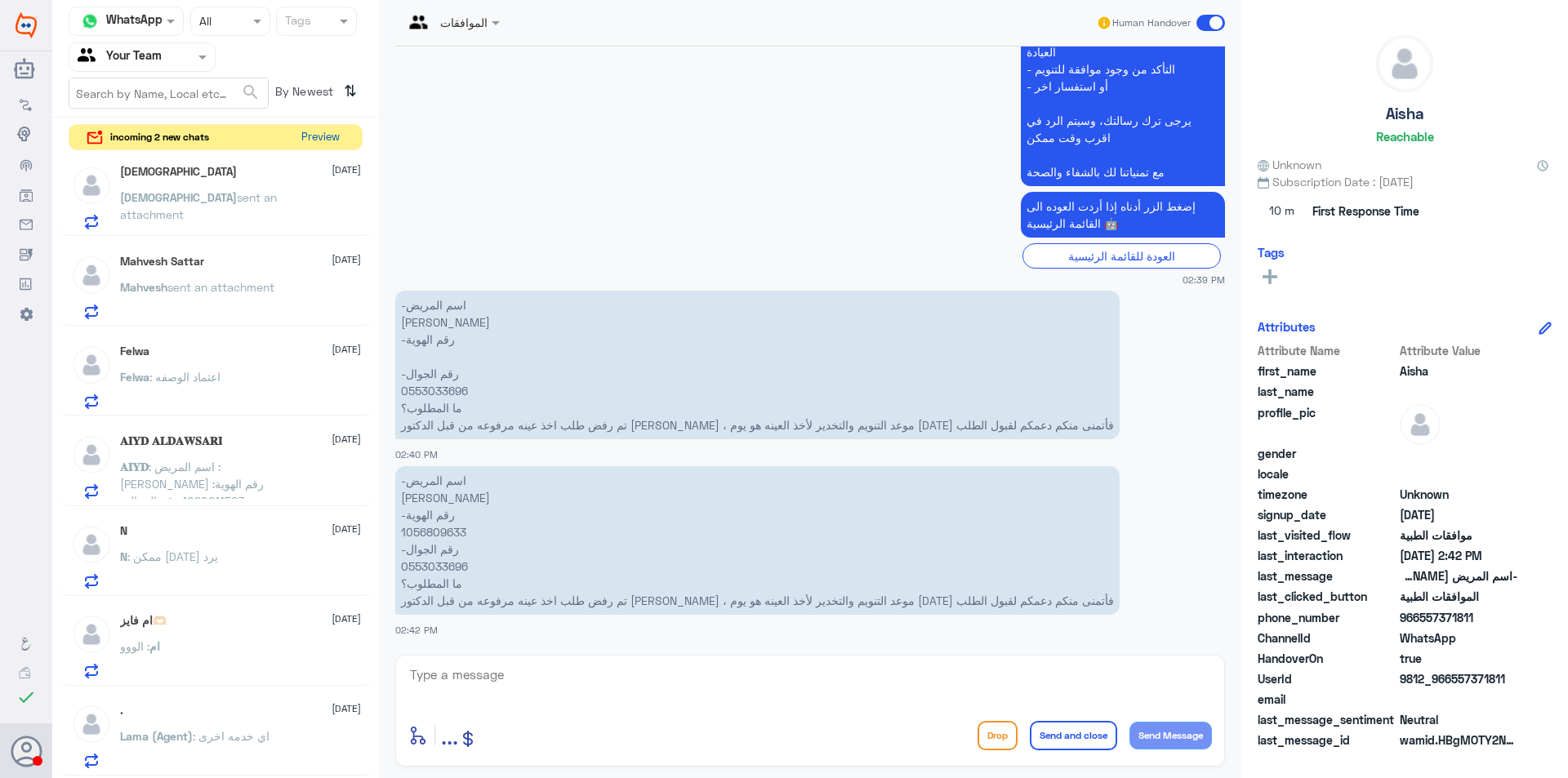
click at [319, 147] on button "Preview" at bounding box center [320, 137] width 51 height 25
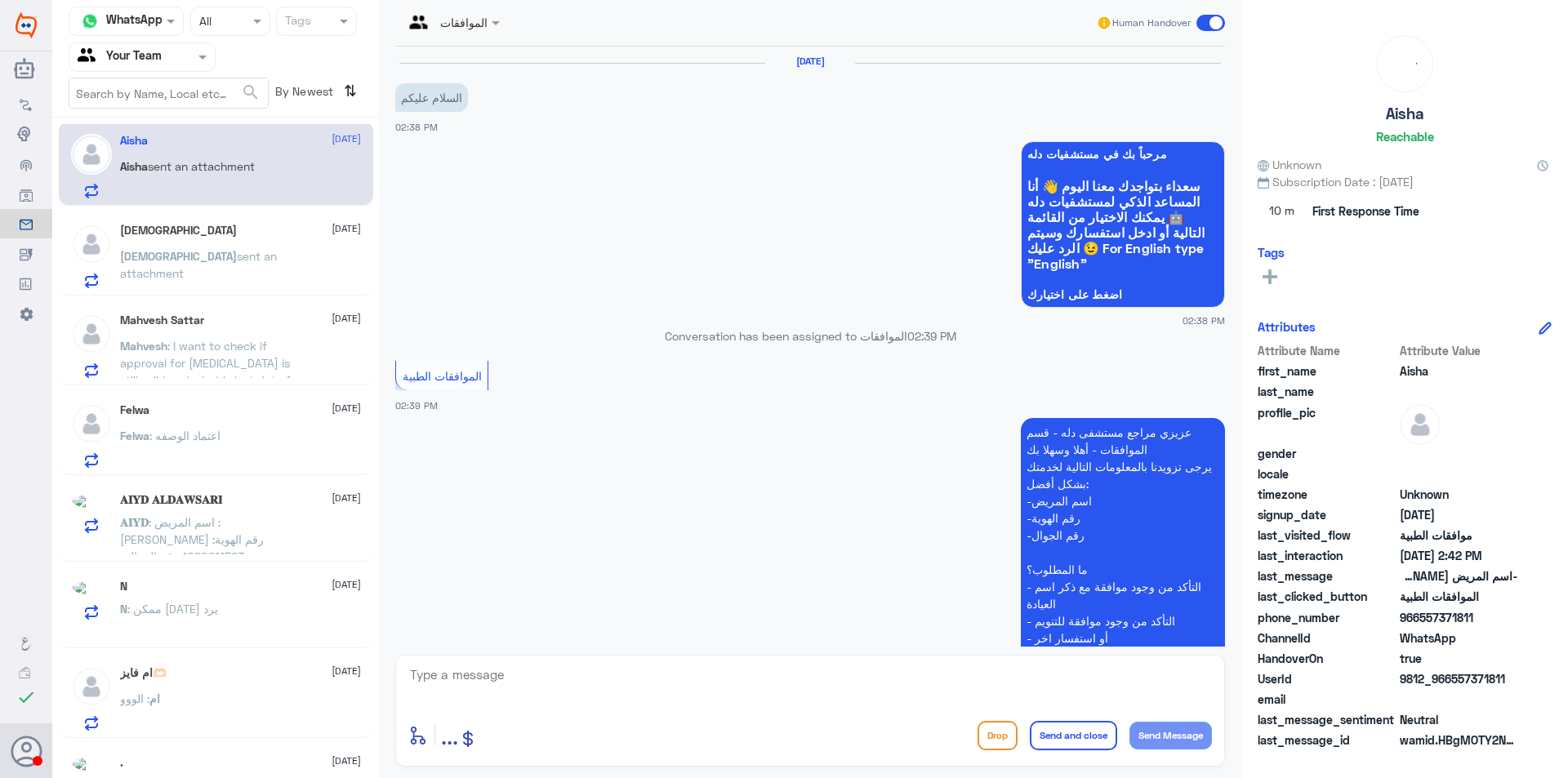
scroll to position [552, 0]
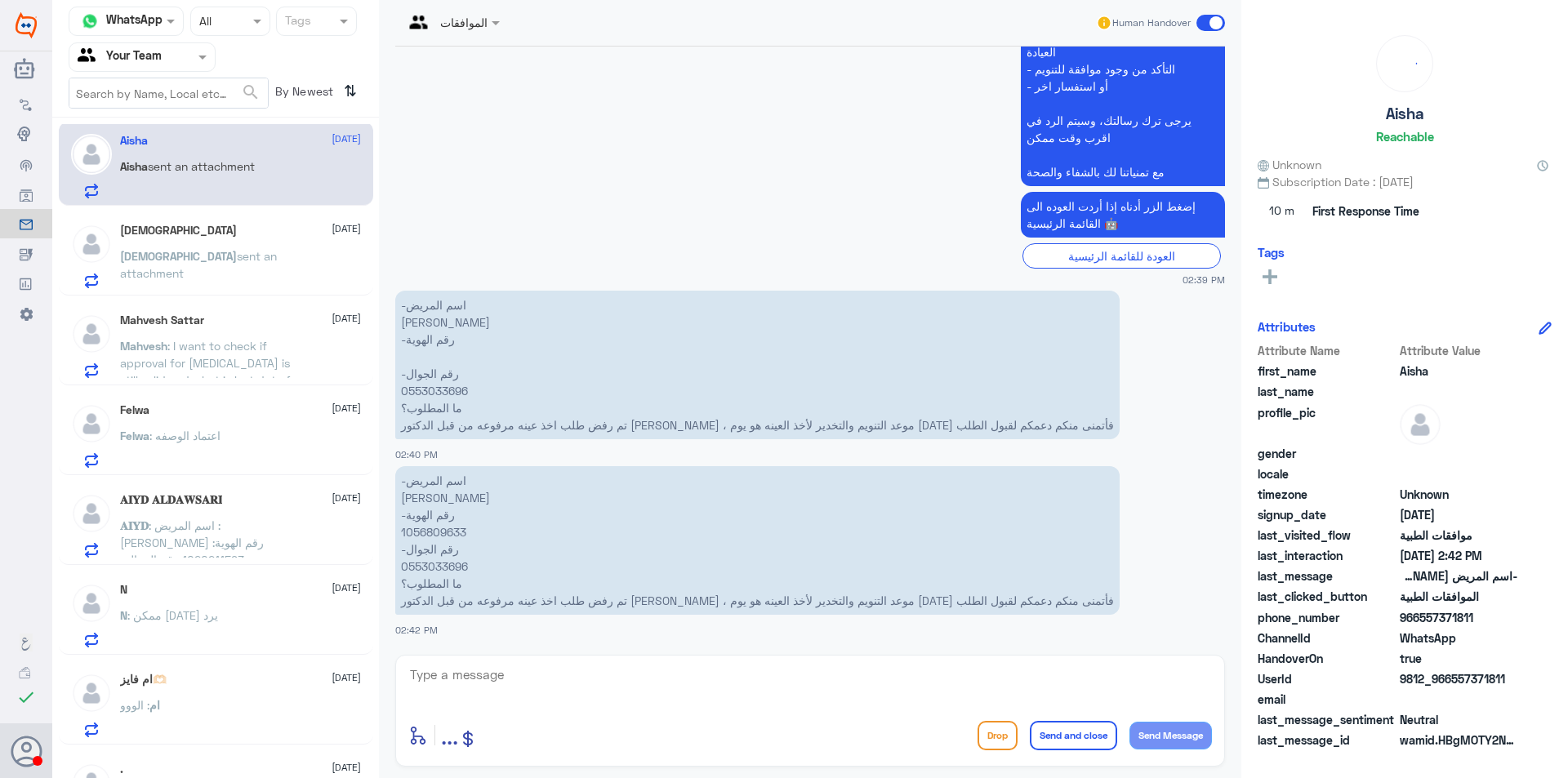
click at [272, 278] on div "ISJ sent an attachment" at bounding box center [241, 270] width 241 height 37
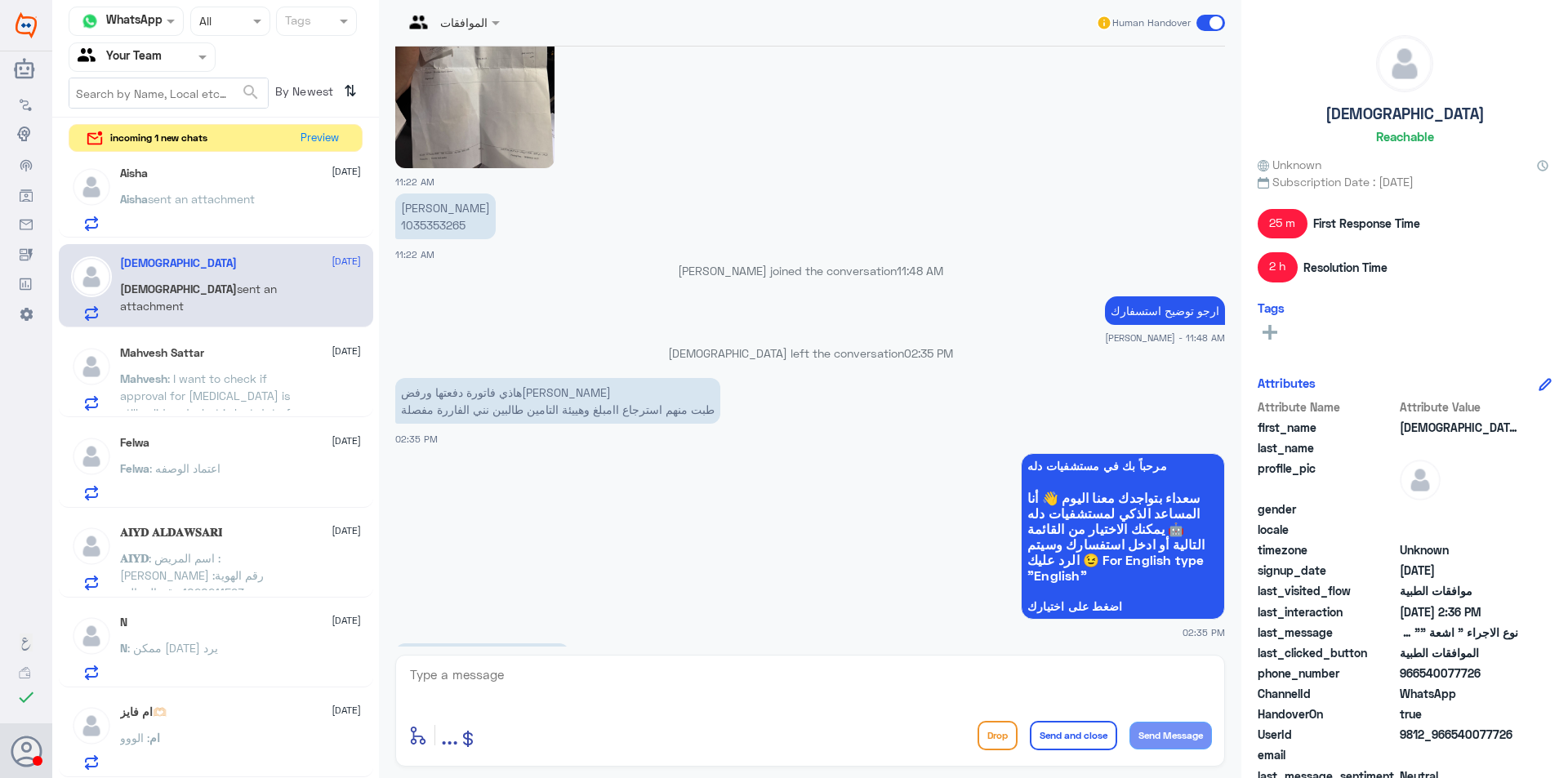
scroll to position [809, 0]
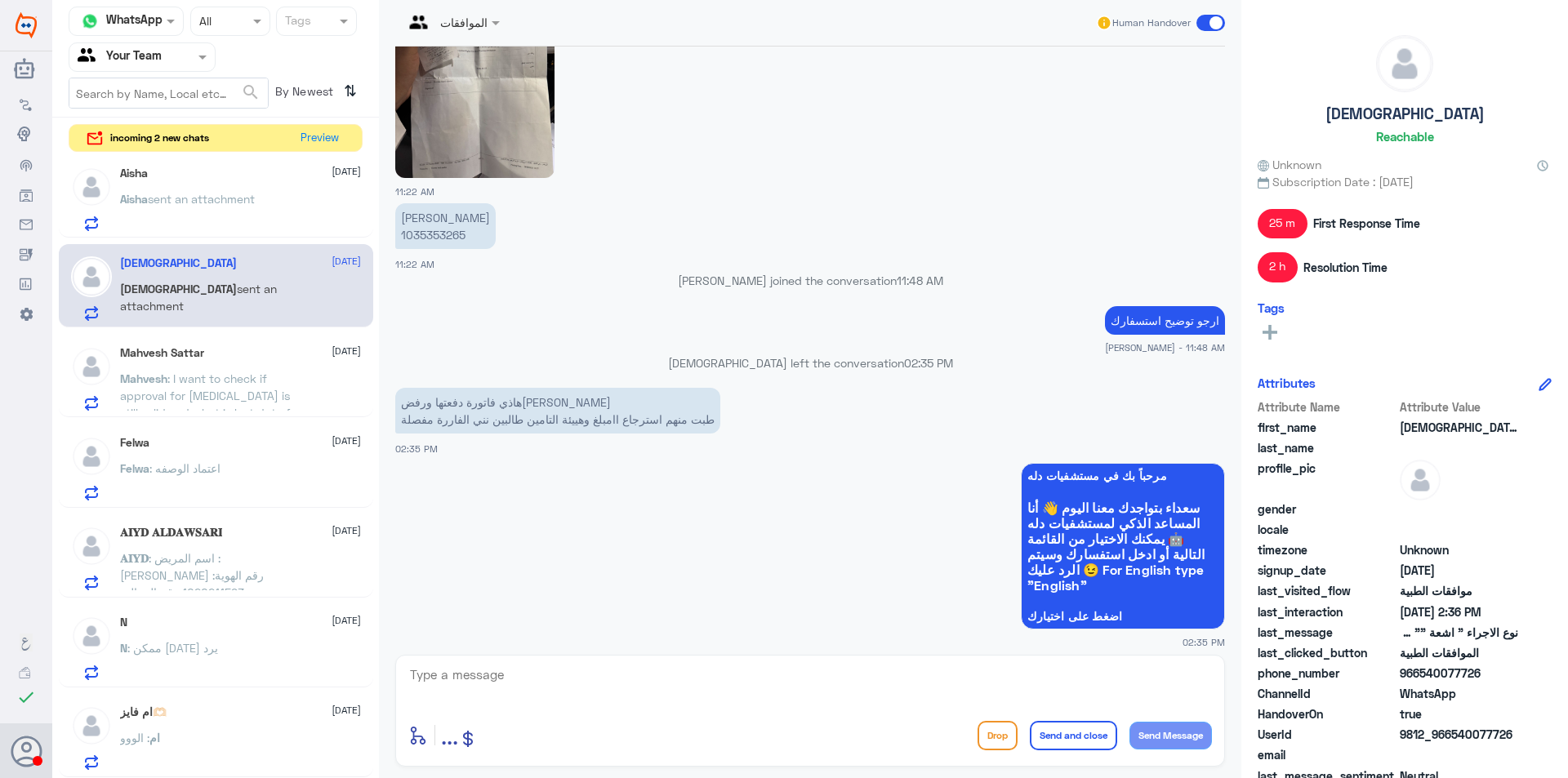
click at [438, 240] on p "[PERSON_NAME] 1035353265" at bounding box center [445, 226] width 100 height 45
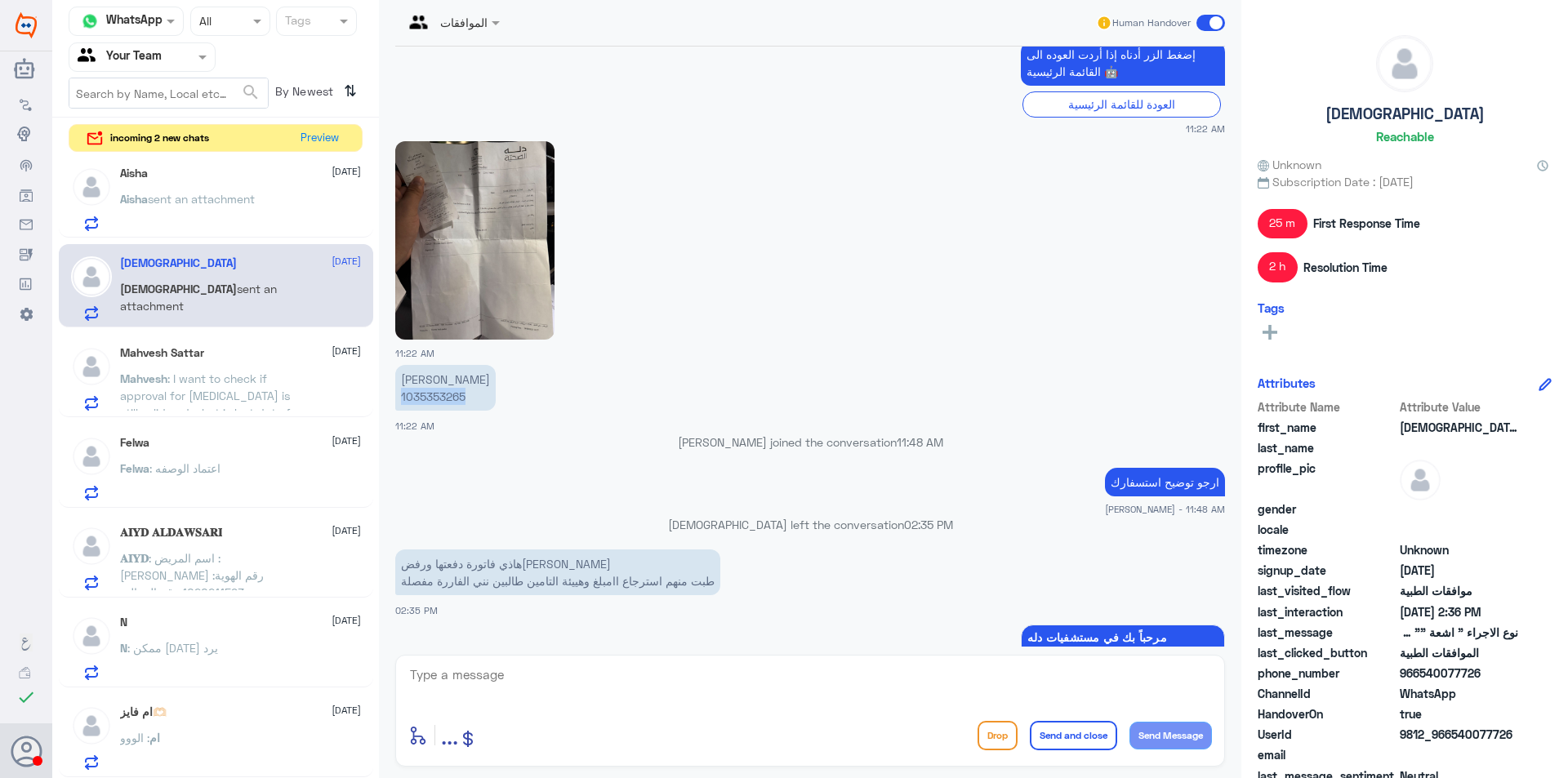
scroll to position [646, 0]
click at [493, 299] on img at bounding box center [474, 242] width 159 height 199
click at [293, 201] on div "Aisha sent an attachment" at bounding box center [241, 213] width 241 height 37
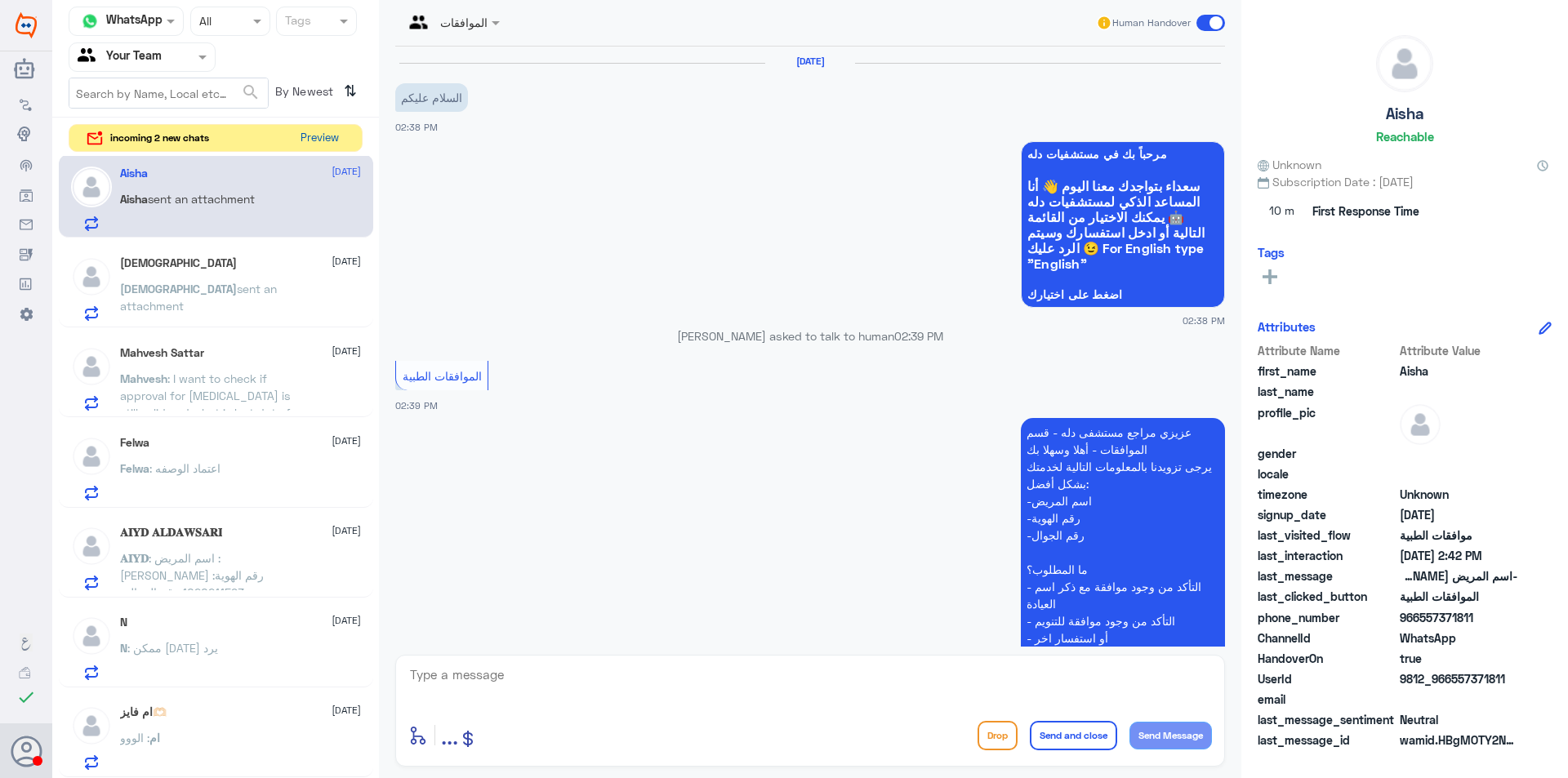
scroll to position [552, 0]
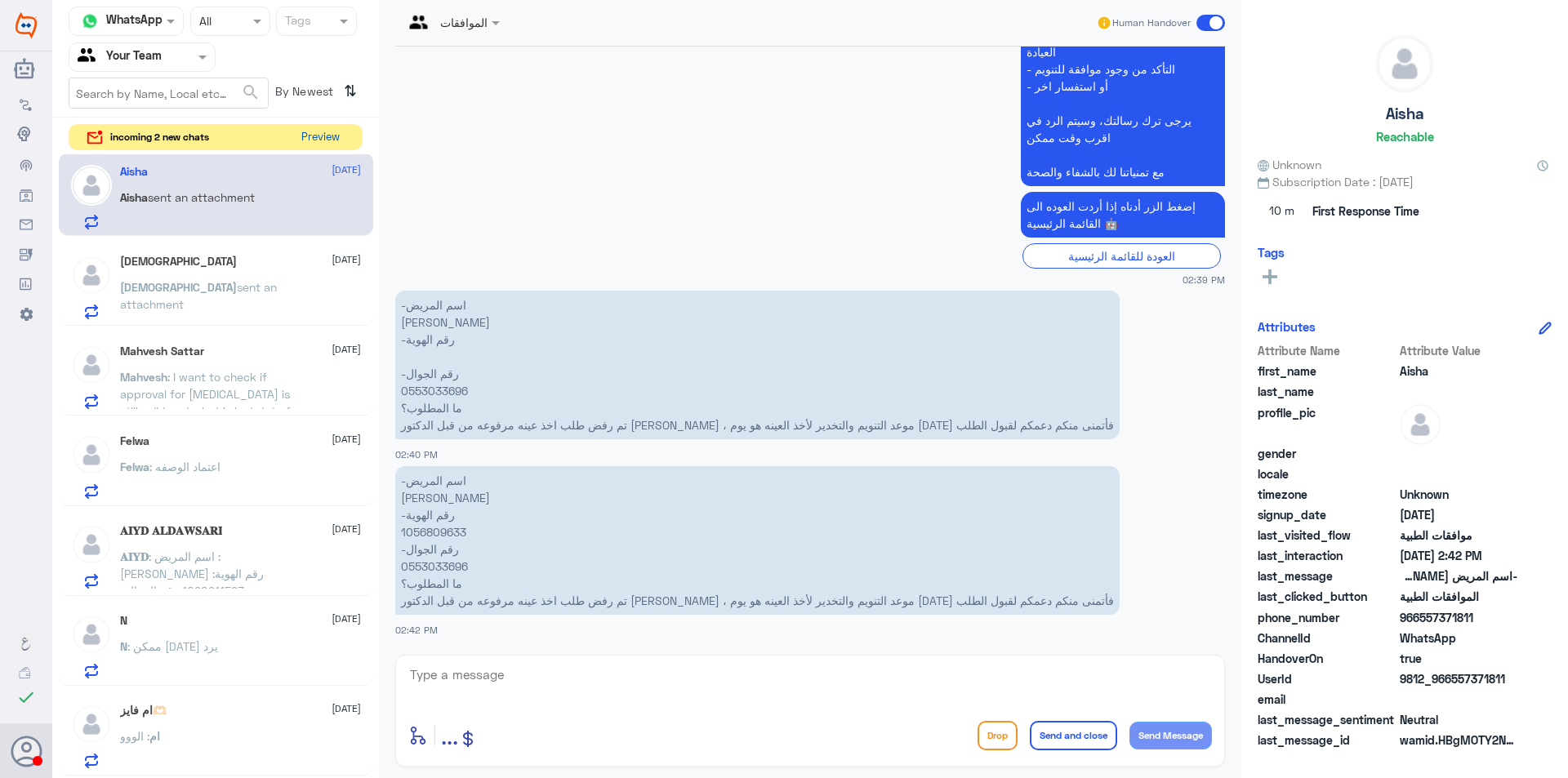
click at [335, 133] on button "Preview" at bounding box center [320, 137] width 51 height 25
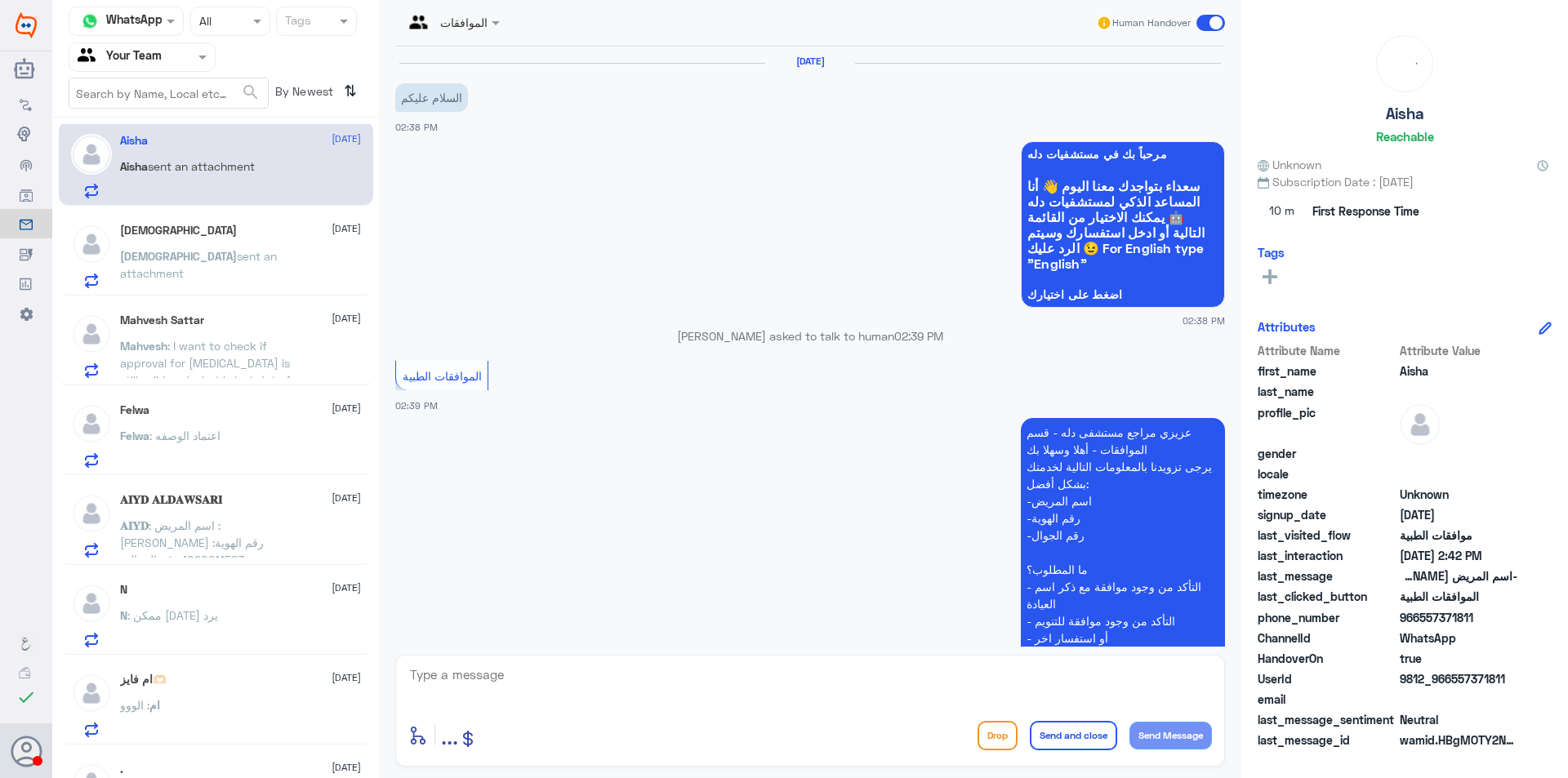
scroll to position [552, 0]
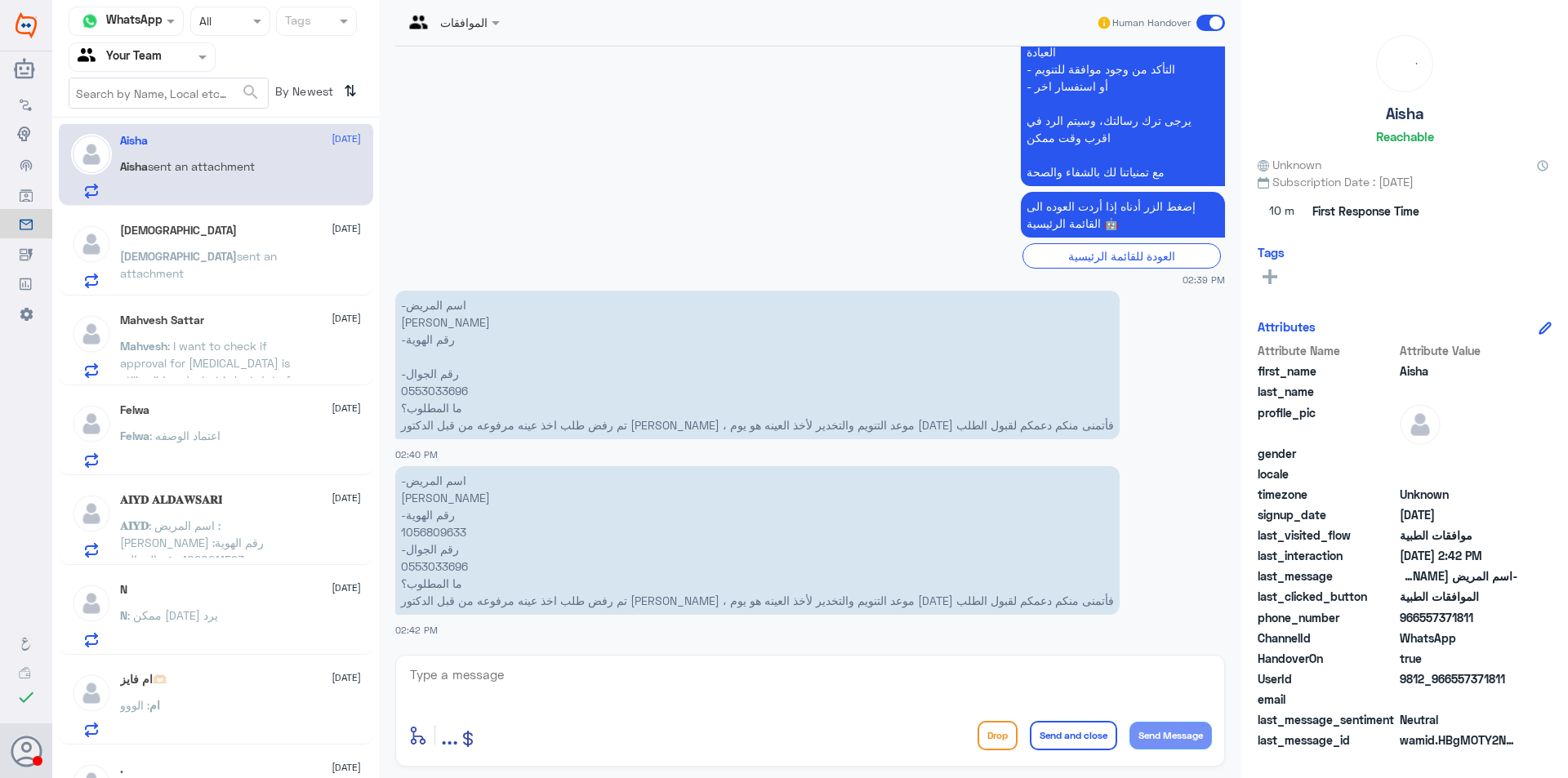
click at [152, 61] on input "text" at bounding box center [122, 56] width 90 height 19
click at [163, 138] on div "Your Inbox" at bounding box center [141, 146] width 147 height 38
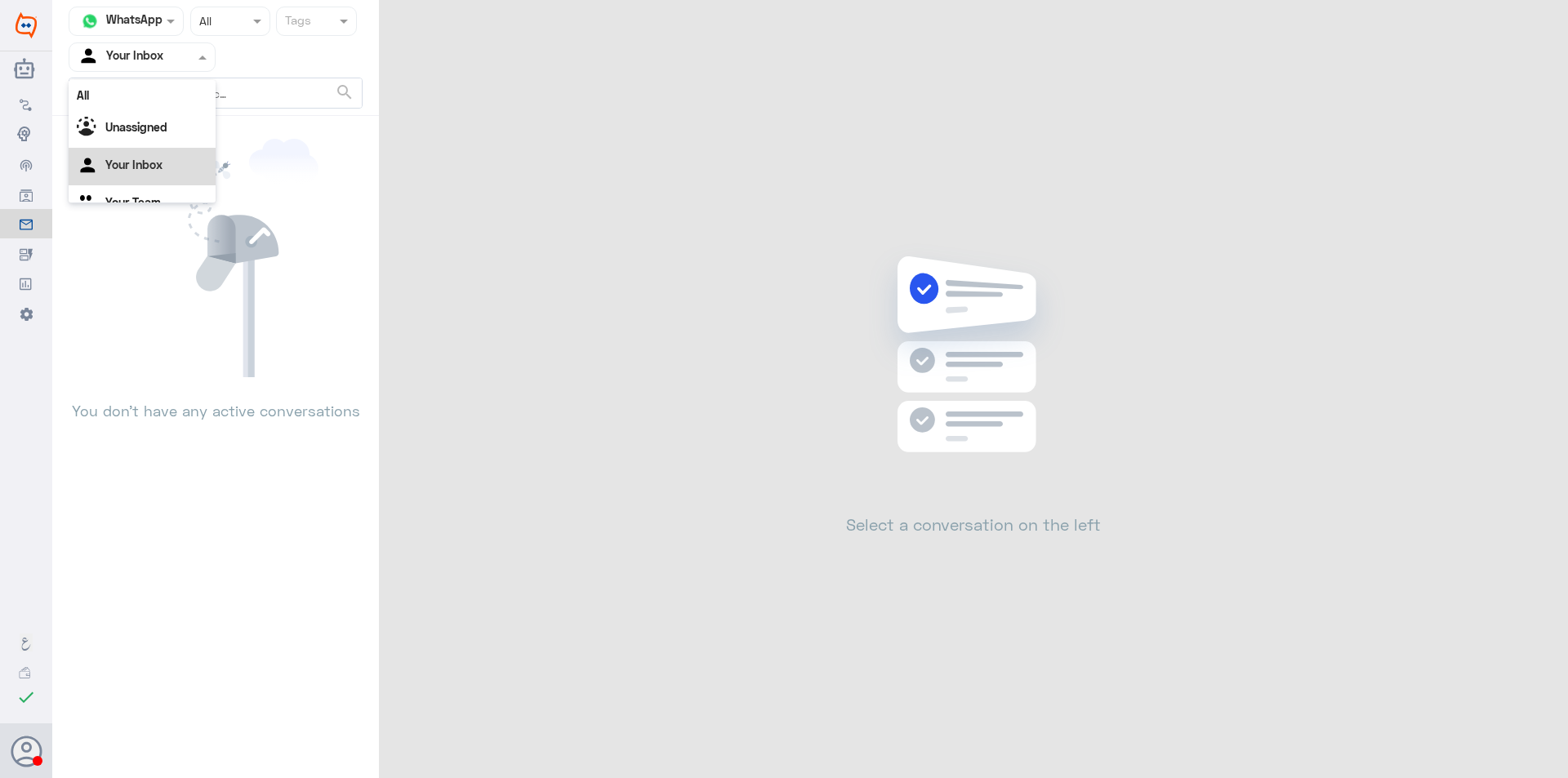
drag, startPoint x: 142, startPoint y: 44, endPoint x: 168, endPoint y: 123, distance: 83.2
click at [142, 45] on div "Your Inbox" at bounding box center [120, 56] width 86 height 24
click at [175, 179] on div "Your Team" at bounding box center [141, 184] width 147 height 38
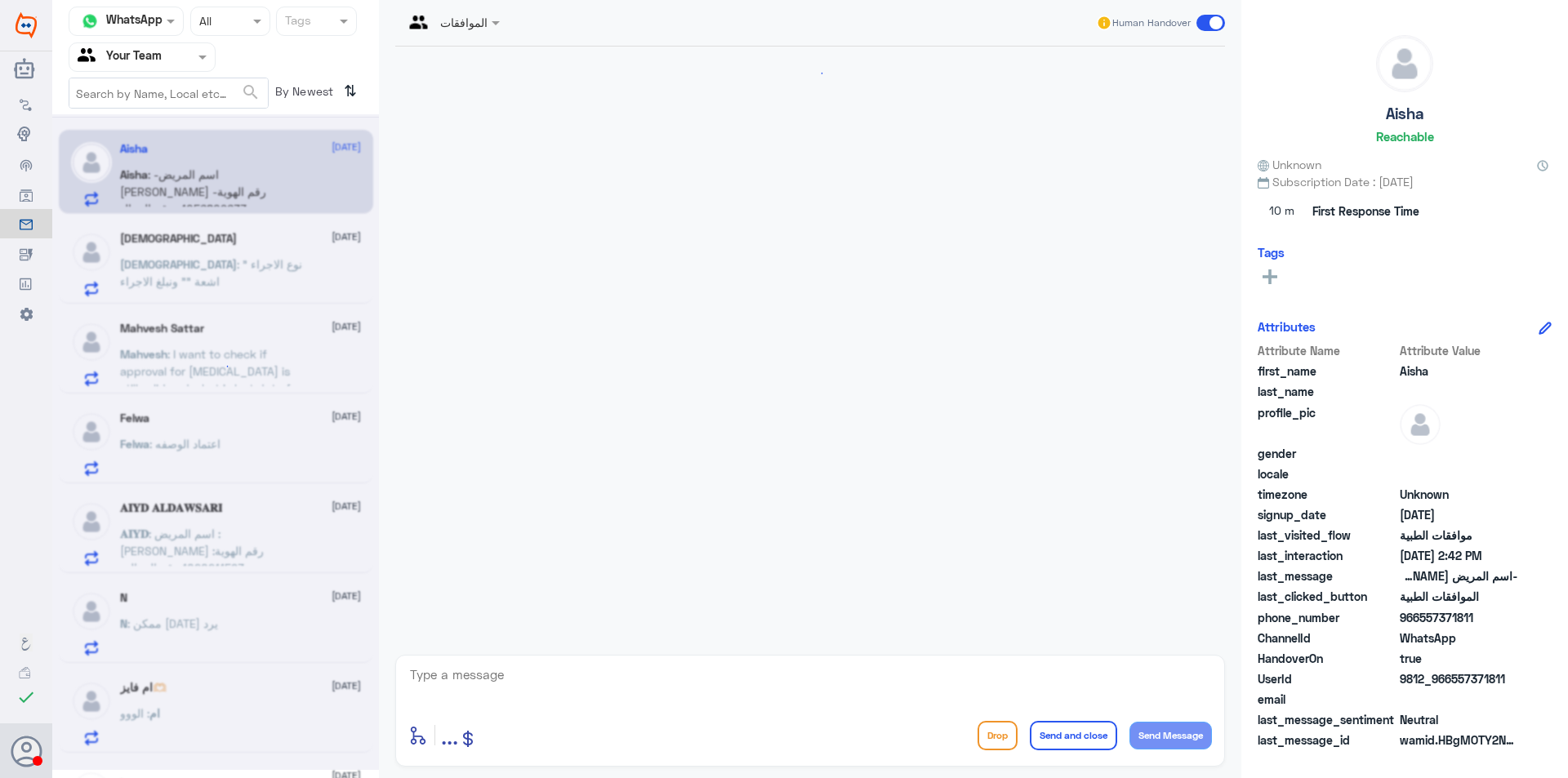
scroll to position [552, 0]
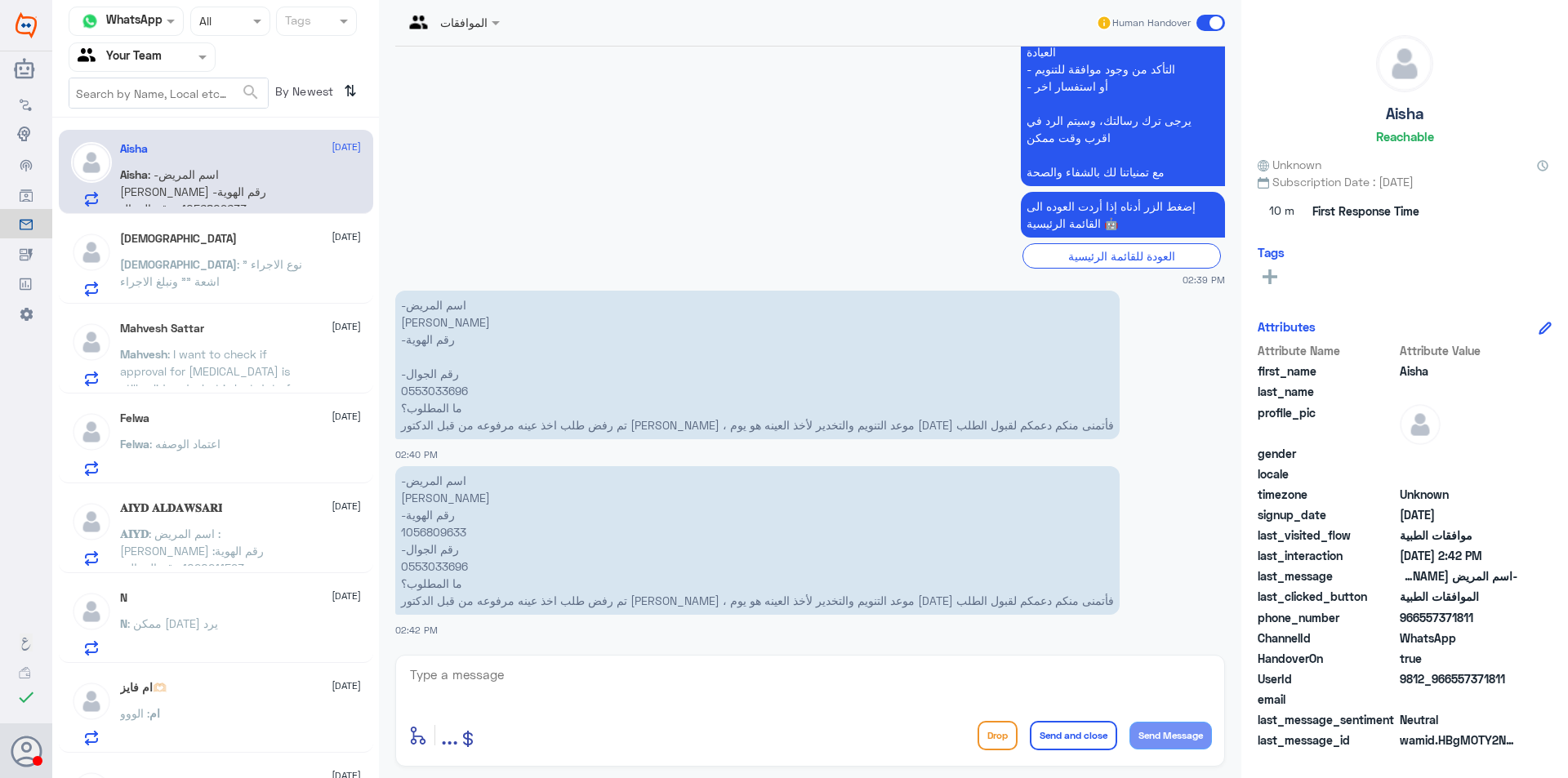
click at [445, 536] on p "-اسم المريض [PERSON_NAME] -رقم الهوية 1056809633 -رقم الجوال 0553033696 ما المط…" at bounding box center [757, 541] width 724 height 148
click at [437, 563] on p "-اسم المريض [PERSON_NAME] -رقم الهوية 1056809633 -رقم الجوال 0553033696 ما المط…" at bounding box center [757, 541] width 724 height 148
